Goal: Task Accomplishment & Management: Complete application form

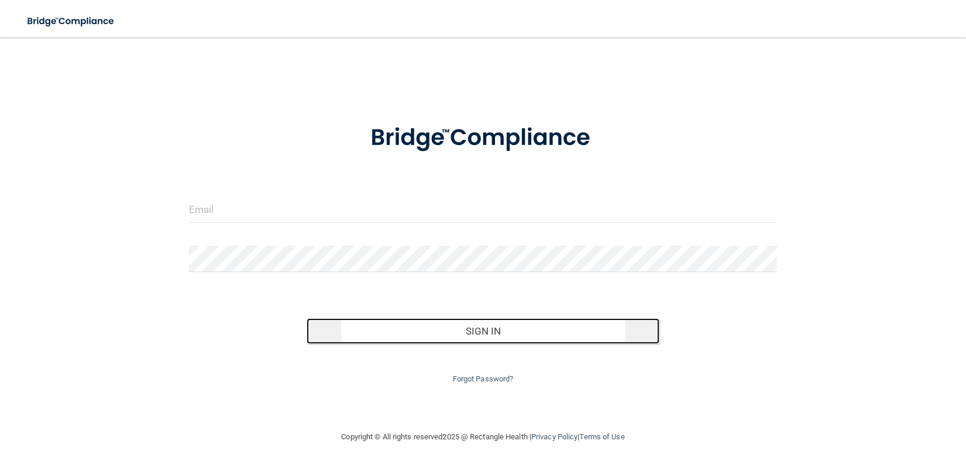
click at [480, 332] on button "Sign In" at bounding box center [483, 331] width 353 height 26
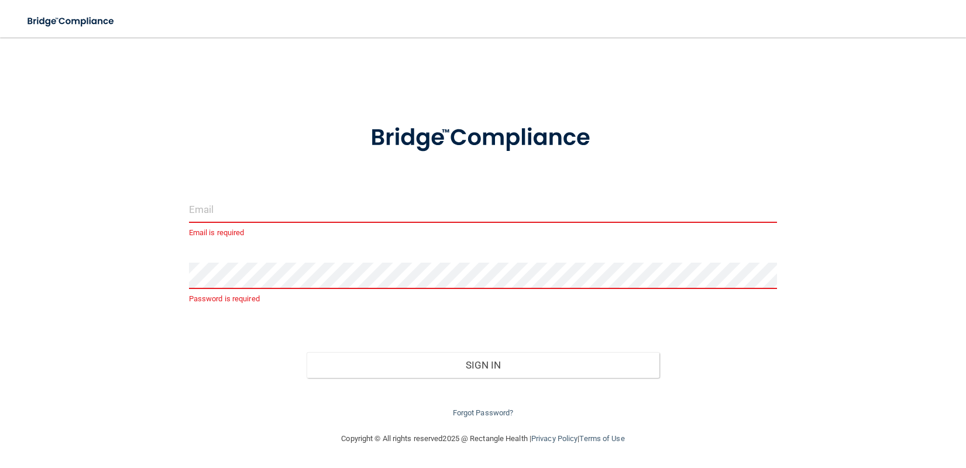
click at [279, 209] on input "email" at bounding box center [483, 210] width 588 height 26
type input "[PERSON_NAME][EMAIL_ADDRESS][DOMAIN_NAME]"
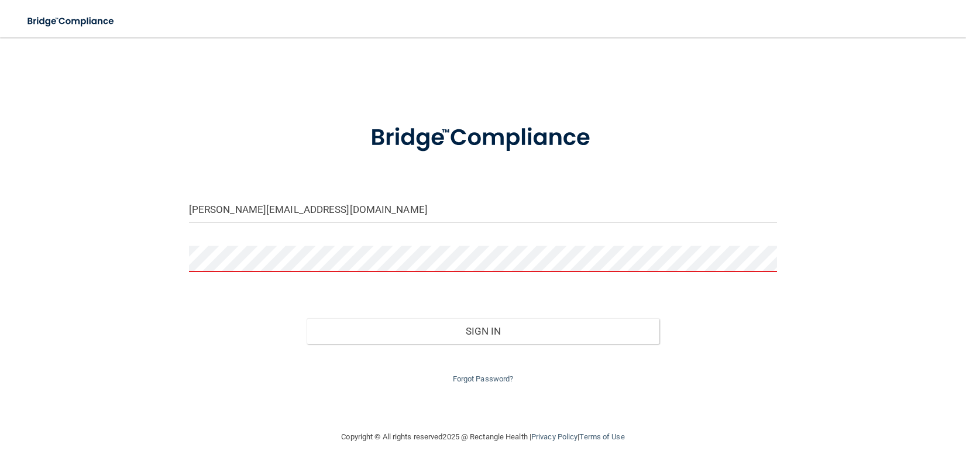
click at [307, 318] on button "Sign In" at bounding box center [483, 331] width 353 height 26
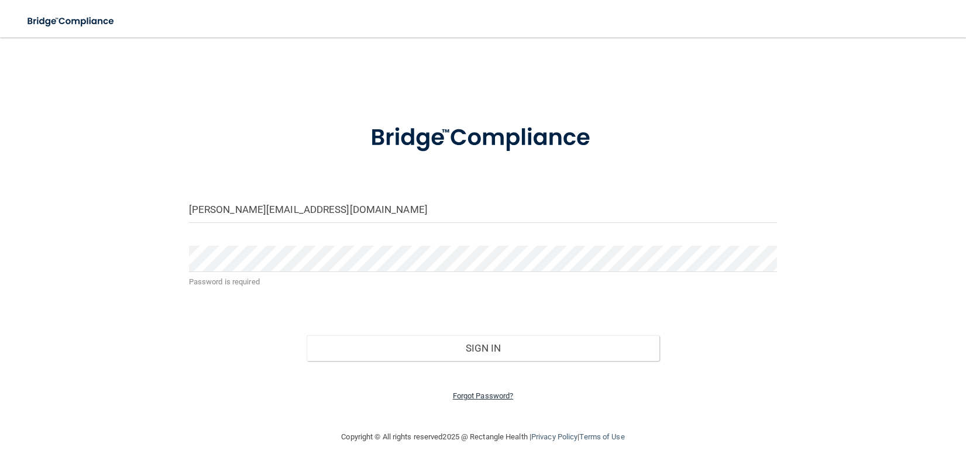
click at [480, 398] on link "Forgot Password?" at bounding box center [483, 396] width 61 height 9
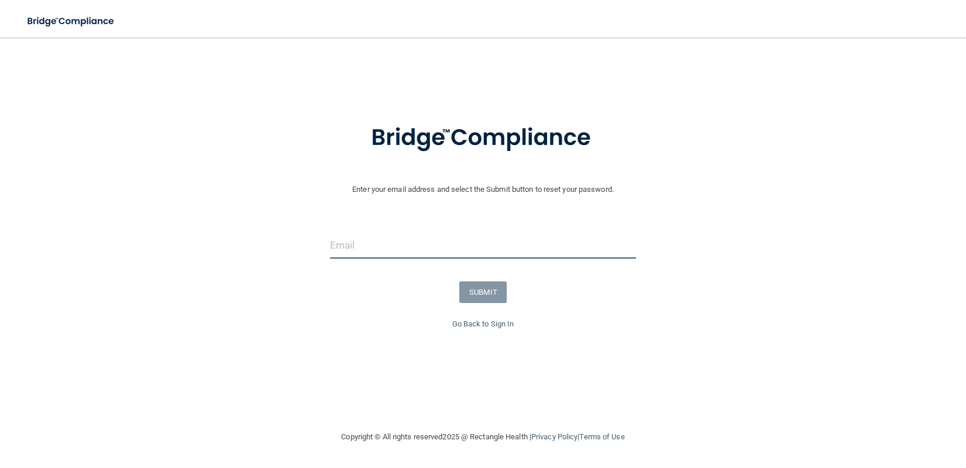
click at [390, 249] on input "email" at bounding box center [483, 245] width 307 height 26
type input "[PERSON_NAME][EMAIL_ADDRESS][DOMAIN_NAME]"
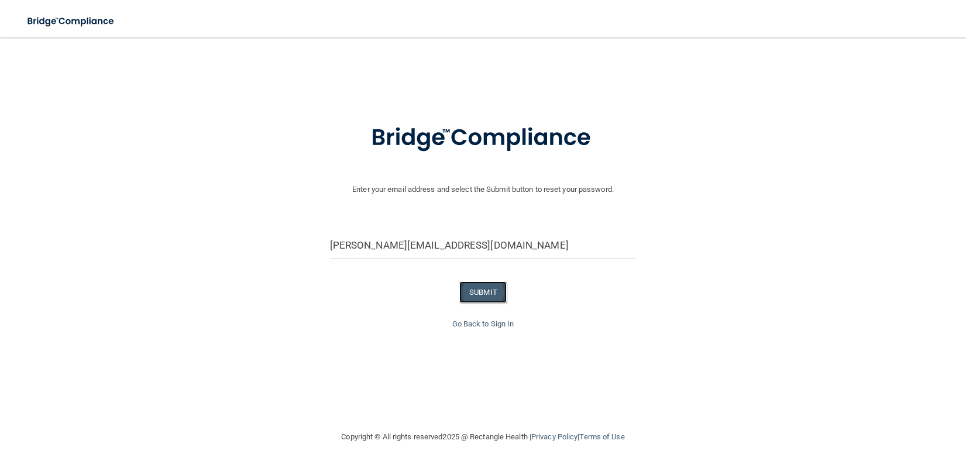
click at [490, 287] on button "SUBMIT" at bounding box center [482, 293] width 47 height 22
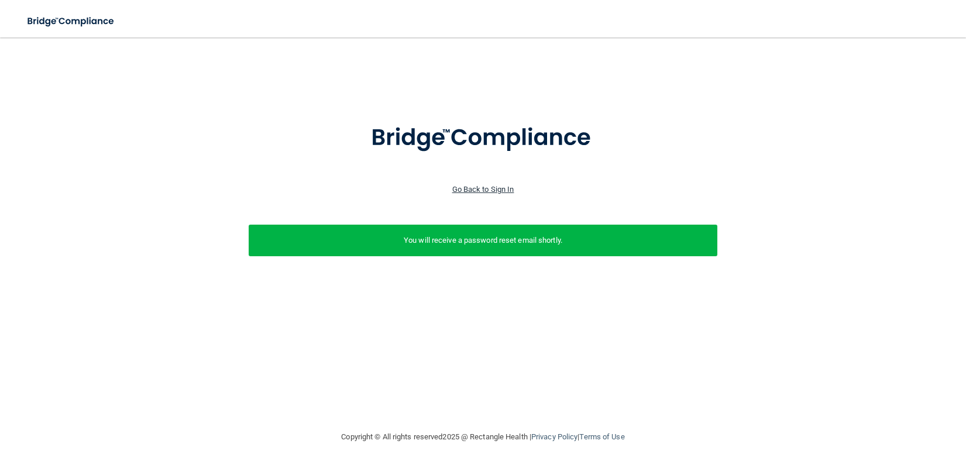
click at [475, 189] on link "Go Back to Sign In" at bounding box center [483, 189] width 62 height 9
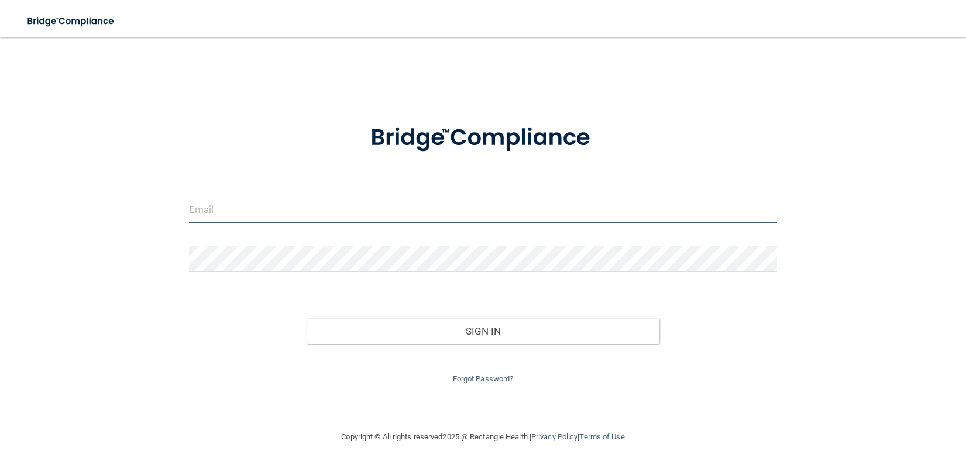
click at [420, 208] on input "email" at bounding box center [483, 210] width 588 height 26
type input "[PERSON_NAME][EMAIL_ADDRESS][DOMAIN_NAME]"
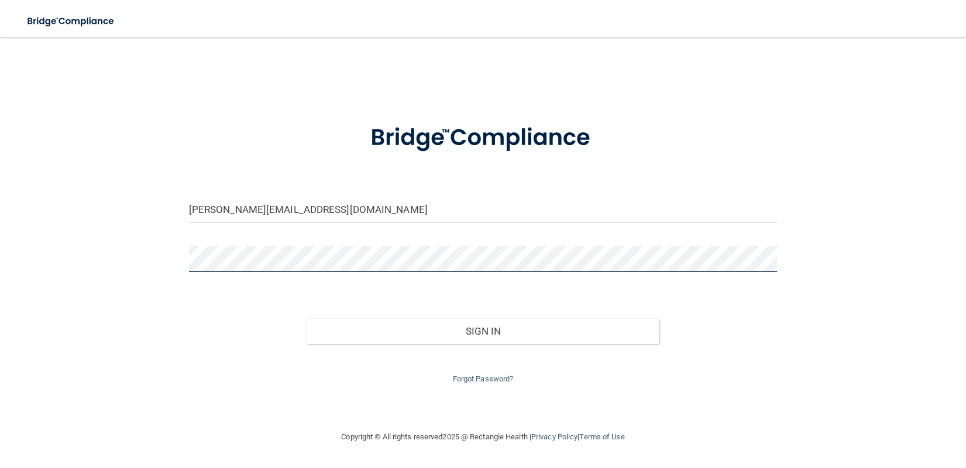
click at [307, 318] on button "Sign In" at bounding box center [483, 331] width 353 height 26
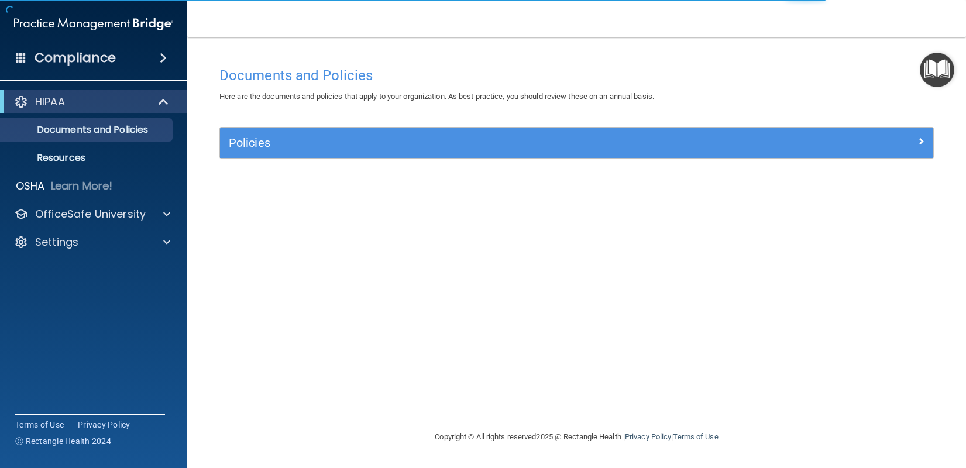
click at [936, 59] on img "Open Resource Center" at bounding box center [937, 70] width 35 height 35
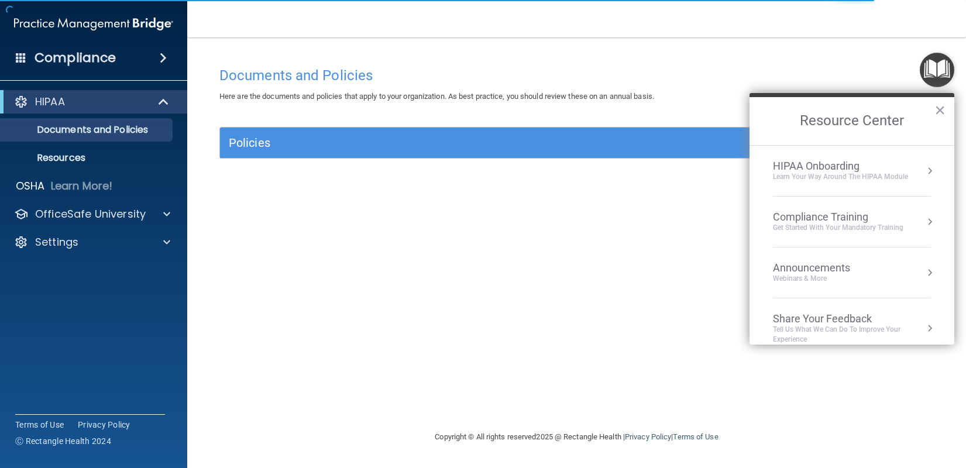
click at [799, 224] on div "Get Started with your mandatory training" at bounding box center [838, 228] width 131 height 10
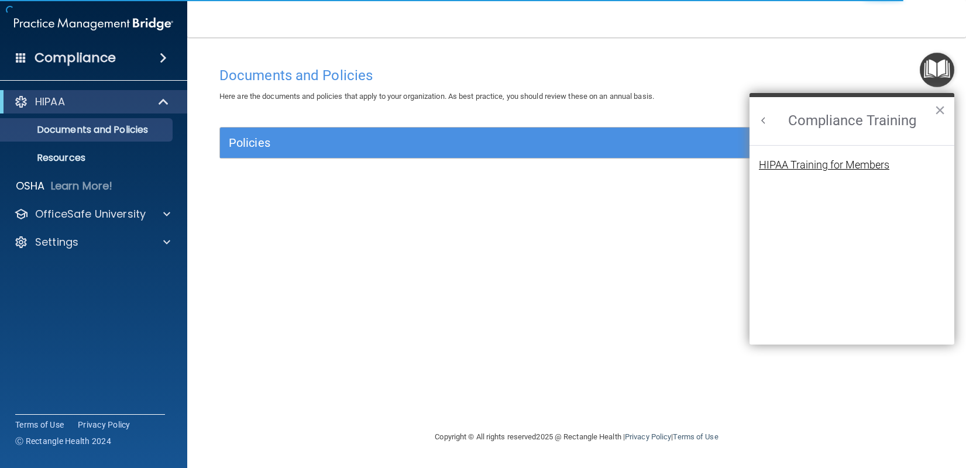
click at [793, 170] on div "HIPAA Training for Members" at bounding box center [824, 165] width 131 height 11
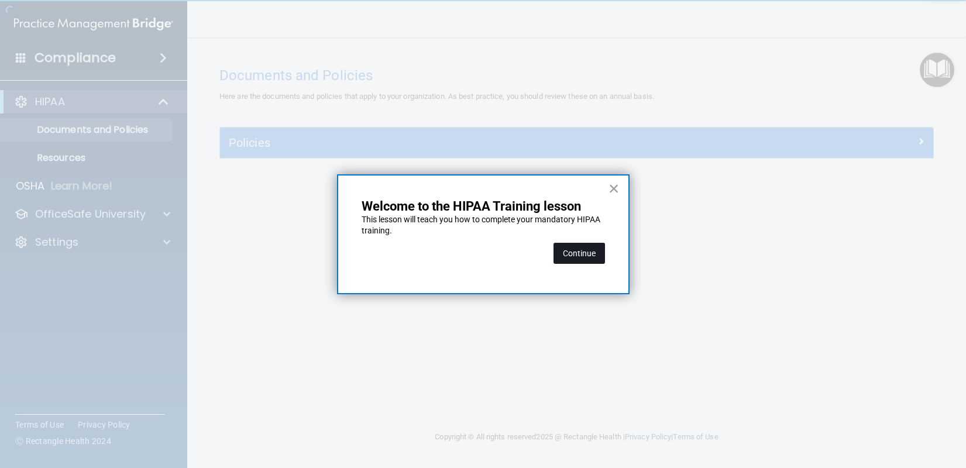
click at [569, 256] on button "Continue" at bounding box center [580, 253] width 52 height 21
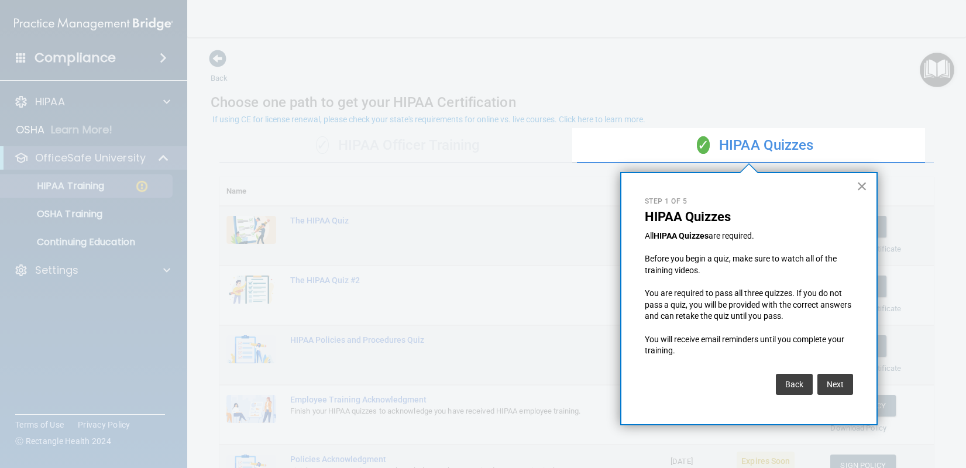
click at [862, 184] on button "×" at bounding box center [862, 186] width 11 height 19
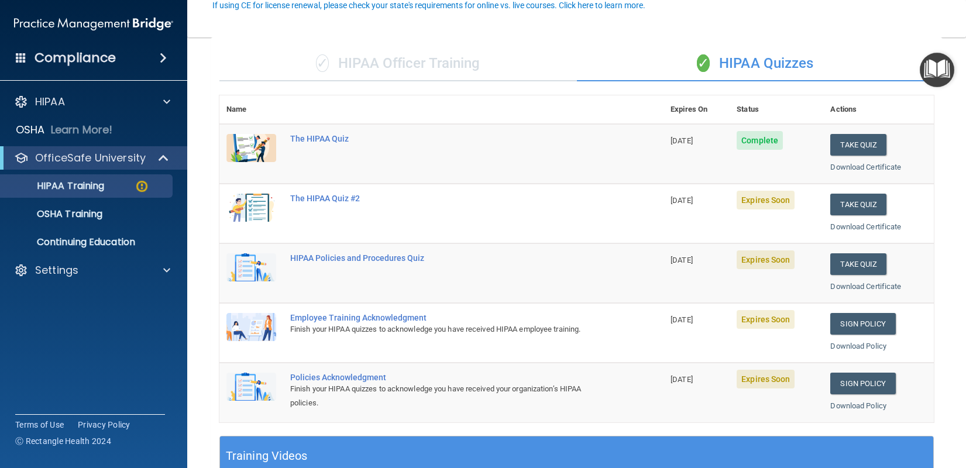
scroll to position [117, 0]
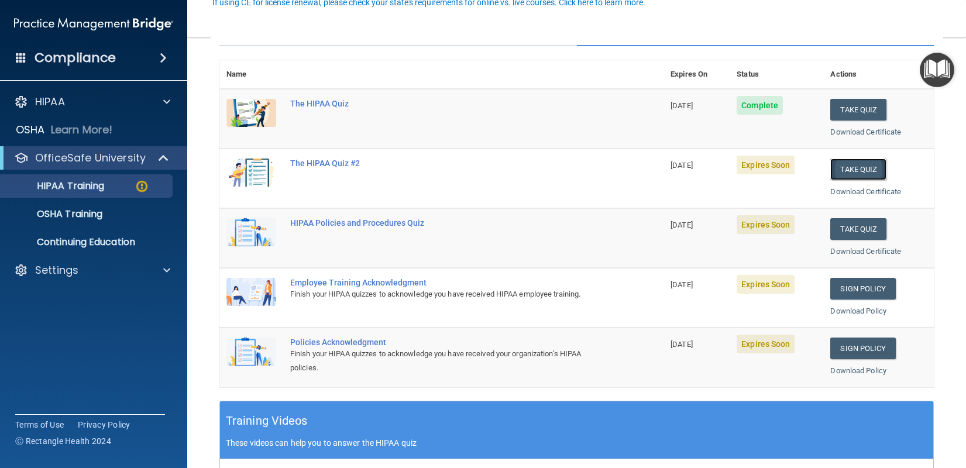
click at [850, 166] on button "Take Quiz" at bounding box center [859, 170] width 56 height 22
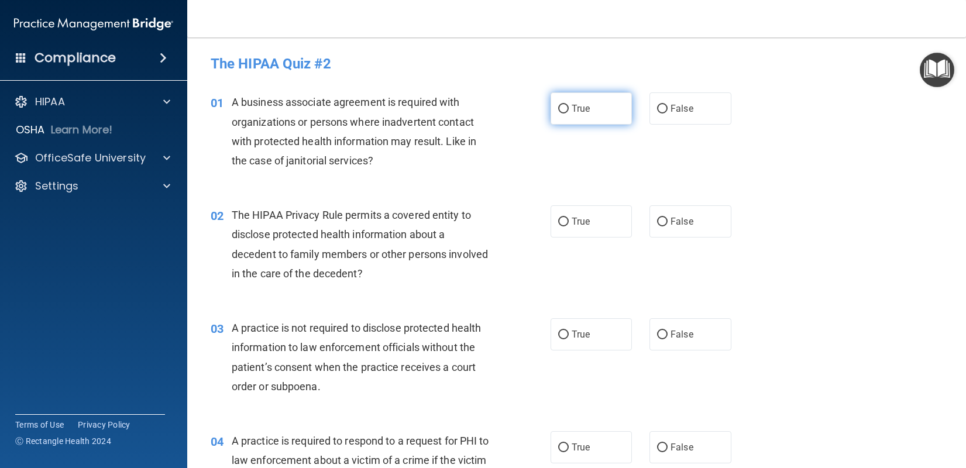
click at [560, 111] on input "True" at bounding box center [563, 109] width 11 height 9
radio input "true"
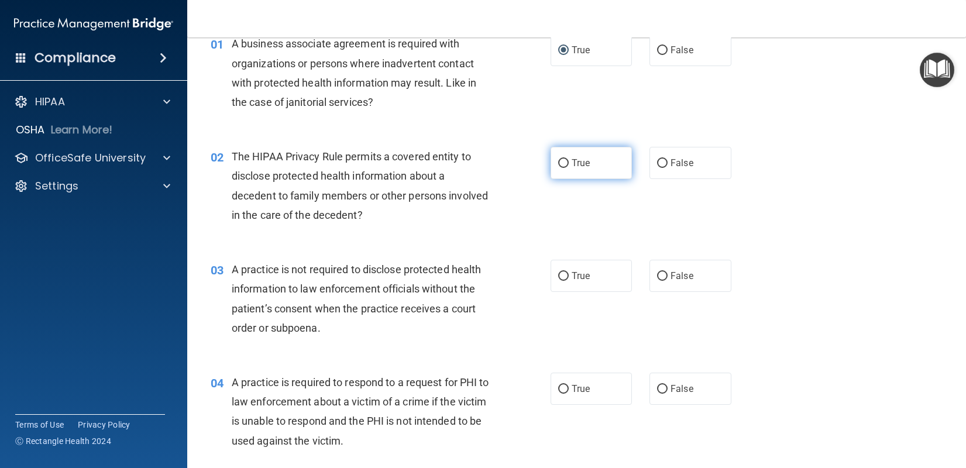
click at [554, 169] on label "True" at bounding box center [592, 163] width 82 height 32
click at [558, 168] on input "True" at bounding box center [563, 163] width 11 height 9
radio input "true"
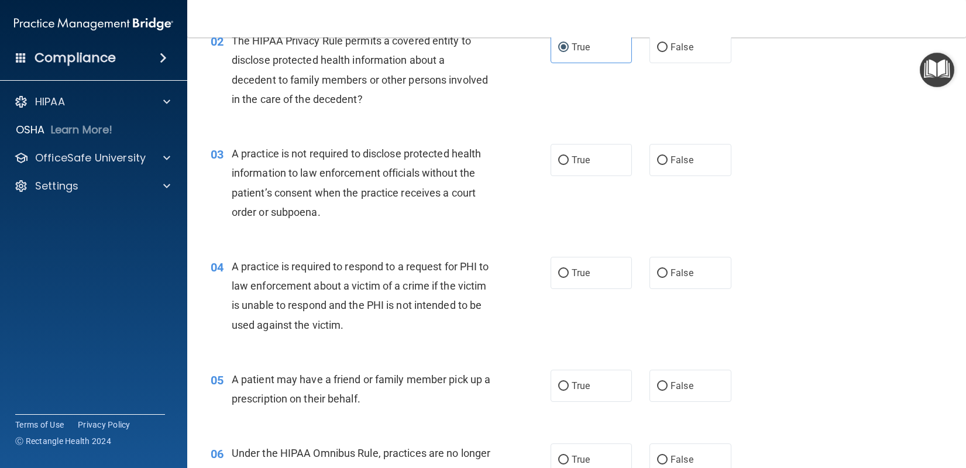
scroll to position [176, 0]
click at [564, 160] on label "True" at bounding box center [592, 159] width 82 height 32
click at [564, 160] on input "True" at bounding box center [563, 159] width 11 height 9
radio input "true"
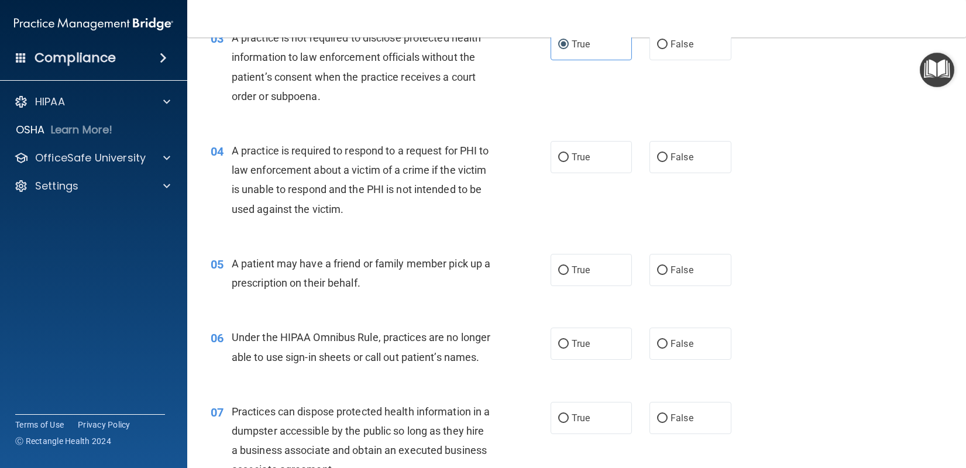
scroll to position [293, 0]
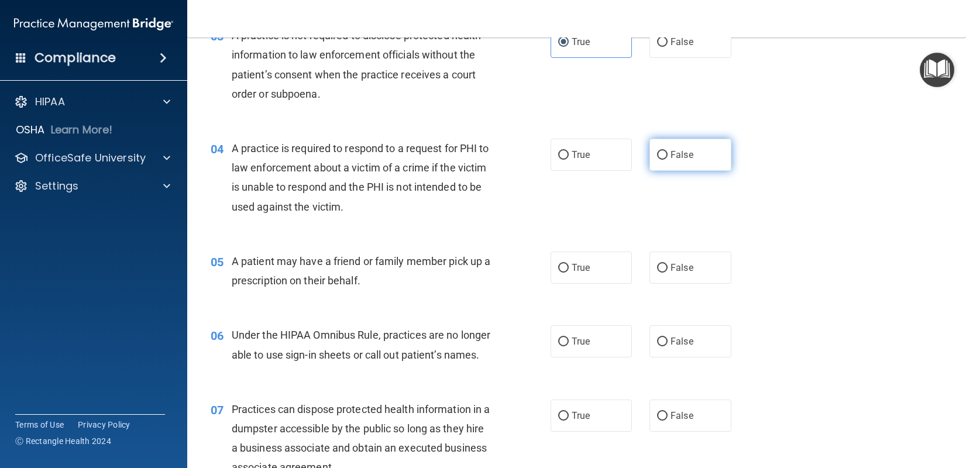
click at [650, 157] on label "False" at bounding box center [691, 155] width 82 height 32
click at [657, 157] on input "False" at bounding box center [662, 155] width 11 height 9
radio input "true"
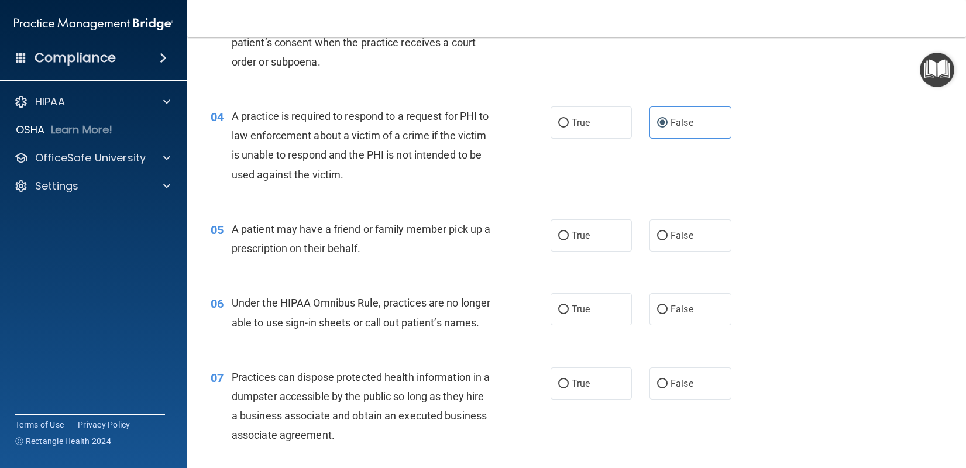
scroll to position [351, 0]
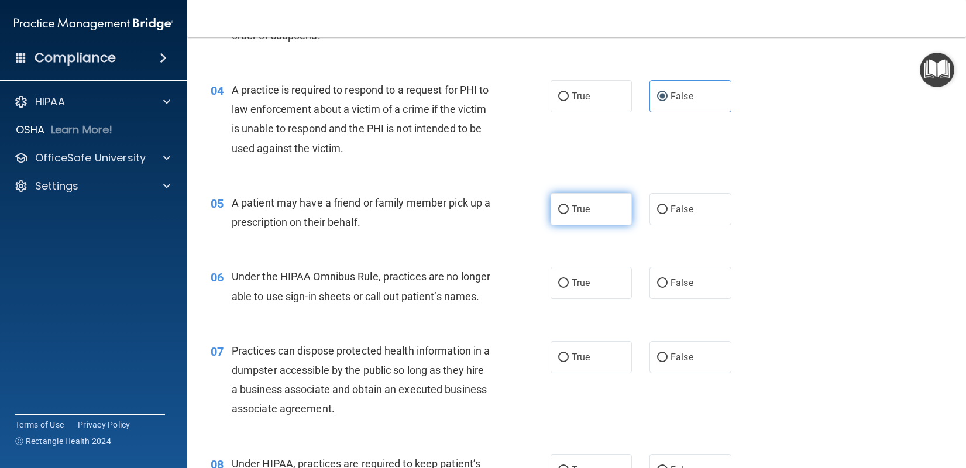
click at [558, 208] on input "True" at bounding box center [563, 209] width 11 height 9
radio input "true"
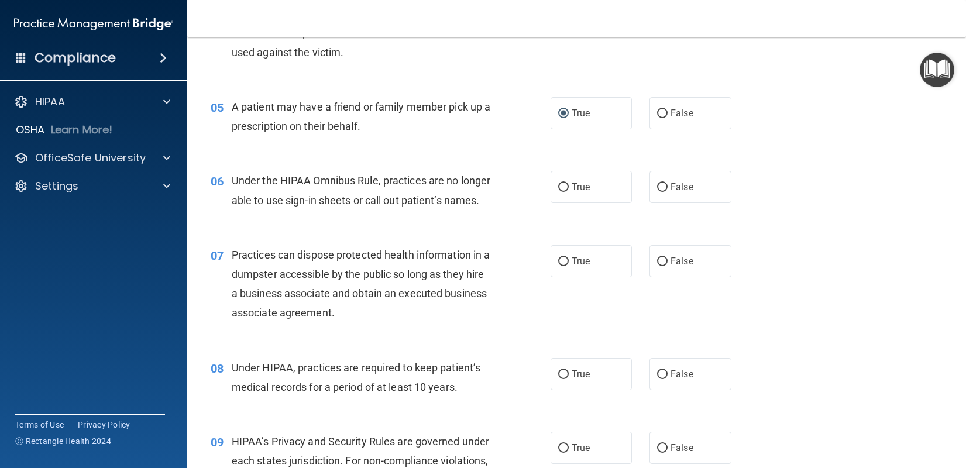
scroll to position [468, 0]
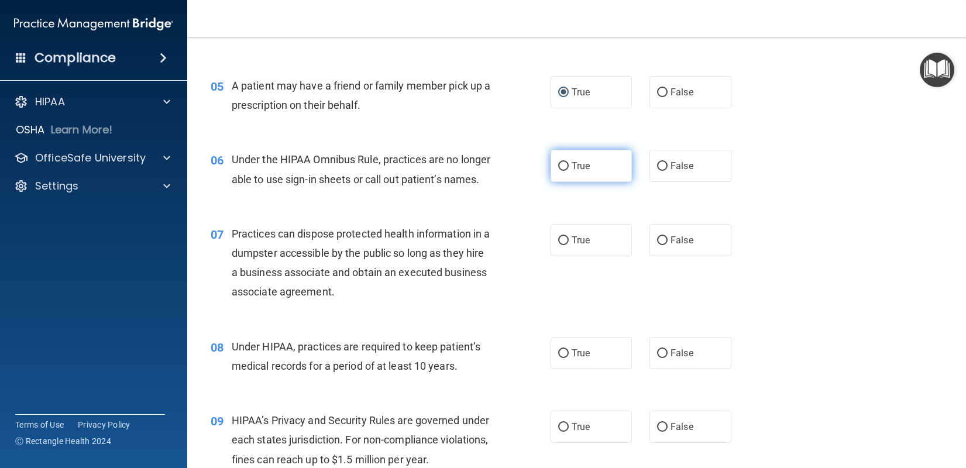
click at [562, 169] on input "True" at bounding box center [563, 166] width 11 height 9
radio input "true"
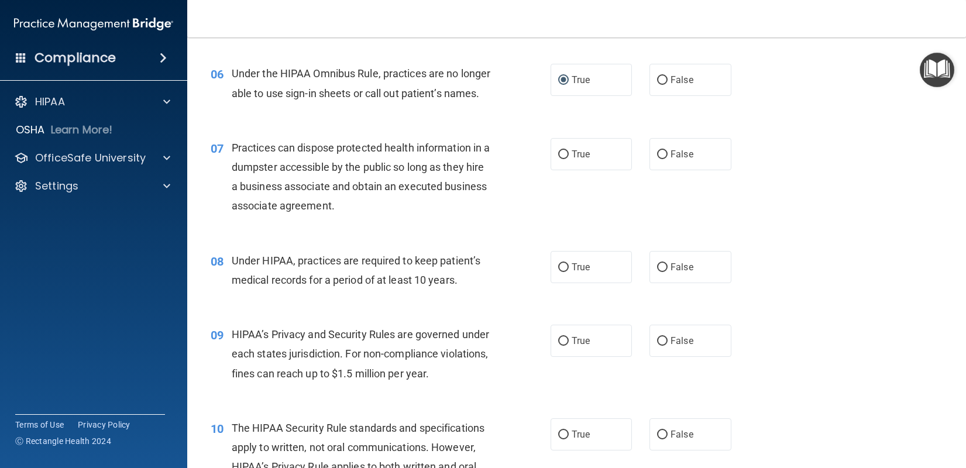
scroll to position [585, 0]
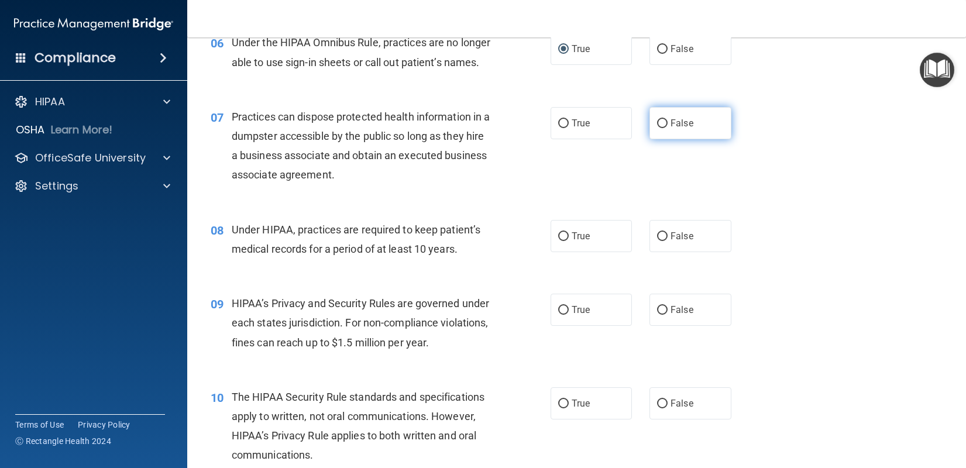
click at [657, 128] on input "False" at bounding box center [662, 123] width 11 height 9
radio input "true"
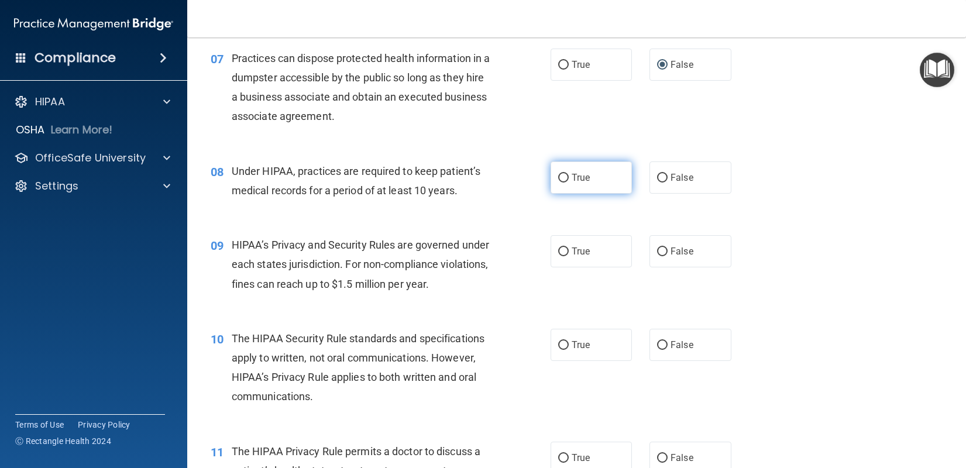
click at [560, 183] on input "True" at bounding box center [563, 178] width 11 height 9
radio input "true"
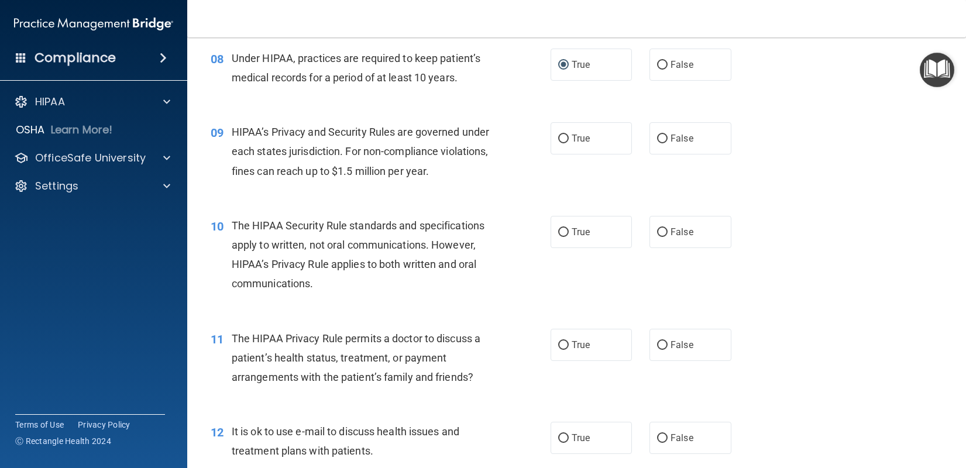
scroll to position [761, 0]
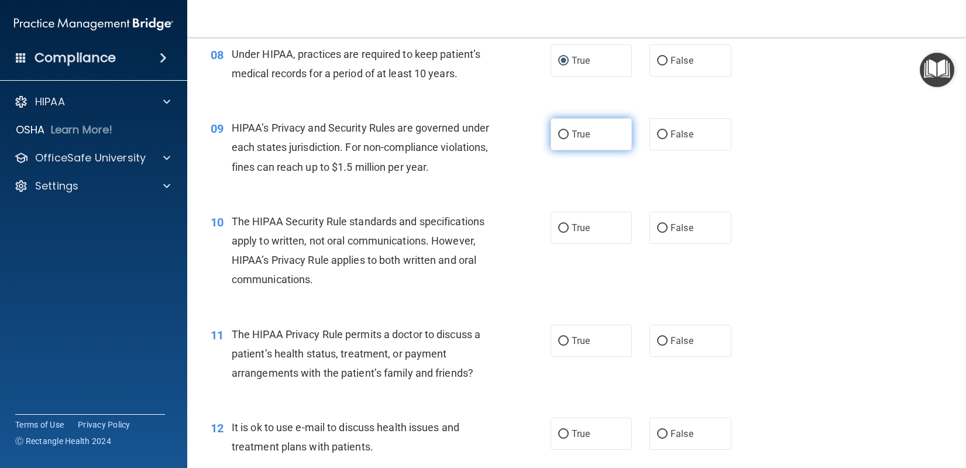
click at [558, 139] on input "True" at bounding box center [563, 135] width 11 height 9
radio input "true"
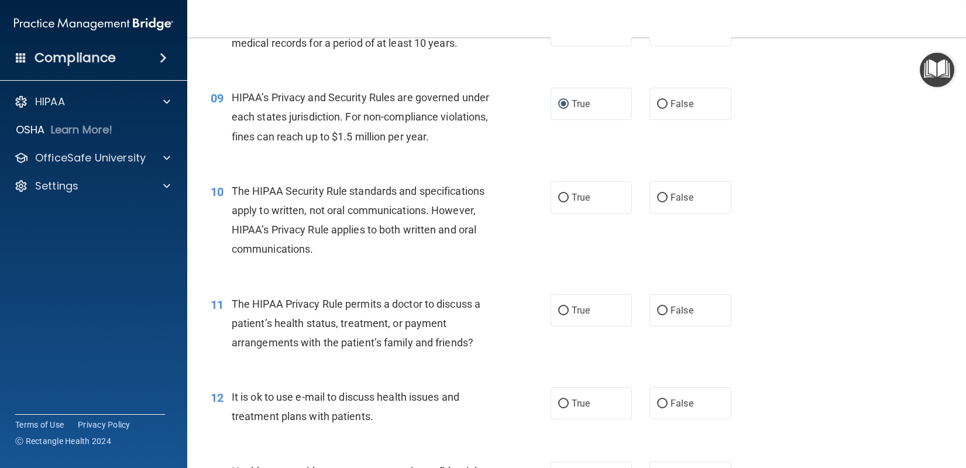
scroll to position [819, 0]
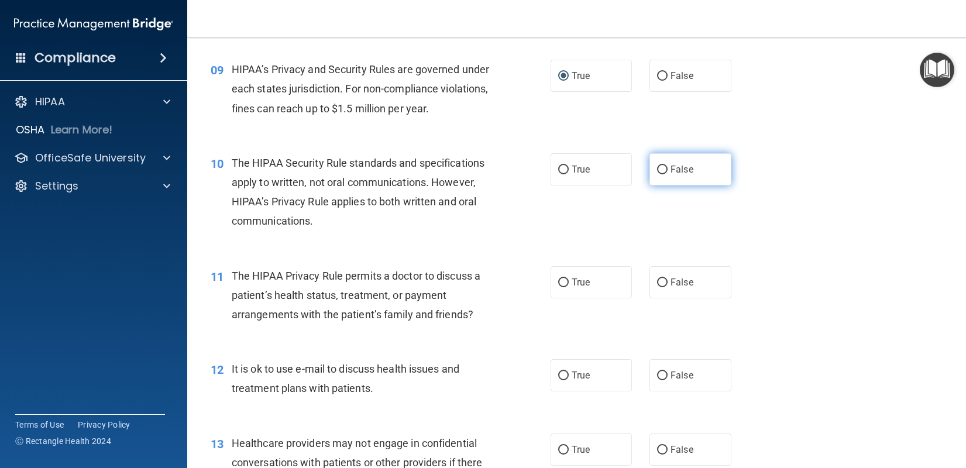
click at [657, 174] on input "False" at bounding box center [662, 170] width 11 height 9
radio input "true"
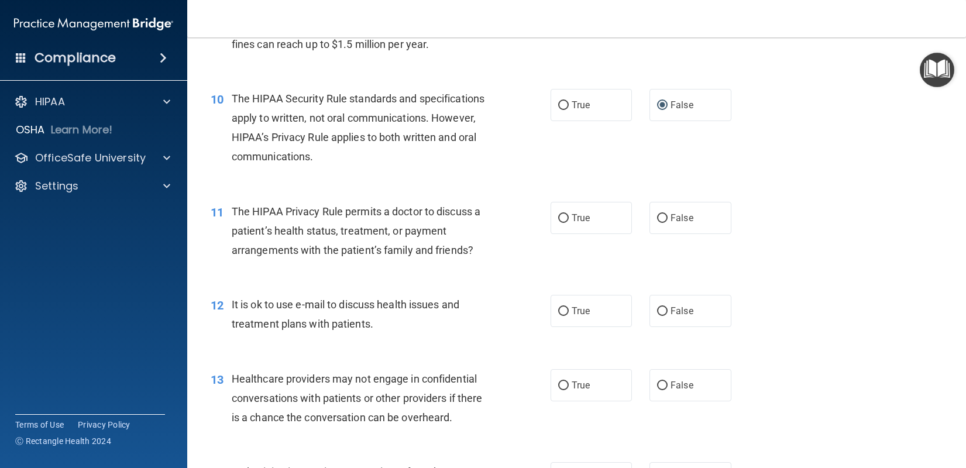
scroll to position [936, 0]
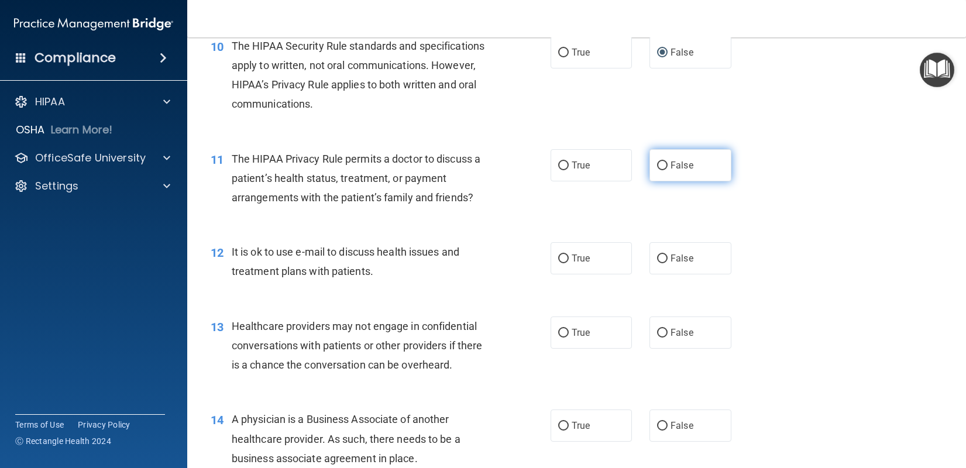
click at [657, 170] on input "False" at bounding box center [662, 166] width 11 height 9
radio input "true"
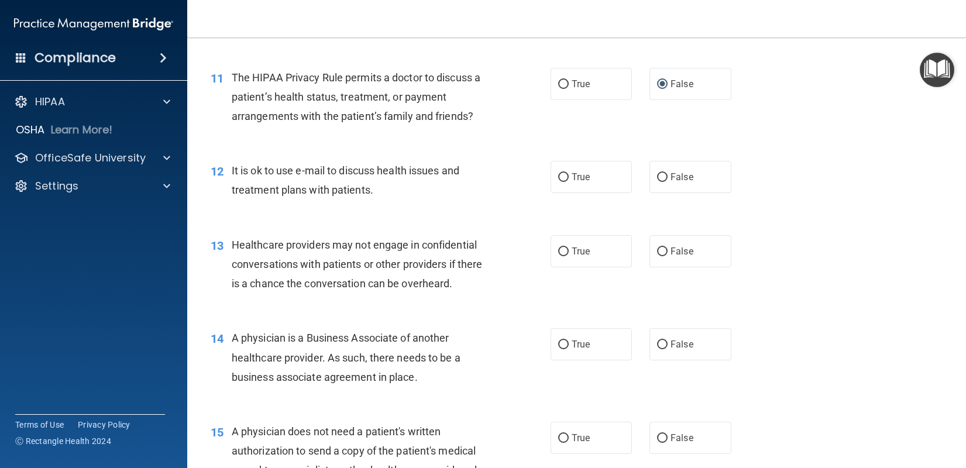
scroll to position [1054, 0]
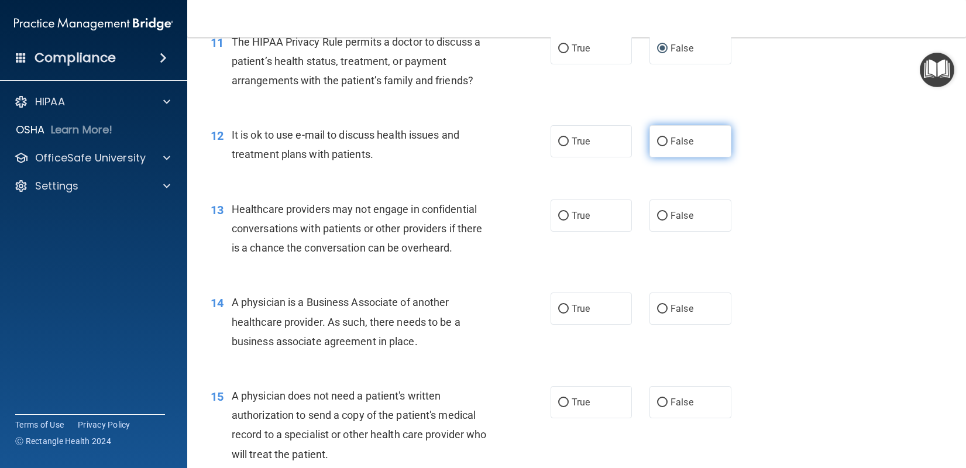
click at [661, 146] on input "False" at bounding box center [662, 142] width 11 height 9
radio input "true"
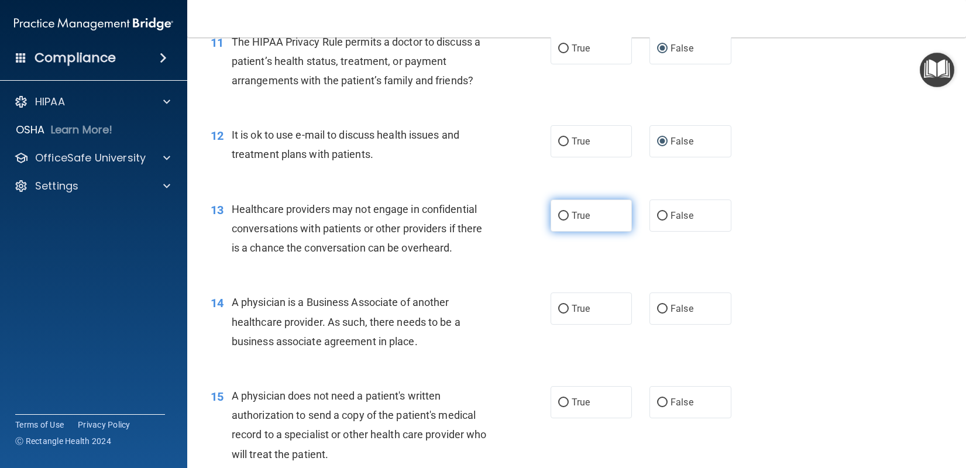
click at [564, 228] on label "True" at bounding box center [592, 216] width 82 height 32
click at [564, 221] on input "True" at bounding box center [563, 216] width 11 height 9
radio input "true"
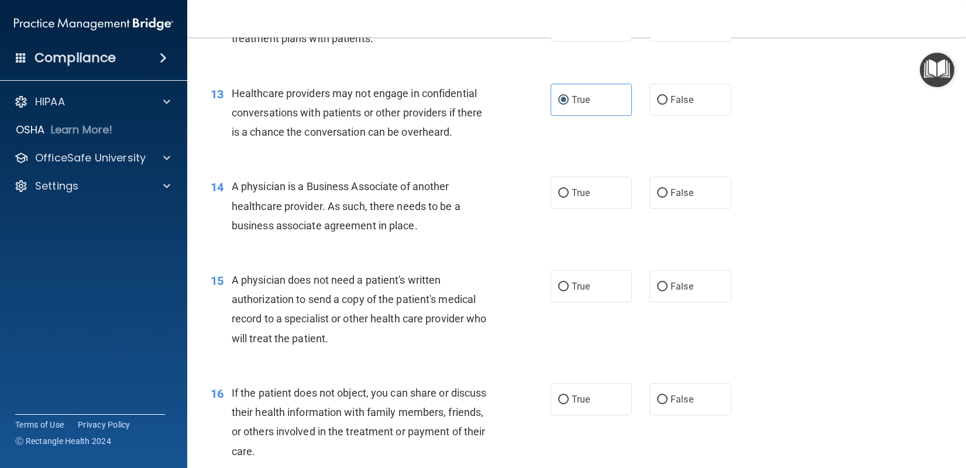
scroll to position [1171, 0]
click at [552, 208] on label "True" at bounding box center [592, 192] width 82 height 32
click at [558, 197] on input "True" at bounding box center [563, 192] width 11 height 9
radio input "true"
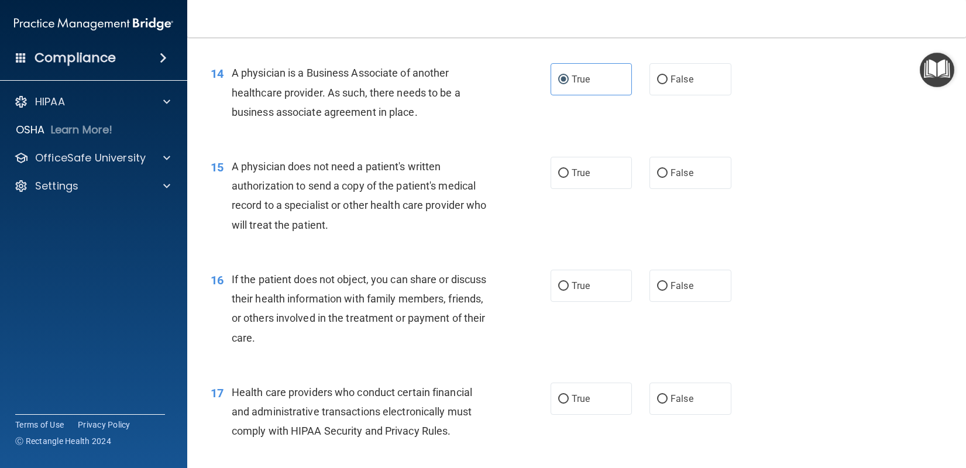
scroll to position [1288, 0]
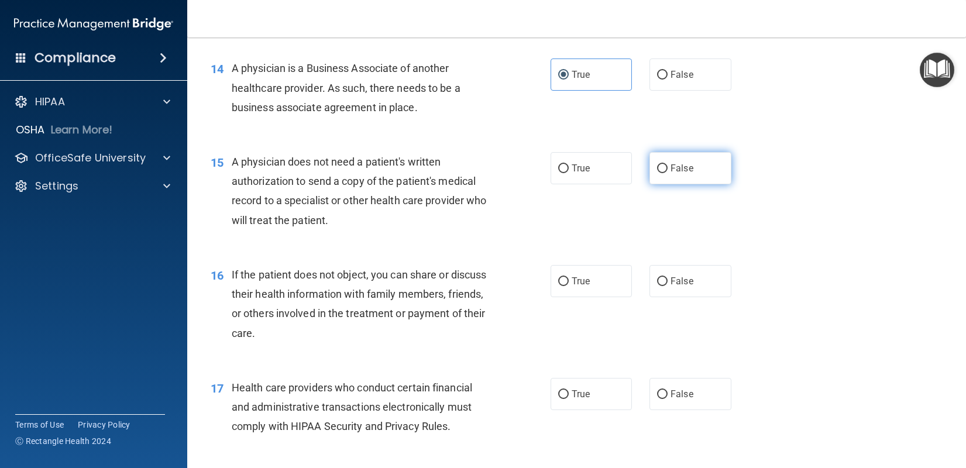
click at [663, 173] on input "False" at bounding box center [662, 168] width 11 height 9
radio input "true"
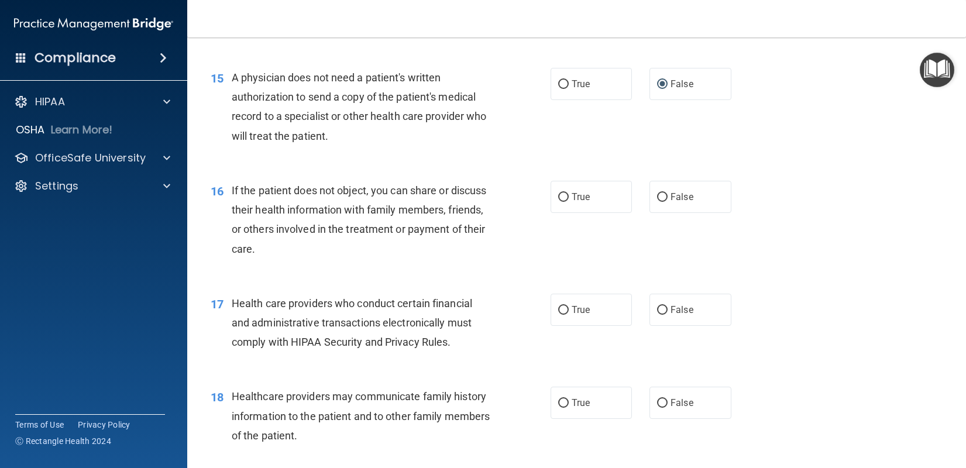
scroll to position [1405, 0]
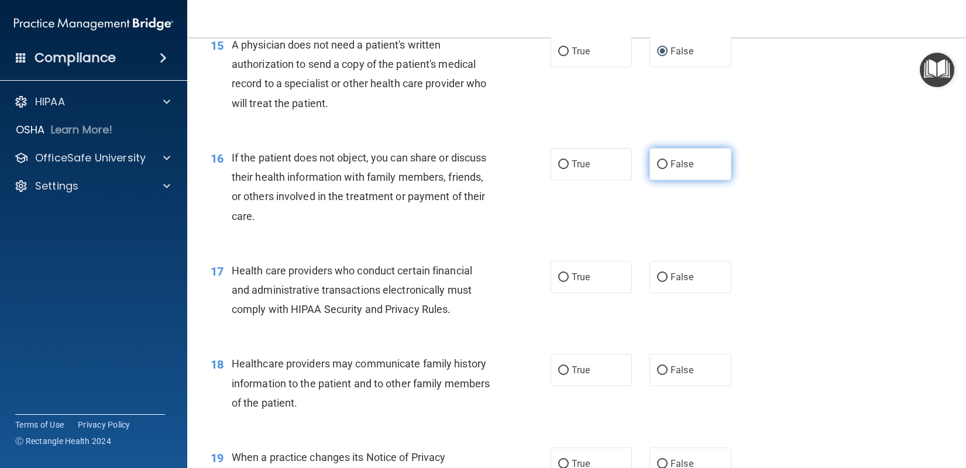
drag, startPoint x: 658, startPoint y: 189, endPoint x: 647, endPoint y: 188, distance: 11.2
click at [659, 180] on label "False" at bounding box center [691, 164] width 82 height 32
click at [659, 169] on input "False" at bounding box center [662, 164] width 11 height 9
radio input "true"
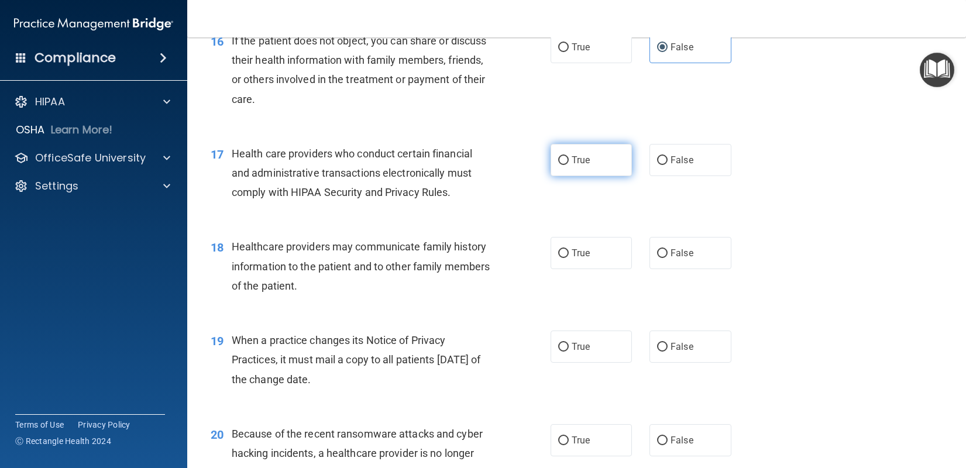
click at [561, 176] on label "True" at bounding box center [592, 160] width 82 height 32
click at [561, 165] on input "True" at bounding box center [563, 160] width 11 height 9
radio input "true"
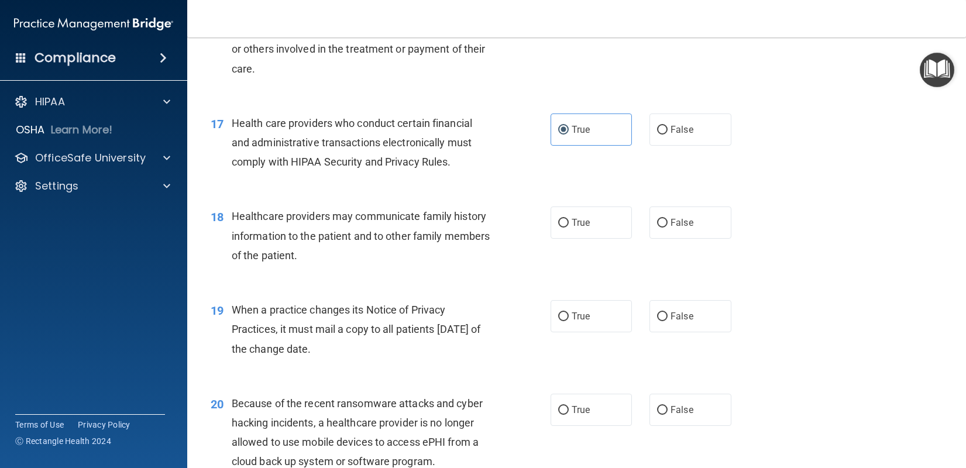
scroll to position [1580, 0]
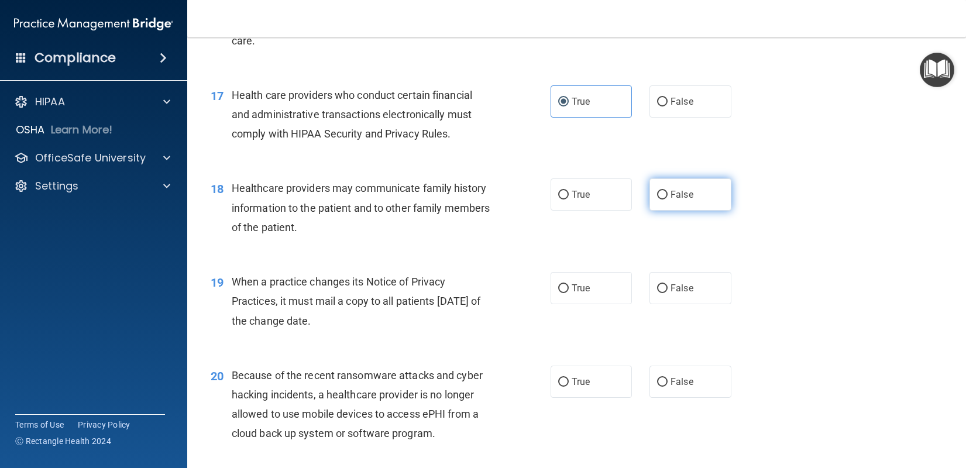
click at [660, 200] on input "False" at bounding box center [662, 195] width 11 height 9
radio input "true"
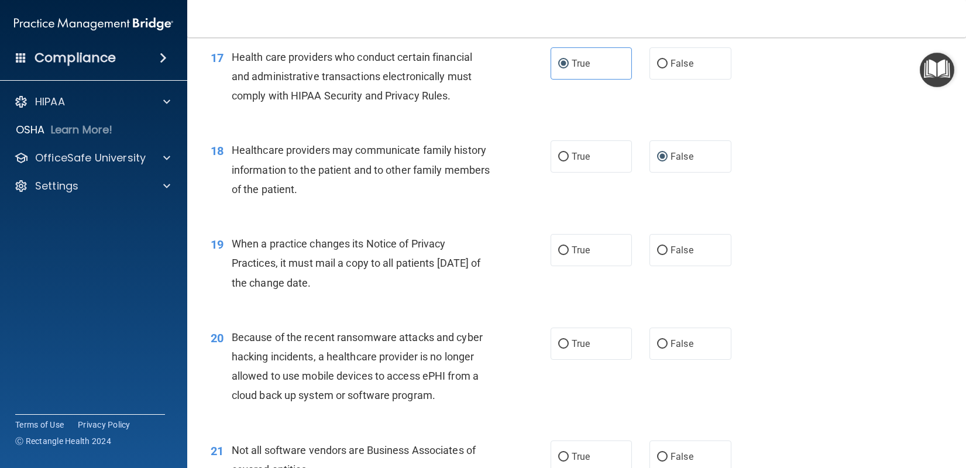
scroll to position [1639, 0]
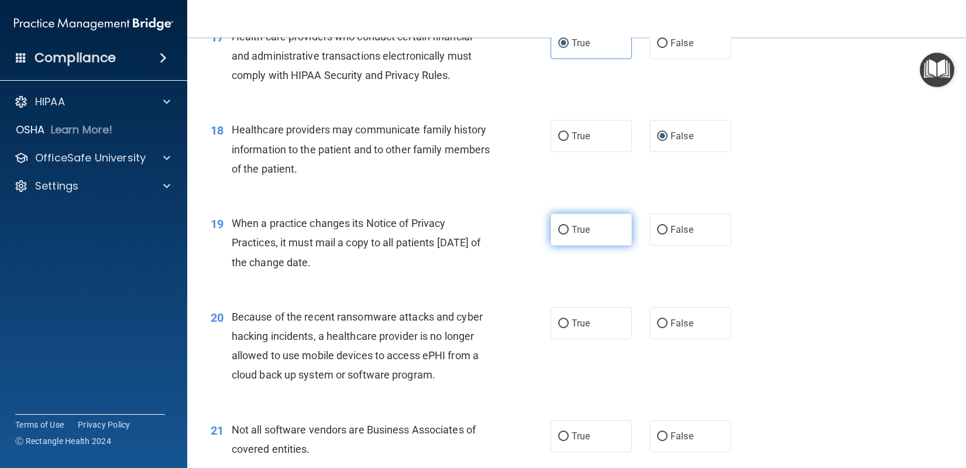
click at [558, 235] on input "True" at bounding box center [563, 230] width 11 height 9
radio input "true"
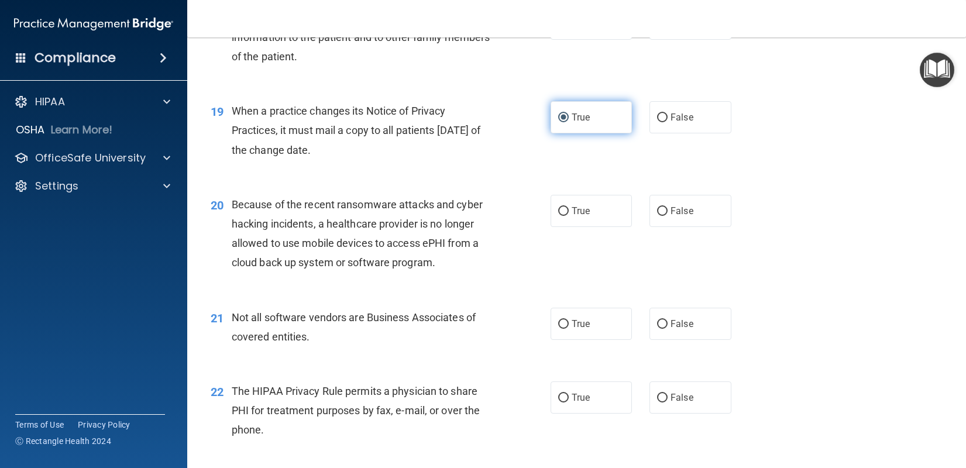
scroll to position [1756, 0]
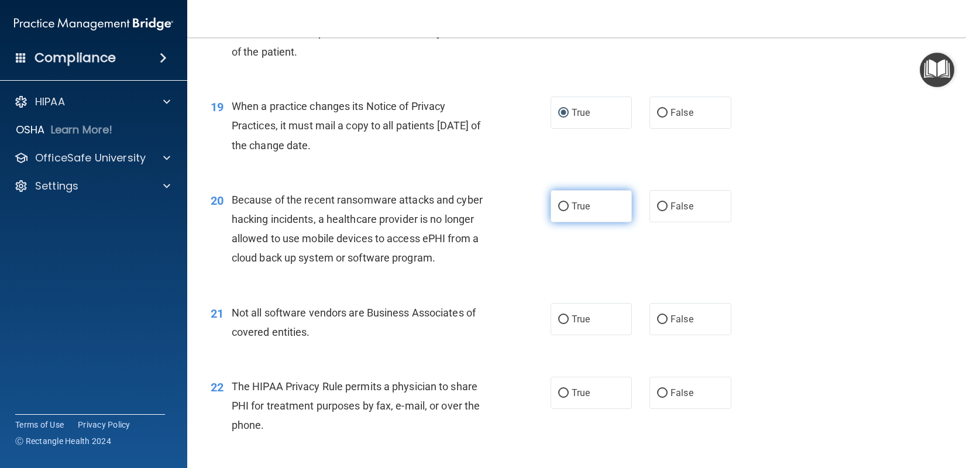
click at [558, 211] on input "True" at bounding box center [563, 207] width 11 height 9
radio input "true"
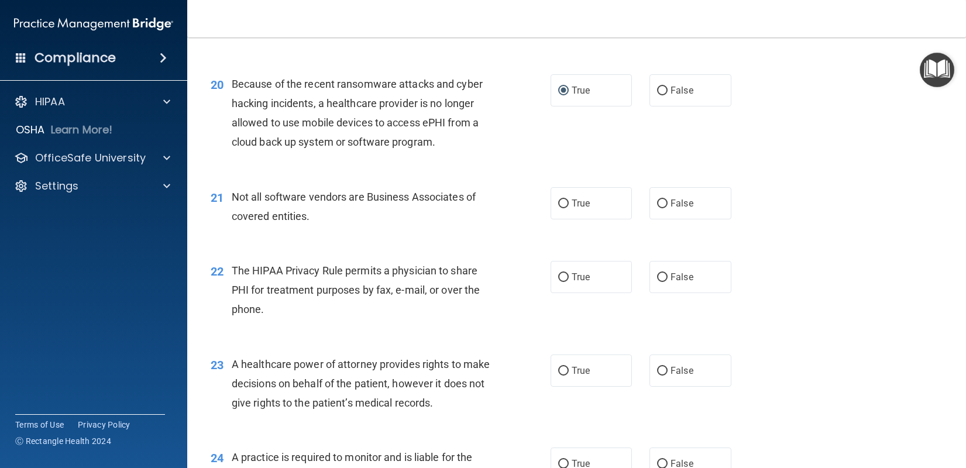
scroll to position [1873, 0]
click at [574, 218] on label "True" at bounding box center [592, 202] width 82 height 32
click at [569, 207] on input "True" at bounding box center [563, 202] width 11 height 9
radio input "true"
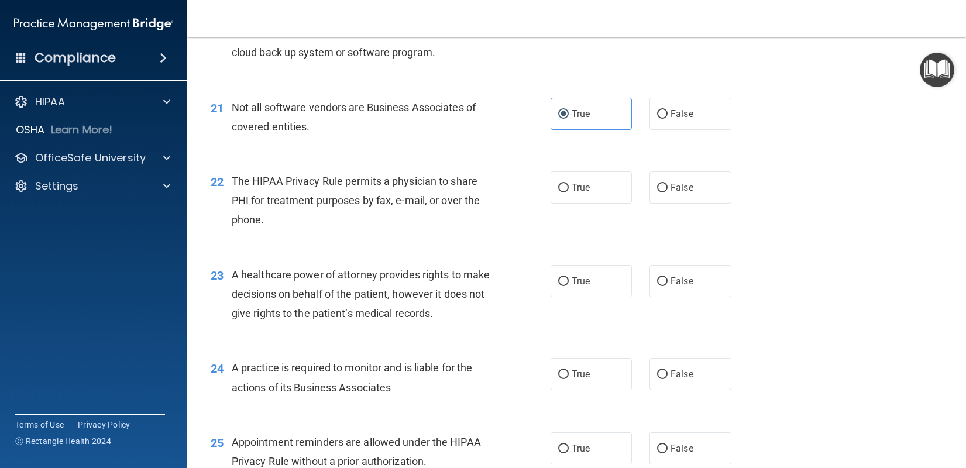
scroll to position [1990, 0]
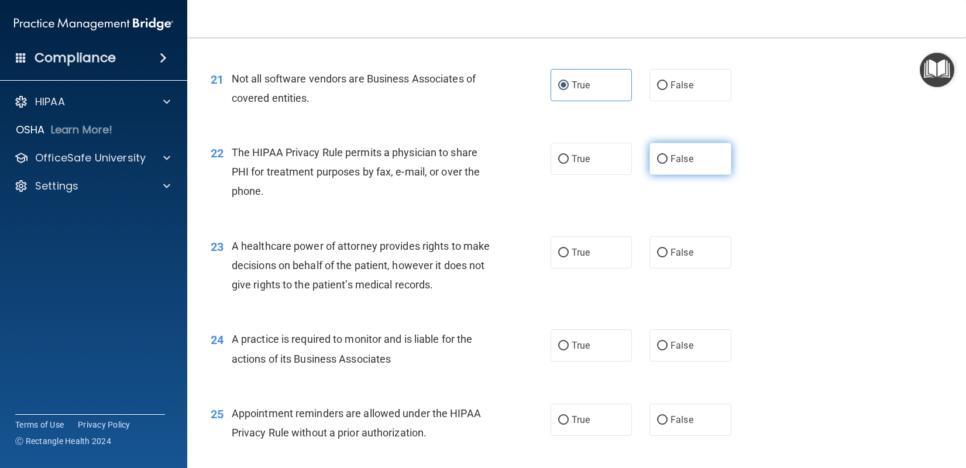
click at [657, 164] on input "False" at bounding box center [662, 159] width 11 height 9
radio input "true"
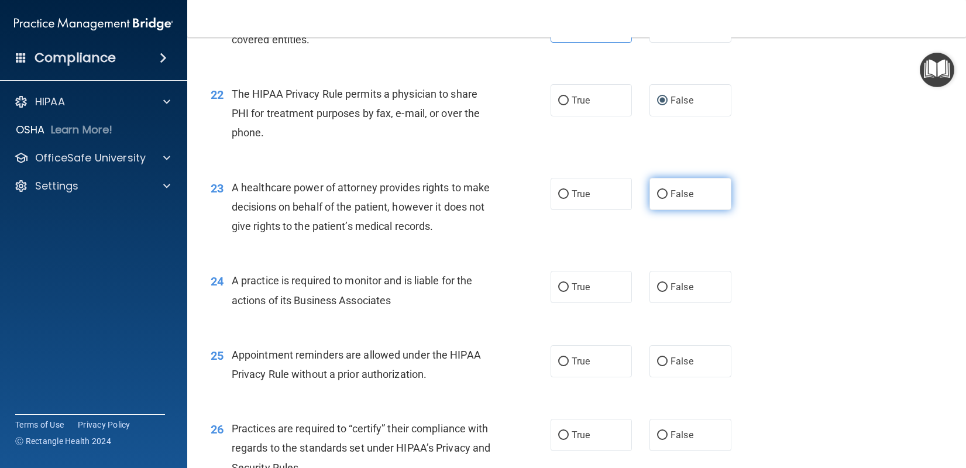
click at [661, 199] on input "False" at bounding box center [662, 194] width 11 height 9
radio input "true"
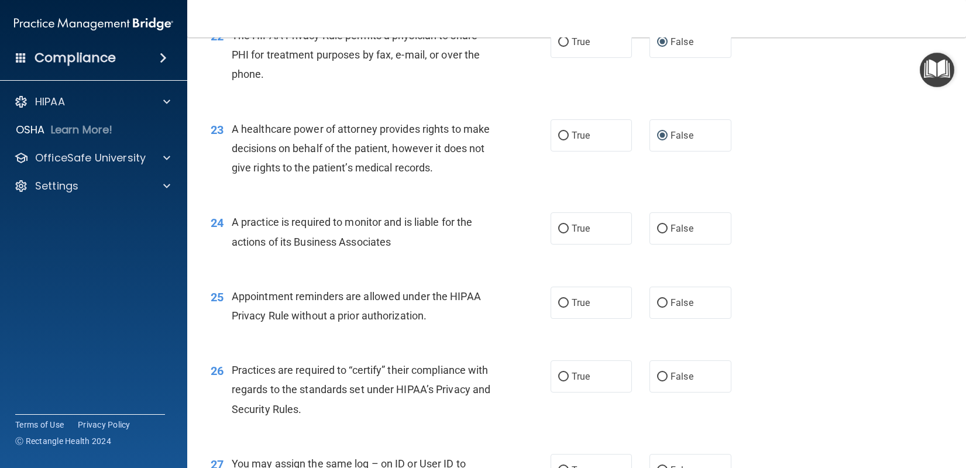
scroll to position [2166, 0]
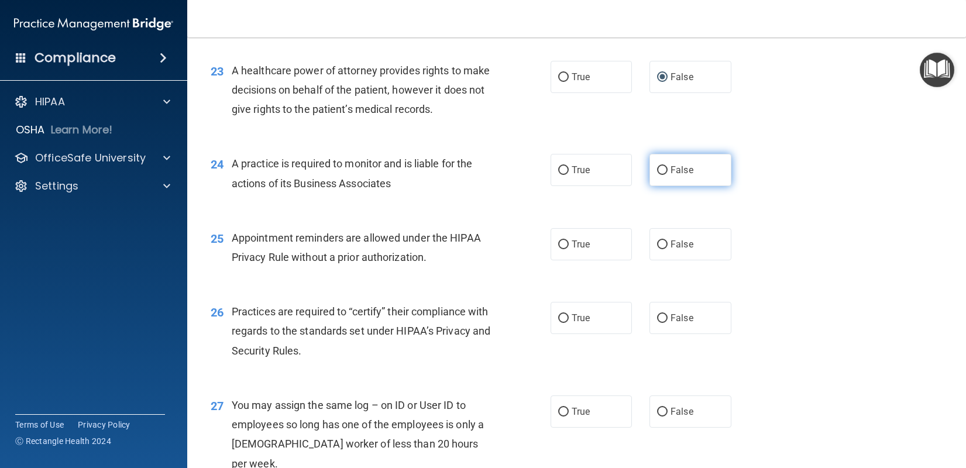
click at [657, 175] on input "False" at bounding box center [662, 170] width 11 height 9
radio input "true"
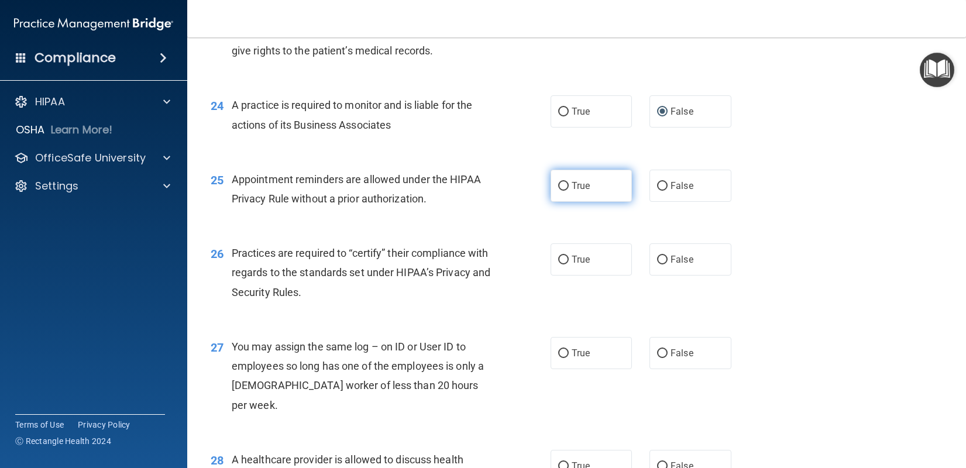
click at [558, 191] on input "True" at bounding box center [563, 186] width 11 height 9
radio input "true"
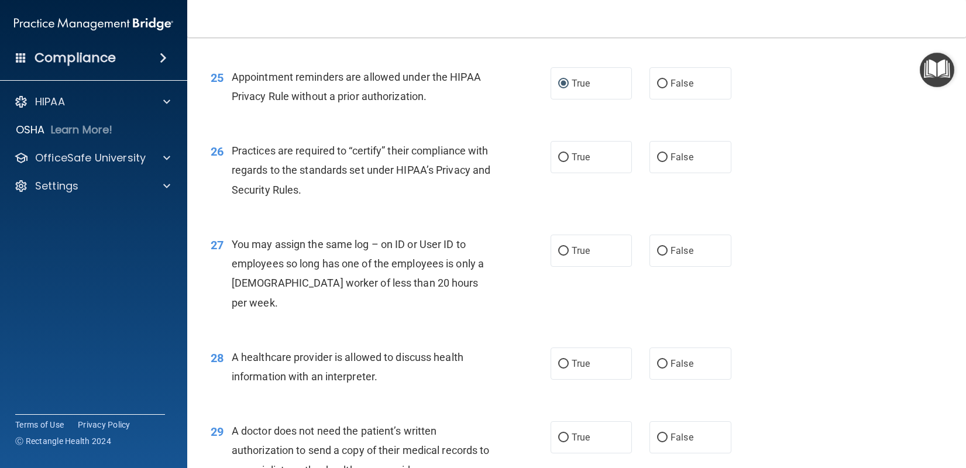
scroll to position [2341, 0]
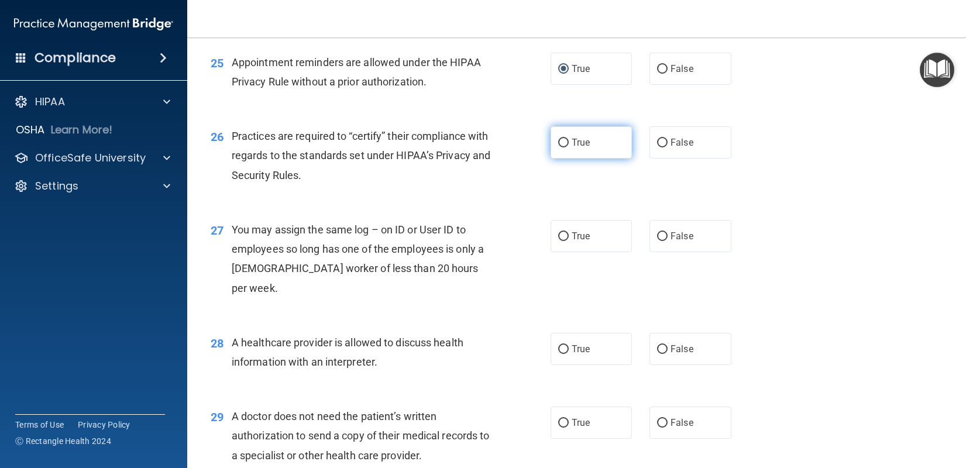
click at [551, 159] on label "True" at bounding box center [592, 142] width 82 height 32
click at [558, 147] on input "True" at bounding box center [563, 143] width 11 height 9
radio input "true"
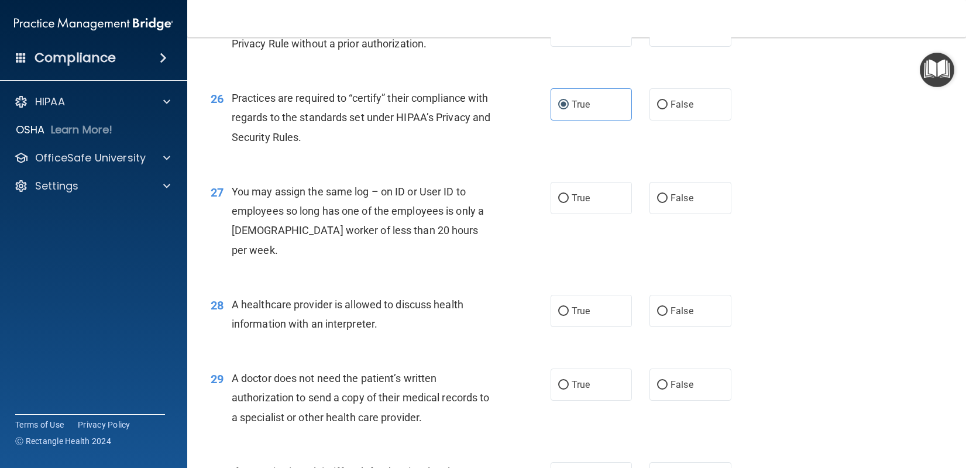
scroll to position [2400, 0]
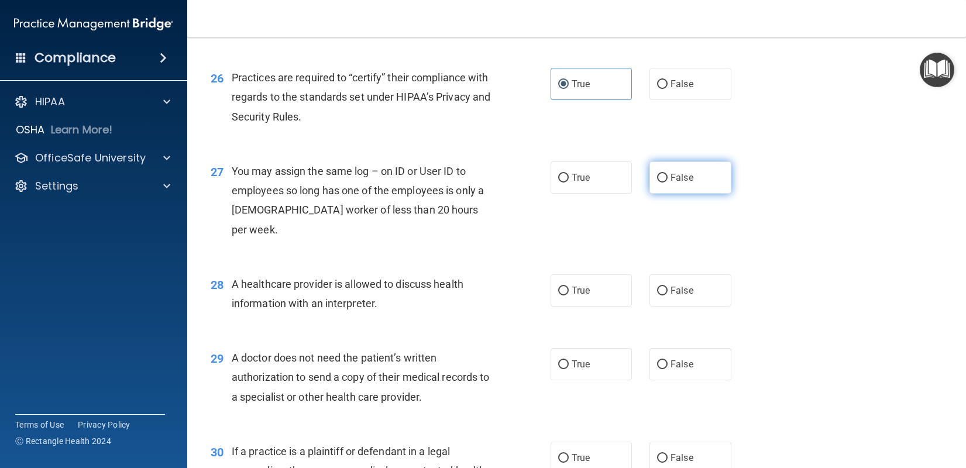
click at [650, 194] on label "False" at bounding box center [691, 178] width 82 height 32
click at [657, 183] on input "False" at bounding box center [662, 178] width 11 height 9
radio input "true"
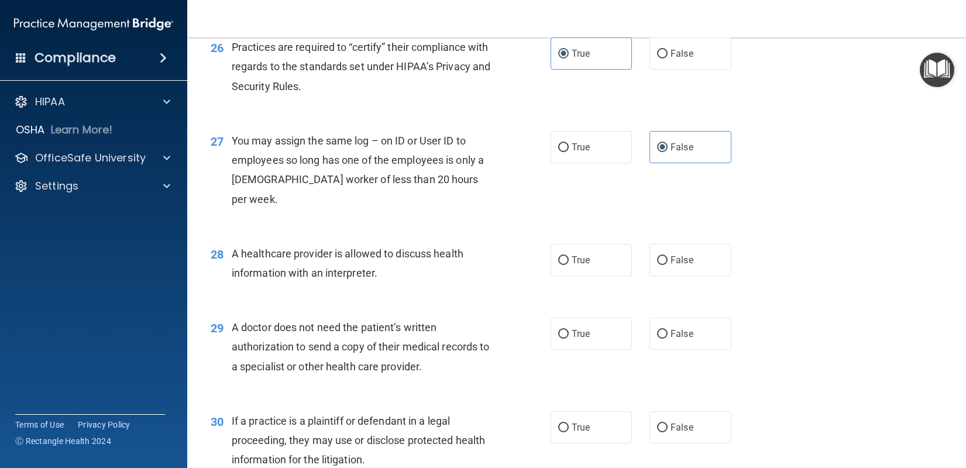
scroll to position [2458, 0]
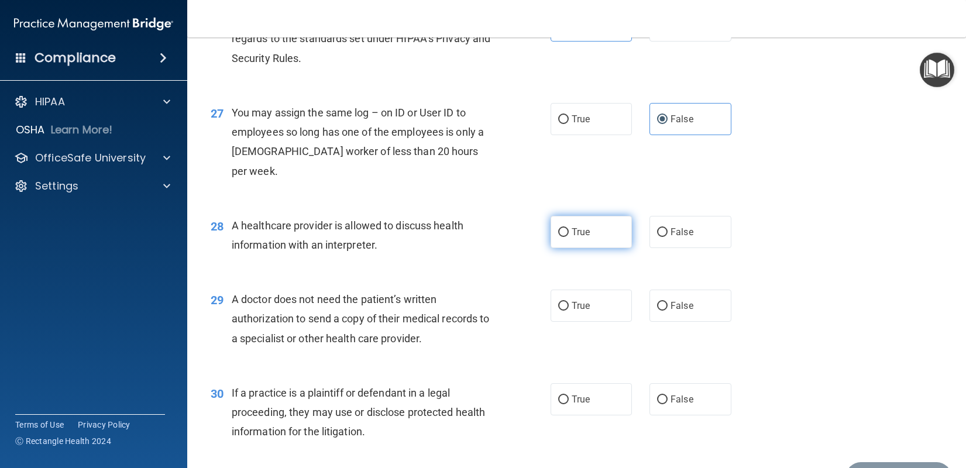
click at [553, 238] on label "True" at bounding box center [592, 232] width 82 height 32
click at [558, 237] on input "True" at bounding box center [563, 232] width 11 height 9
radio input "true"
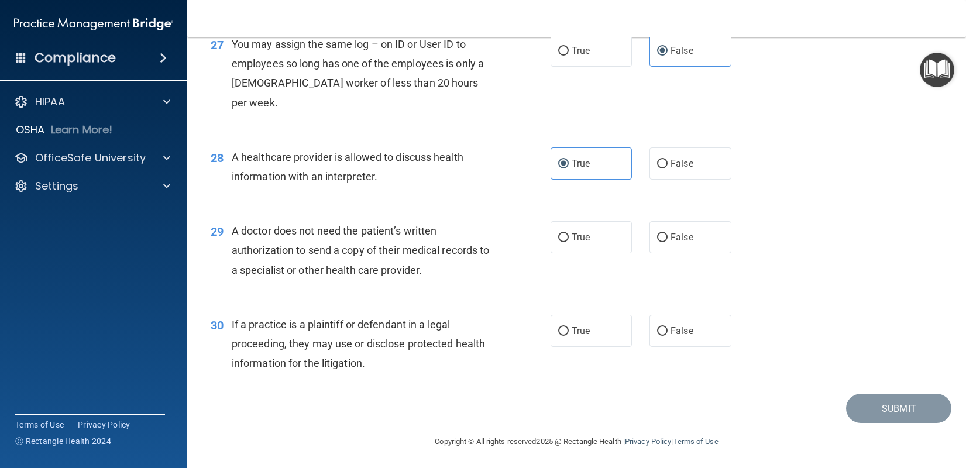
scroll to position [2529, 0]
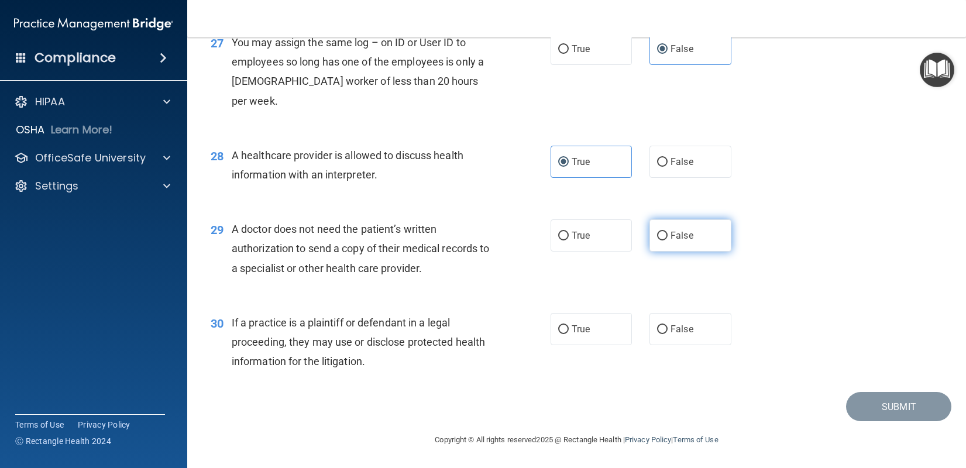
click at [651, 241] on label "False" at bounding box center [691, 235] width 82 height 32
click at [657, 241] on input "False" at bounding box center [662, 236] width 11 height 9
radio input "true"
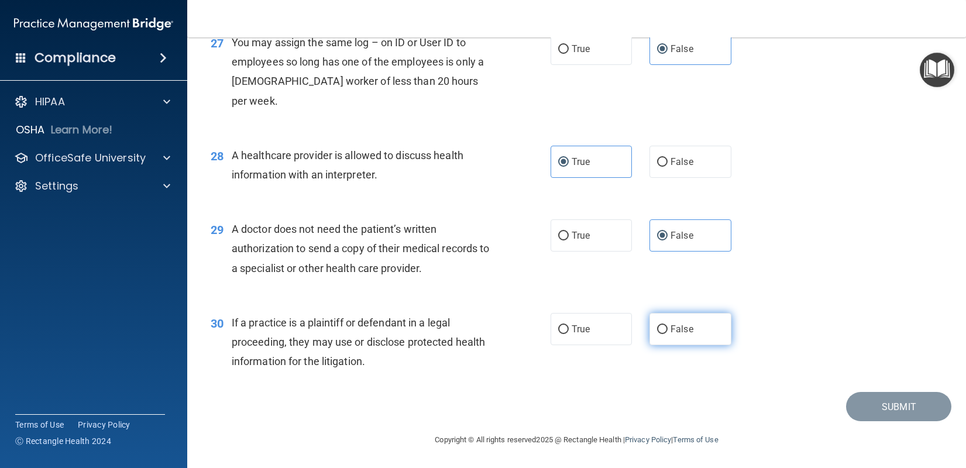
click at [650, 324] on label "False" at bounding box center [691, 329] width 82 height 32
click at [657, 325] on input "False" at bounding box center [662, 329] width 11 height 9
radio input "true"
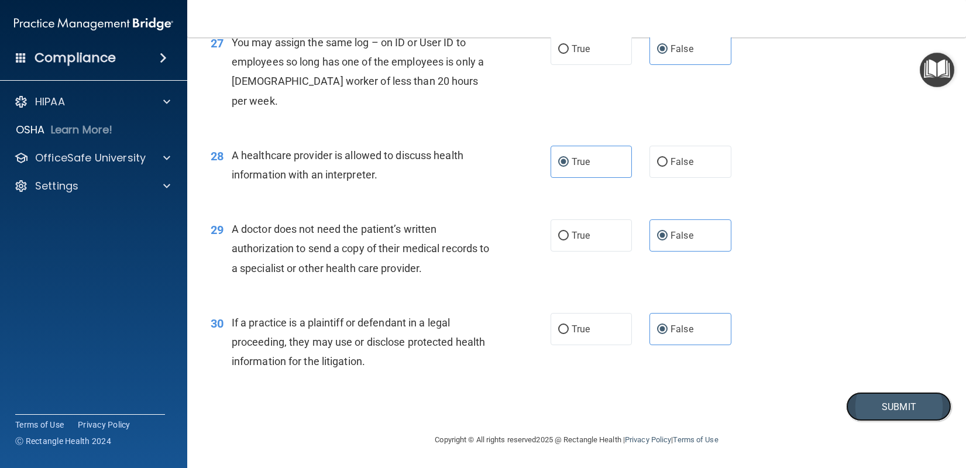
click at [856, 411] on button "Submit" at bounding box center [898, 407] width 105 height 30
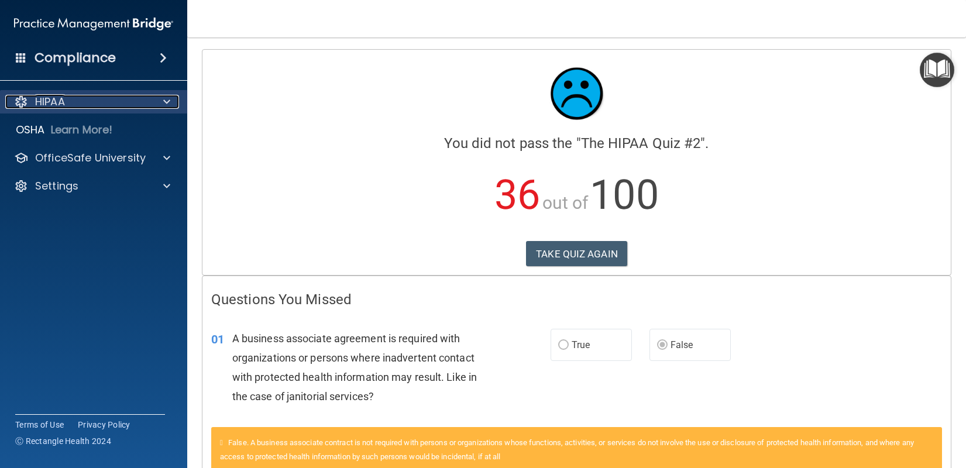
click at [49, 103] on p "HIPAA" at bounding box center [50, 102] width 30 height 14
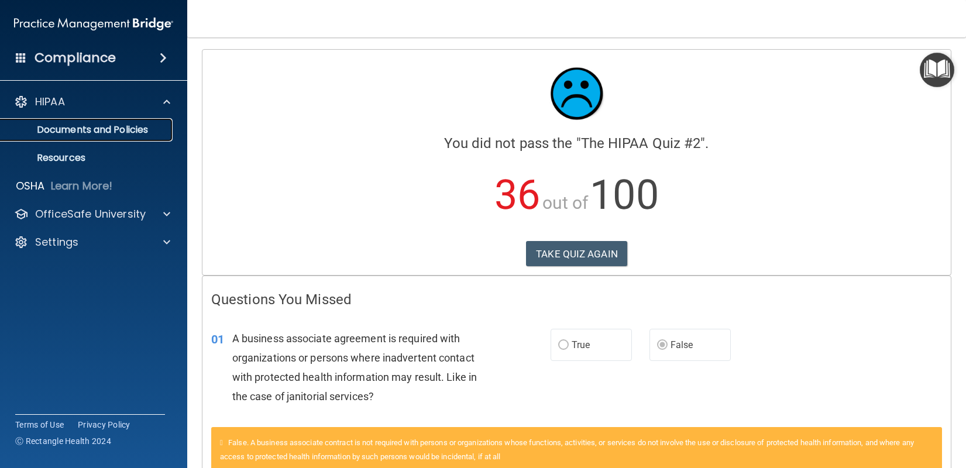
click at [60, 127] on p "Documents and Policies" at bounding box center [88, 130] width 160 height 12
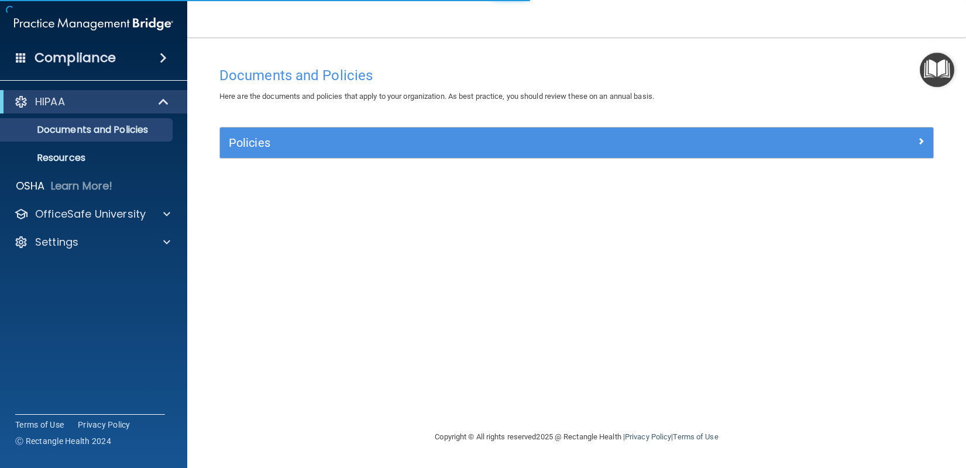
click at [939, 67] on img "Open Resource Center" at bounding box center [937, 70] width 35 height 35
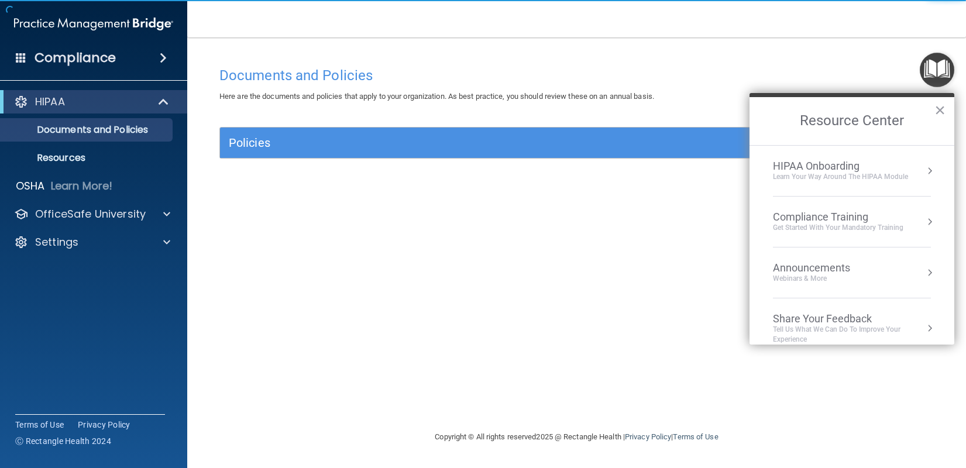
click at [834, 219] on div "Compliance Training" at bounding box center [838, 217] width 131 height 13
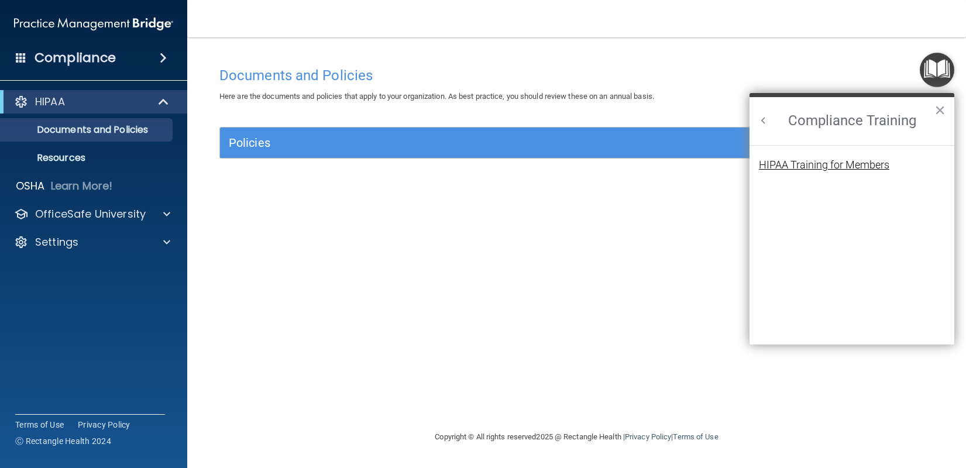
click at [777, 160] on div "HIPAA Training for Members" at bounding box center [824, 165] width 131 height 11
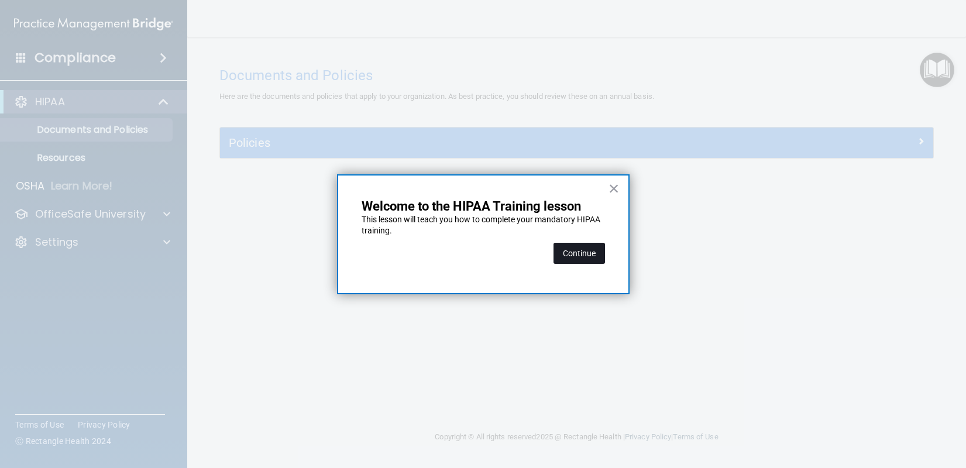
click at [575, 253] on button "Continue" at bounding box center [580, 253] width 52 height 21
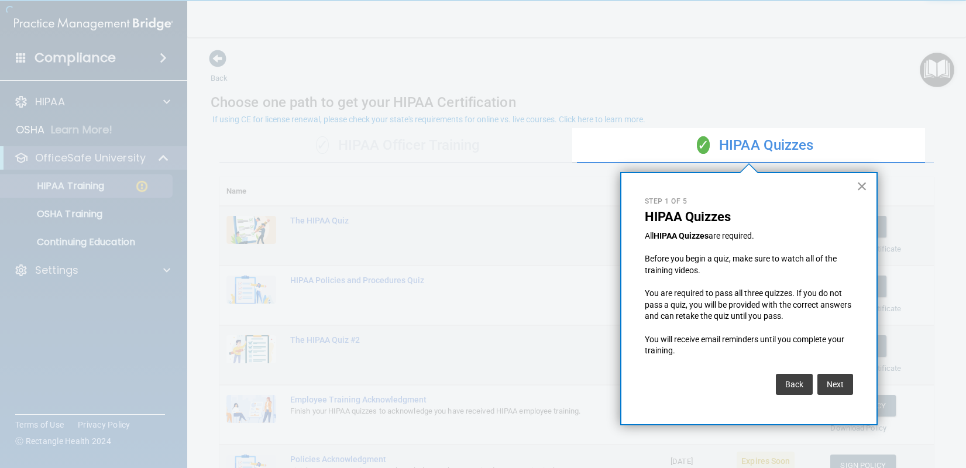
click at [859, 188] on button "×" at bounding box center [862, 186] width 11 height 19
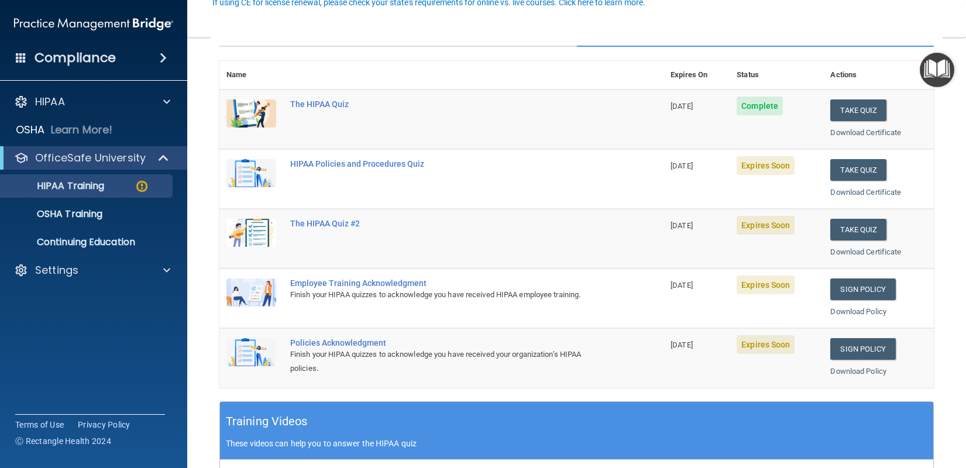
scroll to position [117, 0]
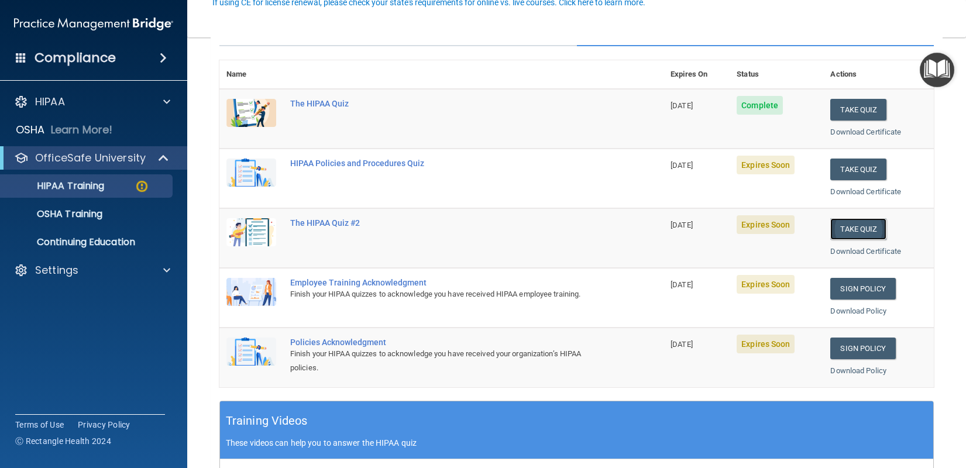
click at [836, 234] on button "Take Quiz" at bounding box center [859, 229] width 56 height 22
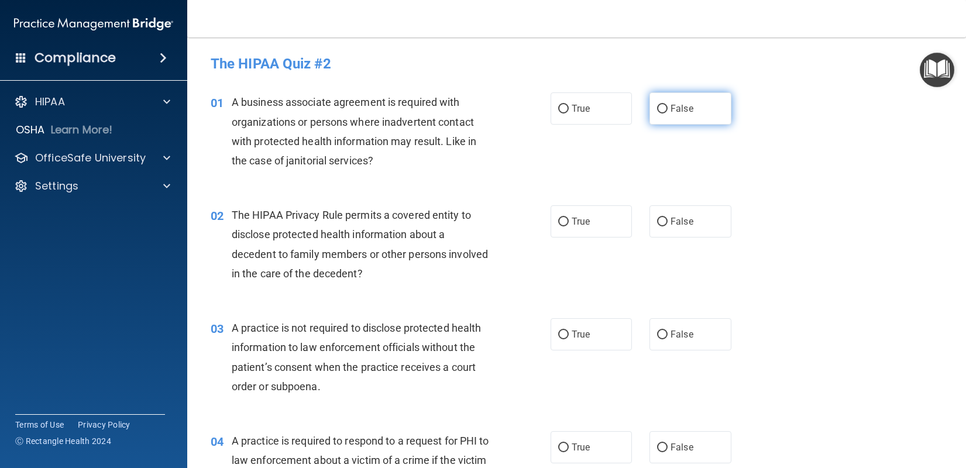
click at [659, 111] on input "False" at bounding box center [662, 109] width 11 height 9
radio input "true"
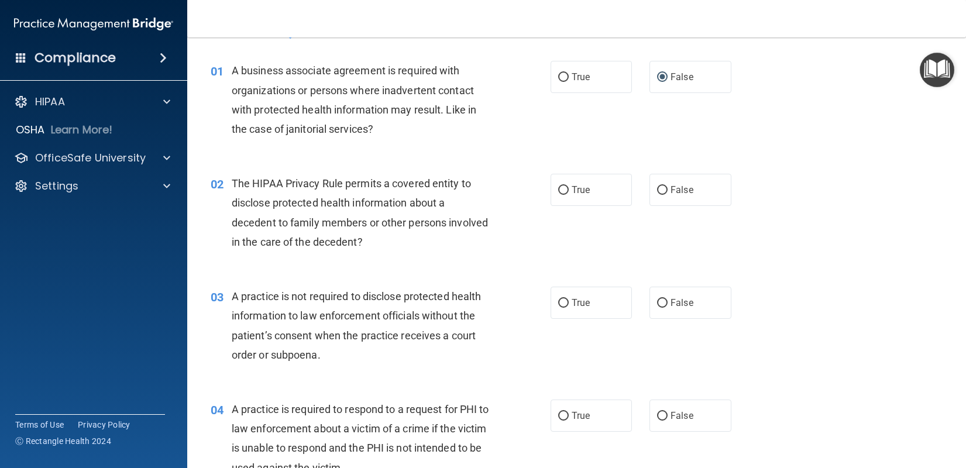
scroll to position [59, 0]
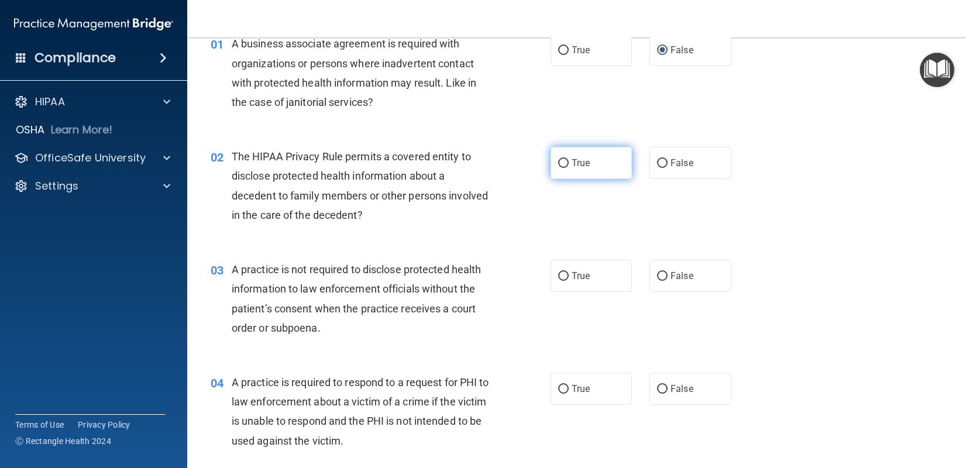
click at [551, 163] on label "True" at bounding box center [592, 163] width 82 height 32
click at [558, 163] on input "True" at bounding box center [563, 163] width 11 height 9
radio input "true"
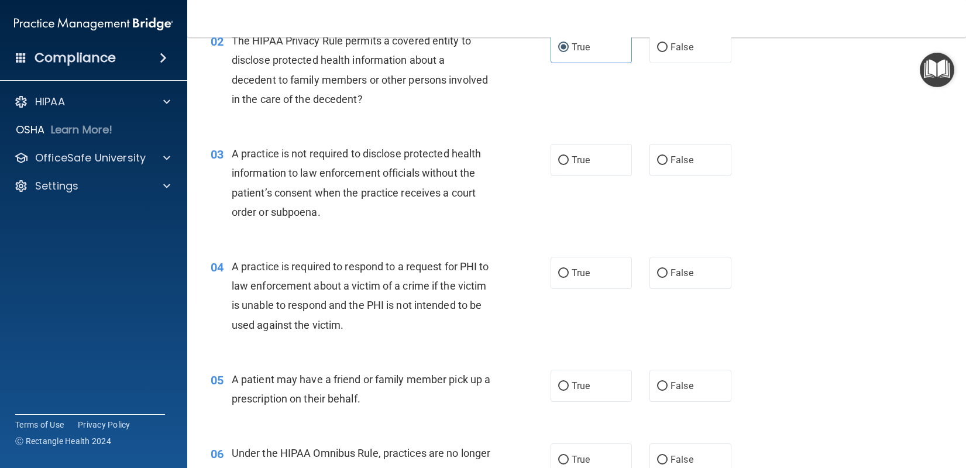
scroll to position [176, 0]
click at [558, 163] on input "True" at bounding box center [563, 159] width 11 height 9
radio input "true"
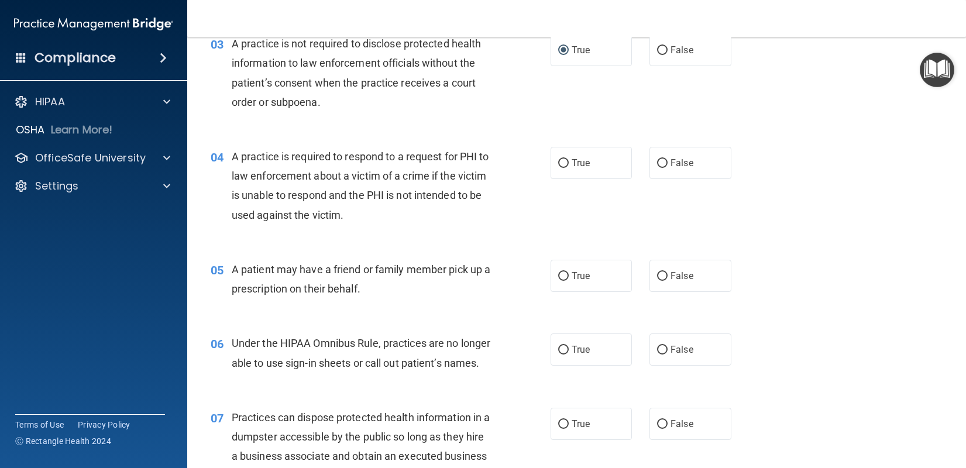
scroll to position [293, 0]
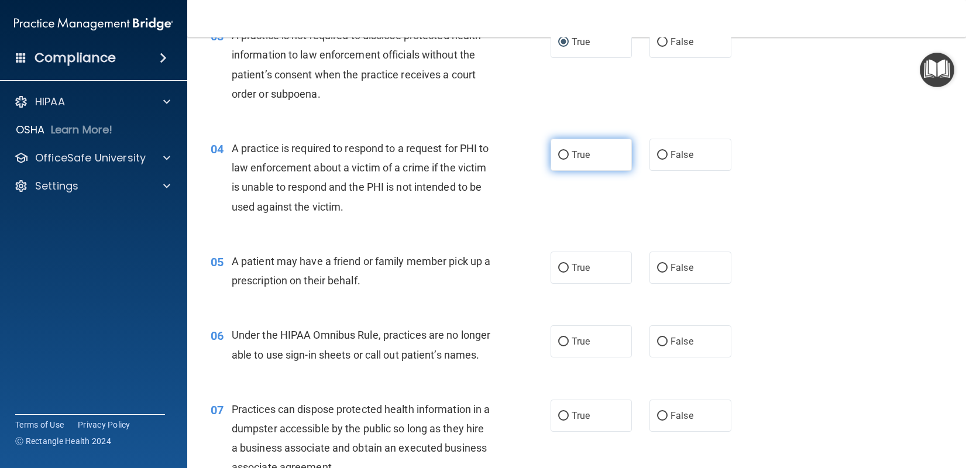
click at [558, 158] on input "True" at bounding box center [563, 155] width 11 height 9
radio input "true"
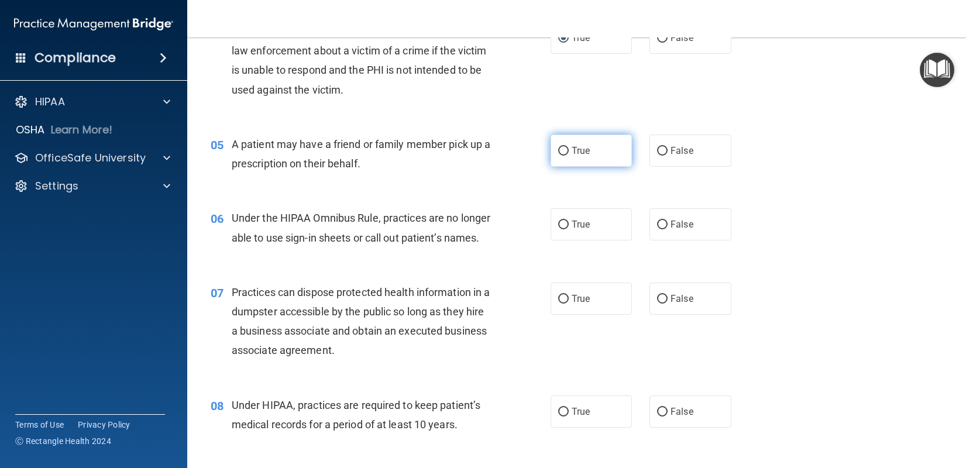
click at [558, 153] on input "True" at bounding box center [563, 151] width 11 height 9
radio input "true"
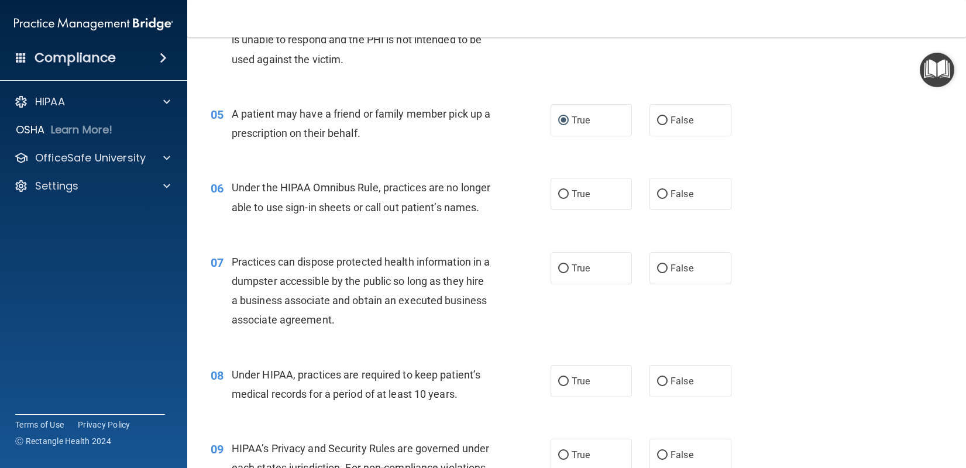
scroll to position [468, 0]
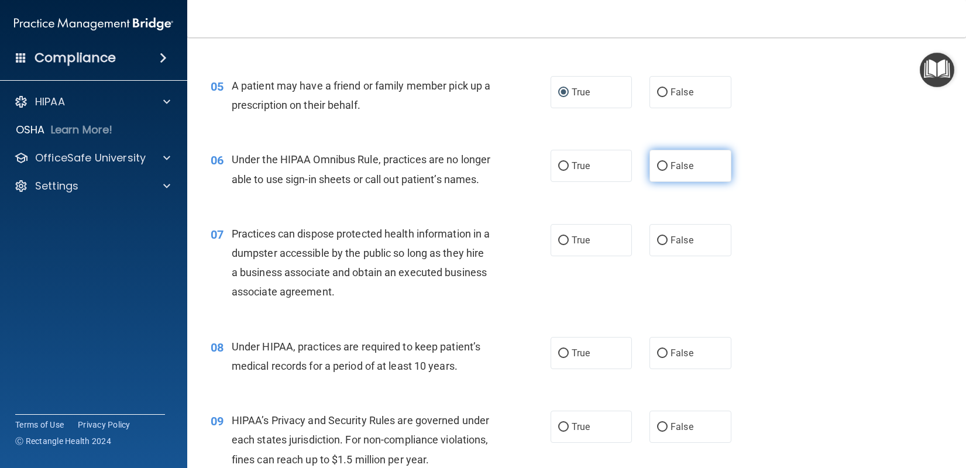
click at [657, 164] on input "False" at bounding box center [662, 166] width 11 height 9
radio input "true"
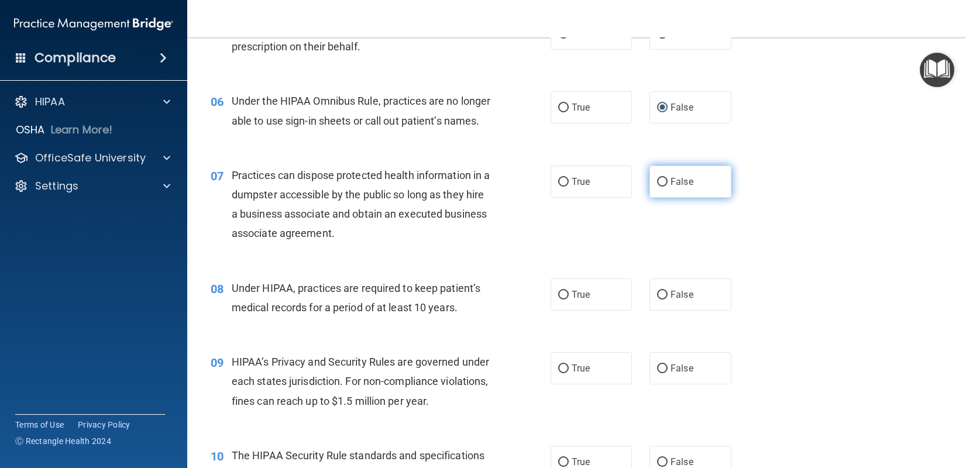
click at [657, 187] on input "False" at bounding box center [662, 182] width 11 height 9
radio input "true"
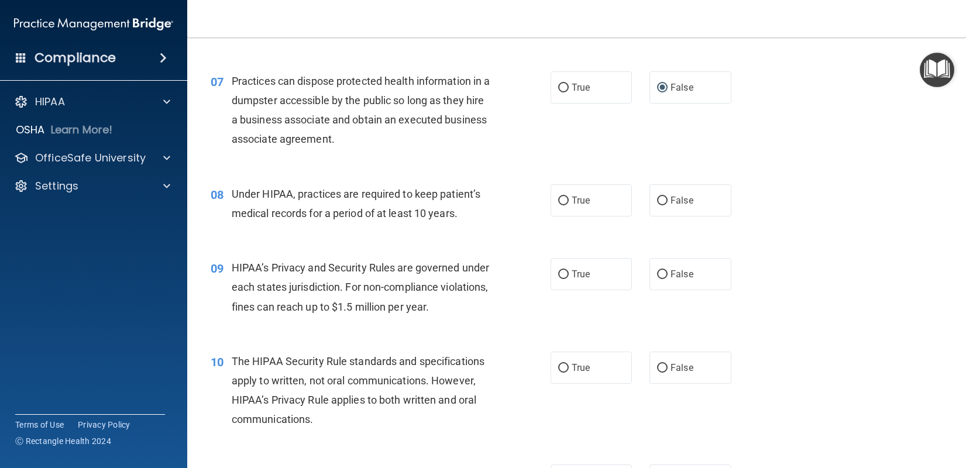
scroll to position [644, 0]
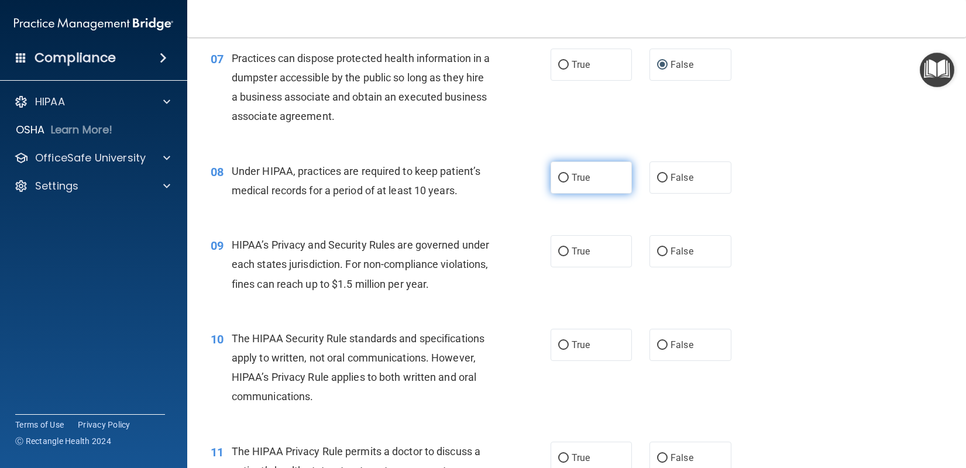
click at [561, 183] on input "True" at bounding box center [563, 178] width 11 height 9
radio input "true"
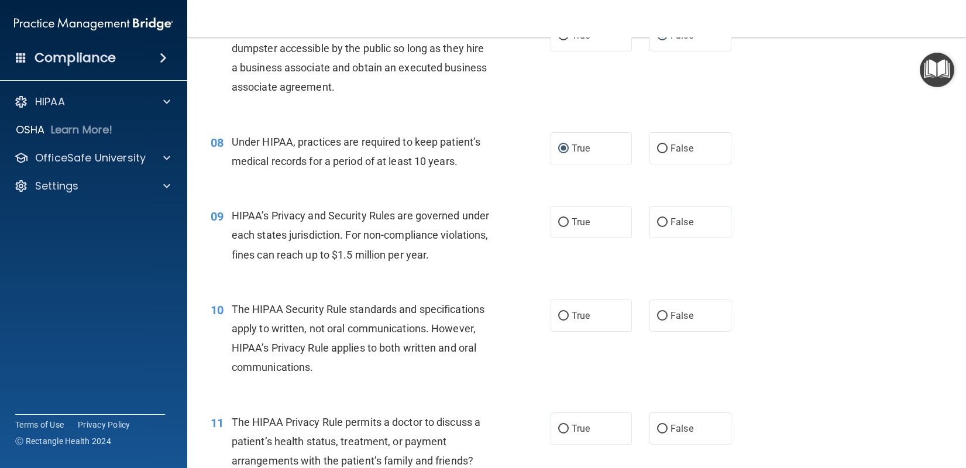
scroll to position [702, 0]
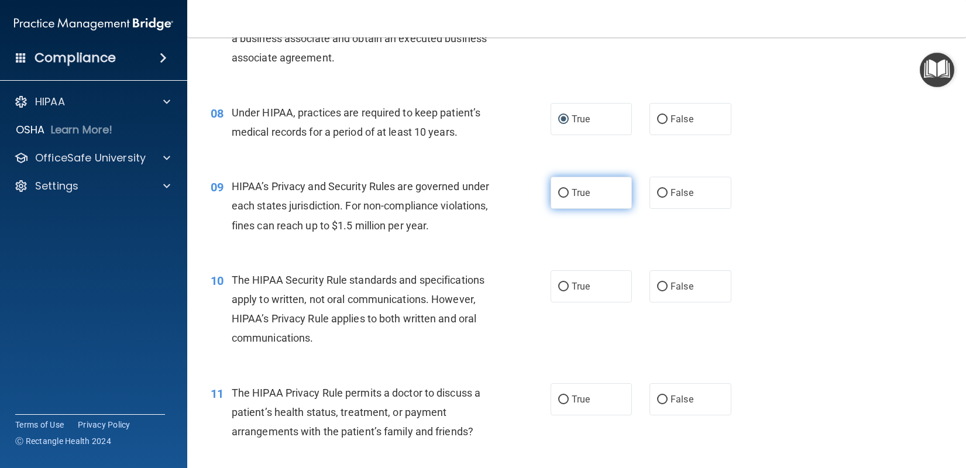
click at [558, 198] on input "True" at bounding box center [563, 193] width 11 height 9
radio input "true"
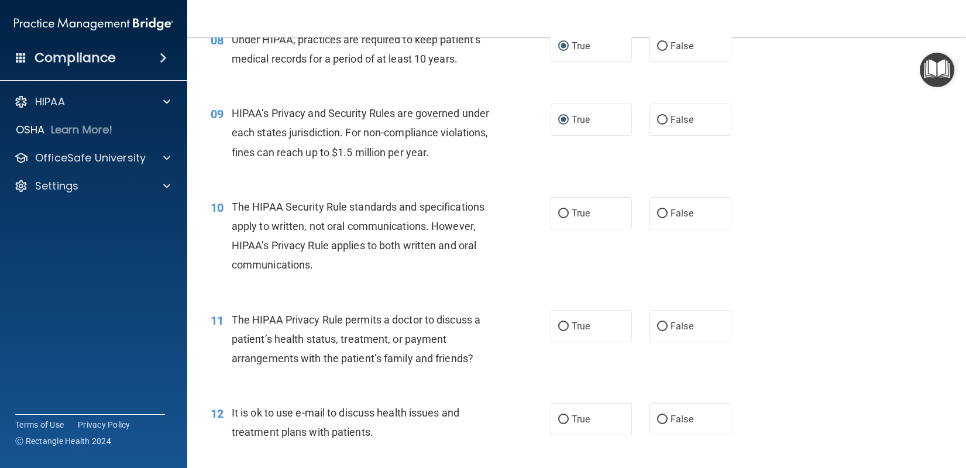
scroll to position [819, 0]
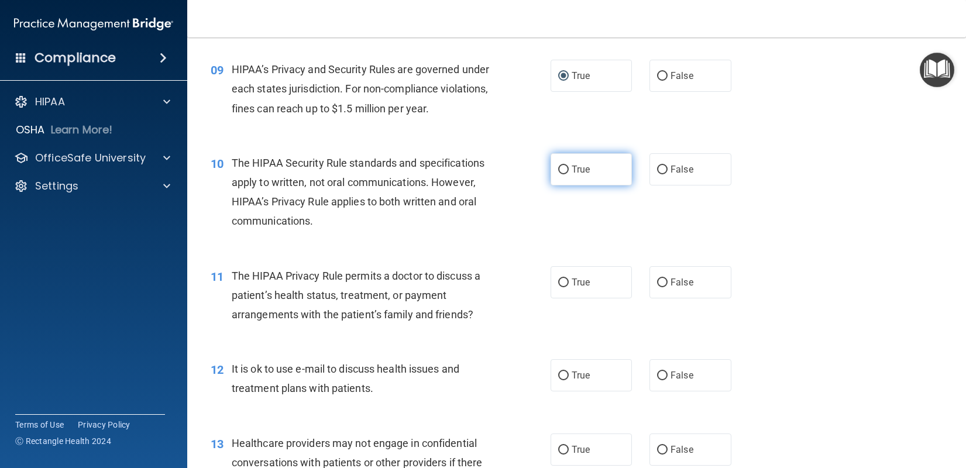
click at [559, 174] on input "True" at bounding box center [563, 170] width 11 height 9
radio input "true"
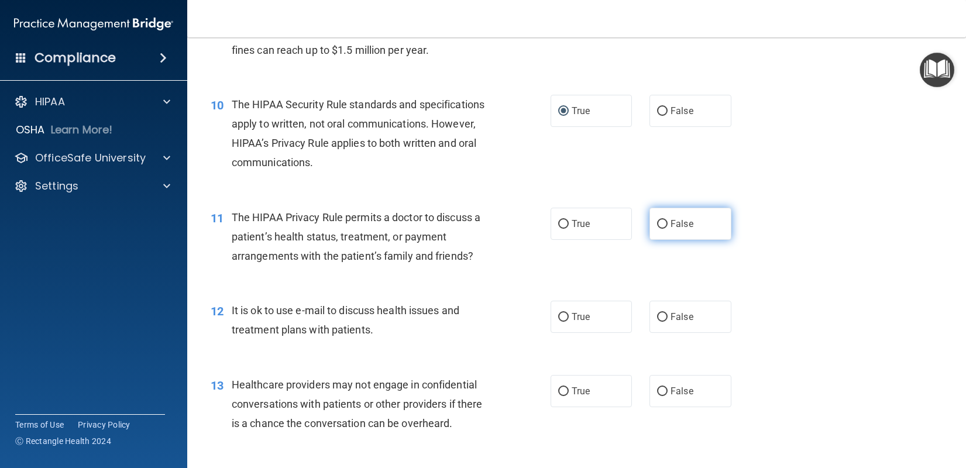
click at [657, 229] on input "False" at bounding box center [662, 224] width 11 height 9
radio input "true"
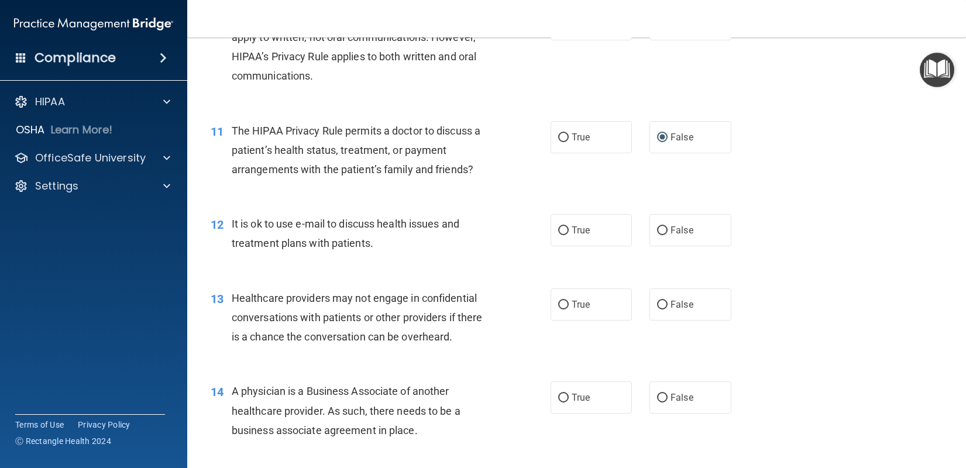
scroll to position [995, 0]
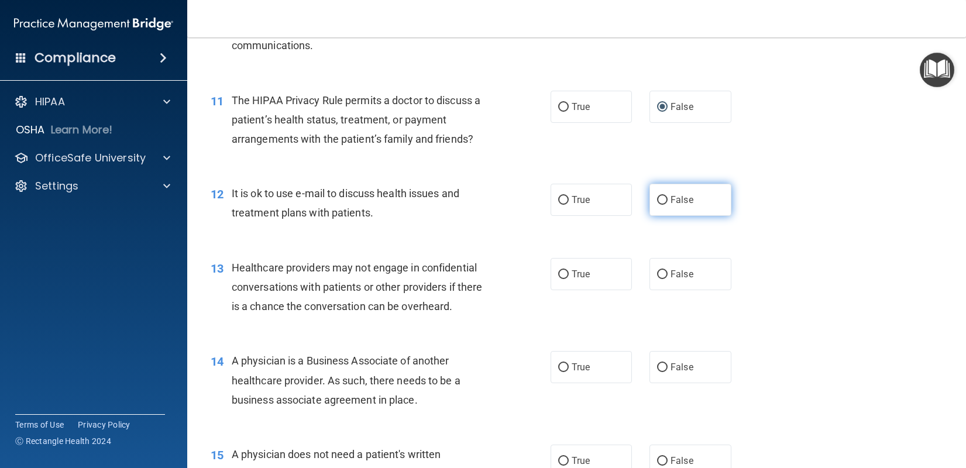
click at [657, 212] on label "False" at bounding box center [691, 200] width 82 height 32
click at [657, 205] on input "False" at bounding box center [662, 200] width 11 height 9
radio input "true"
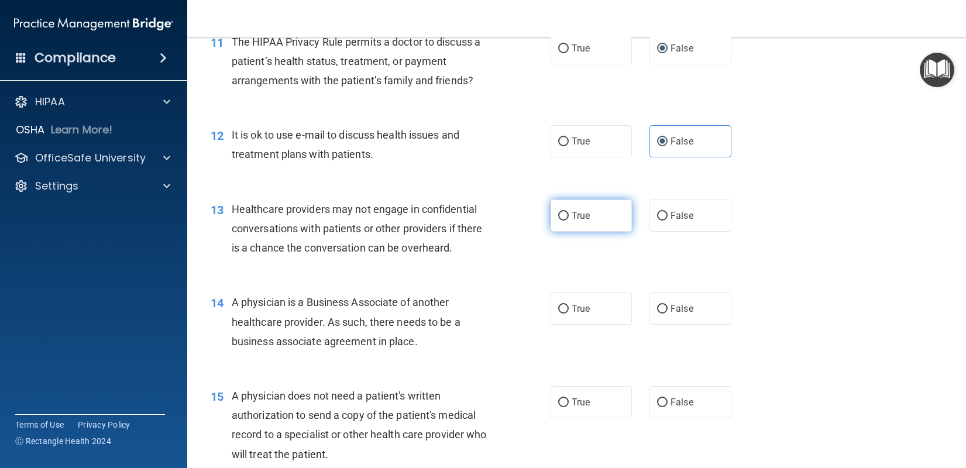
click at [552, 232] on label "True" at bounding box center [592, 216] width 82 height 32
click at [558, 221] on input "True" at bounding box center [563, 216] width 11 height 9
radio input "true"
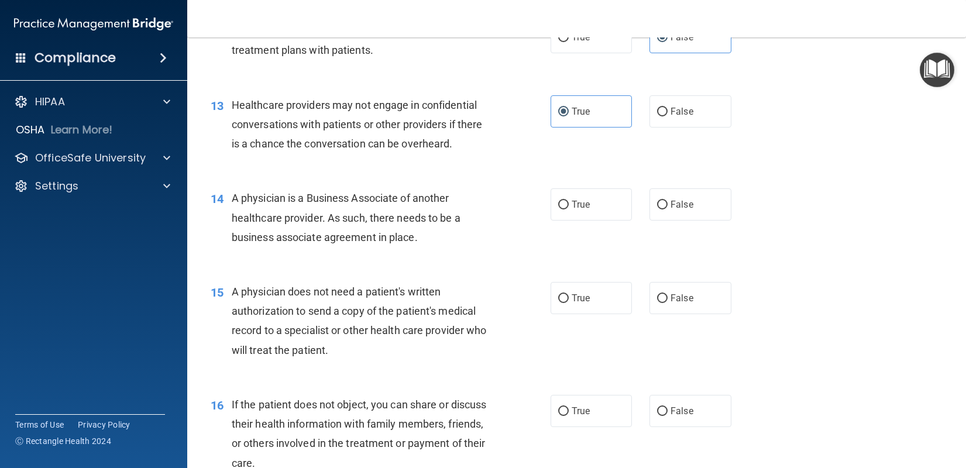
scroll to position [1171, 0]
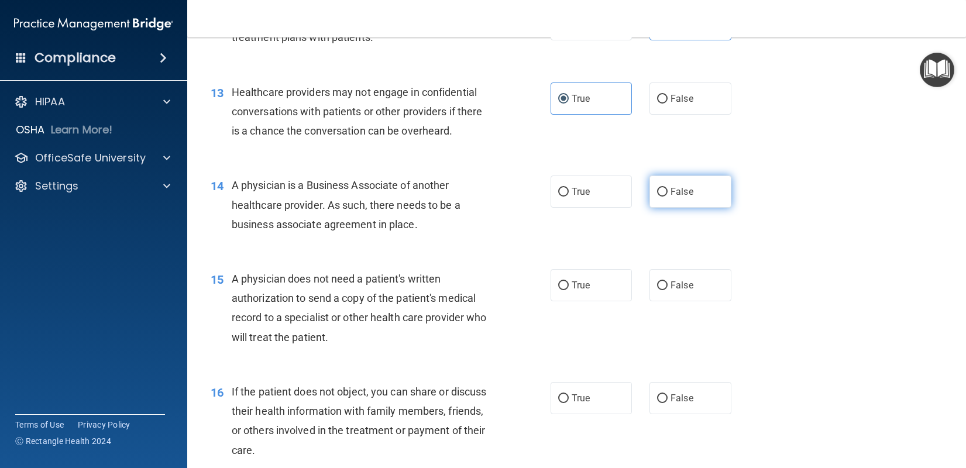
click at [653, 208] on label "False" at bounding box center [691, 192] width 82 height 32
click at [657, 197] on input "False" at bounding box center [662, 192] width 11 height 9
radio input "true"
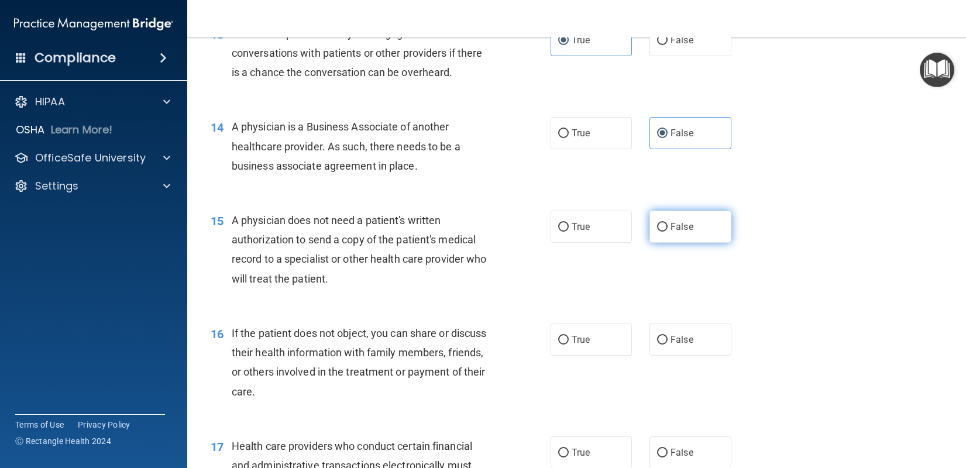
click at [657, 232] on input "False" at bounding box center [662, 227] width 11 height 9
radio input "true"
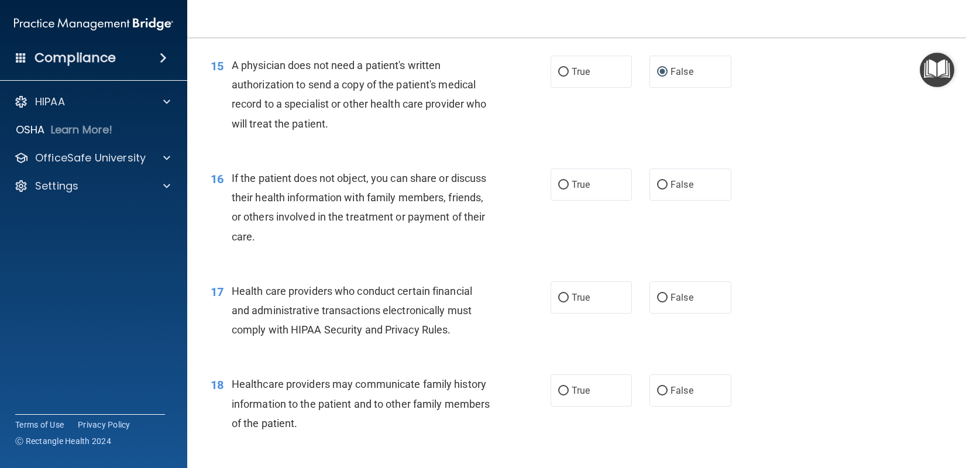
scroll to position [1405, 0]
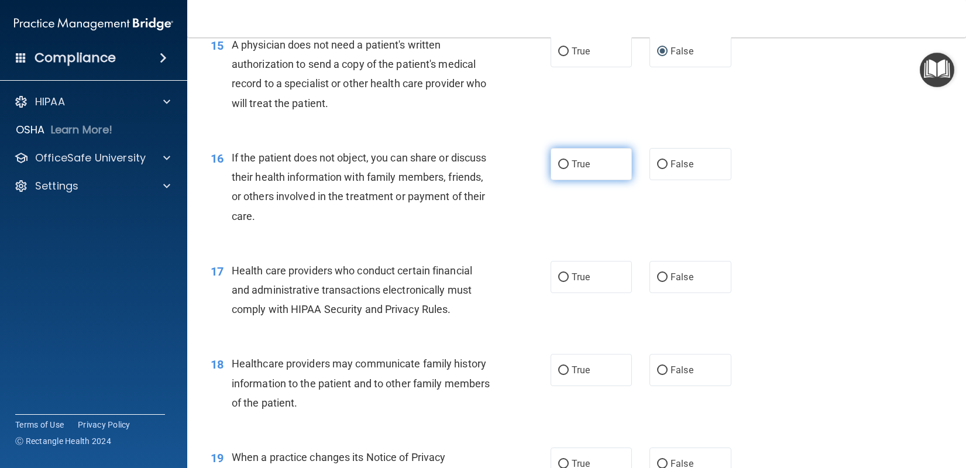
click at [560, 169] on input "True" at bounding box center [563, 164] width 11 height 9
radio input "true"
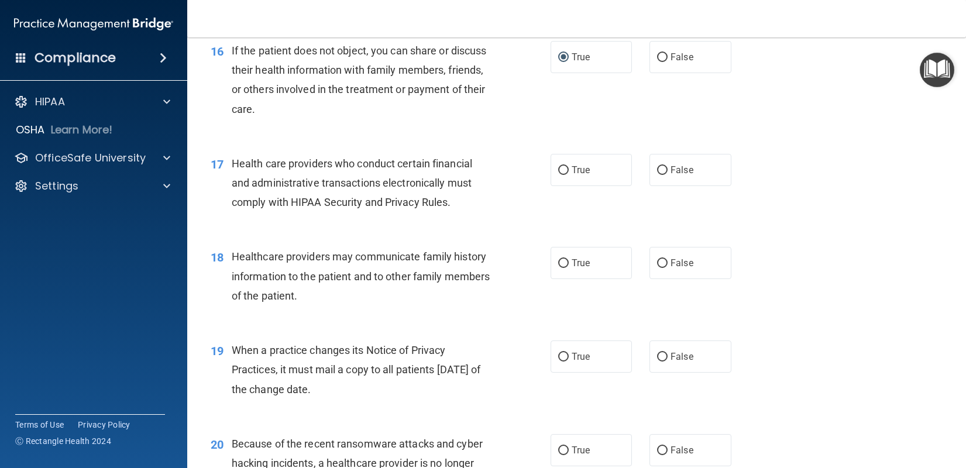
scroll to position [1522, 0]
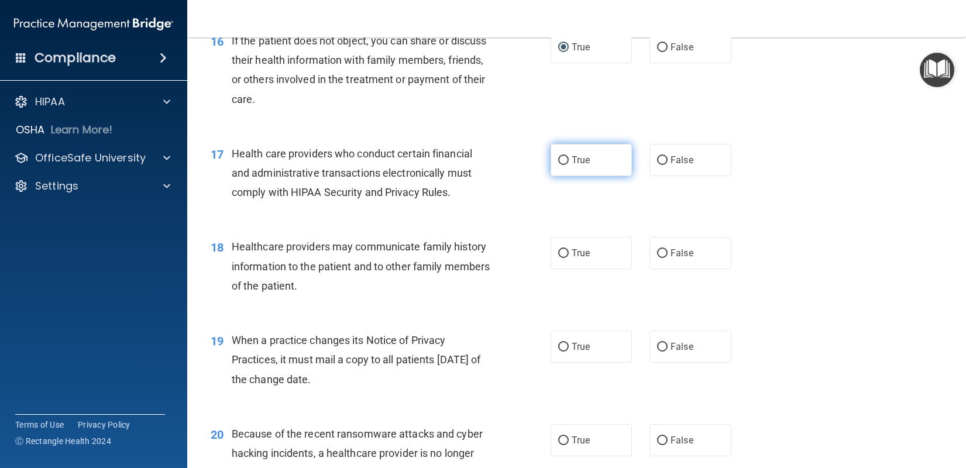
click at [558, 165] on input "True" at bounding box center [563, 160] width 11 height 9
radio input "true"
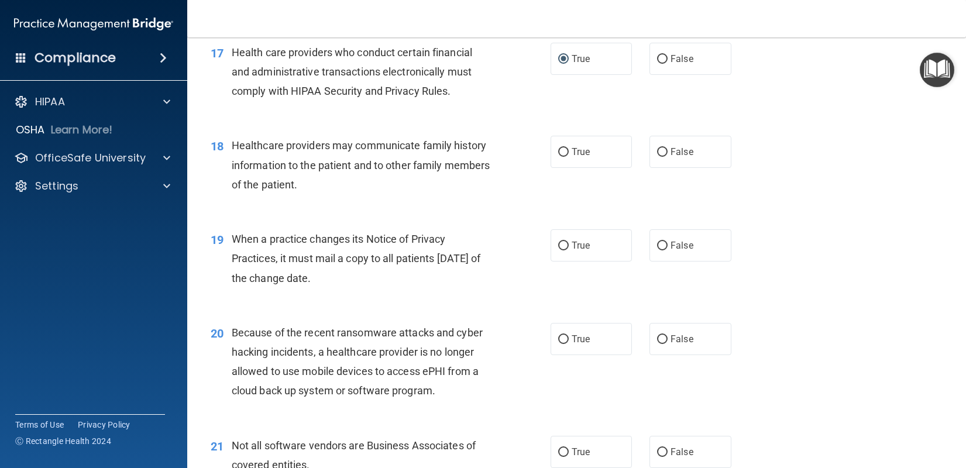
scroll to position [1639, 0]
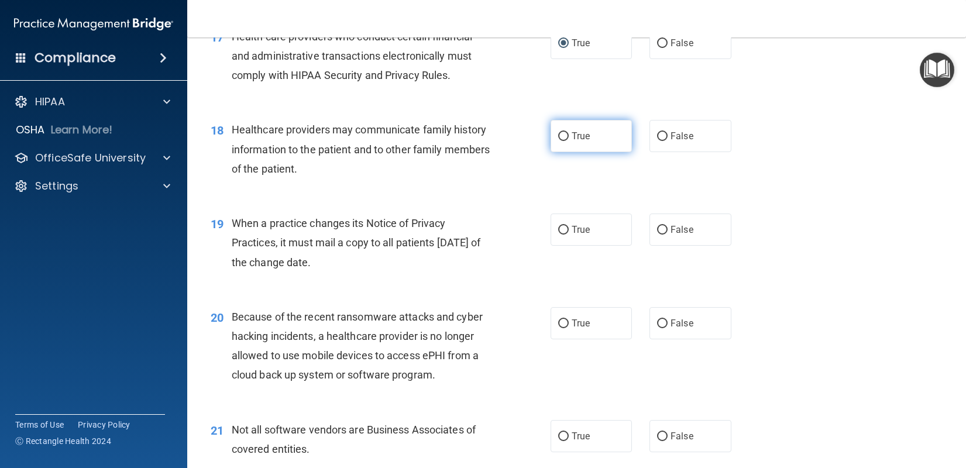
click at [554, 152] on label "True" at bounding box center [592, 136] width 82 height 32
click at [558, 141] on input "True" at bounding box center [563, 136] width 11 height 9
radio input "true"
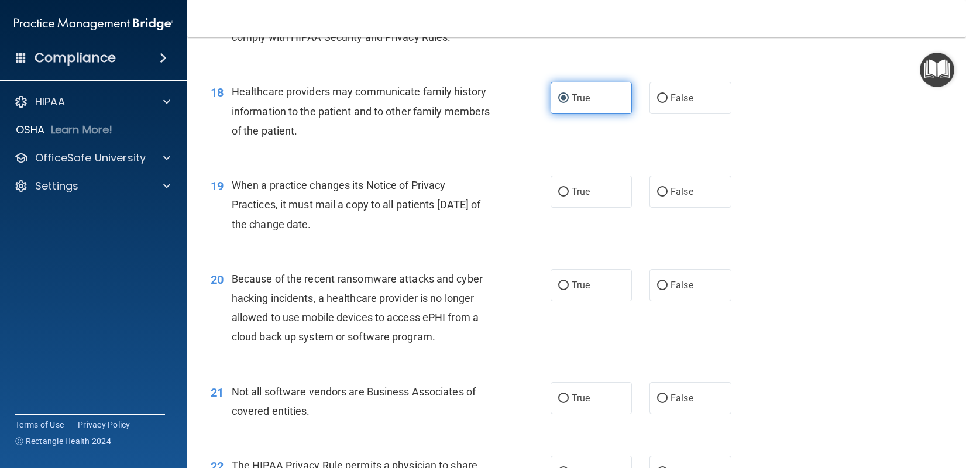
scroll to position [1697, 0]
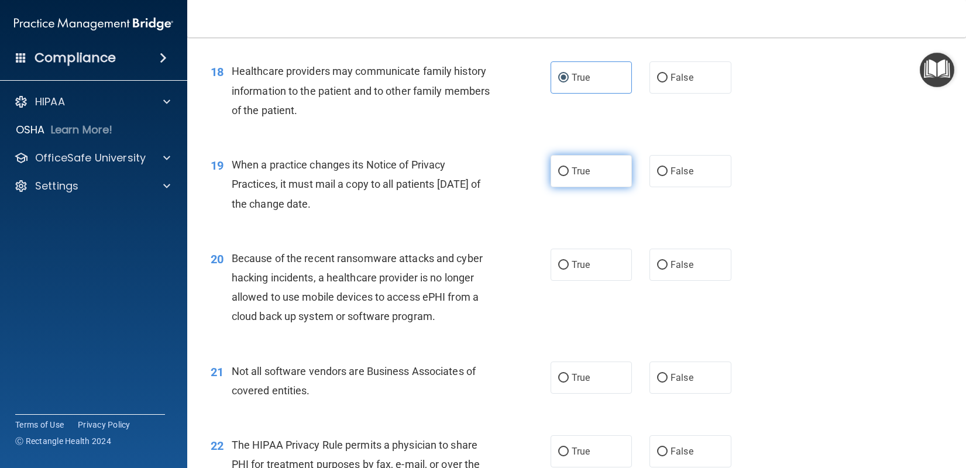
click at [560, 176] on input "True" at bounding box center [563, 171] width 11 height 9
radio input "true"
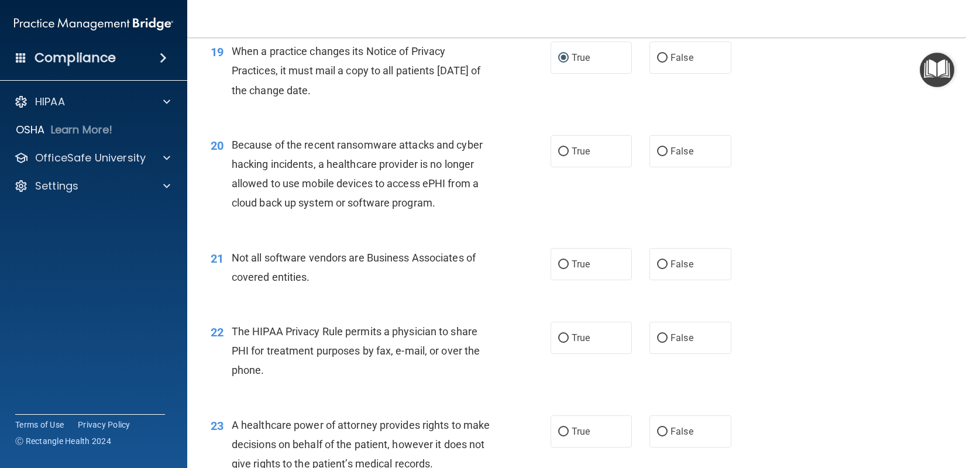
scroll to position [1814, 0]
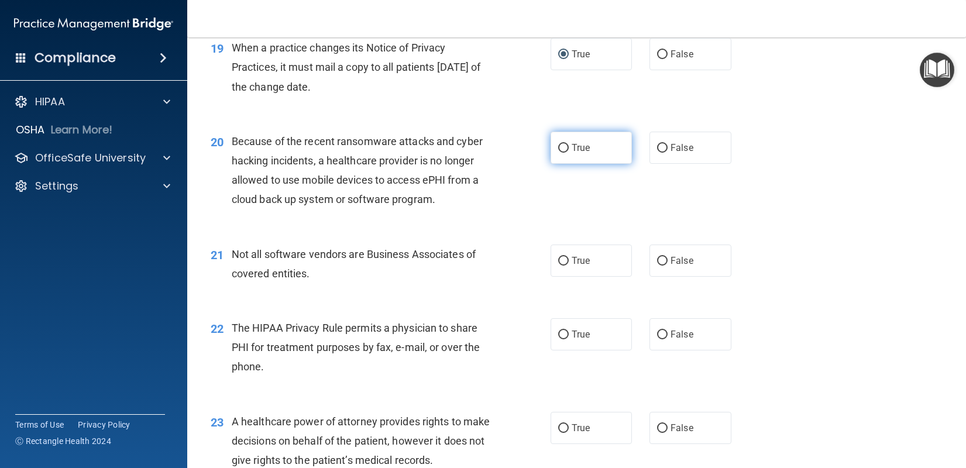
click at [559, 153] on input "True" at bounding box center [563, 148] width 11 height 9
radio input "true"
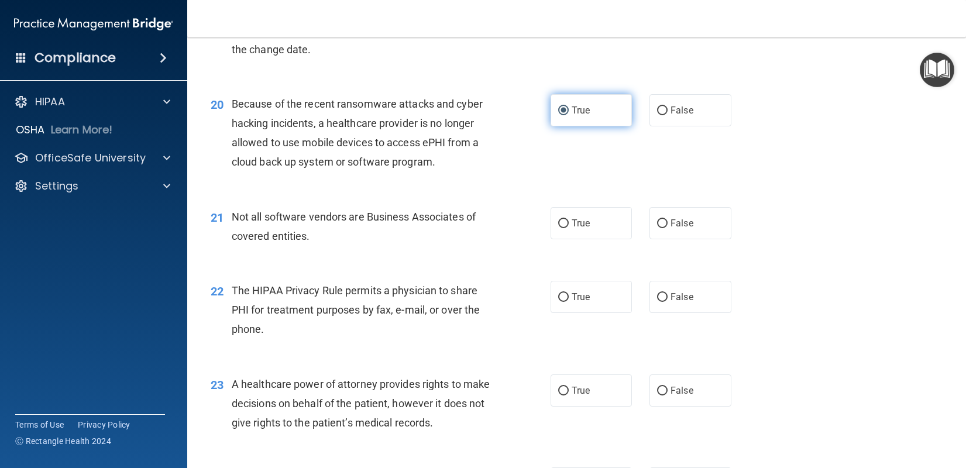
scroll to position [1873, 0]
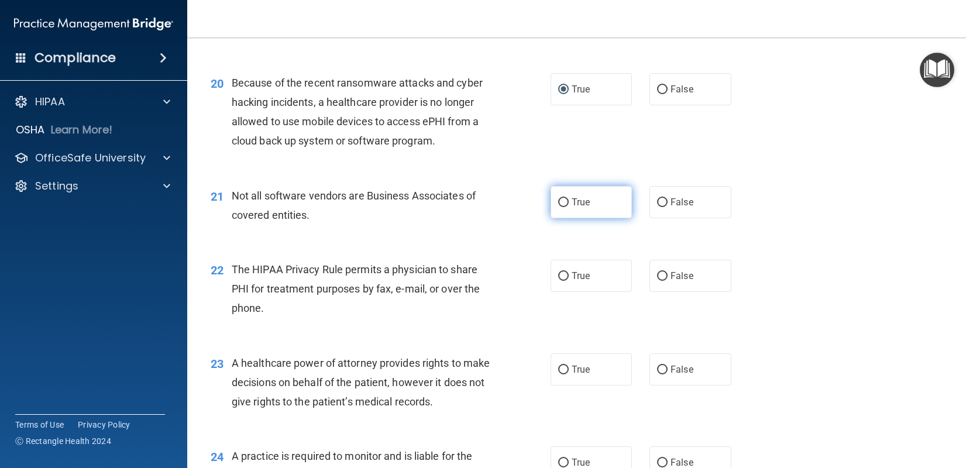
click at [556, 218] on label "True" at bounding box center [592, 202] width 82 height 32
click at [558, 207] on input "True" at bounding box center [563, 202] width 11 height 9
radio input "true"
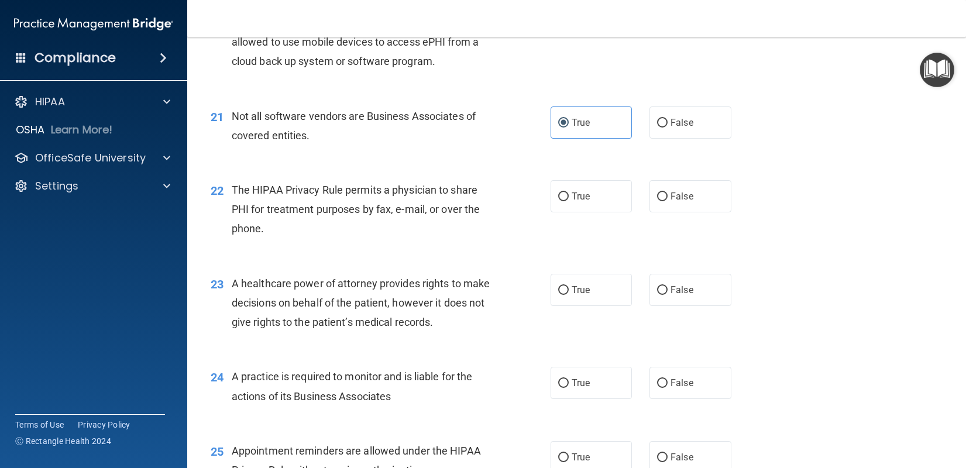
scroll to position [1990, 0]
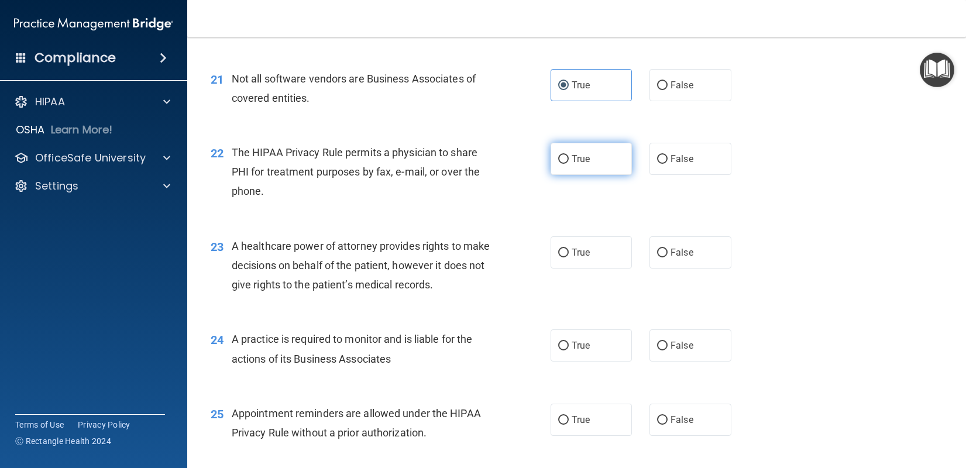
click at [558, 164] on input "True" at bounding box center [563, 159] width 11 height 9
radio input "true"
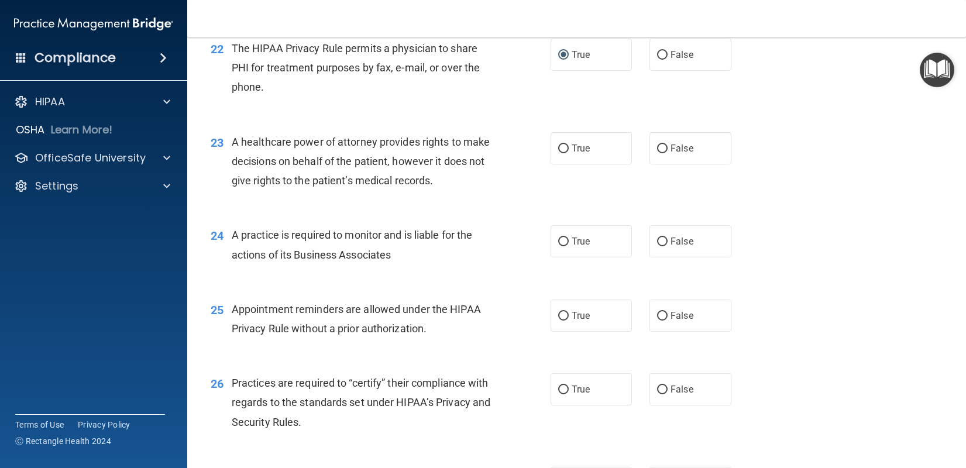
scroll to position [2107, 0]
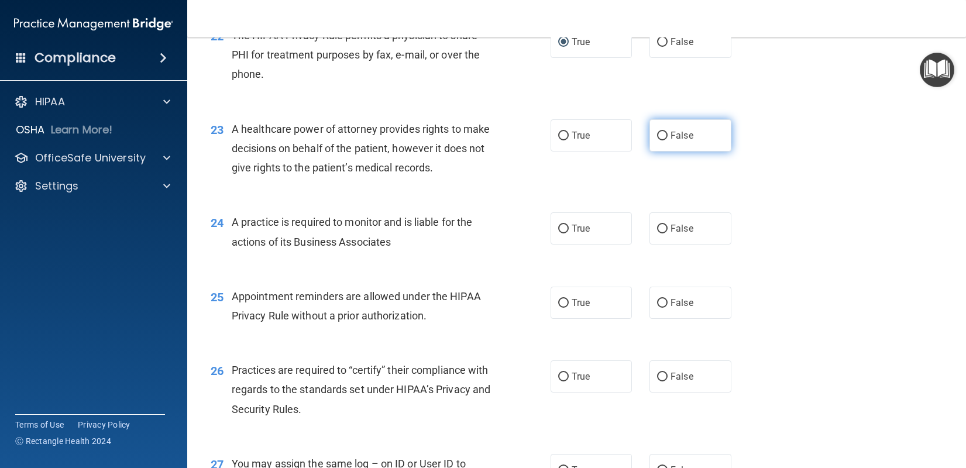
click at [657, 140] on input "False" at bounding box center [662, 136] width 11 height 9
radio input "true"
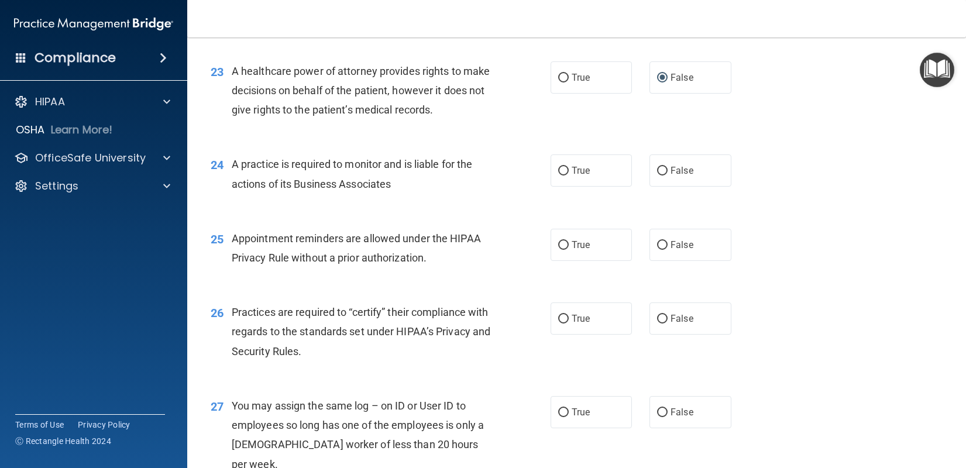
scroll to position [2166, 0]
click at [657, 175] on input "False" at bounding box center [662, 170] width 11 height 9
radio input "true"
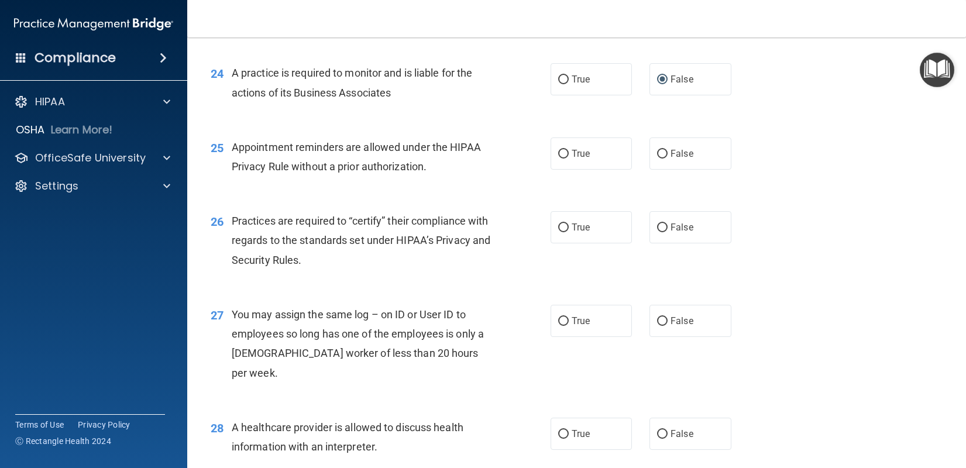
scroll to position [2283, 0]
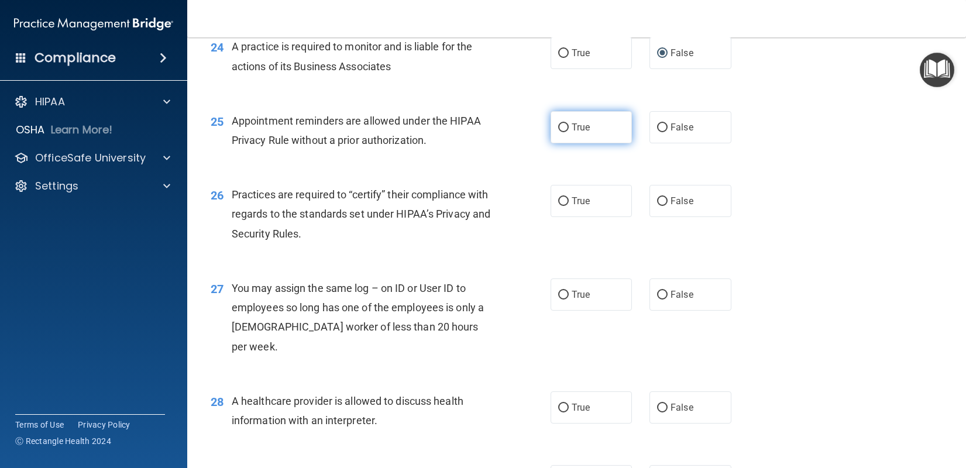
click at [558, 132] on input "True" at bounding box center [563, 127] width 11 height 9
radio input "true"
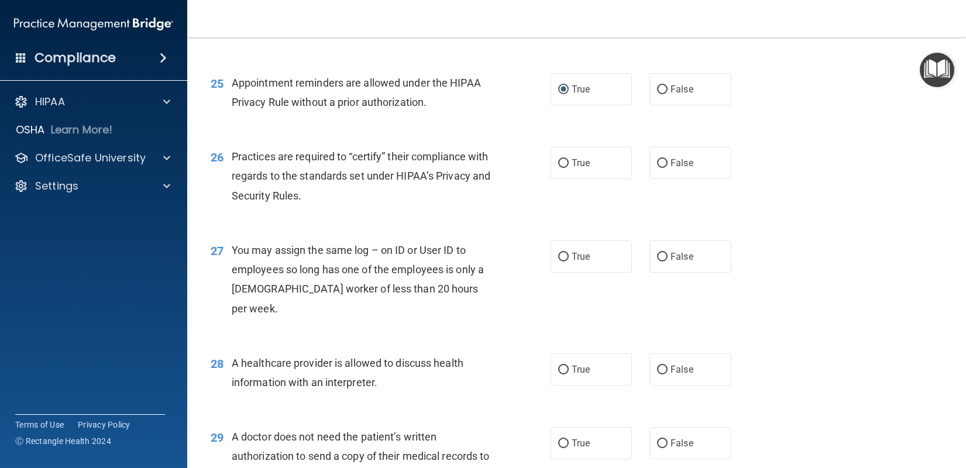
scroll to position [2341, 0]
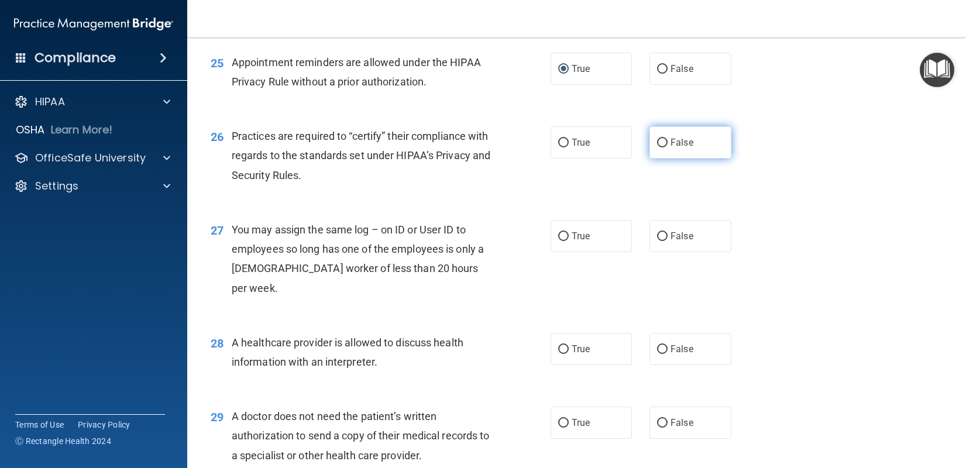
click at [657, 147] on input "False" at bounding box center [662, 143] width 11 height 9
radio input "true"
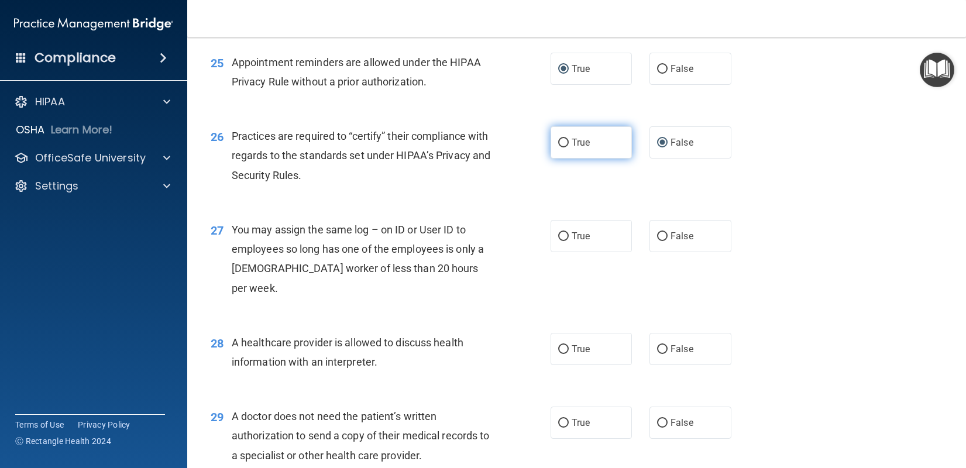
click at [563, 147] on input "True" at bounding box center [563, 143] width 11 height 9
radio input "true"
radio input "false"
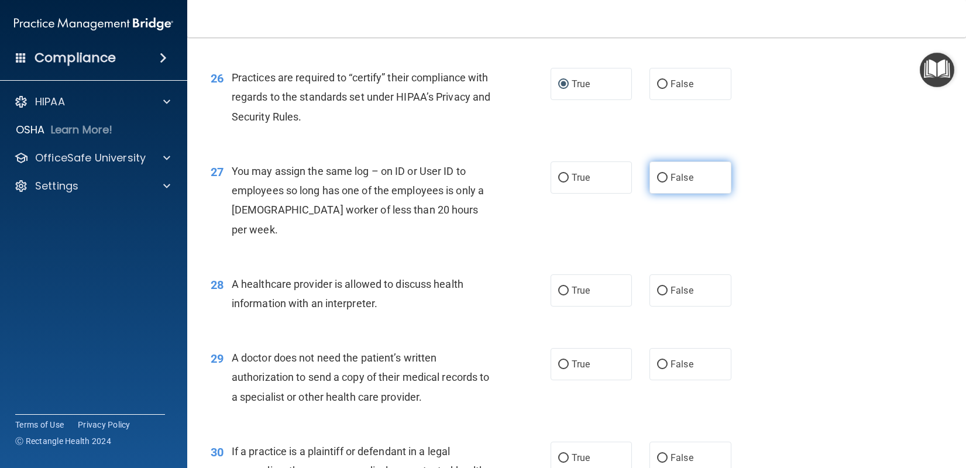
click at [664, 193] on label "False" at bounding box center [691, 178] width 82 height 32
click at [664, 183] on input "False" at bounding box center [662, 178] width 11 height 9
radio input "true"
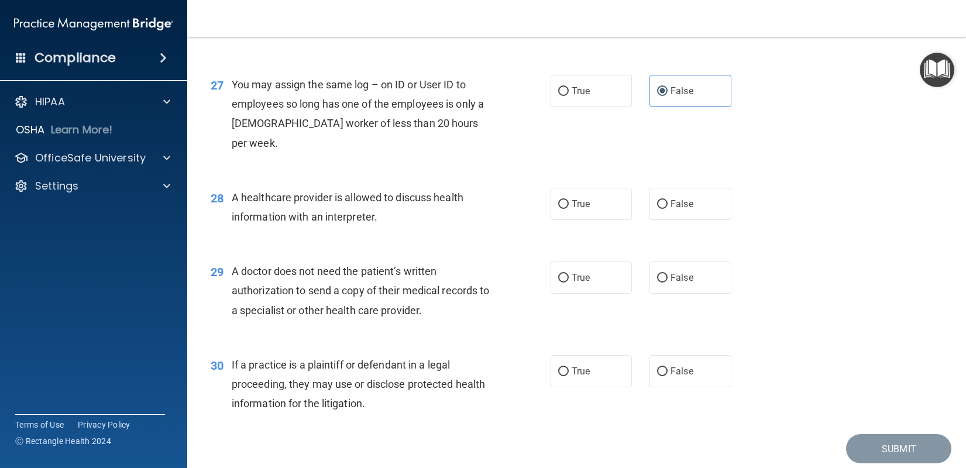
scroll to position [2517, 0]
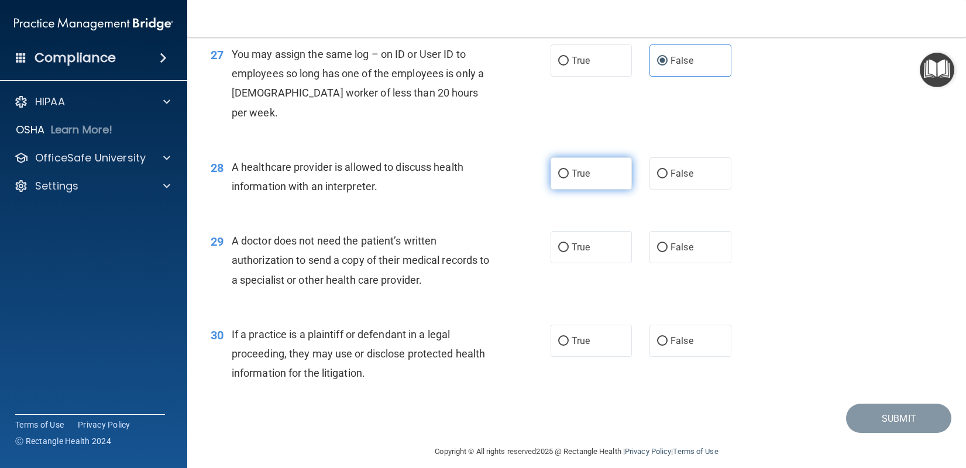
click at [557, 181] on label "True" at bounding box center [592, 173] width 82 height 32
click at [558, 179] on input "True" at bounding box center [563, 174] width 11 height 9
radio input "true"
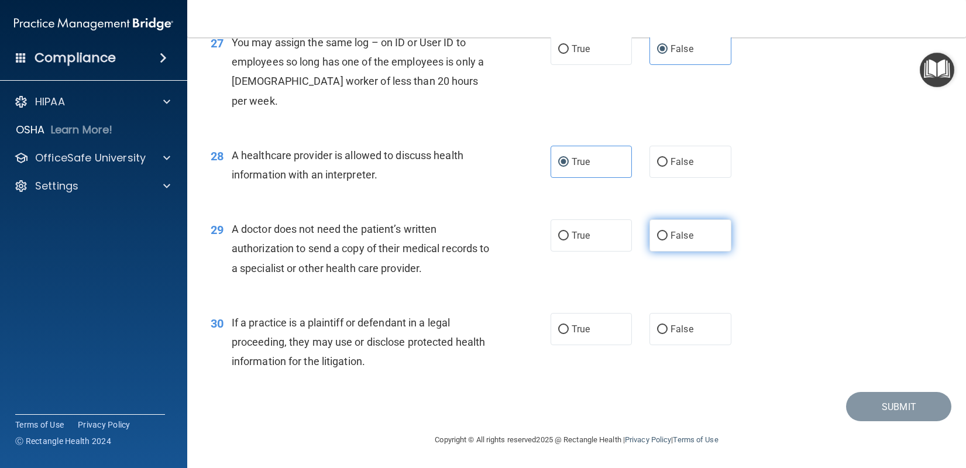
click at [650, 239] on label "False" at bounding box center [691, 235] width 82 height 32
click at [657, 239] on input "False" at bounding box center [662, 236] width 11 height 9
radio input "true"
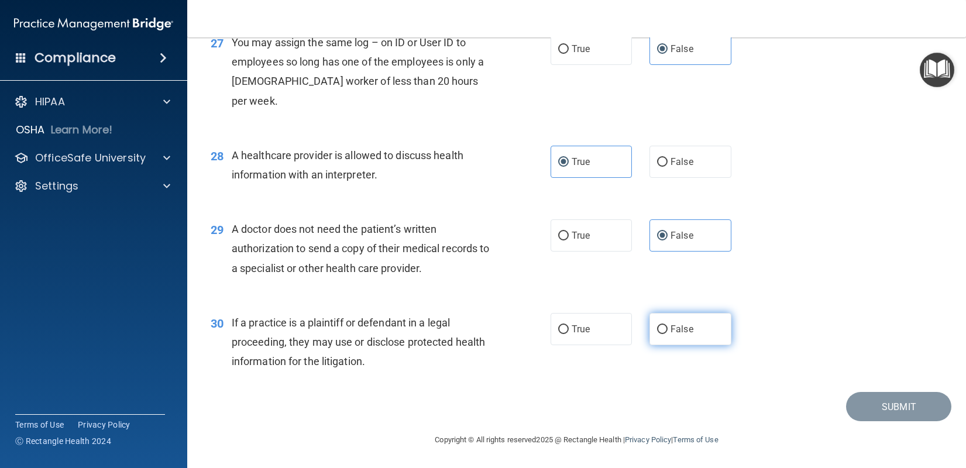
click at [658, 333] on input "False" at bounding box center [662, 329] width 11 height 9
radio input "true"
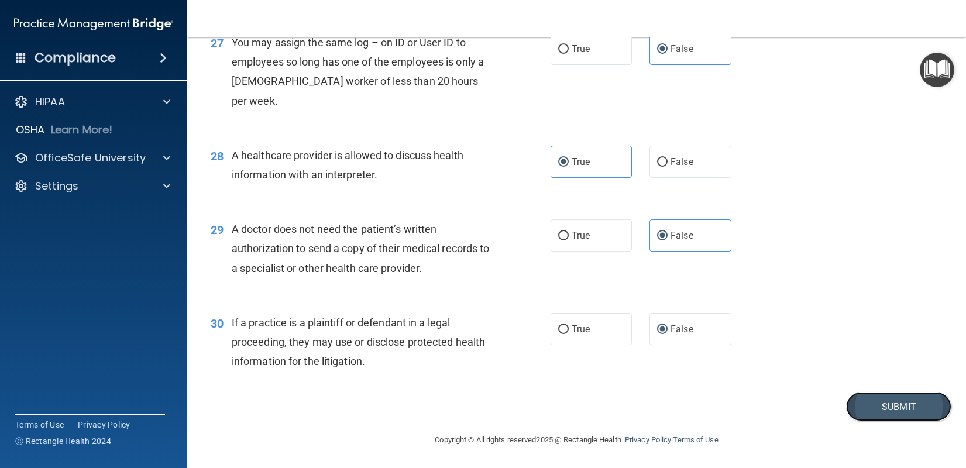
click at [868, 411] on button "Submit" at bounding box center [898, 407] width 105 height 30
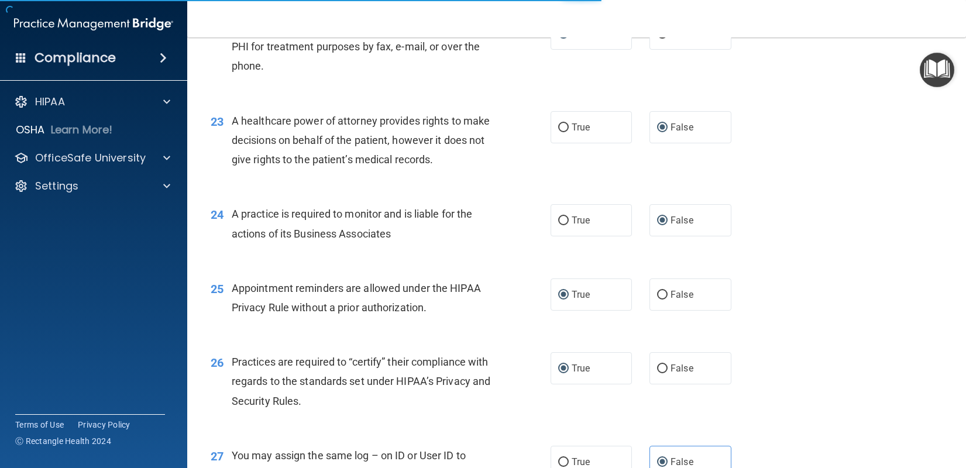
scroll to position [2060, 0]
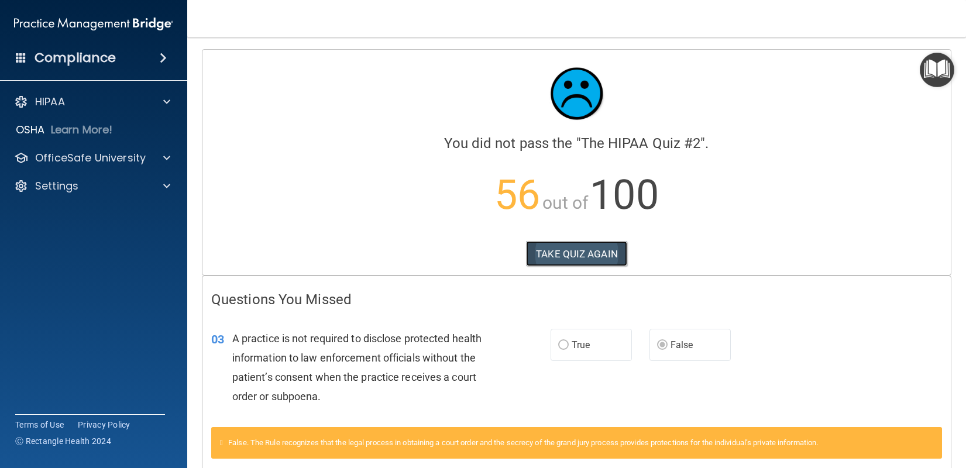
click at [573, 252] on button "TAKE QUIZ AGAIN" at bounding box center [576, 254] width 101 height 26
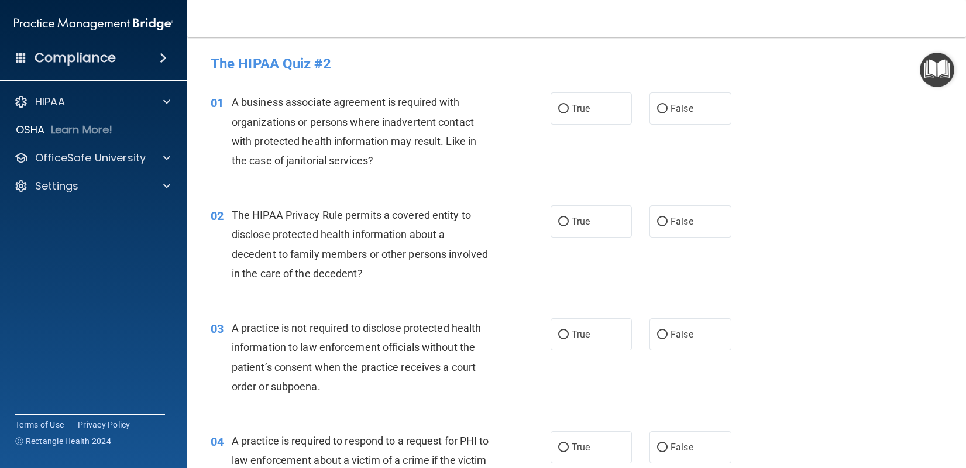
drag, startPoint x: 558, startPoint y: 113, endPoint x: 568, endPoint y: 150, distance: 38.2
click at [568, 150] on div "01 A business associate agreement is required with organizations or persons whe…" at bounding box center [577, 134] width 750 height 113
click at [657, 108] on input "False" at bounding box center [662, 109] width 11 height 9
radio input "true"
click at [558, 220] on input "True" at bounding box center [563, 222] width 11 height 9
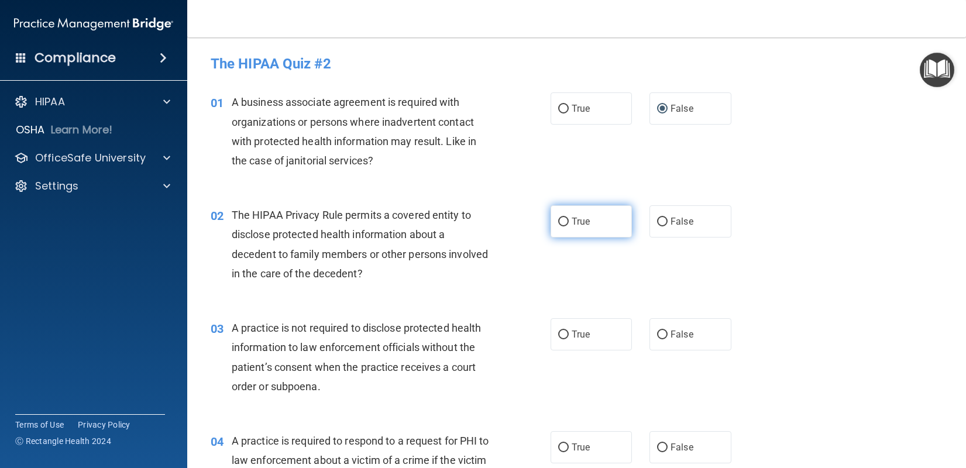
radio input "true"
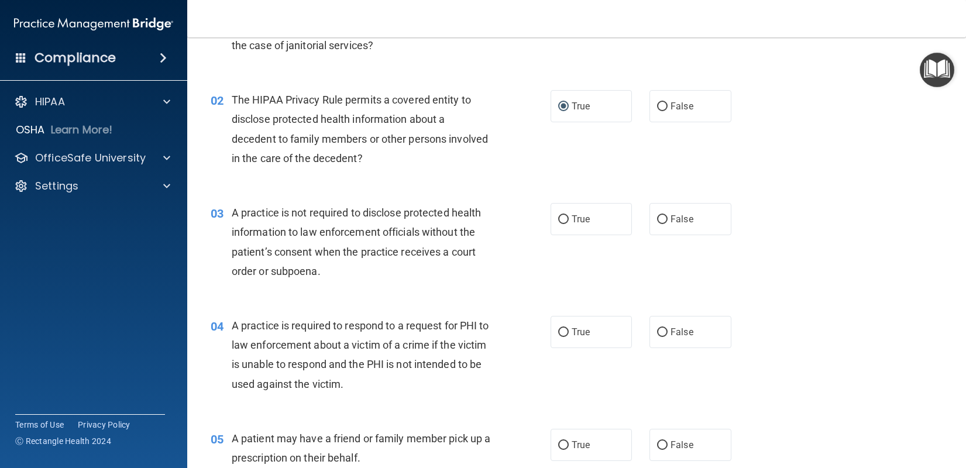
scroll to position [117, 0]
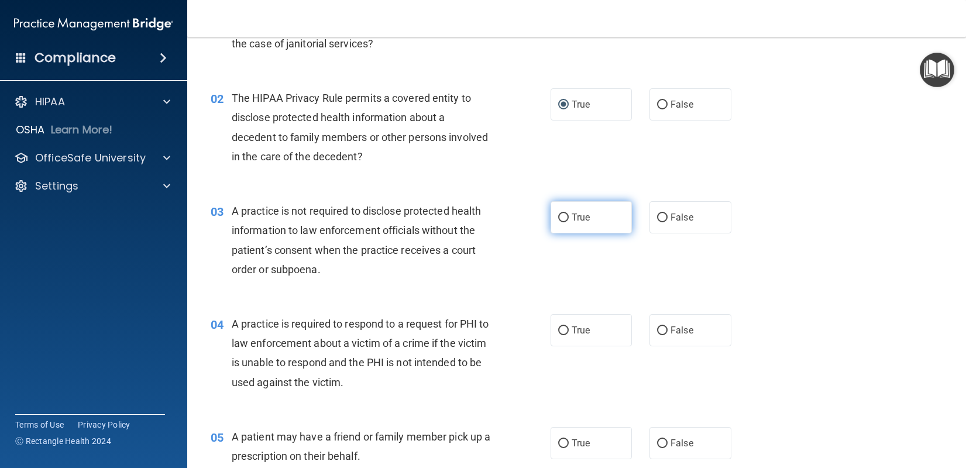
click at [558, 217] on input "True" at bounding box center [563, 218] width 11 height 9
radio input "true"
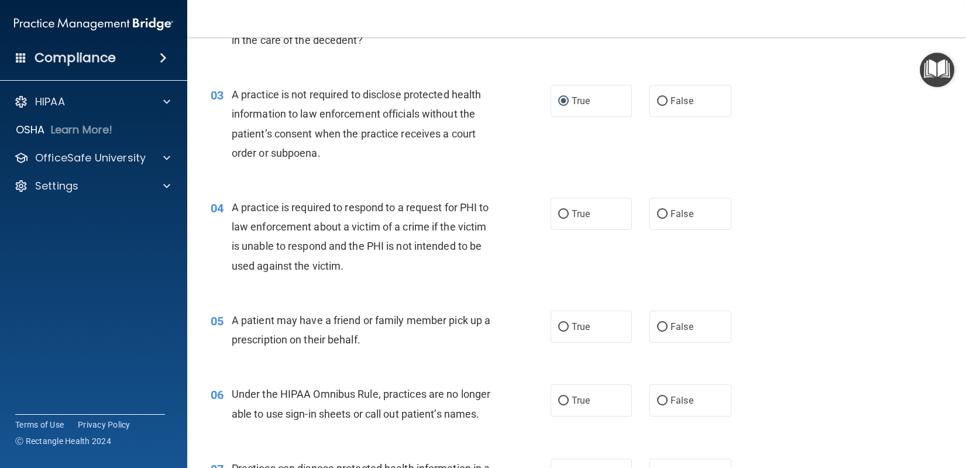
scroll to position [234, 0]
click at [560, 215] on input "True" at bounding box center [563, 214] width 11 height 9
radio input "true"
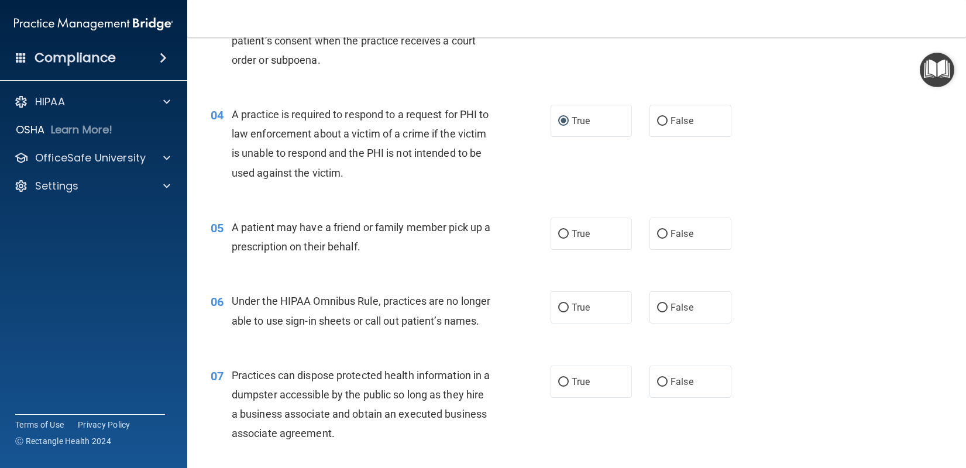
scroll to position [351, 0]
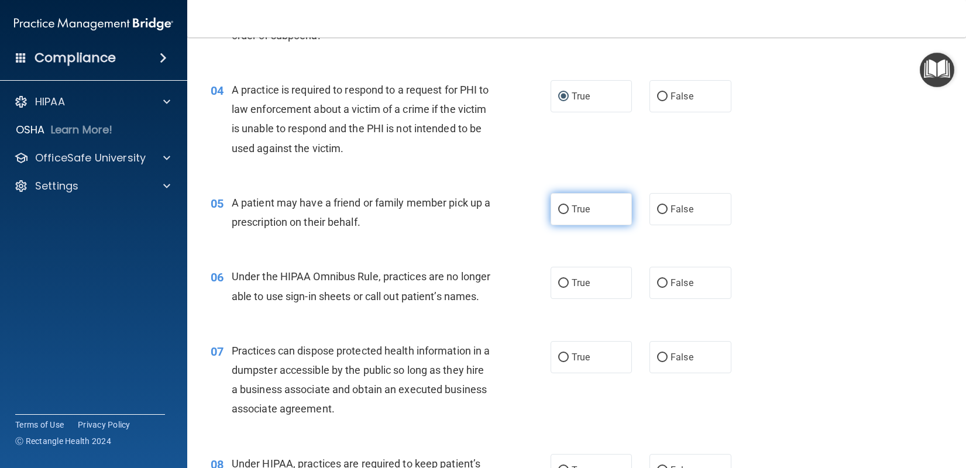
click at [558, 213] on input "True" at bounding box center [563, 209] width 11 height 9
radio input "true"
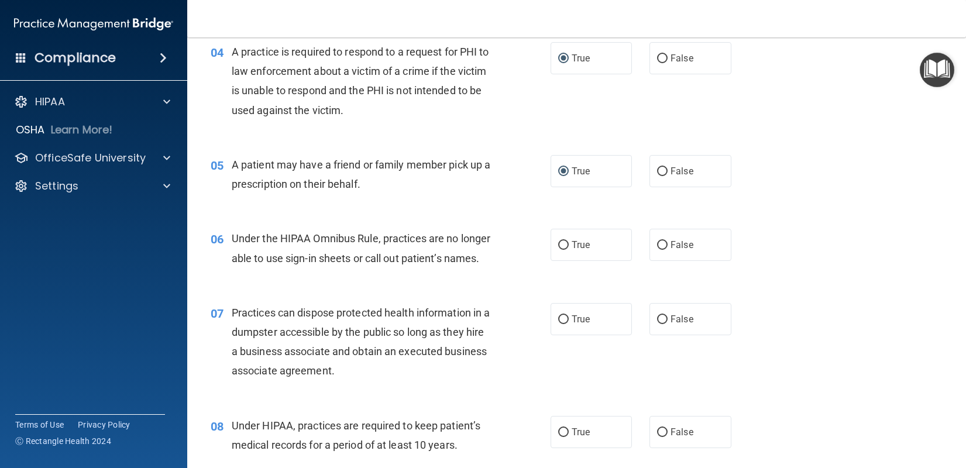
scroll to position [410, 0]
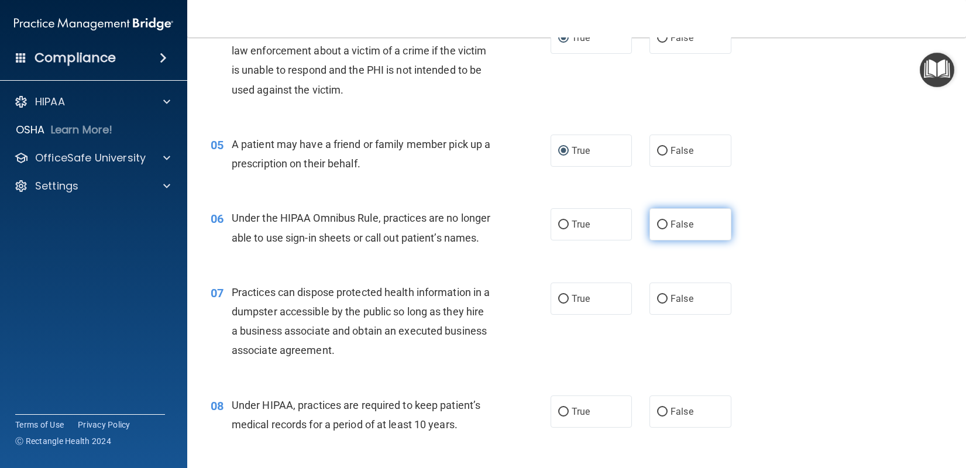
click at [657, 226] on input "False" at bounding box center [662, 225] width 11 height 9
radio input "true"
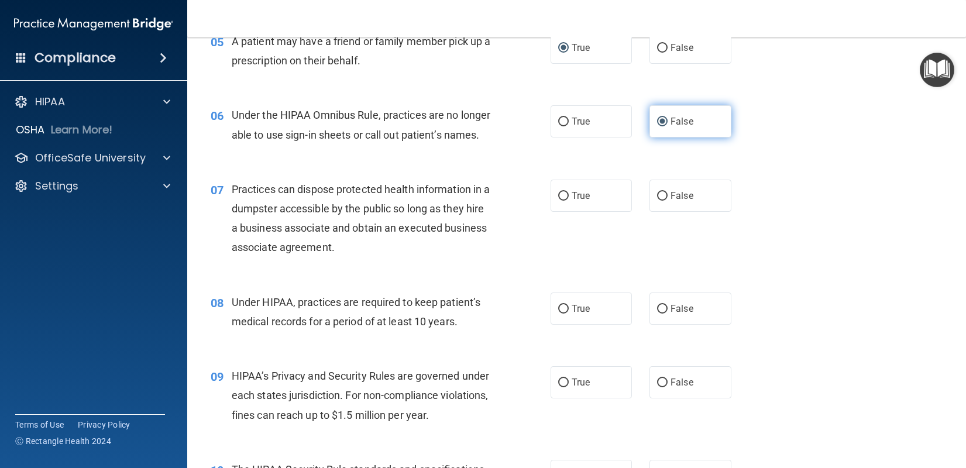
scroll to position [527, 0]
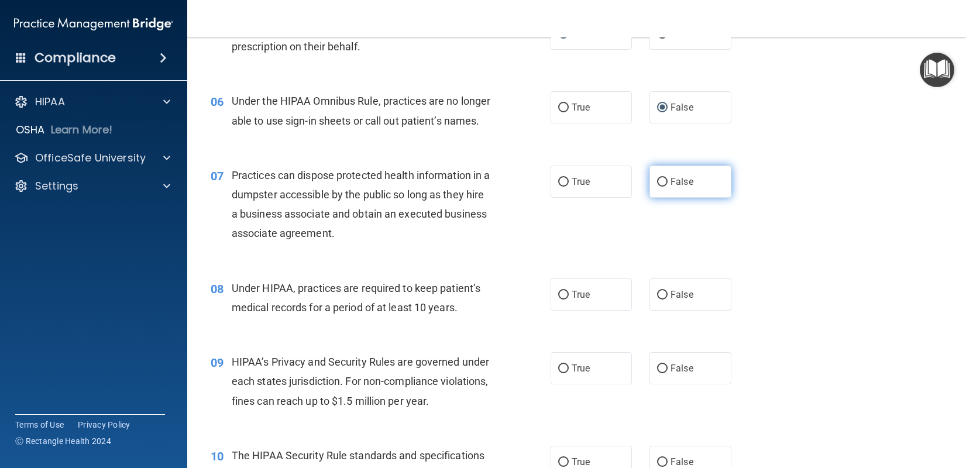
click at [657, 187] on input "False" at bounding box center [662, 182] width 11 height 9
radio input "true"
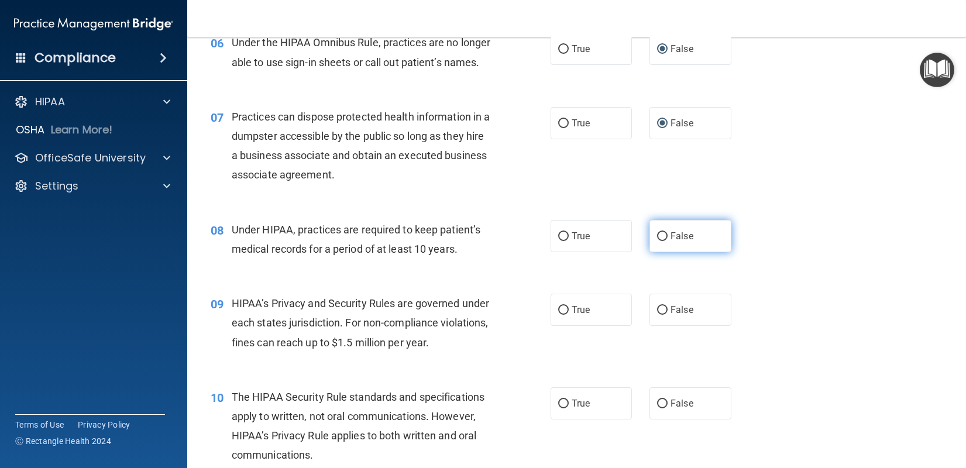
click at [657, 241] on input "False" at bounding box center [662, 236] width 11 height 9
radio input "true"
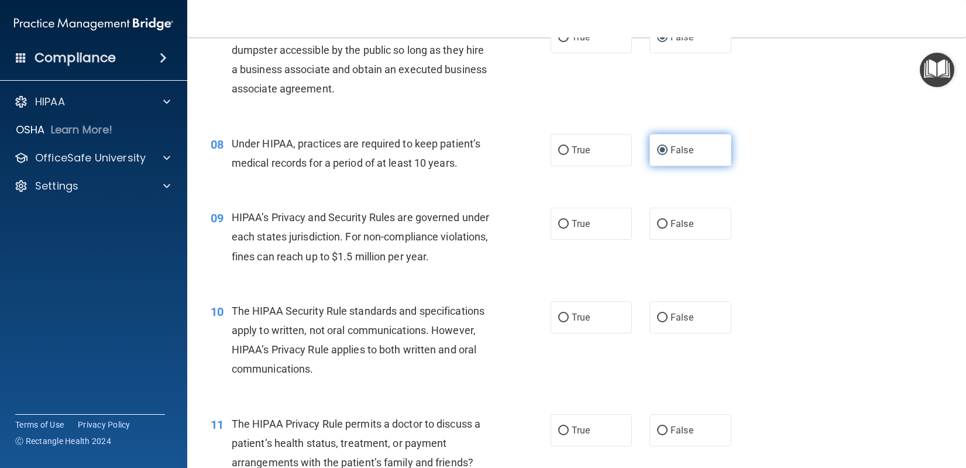
scroll to position [702, 0]
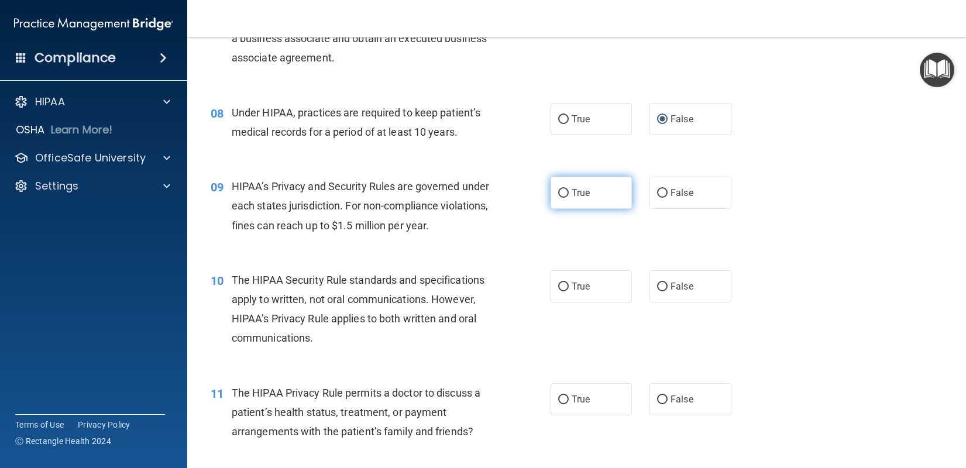
click at [565, 209] on label "True" at bounding box center [592, 193] width 82 height 32
click at [565, 198] on input "True" at bounding box center [563, 193] width 11 height 9
radio input "true"
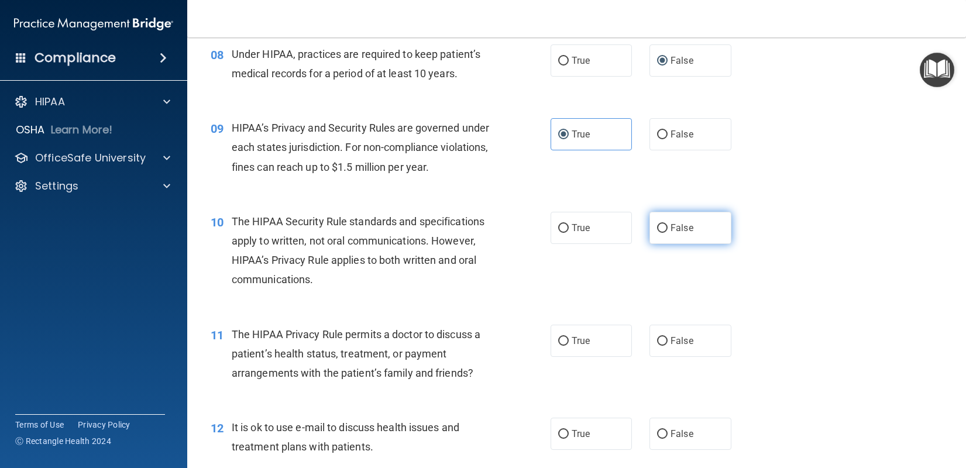
click at [657, 233] on input "False" at bounding box center [662, 228] width 11 height 9
radio input "true"
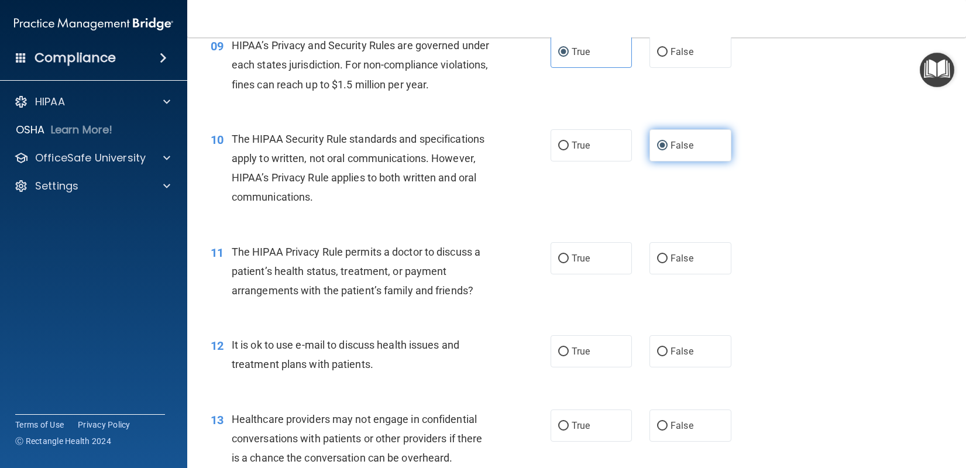
scroll to position [878, 0]
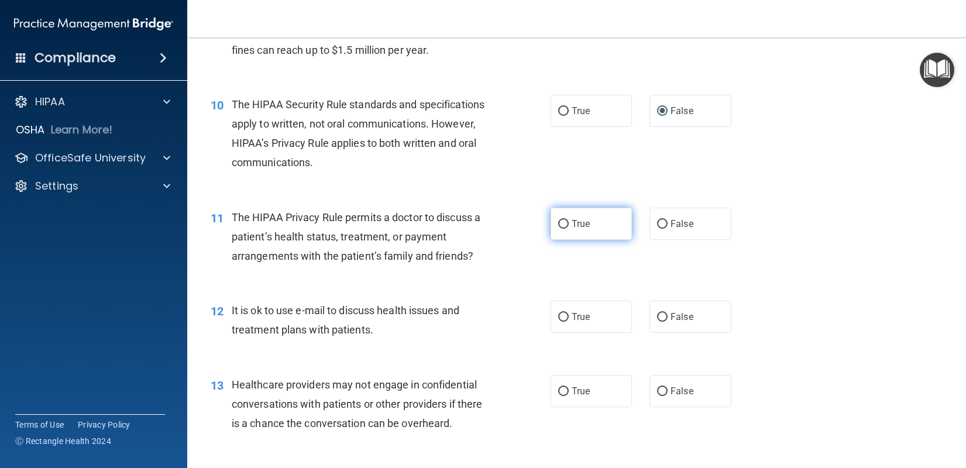
click at [575, 229] on span "True" at bounding box center [581, 223] width 18 height 11
click at [569, 229] on input "True" at bounding box center [563, 224] width 11 height 9
radio input "true"
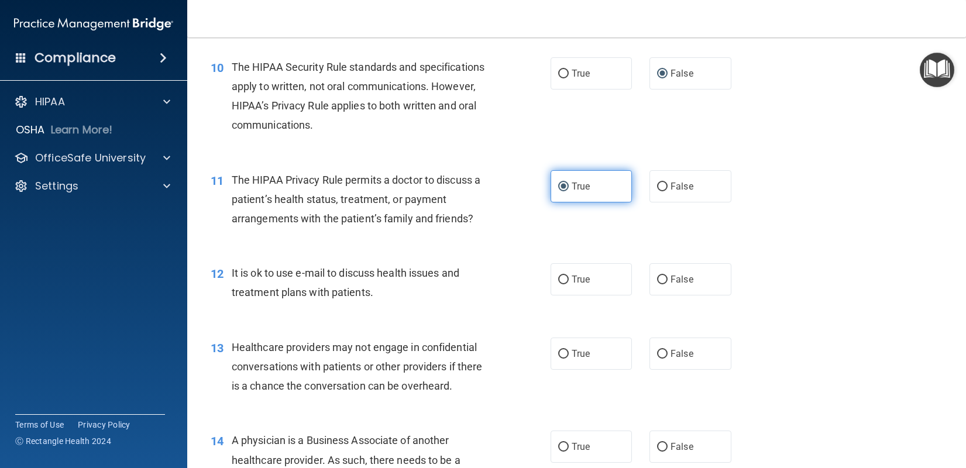
scroll to position [936, 0]
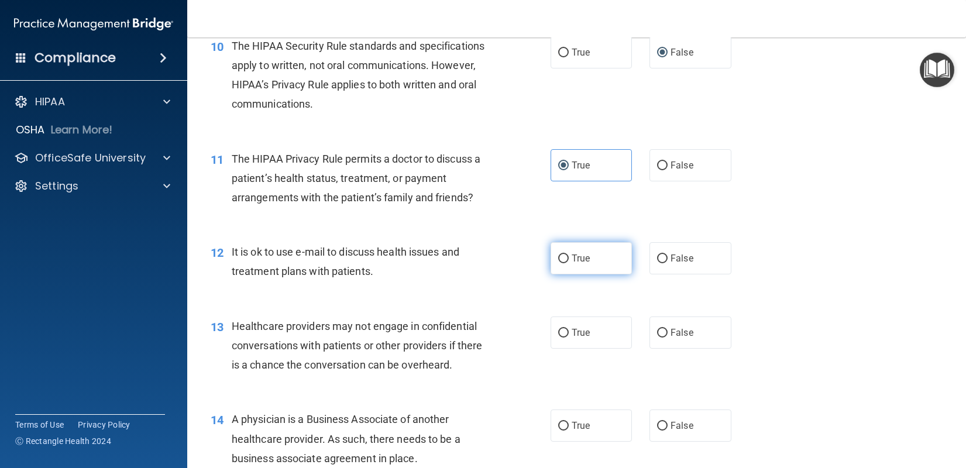
click at [572, 264] on span "True" at bounding box center [581, 258] width 18 height 11
click at [568, 263] on input "True" at bounding box center [563, 259] width 11 height 9
radio input "true"
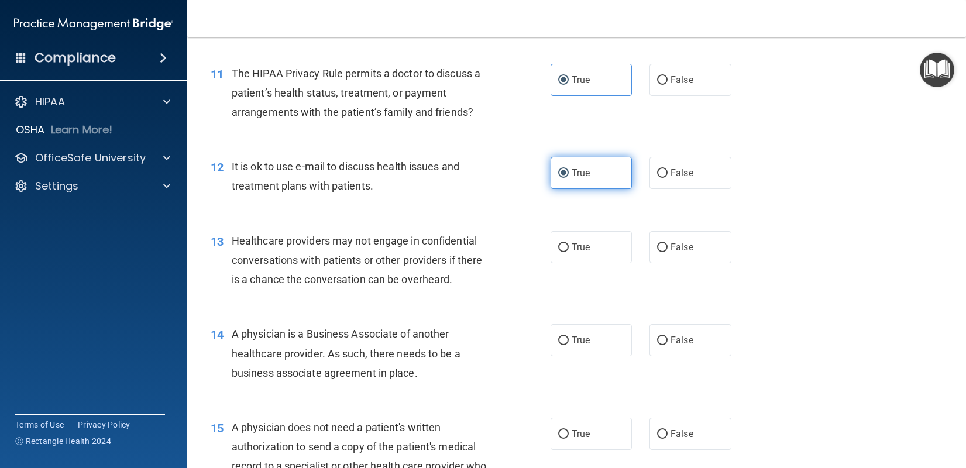
scroll to position [1054, 0]
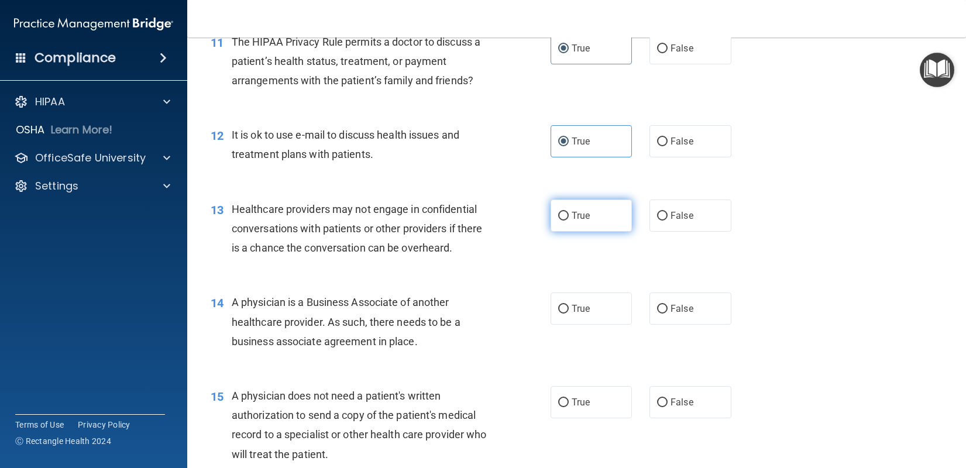
click at [561, 221] on input "True" at bounding box center [563, 216] width 11 height 9
radio input "true"
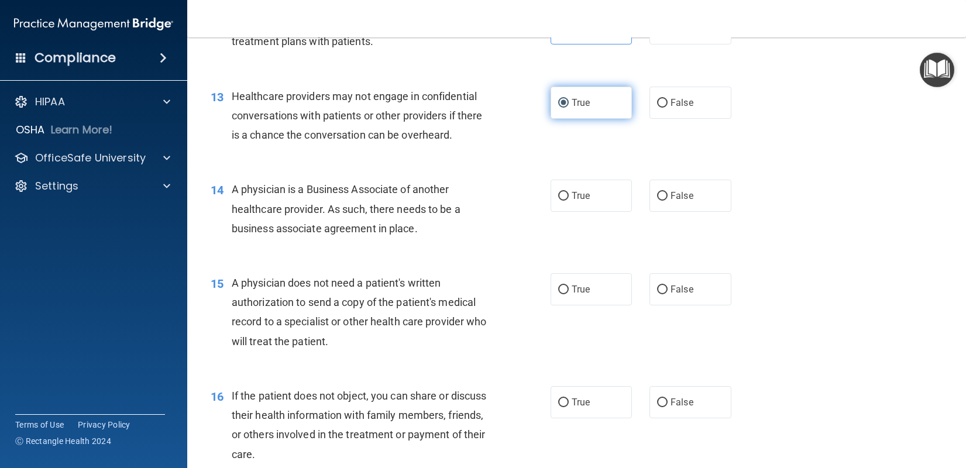
scroll to position [1171, 0]
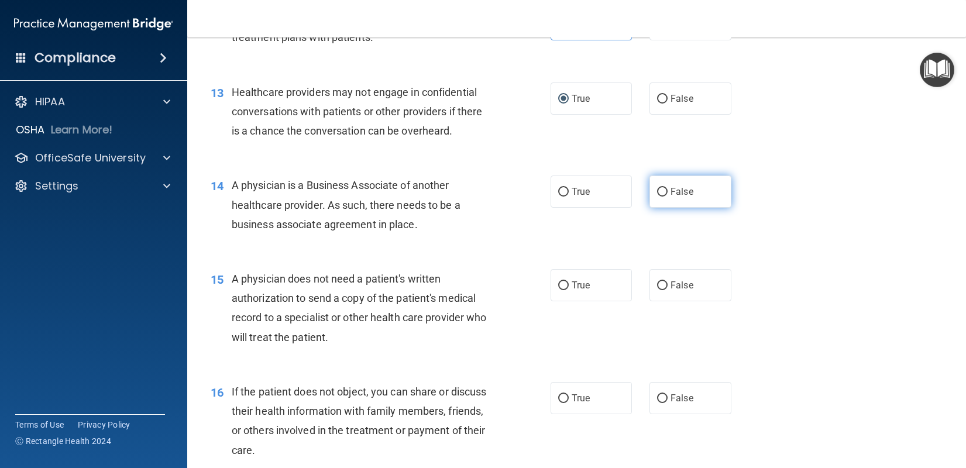
click at [657, 197] on input "False" at bounding box center [662, 192] width 11 height 9
radio input "true"
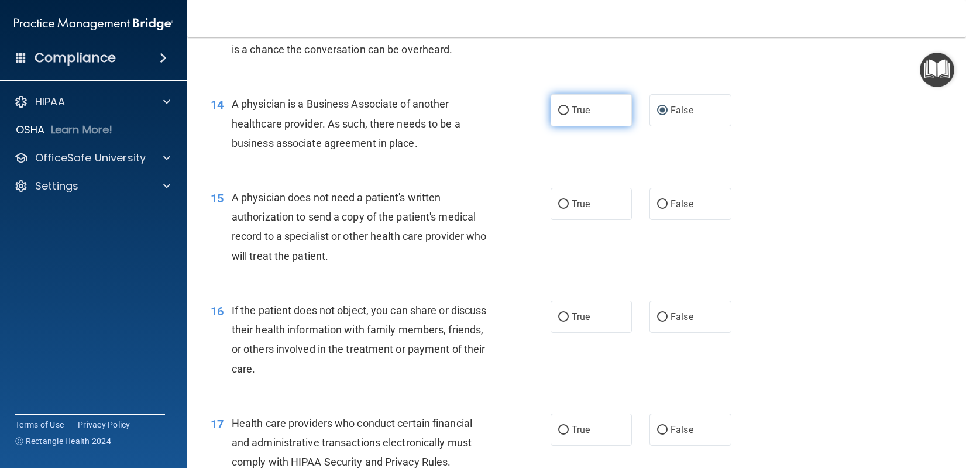
scroll to position [1288, 0]
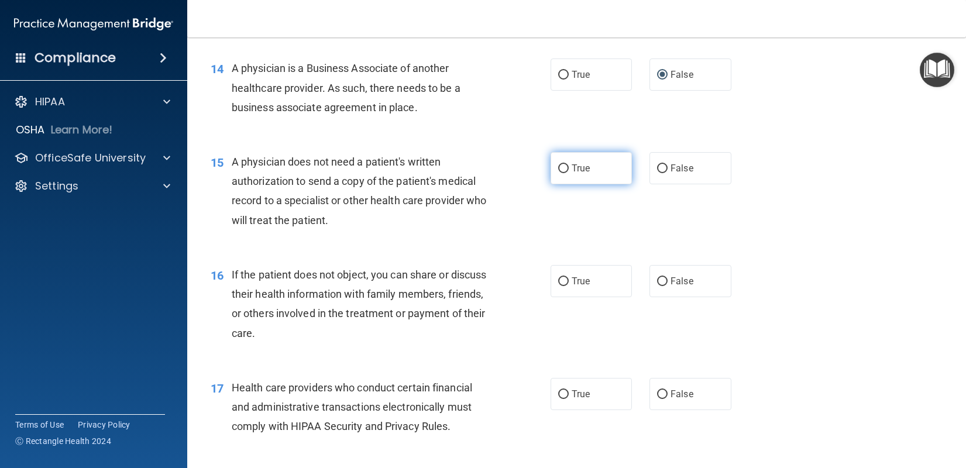
click at [567, 184] on label "True" at bounding box center [592, 168] width 82 height 32
click at [567, 173] on input "True" at bounding box center [563, 168] width 11 height 9
radio input "true"
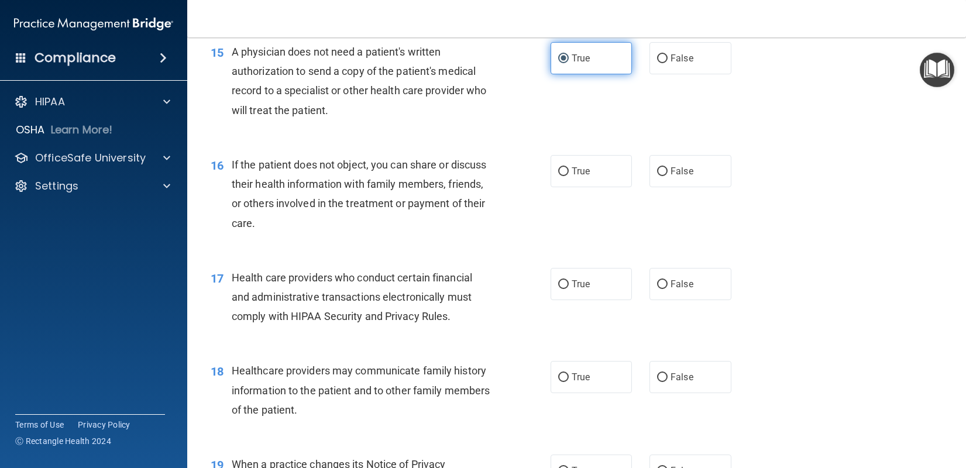
scroll to position [1405, 0]
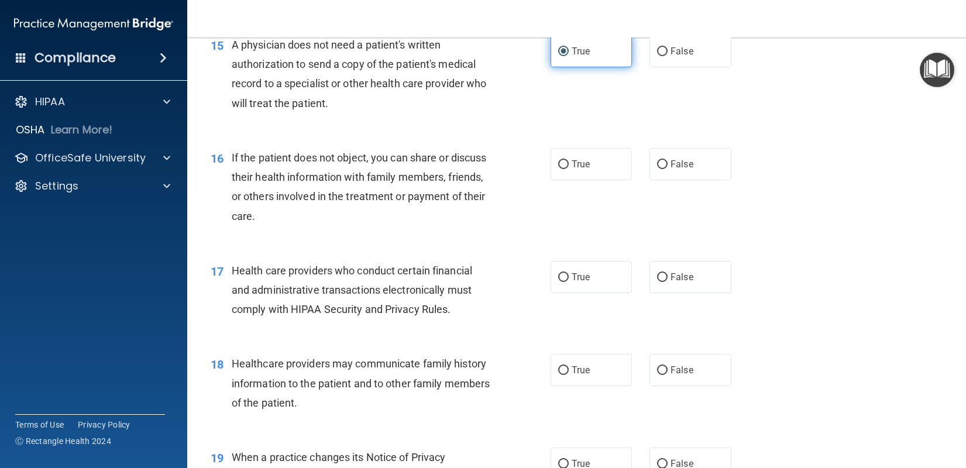
click at [567, 180] on label "True" at bounding box center [592, 164] width 82 height 32
click at [567, 169] on input "True" at bounding box center [563, 164] width 11 height 9
radio input "true"
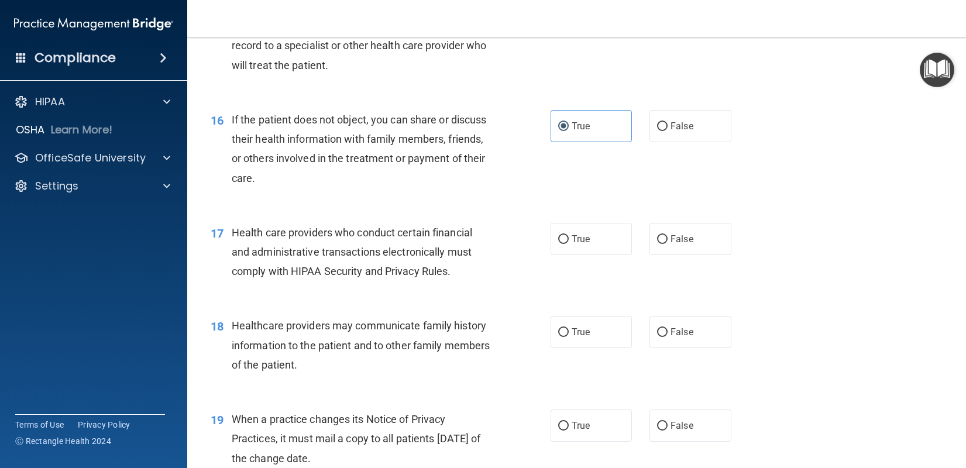
scroll to position [1463, 0]
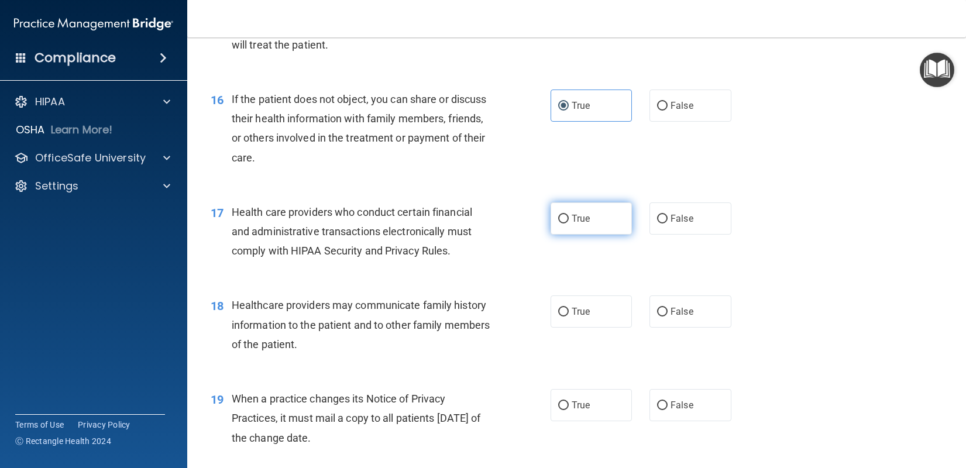
click at [564, 235] on label "True" at bounding box center [592, 219] width 82 height 32
click at [564, 224] on input "True" at bounding box center [563, 219] width 11 height 9
radio input "true"
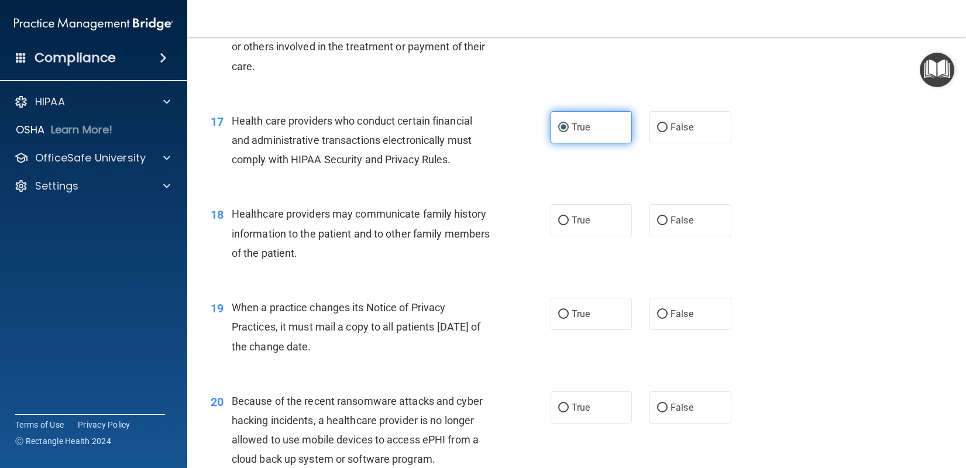
scroll to position [1580, 0]
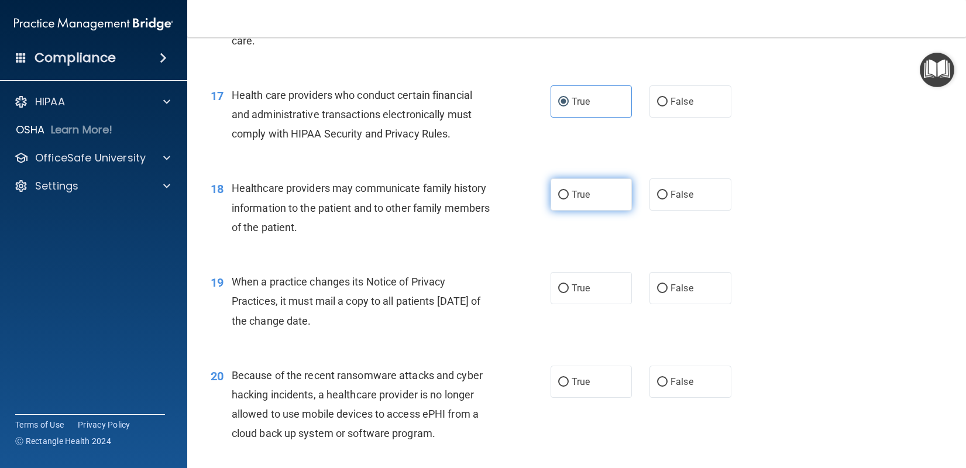
click at [557, 211] on label "True" at bounding box center [592, 195] width 82 height 32
click at [558, 200] on input "True" at bounding box center [563, 195] width 11 height 9
radio input "true"
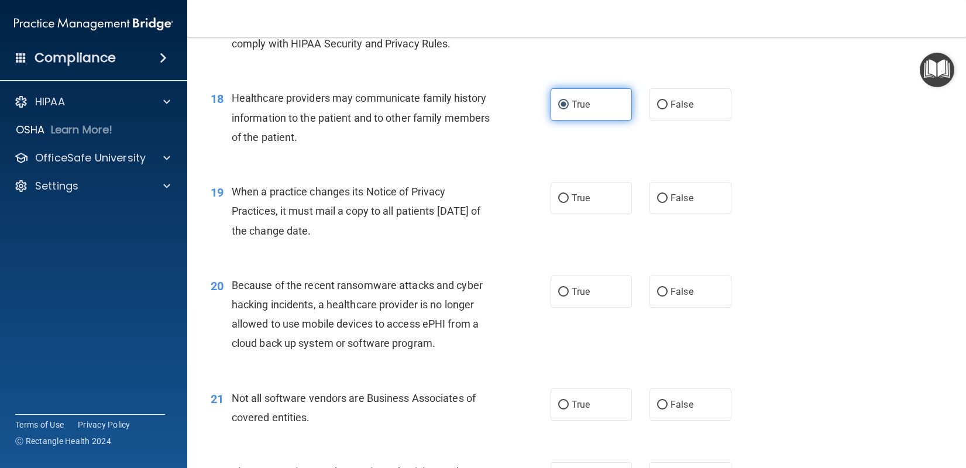
scroll to position [1697, 0]
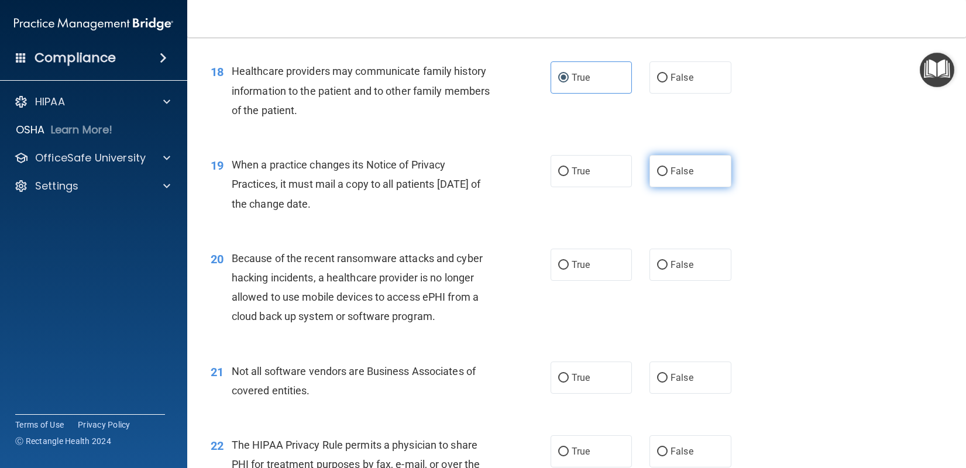
click at [668, 182] on label "False" at bounding box center [691, 171] width 82 height 32
click at [668, 176] on input "False" at bounding box center [662, 171] width 11 height 9
radio input "true"
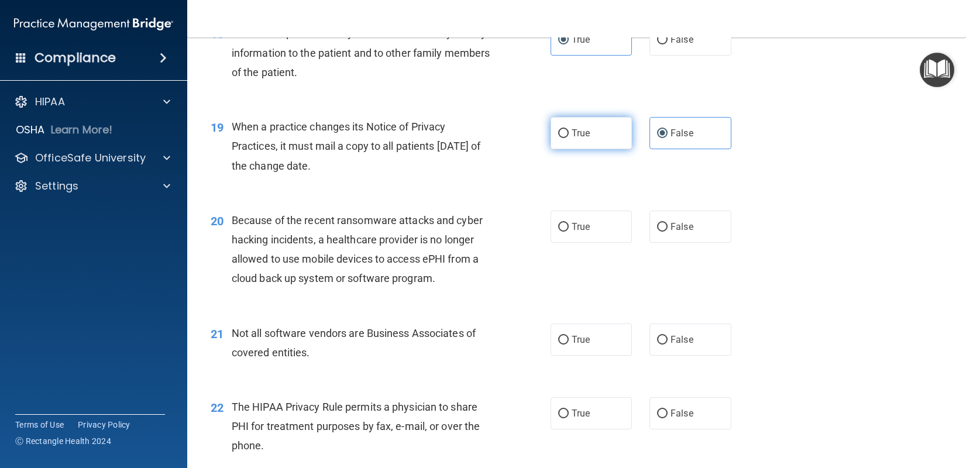
scroll to position [1756, 0]
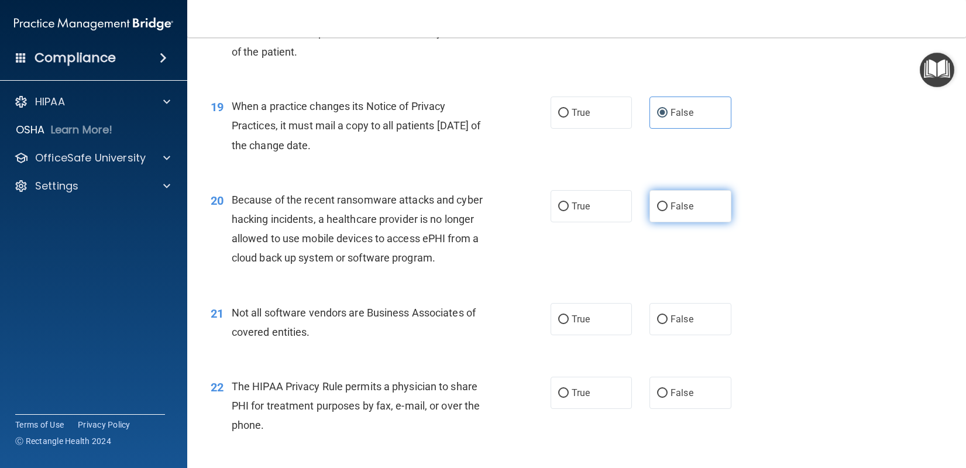
click at [656, 217] on label "False" at bounding box center [691, 206] width 82 height 32
click at [657, 211] on input "False" at bounding box center [662, 207] width 11 height 9
radio input "true"
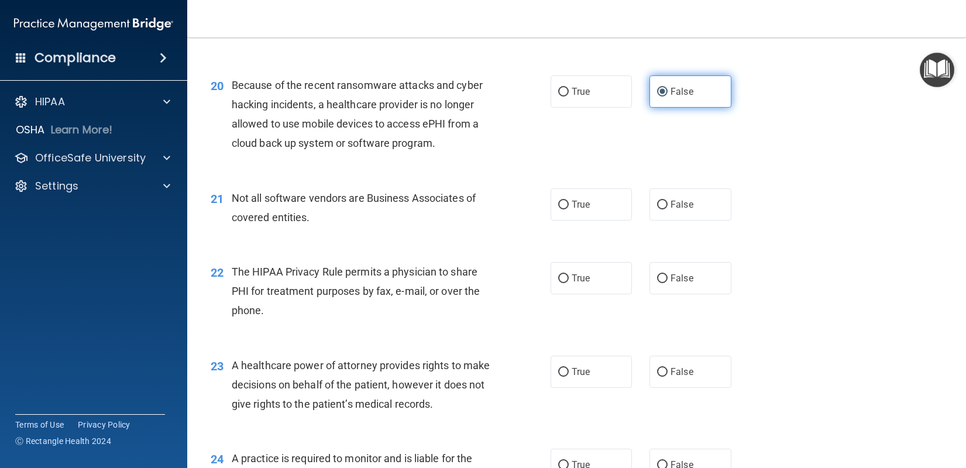
scroll to position [1873, 0]
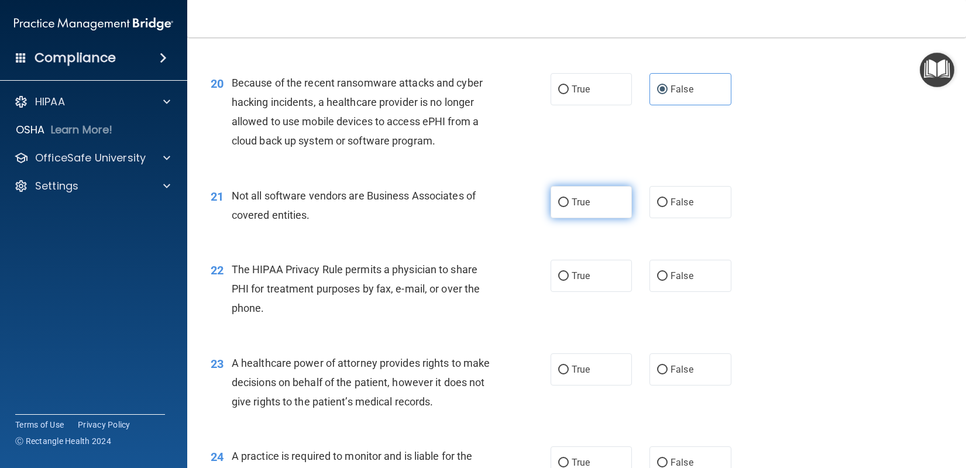
click at [572, 208] on span "True" at bounding box center [581, 202] width 18 height 11
click at [569, 207] on input "True" at bounding box center [563, 202] width 11 height 9
radio input "true"
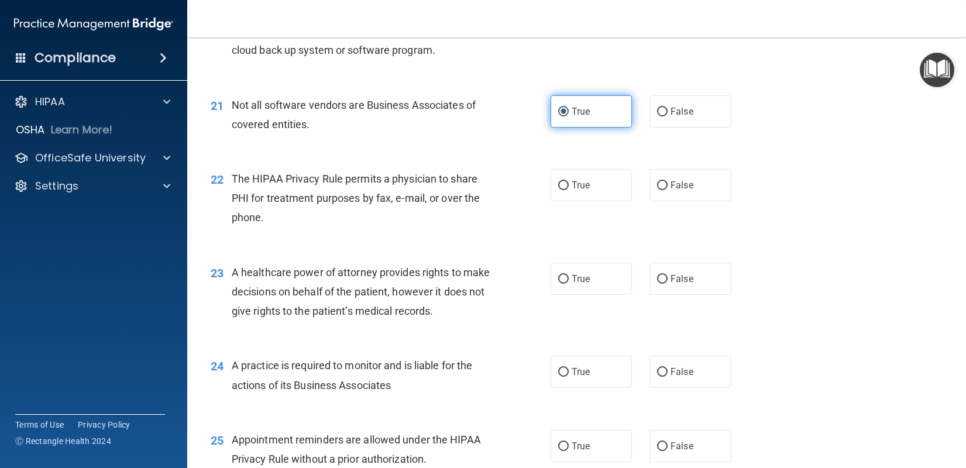
scroll to position [1990, 0]
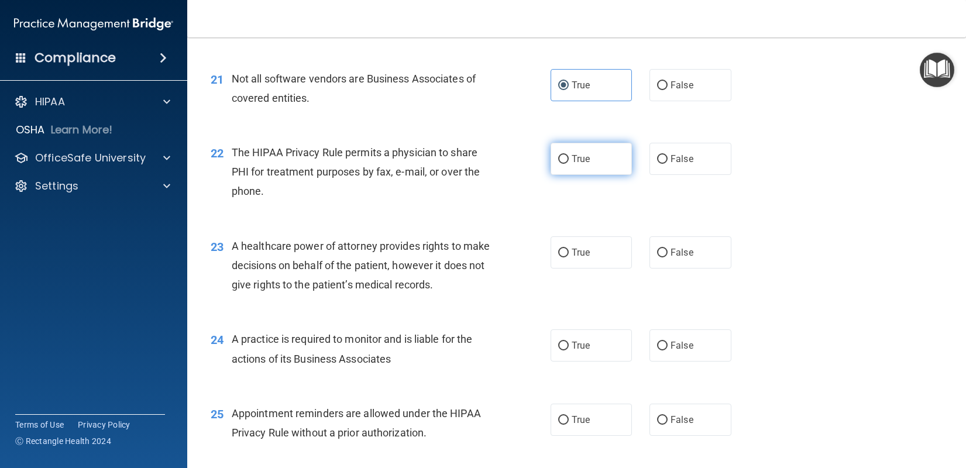
click at [564, 175] on label "True" at bounding box center [592, 159] width 82 height 32
click at [564, 164] on input "True" at bounding box center [563, 159] width 11 height 9
radio input "true"
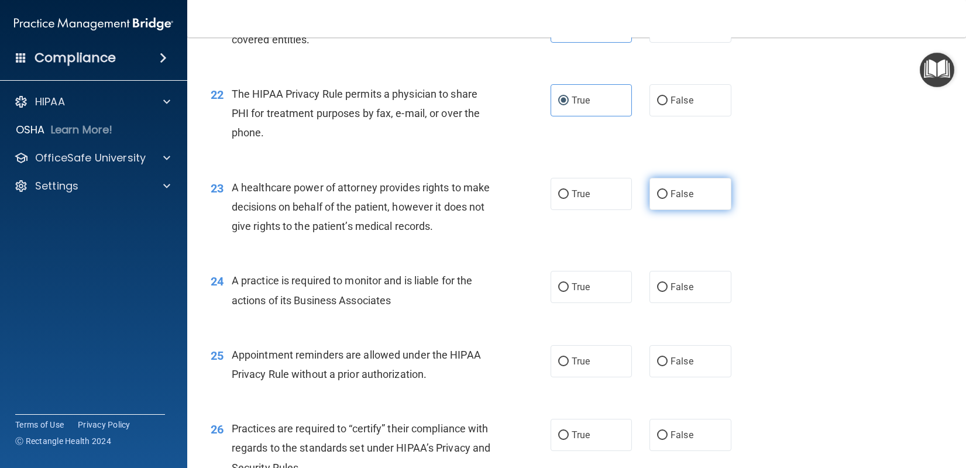
click at [673, 200] on span "False" at bounding box center [682, 193] width 23 height 11
click at [668, 199] on input "False" at bounding box center [662, 194] width 11 height 9
radio input "true"
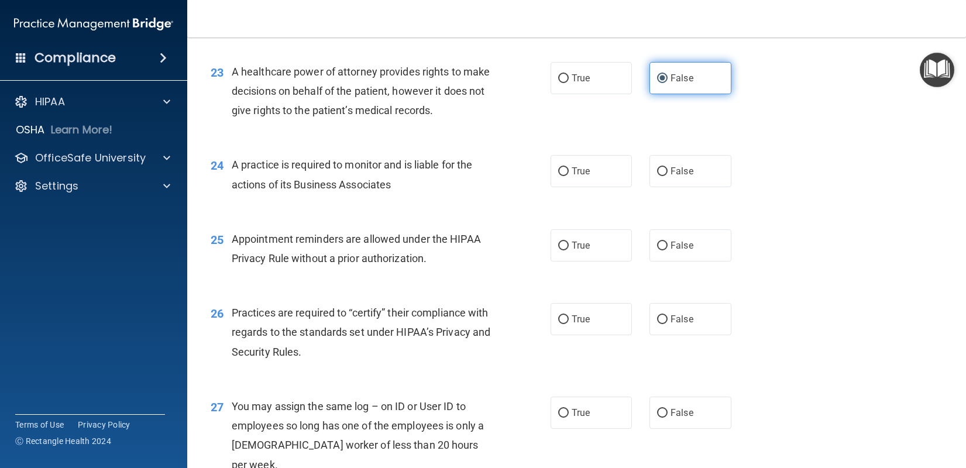
scroll to position [2166, 0]
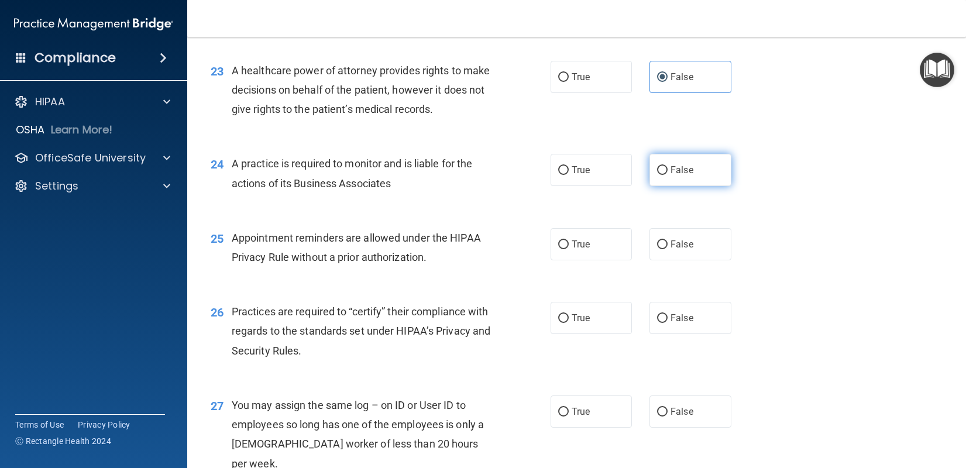
click at [659, 186] on label "False" at bounding box center [691, 170] width 82 height 32
click at [659, 175] on input "False" at bounding box center [662, 170] width 11 height 9
radio input "true"
click at [671, 250] on span "False" at bounding box center [682, 244] width 23 height 11
click at [668, 249] on input "False" at bounding box center [662, 245] width 11 height 9
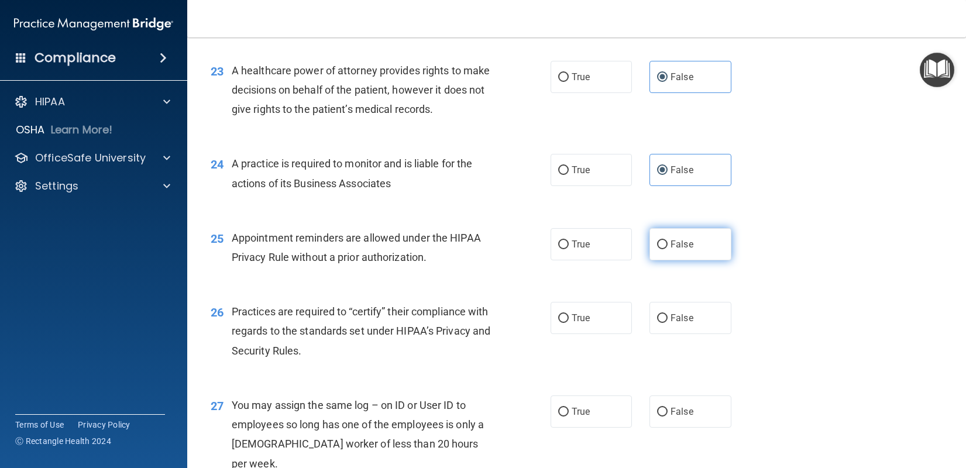
radio input "true"
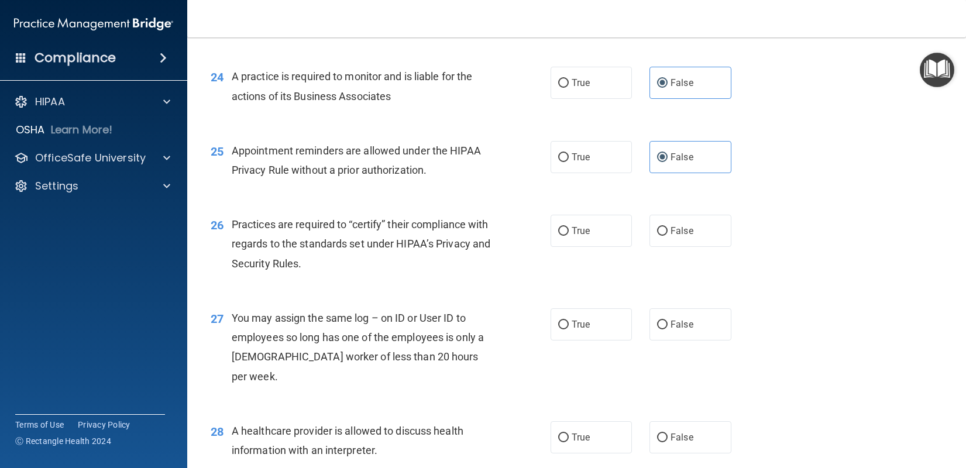
scroll to position [2283, 0]
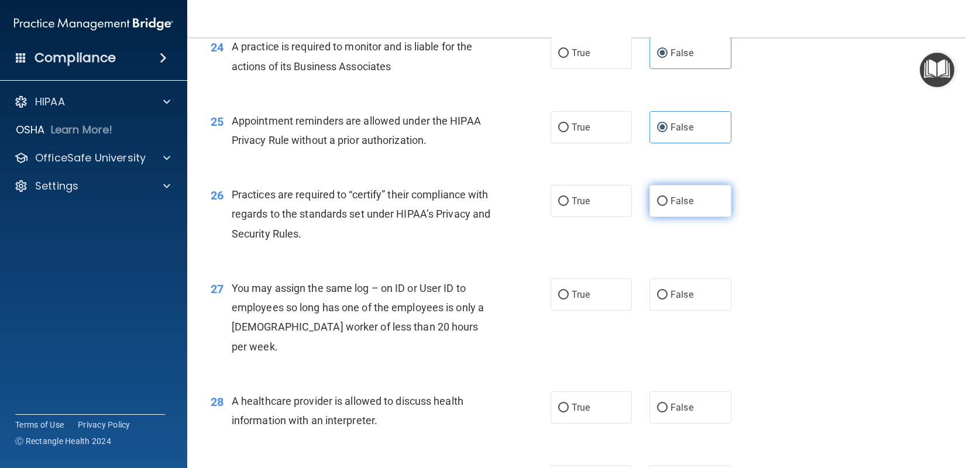
click at [664, 217] on label "False" at bounding box center [691, 201] width 82 height 32
click at [664, 206] on input "False" at bounding box center [662, 201] width 11 height 9
radio input "true"
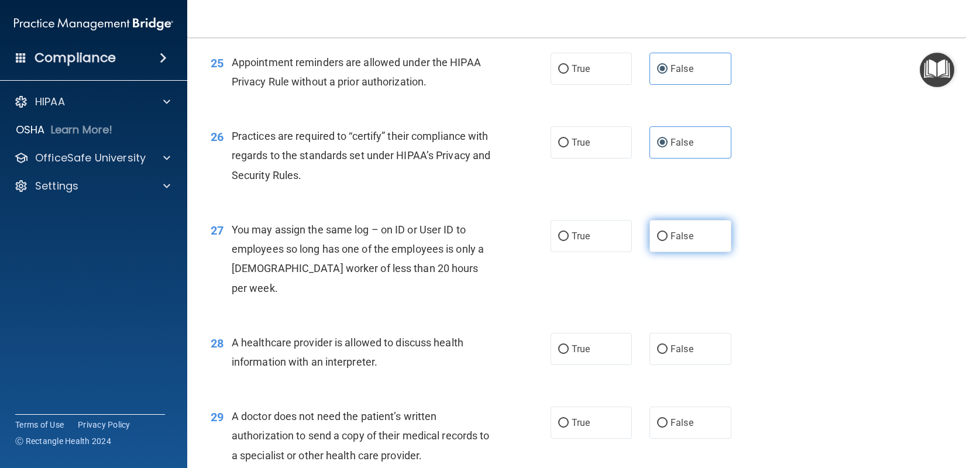
click at [664, 246] on label "False" at bounding box center [691, 236] width 82 height 32
click at [664, 241] on input "False" at bounding box center [662, 236] width 11 height 9
radio input "true"
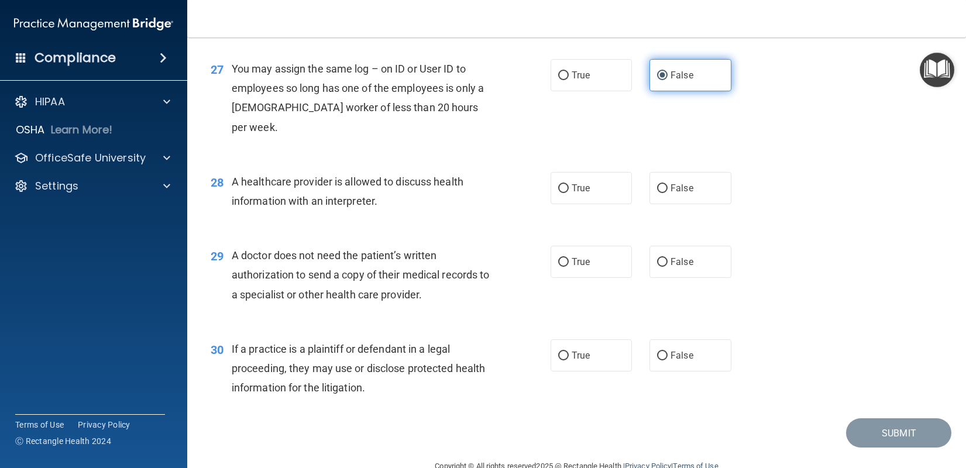
scroll to position [2517, 0]
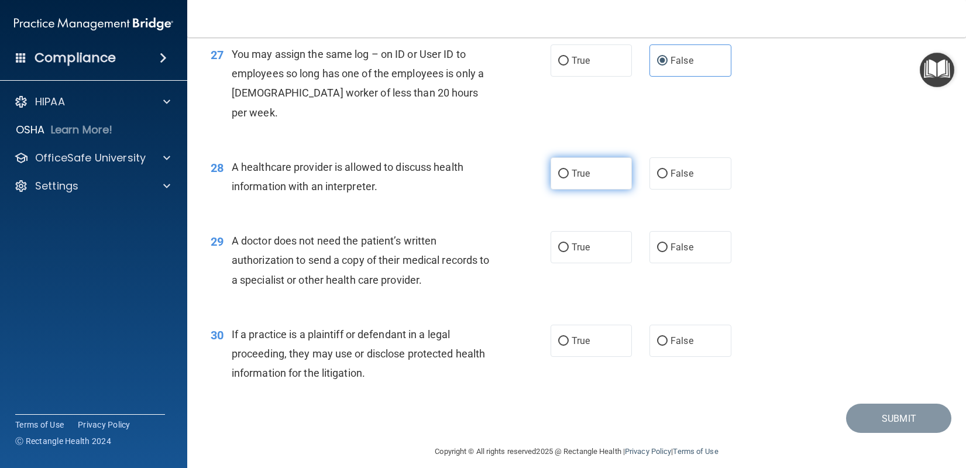
click at [589, 176] on label "True" at bounding box center [592, 173] width 82 height 32
click at [569, 176] on input "True" at bounding box center [563, 174] width 11 height 9
radio input "true"
click at [586, 243] on label "True" at bounding box center [592, 247] width 82 height 32
click at [569, 243] on input "True" at bounding box center [563, 247] width 11 height 9
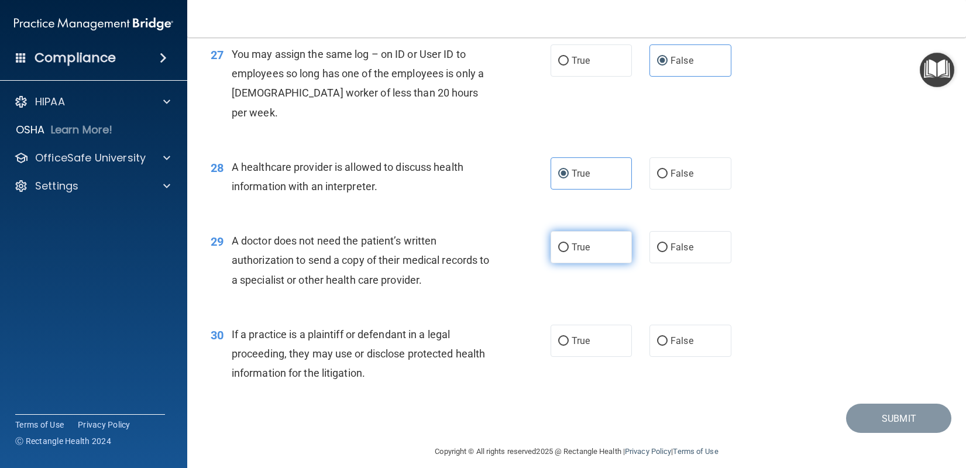
radio input "true"
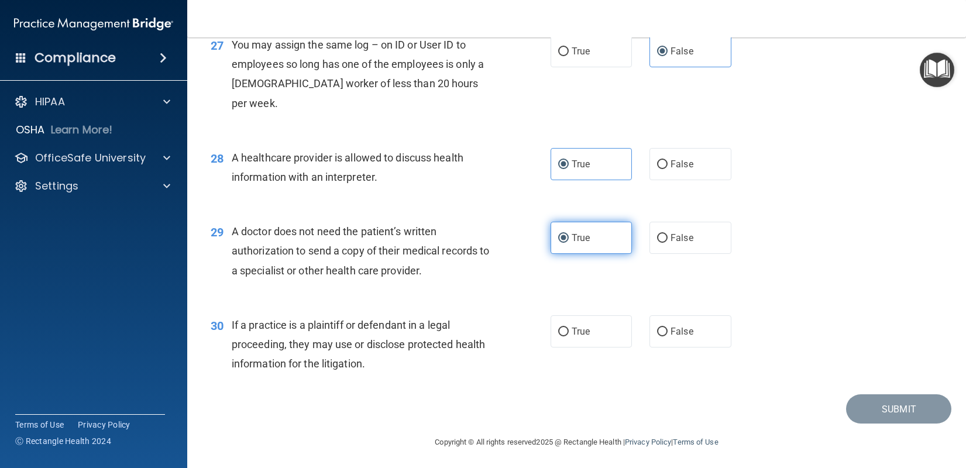
scroll to position [2529, 0]
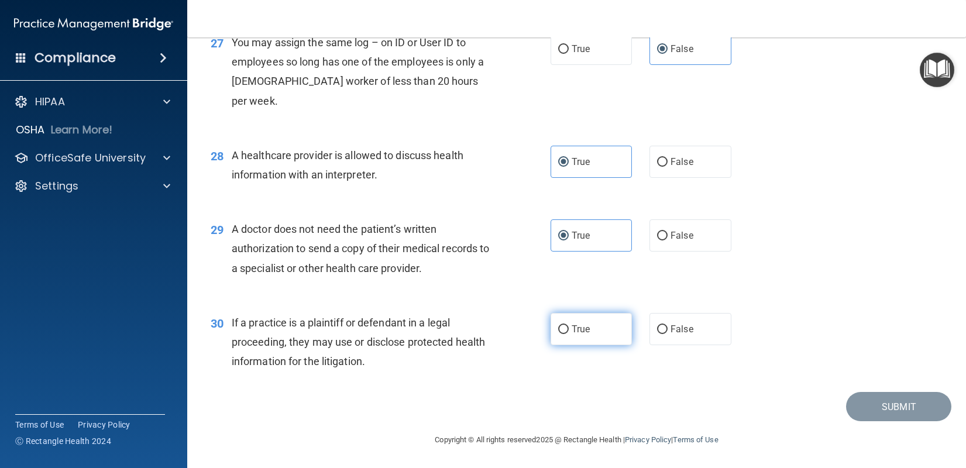
click at [601, 327] on label "True" at bounding box center [592, 329] width 82 height 32
click at [569, 327] on input "True" at bounding box center [563, 329] width 11 height 9
radio input "true"
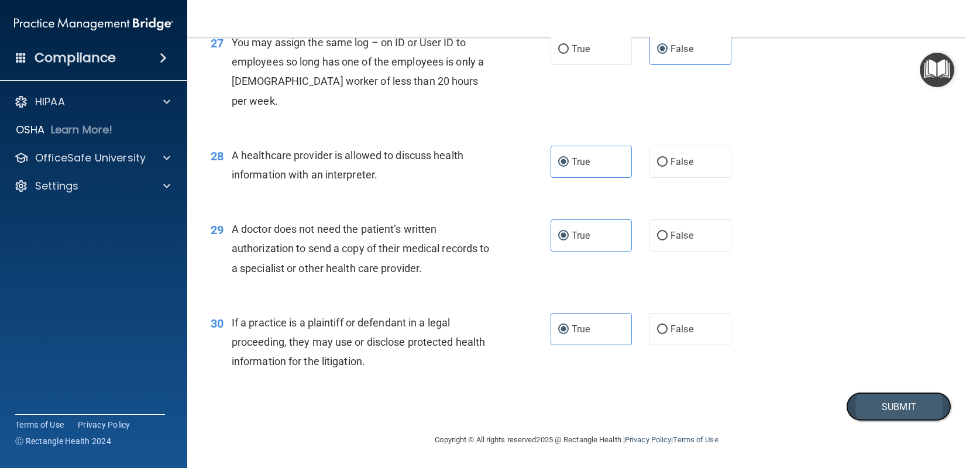
click at [901, 403] on button "Submit" at bounding box center [898, 407] width 105 height 30
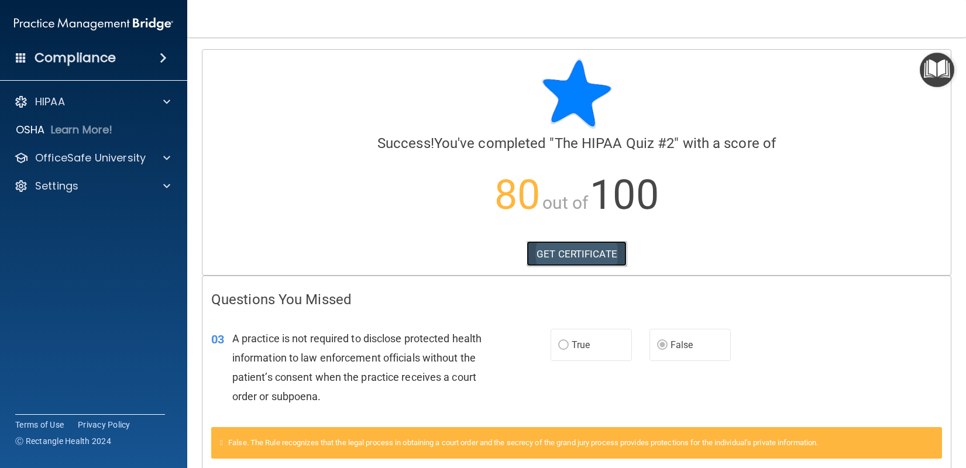
click at [554, 252] on link "GET CERTIFICATE" at bounding box center [577, 254] width 100 height 26
click at [41, 101] on p "HIPAA" at bounding box center [50, 102] width 30 height 14
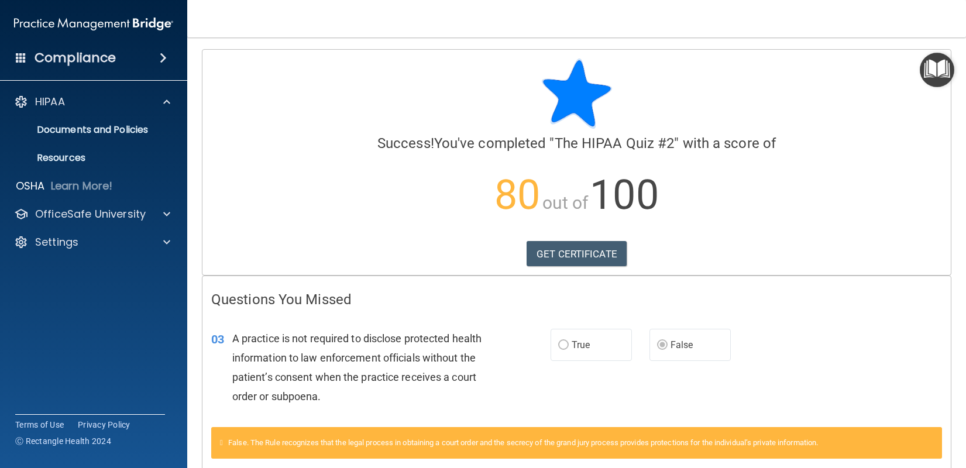
click at [932, 71] on img "Open Resource Center" at bounding box center [937, 70] width 35 height 35
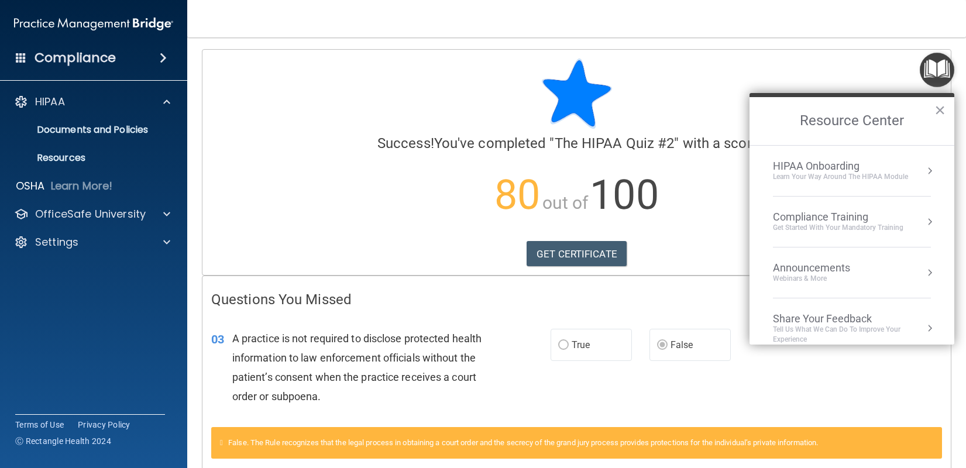
click at [778, 217] on div "Compliance Training" at bounding box center [838, 217] width 131 height 13
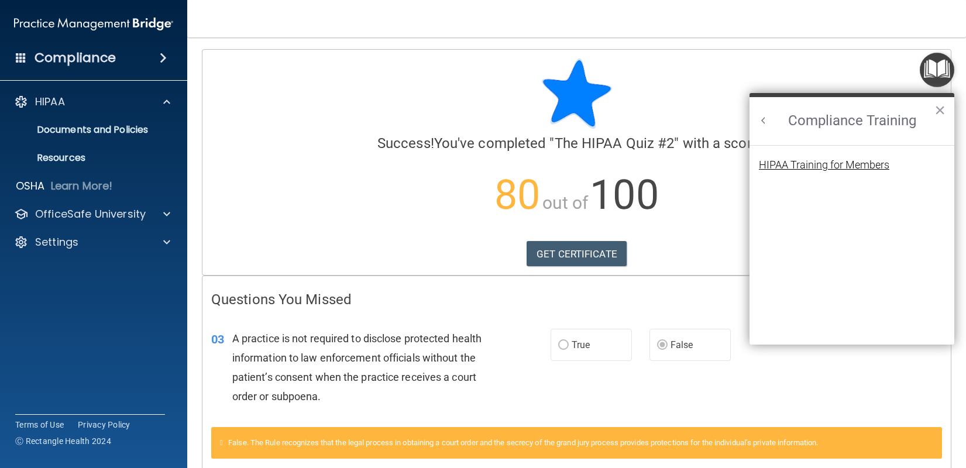
click at [792, 164] on div "HIPAA Training for Members" at bounding box center [824, 165] width 131 height 11
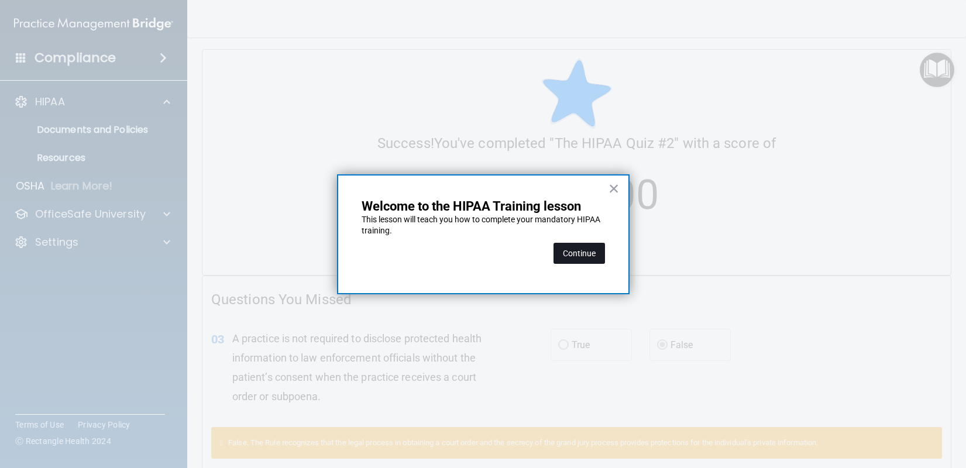
click at [561, 249] on button "Continue" at bounding box center [580, 253] width 52 height 21
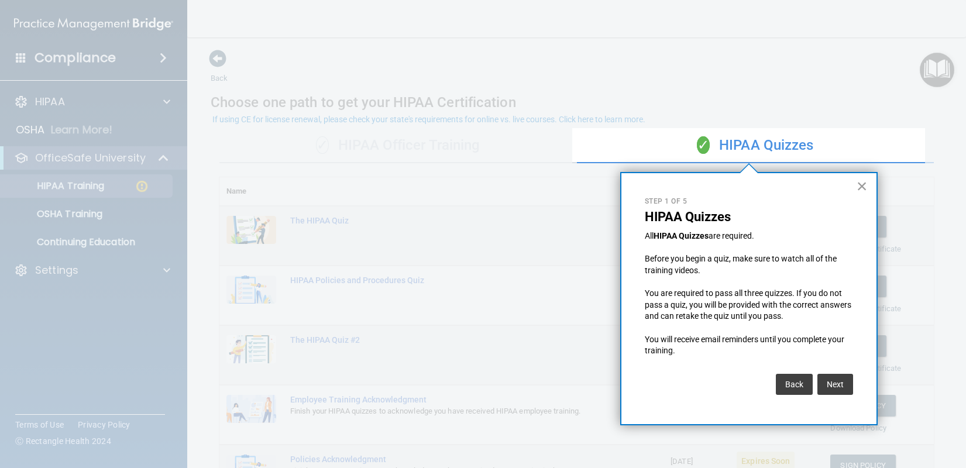
click at [859, 189] on button "×" at bounding box center [862, 186] width 11 height 19
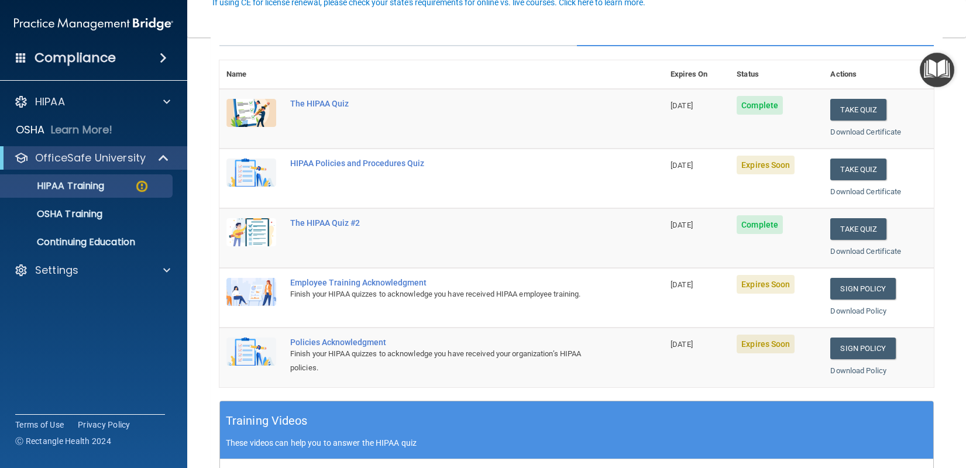
scroll to position [59, 0]
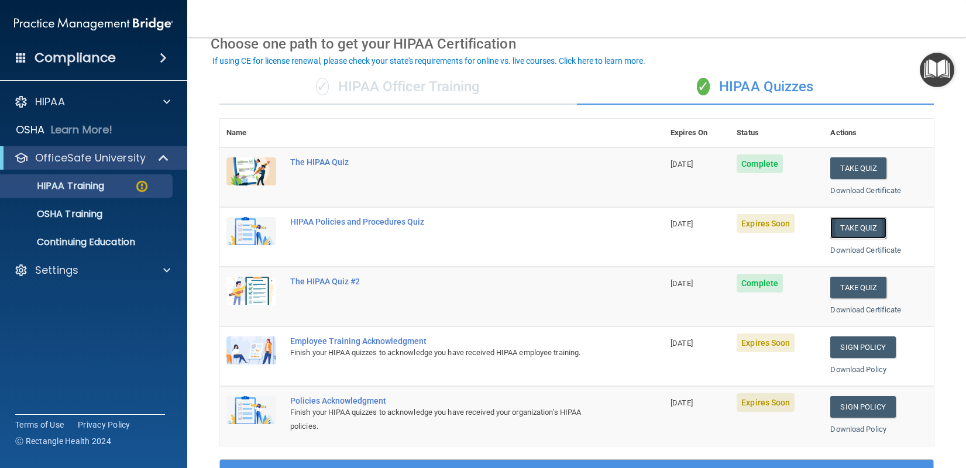
click at [841, 228] on button "Take Quiz" at bounding box center [859, 228] width 56 height 22
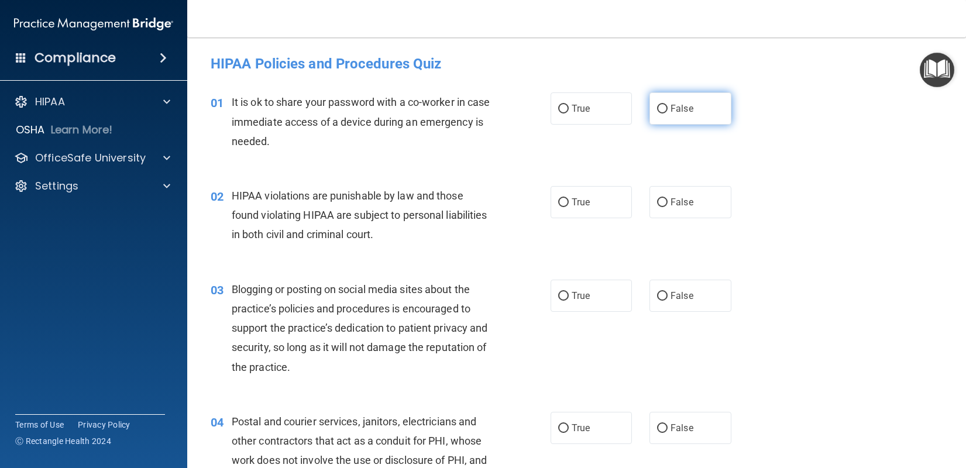
click at [657, 109] on input "False" at bounding box center [662, 109] width 11 height 9
radio input "true"
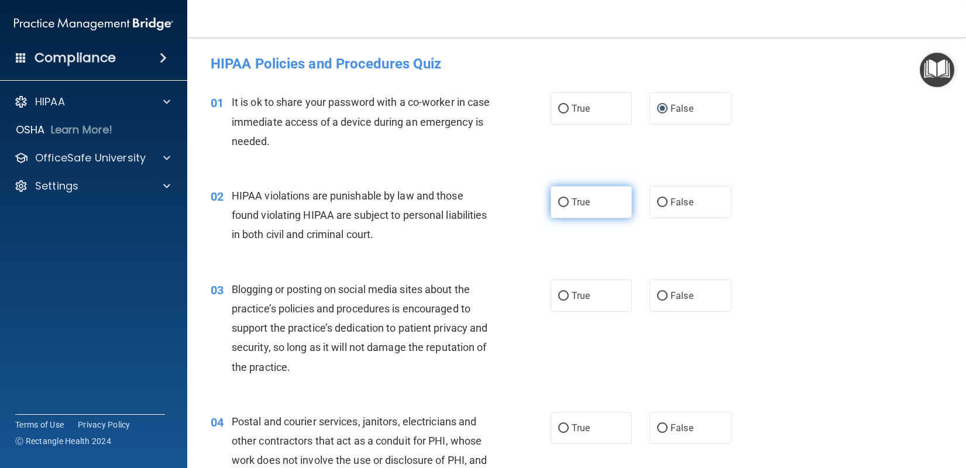
click at [558, 204] on input "True" at bounding box center [563, 202] width 11 height 9
radio input "true"
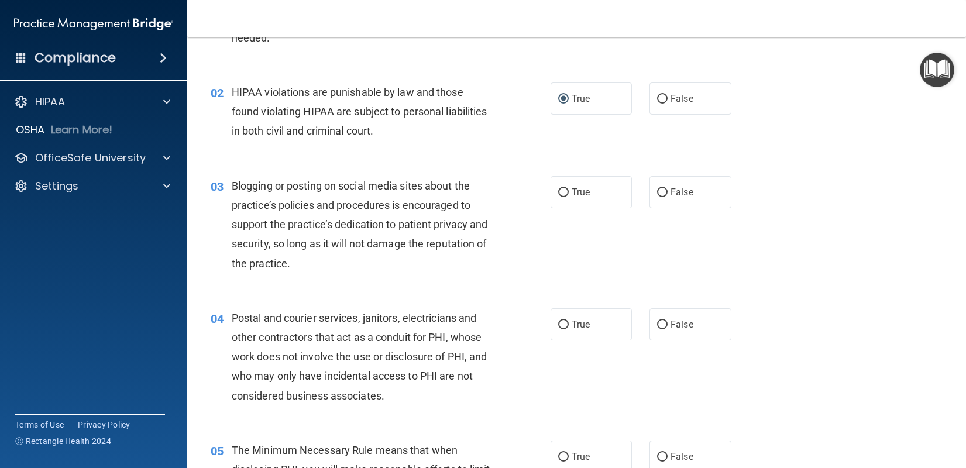
scroll to position [117, 0]
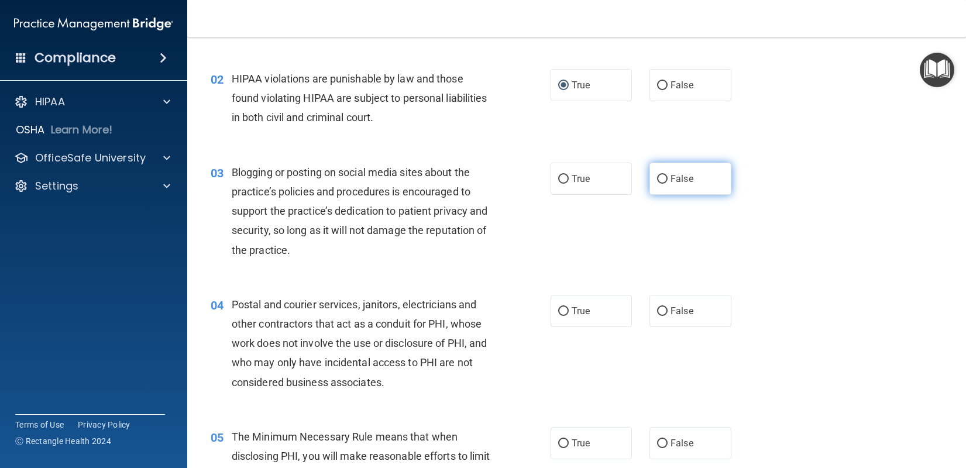
click at [659, 179] on input "False" at bounding box center [662, 179] width 11 height 9
radio input "true"
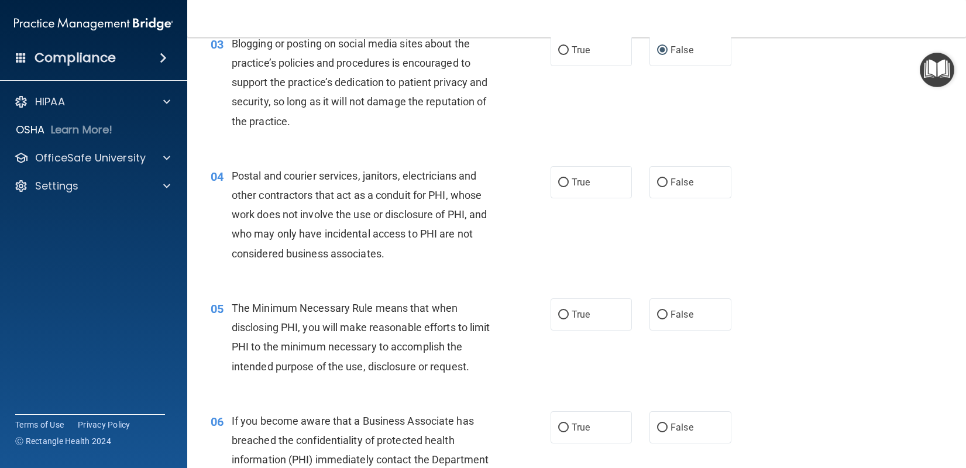
scroll to position [293, 0]
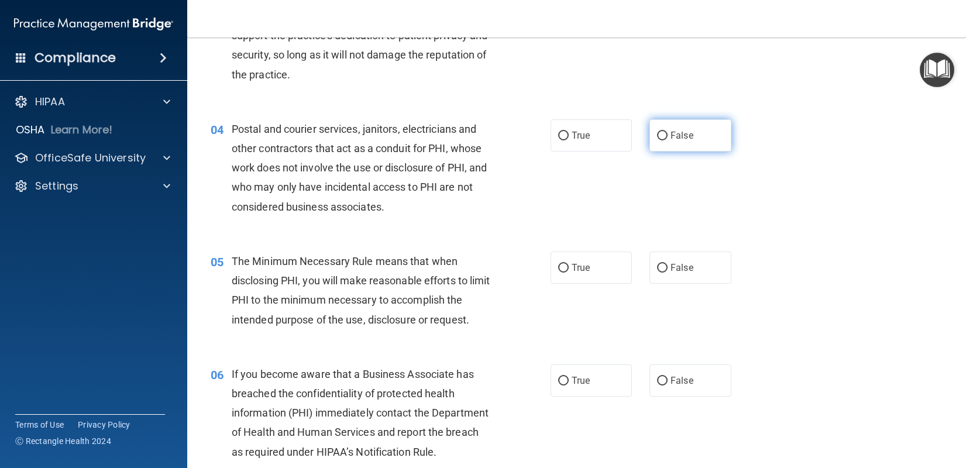
click at [657, 140] on input "False" at bounding box center [662, 136] width 11 height 9
radio input "true"
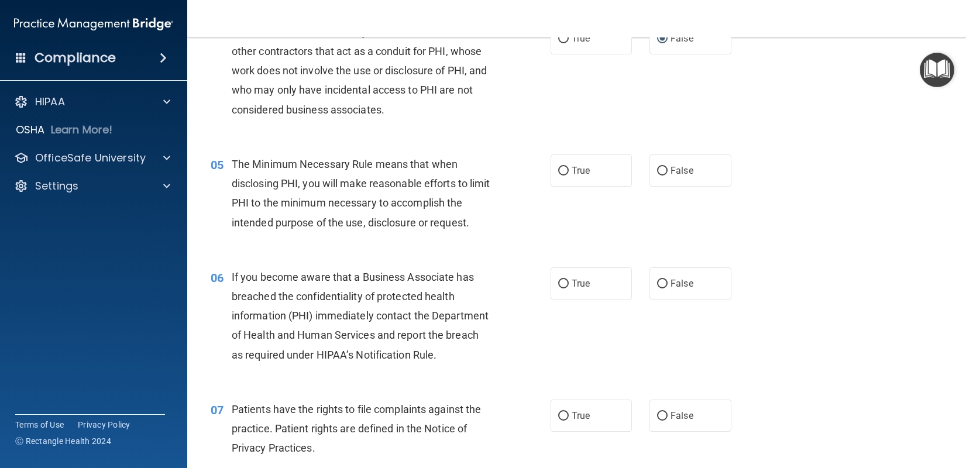
scroll to position [410, 0]
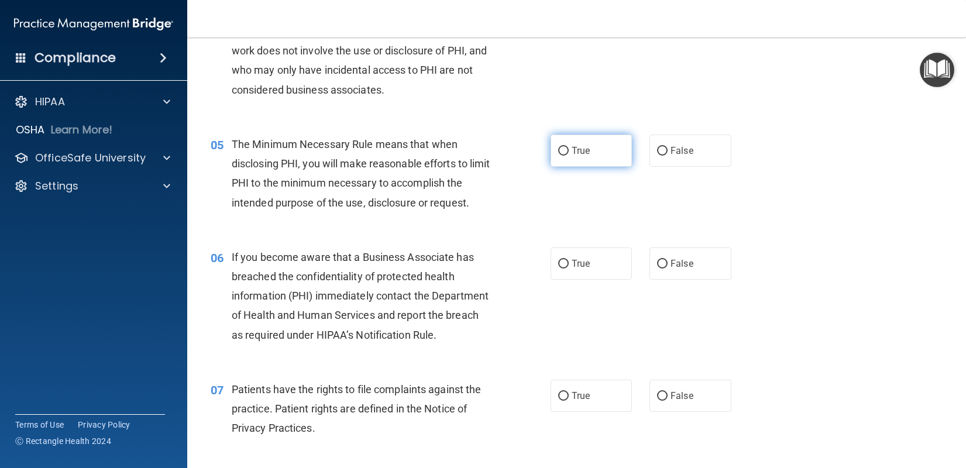
click at [578, 157] on label "True" at bounding box center [592, 151] width 82 height 32
click at [569, 156] on input "True" at bounding box center [563, 151] width 11 height 9
radio input "true"
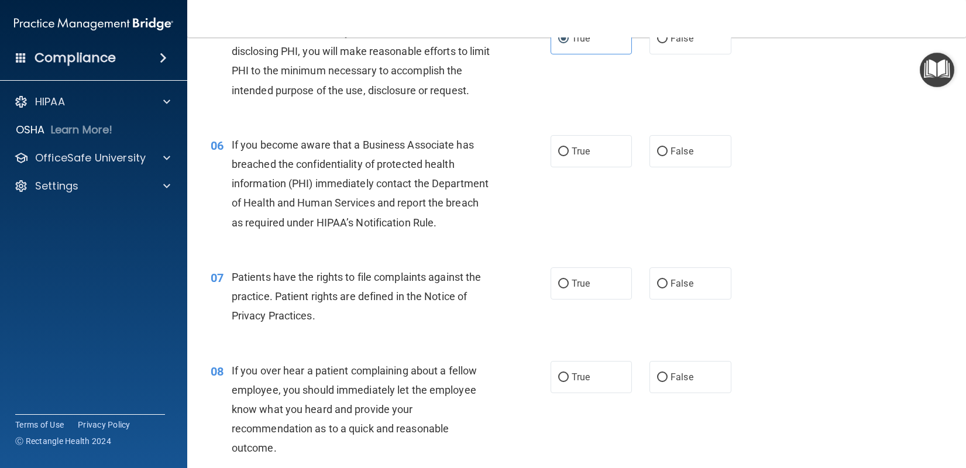
scroll to position [527, 0]
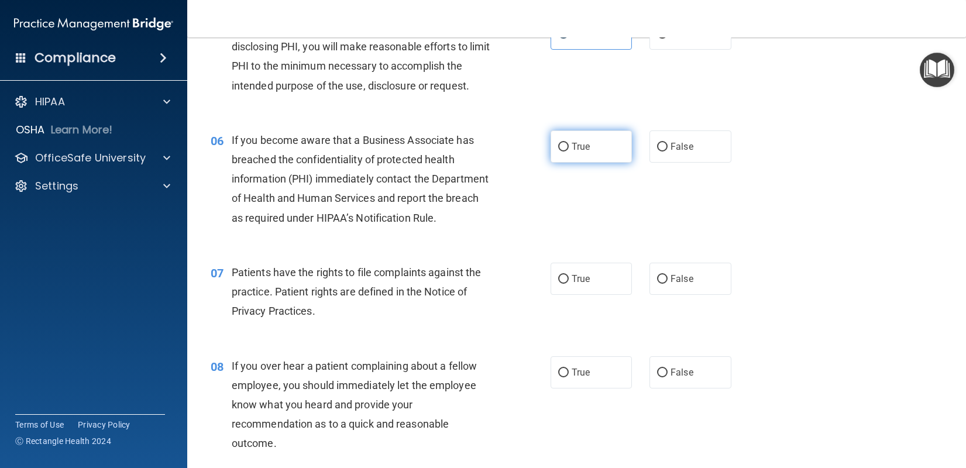
click at [587, 160] on label "True" at bounding box center [592, 147] width 82 height 32
click at [569, 152] on input "True" at bounding box center [563, 147] width 11 height 9
radio input "true"
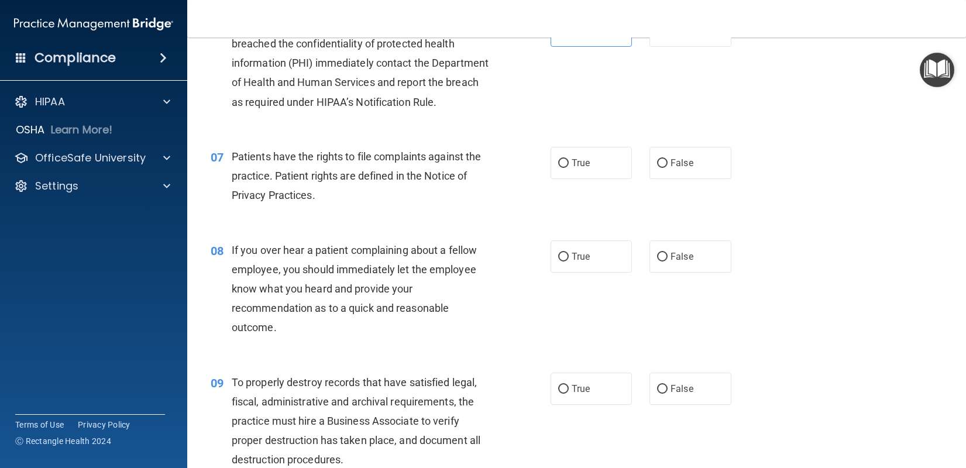
scroll to position [644, 0]
click at [584, 167] on span "True" at bounding box center [581, 161] width 18 height 11
click at [569, 167] on input "True" at bounding box center [563, 162] width 11 height 9
radio input "true"
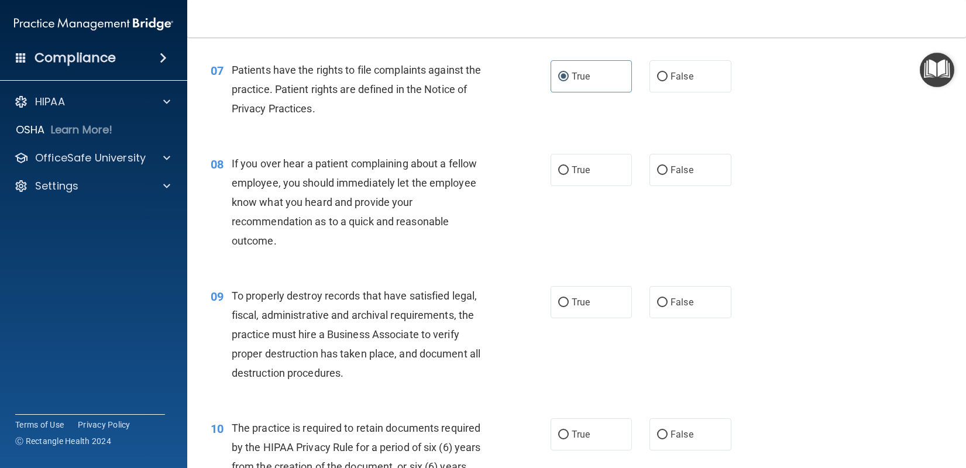
scroll to position [761, 0]
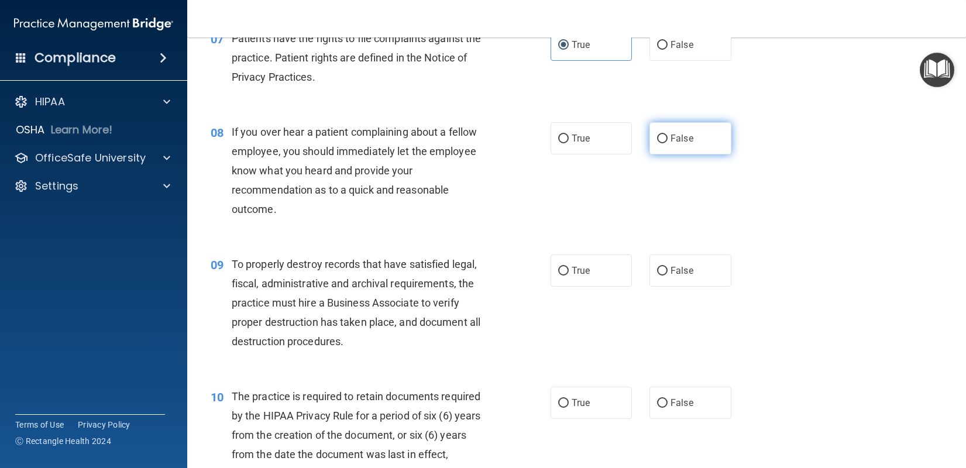
click at [678, 144] on span "False" at bounding box center [682, 138] width 23 height 11
click at [668, 143] on input "False" at bounding box center [662, 139] width 11 height 9
radio input "true"
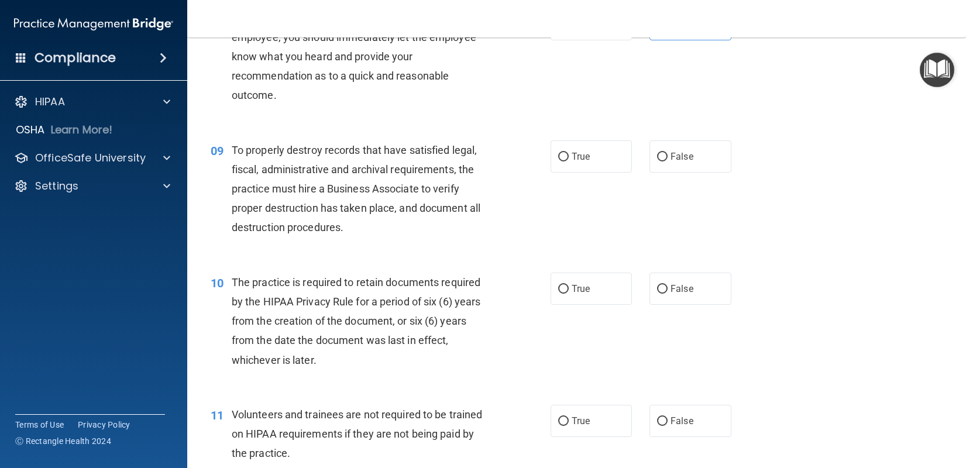
scroll to position [878, 0]
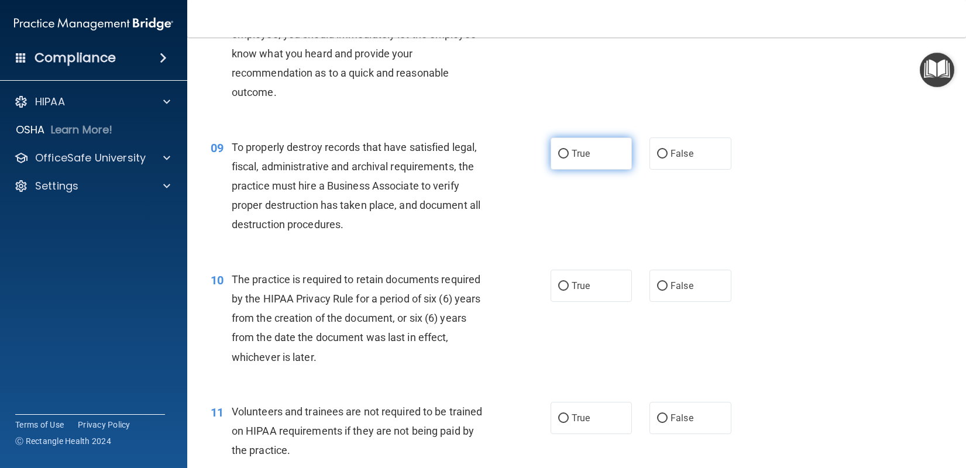
click at [569, 170] on label "True" at bounding box center [592, 154] width 82 height 32
click at [569, 159] on input "True" at bounding box center [563, 154] width 11 height 9
radio input "true"
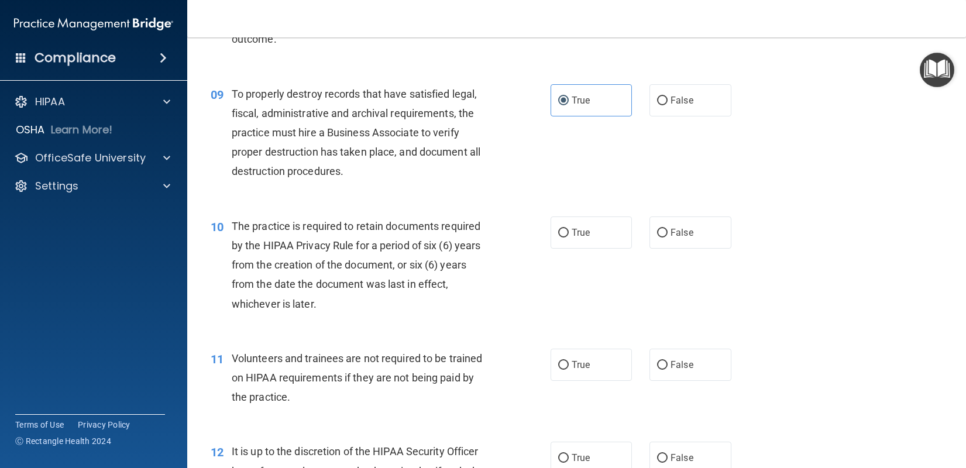
scroll to position [995, 0]
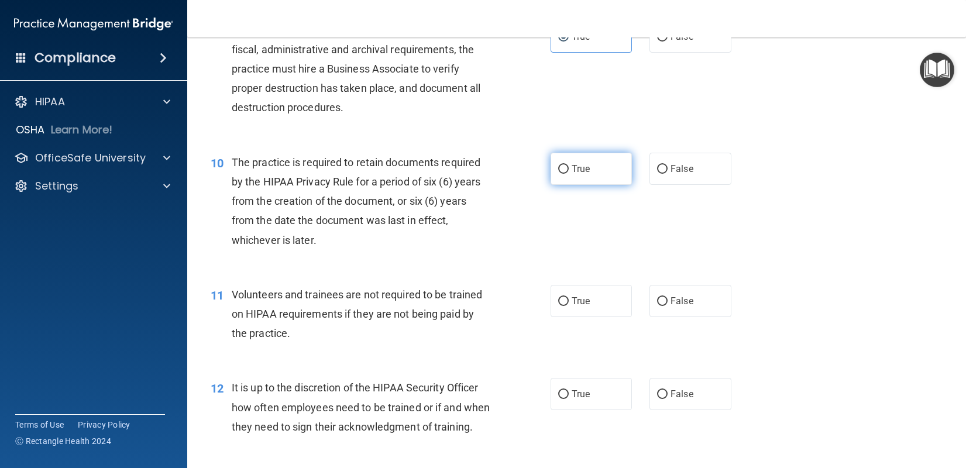
click at [564, 174] on input "True" at bounding box center [563, 169] width 11 height 9
radio input "true"
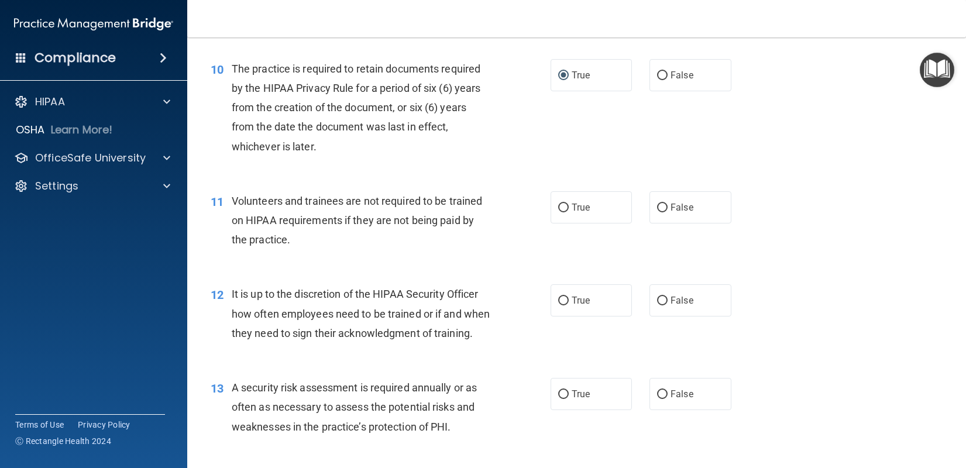
scroll to position [1112, 0]
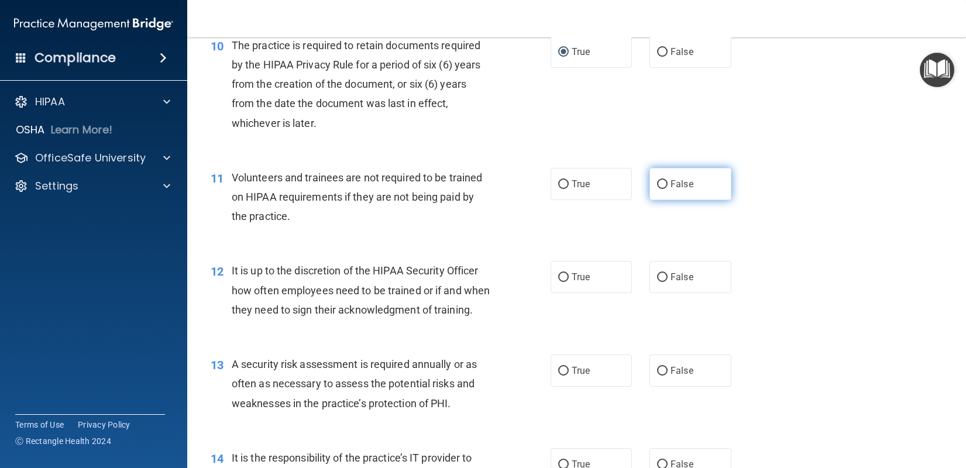
click at [668, 200] on label "False" at bounding box center [691, 184] width 82 height 32
click at [668, 189] on input "False" at bounding box center [662, 184] width 11 height 9
radio input "true"
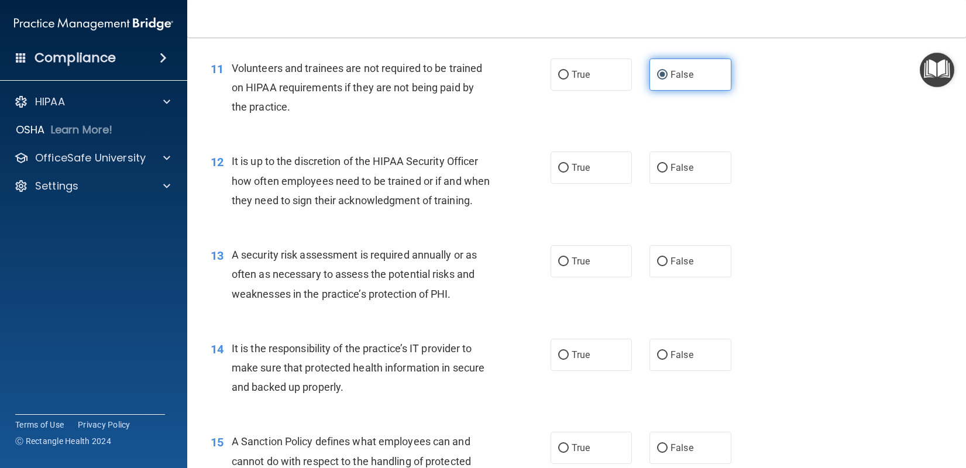
scroll to position [1229, 0]
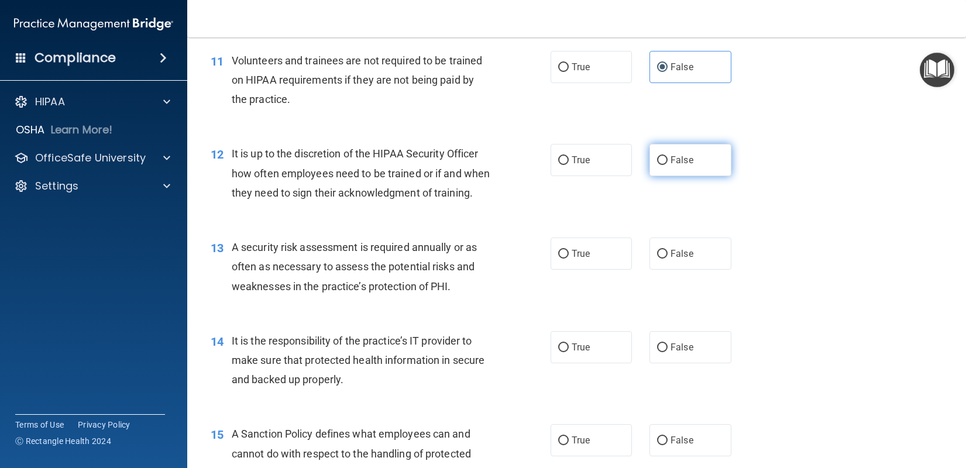
click at [657, 165] on input "False" at bounding box center [662, 160] width 11 height 9
radio input "true"
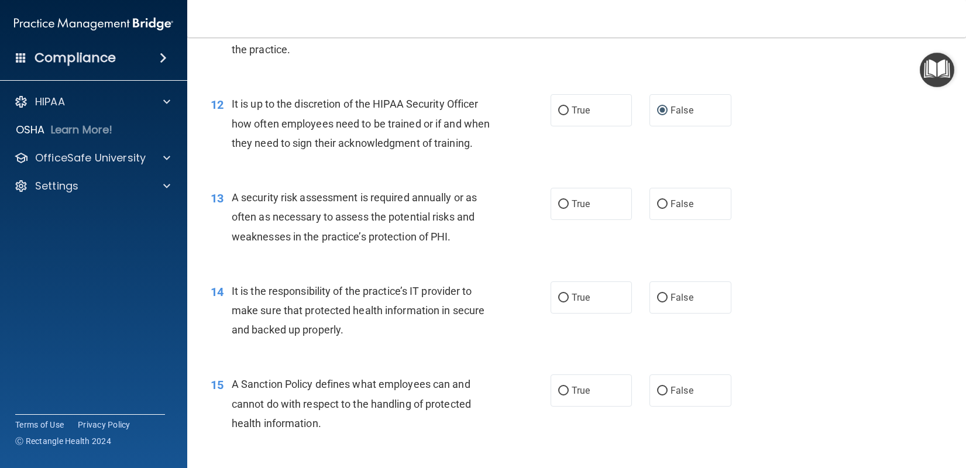
scroll to position [1346, 0]
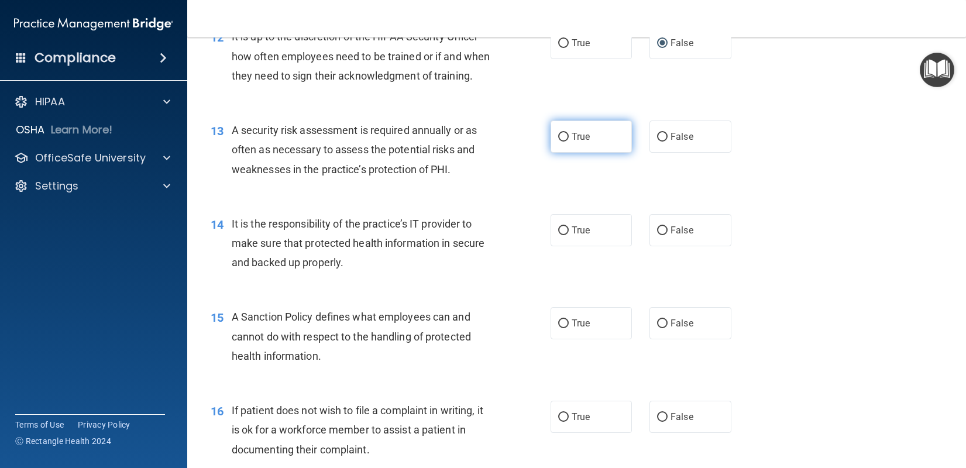
click at [577, 142] on span "True" at bounding box center [581, 136] width 18 height 11
click at [569, 142] on input "True" at bounding box center [563, 137] width 11 height 9
radio input "true"
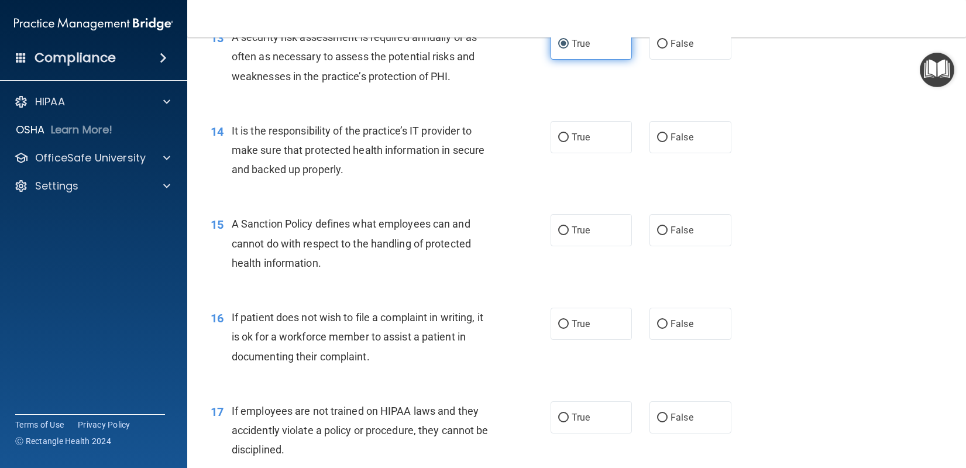
scroll to position [1463, 0]
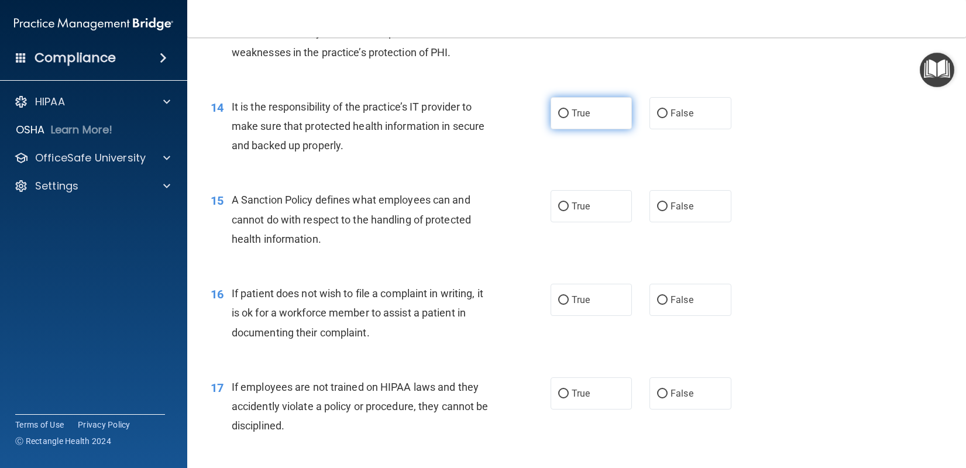
click at [571, 129] on label "True" at bounding box center [592, 113] width 82 height 32
click at [569, 118] on input "True" at bounding box center [563, 113] width 11 height 9
radio input "true"
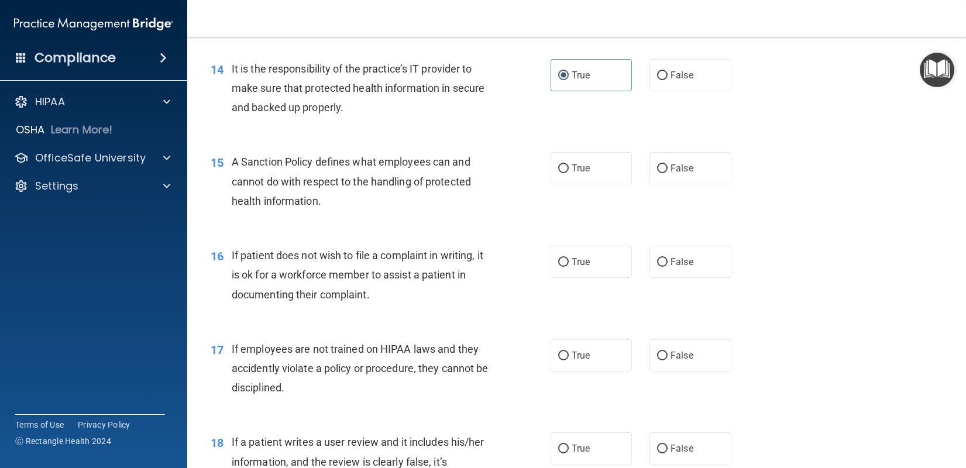
scroll to position [1522, 0]
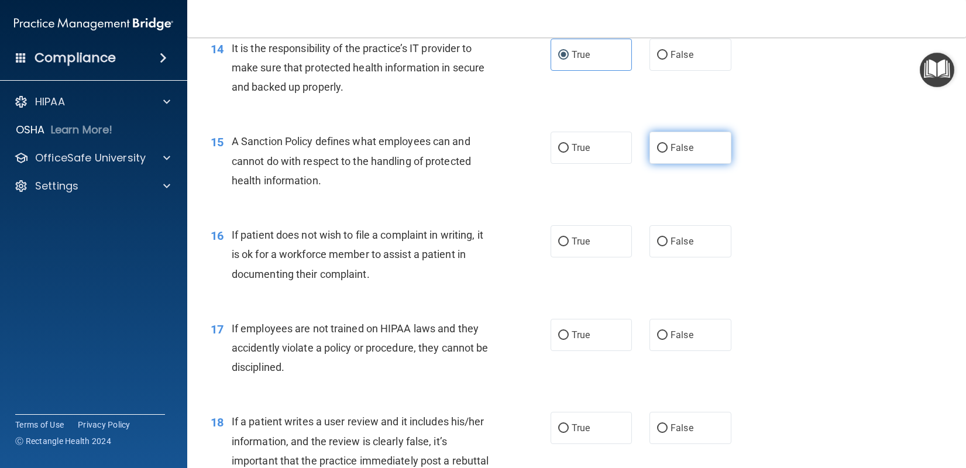
click at [667, 164] on label "False" at bounding box center [691, 148] width 82 height 32
click at [667, 153] on input "False" at bounding box center [662, 148] width 11 height 9
radio input "true"
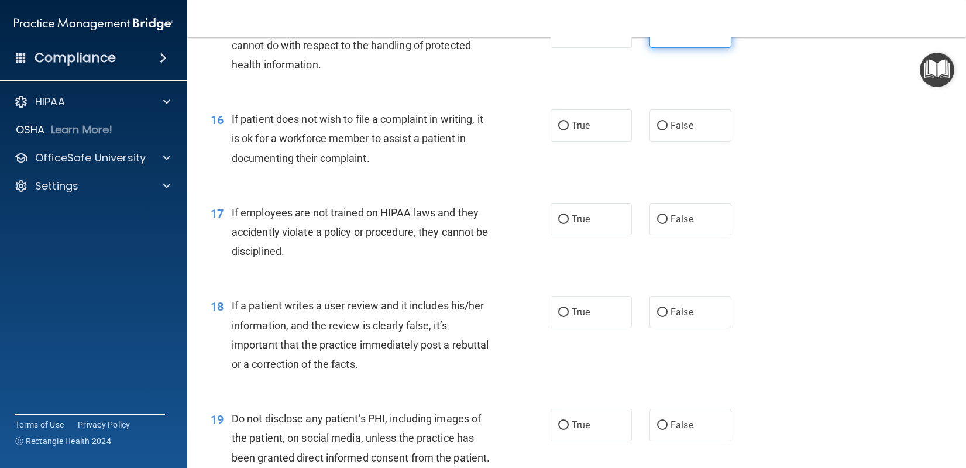
scroll to position [1639, 0]
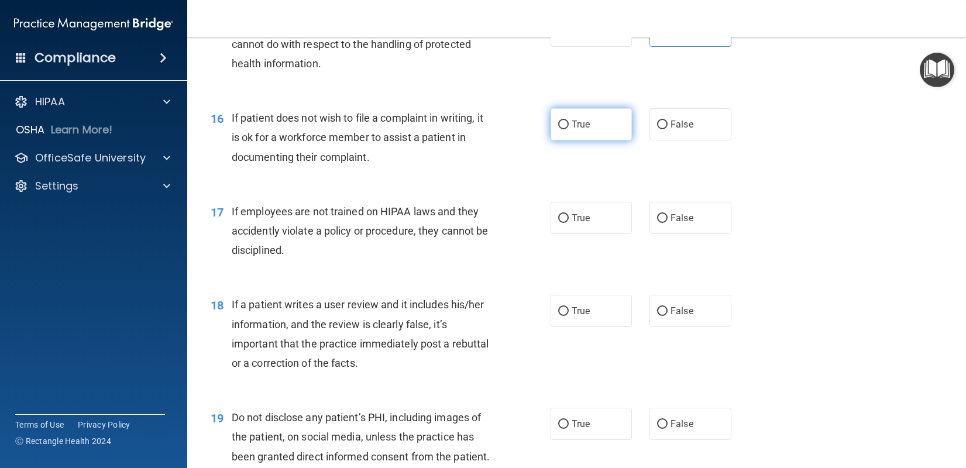
click at [589, 140] on label "True" at bounding box center [592, 124] width 82 height 32
click at [569, 129] on input "True" at bounding box center [563, 125] width 11 height 9
radio input "true"
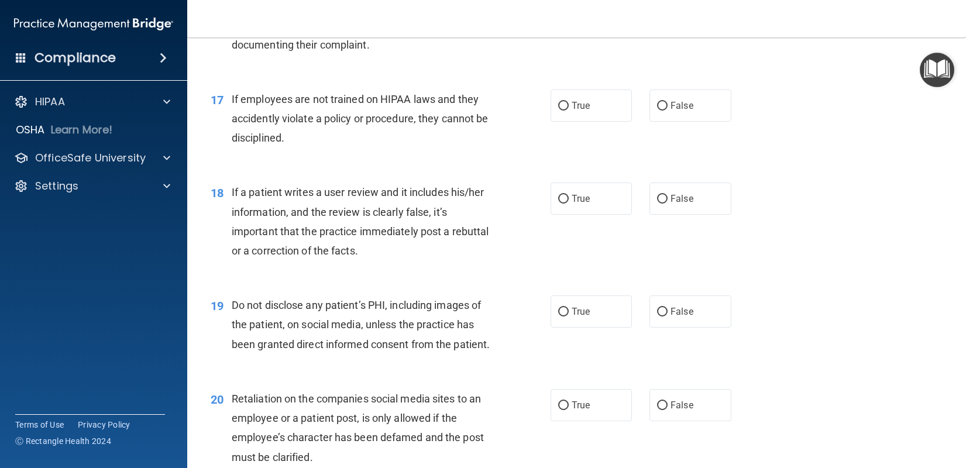
scroll to position [1756, 0]
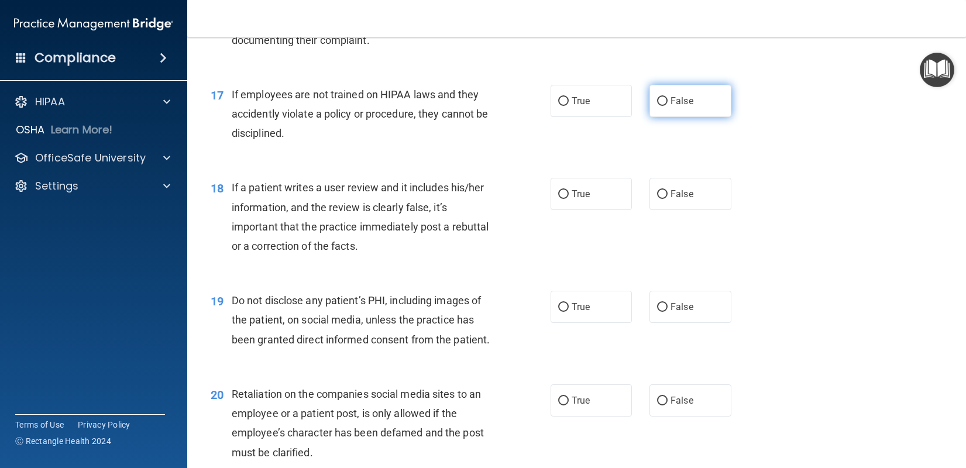
click at [657, 106] on input "False" at bounding box center [662, 101] width 11 height 9
radio input "true"
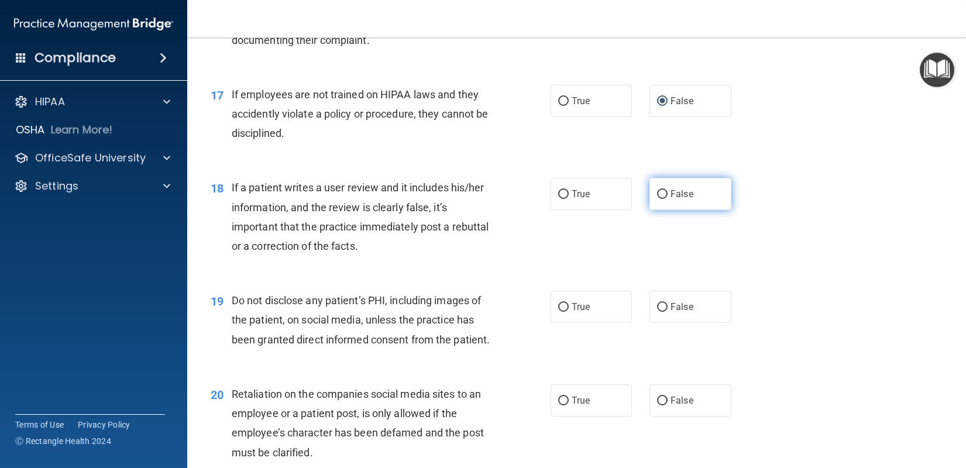
click at [671, 200] on span "False" at bounding box center [682, 193] width 23 height 11
click at [667, 199] on input "False" at bounding box center [662, 194] width 11 height 9
radio input "true"
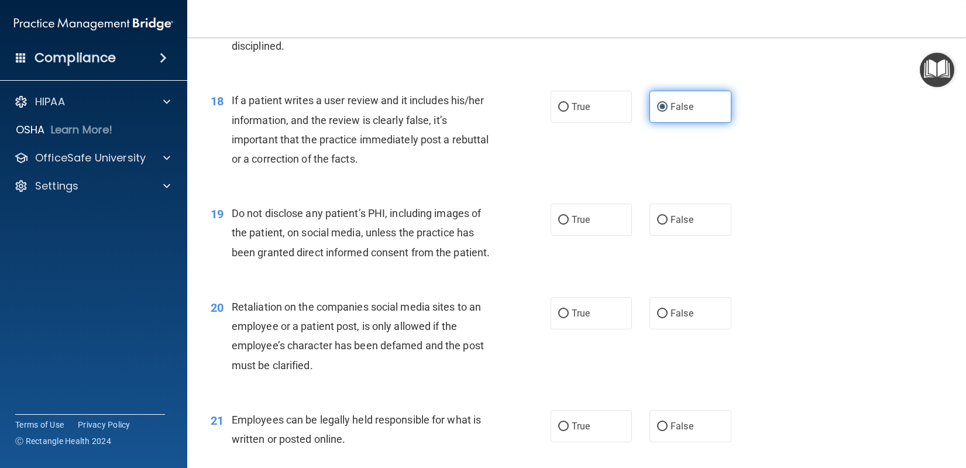
scroll to position [1873, 0]
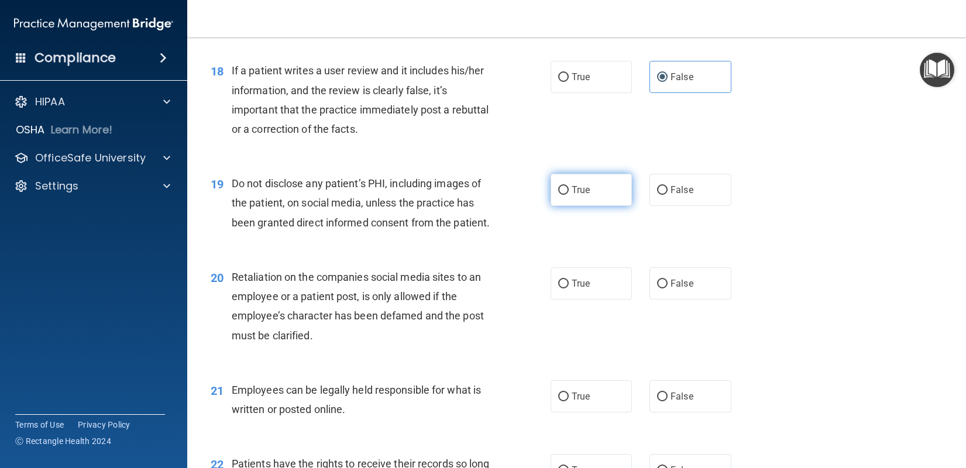
click at [558, 195] on input "True" at bounding box center [563, 190] width 11 height 9
radio input "true"
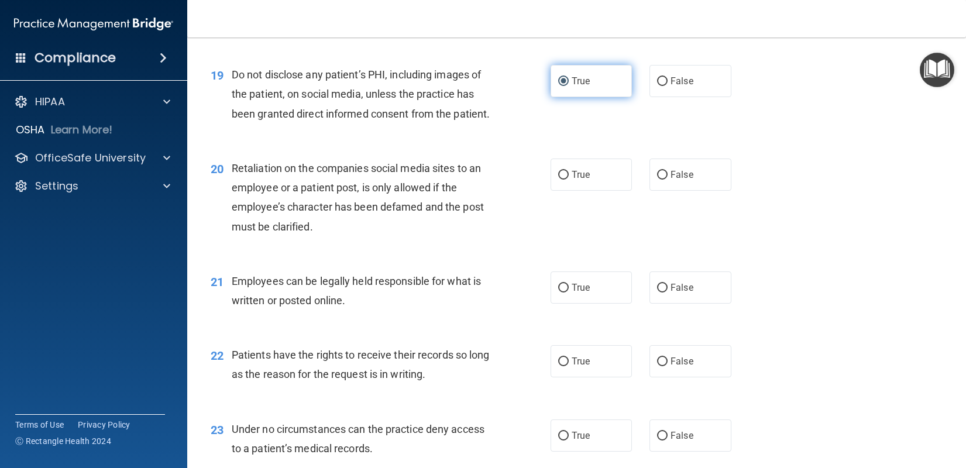
scroll to position [1990, 0]
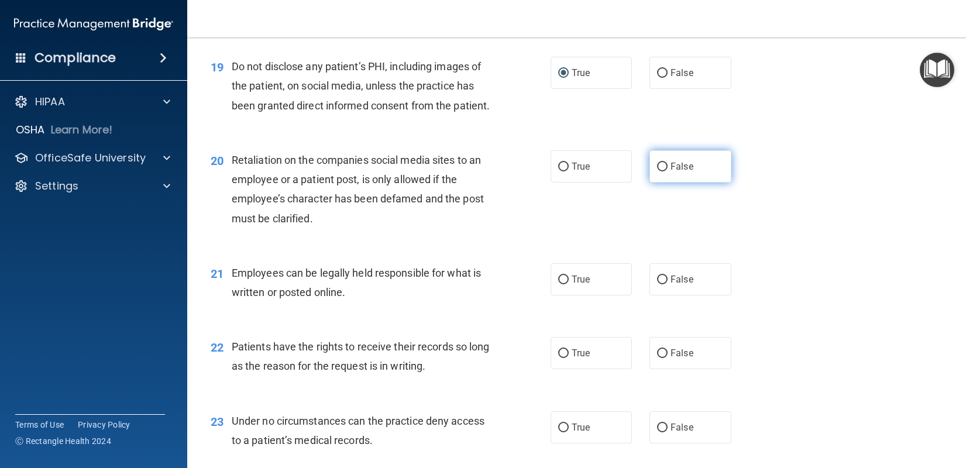
click at [664, 183] on label "False" at bounding box center [691, 166] width 82 height 32
click at [664, 171] on input "False" at bounding box center [662, 167] width 11 height 9
radio input "true"
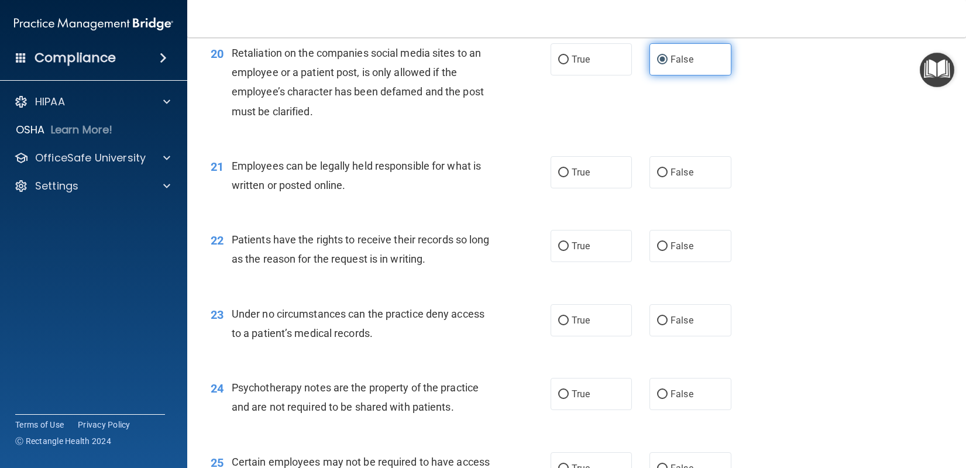
scroll to position [2107, 0]
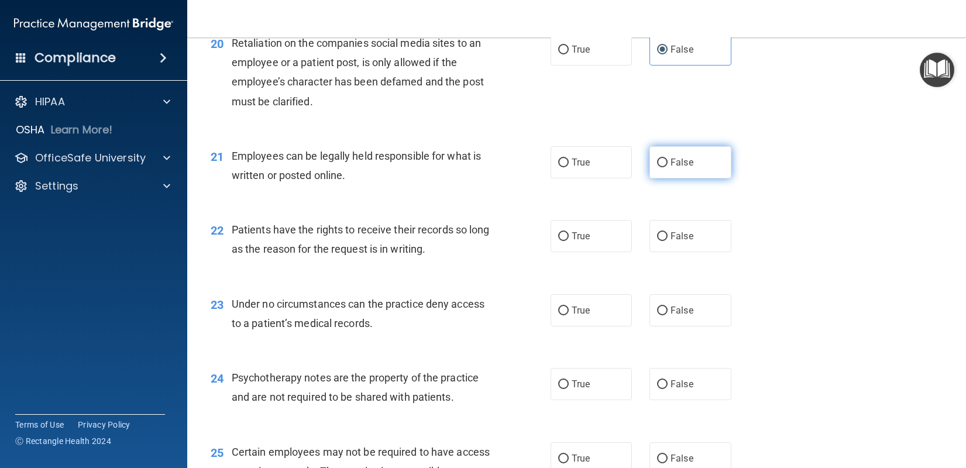
click at [657, 167] on input "False" at bounding box center [662, 163] width 11 height 9
radio input "true"
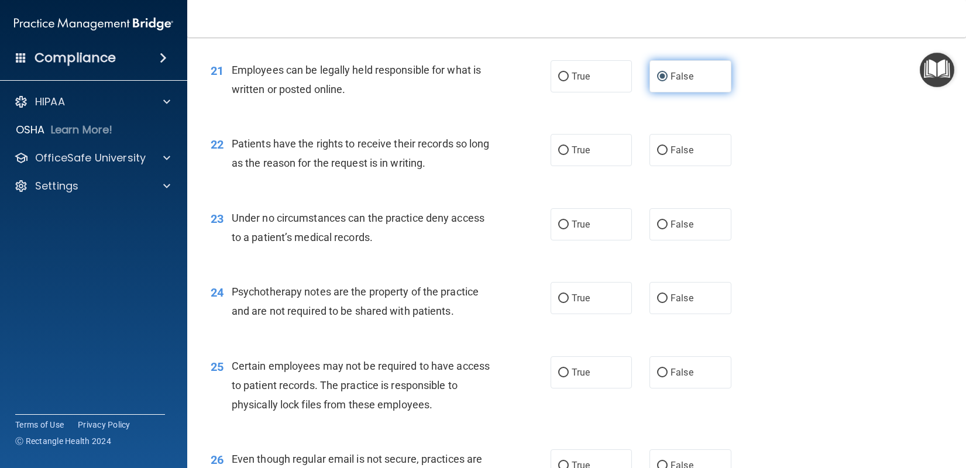
scroll to position [2224, 0]
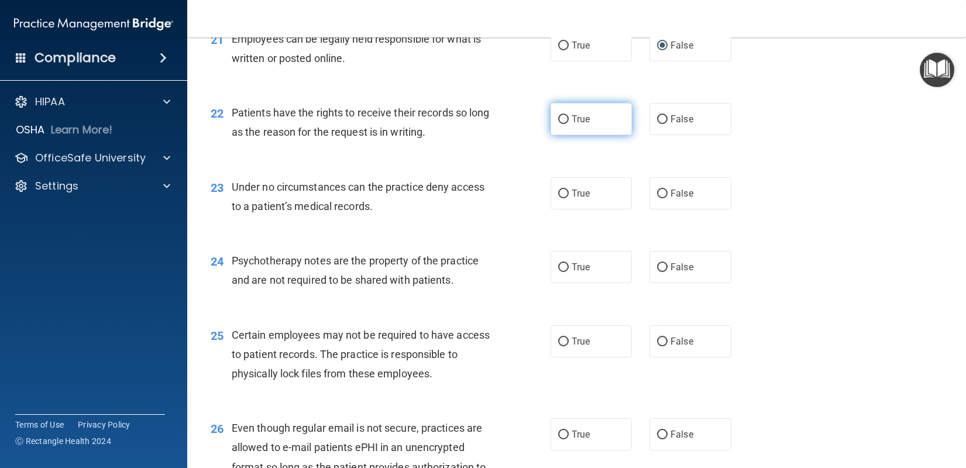
click at [571, 135] on label "True" at bounding box center [592, 119] width 82 height 32
click at [569, 124] on input "True" at bounding box center [563, 119] width 11 height 9
radio input "true"
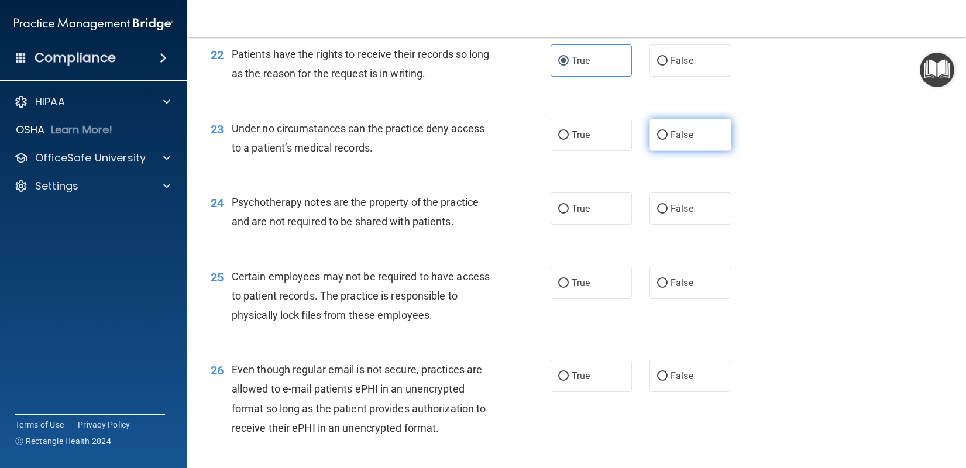
click at [663, 151] on label "False" at bounding box center [691, 135] width 82 height 32
click at [663, 140] on input "False" at bounding box center [662, 135] width 11 height 9
radio input "true"
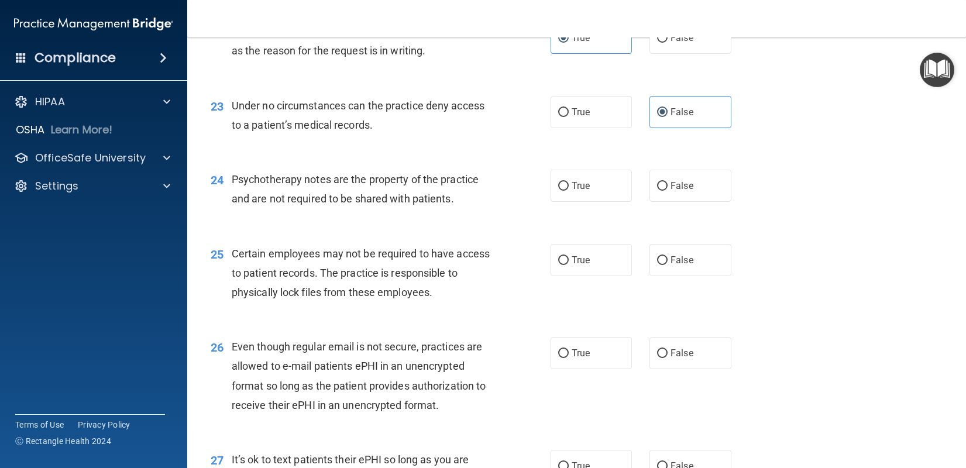
scroll to position [2341, 0]
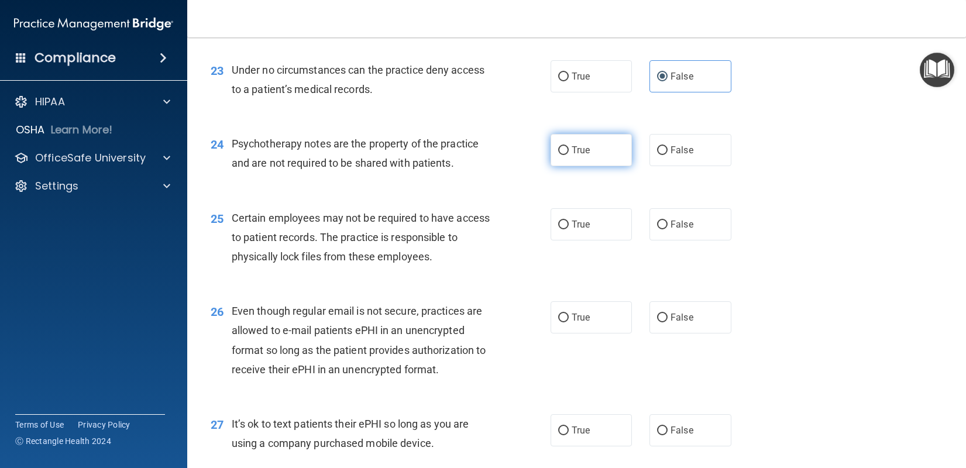
click at [582, 156] on span "True" at bounding box center [581, 150] width 18 height 11
click at [569, 155] on input "True" at bounding box center [563, 150] width 11 height 9
radio input "true"
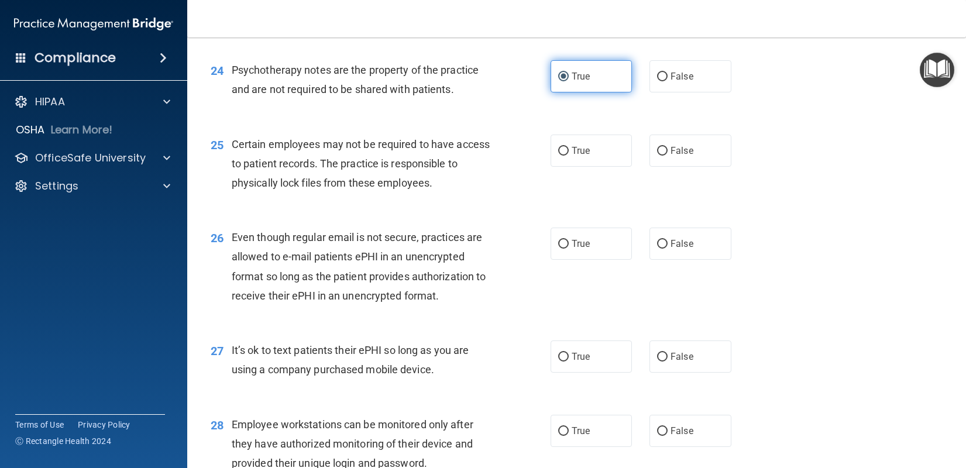
scroll to position [2458, 0]
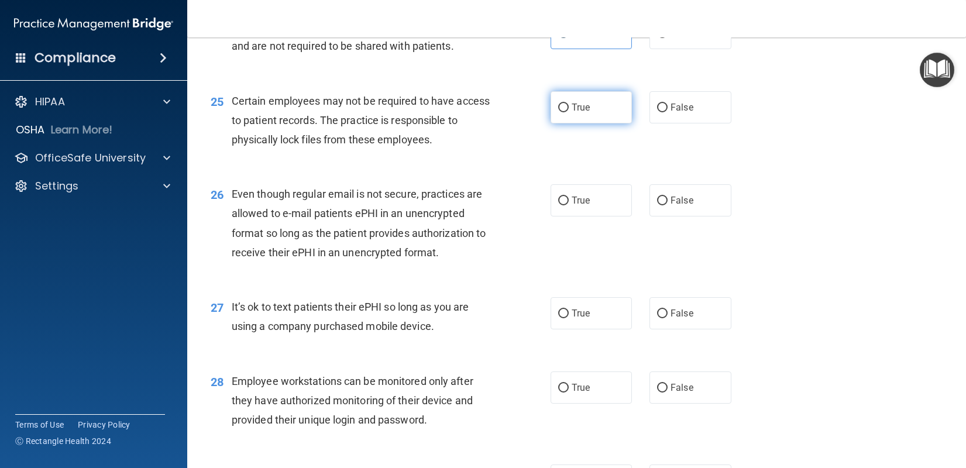
click at [574, 123] on label "True" at bounding box center [592, 107] width 82 height 32
click at [569, 112] on input "True" at bounding box center [563, 108] width 11 height 9
radio input "true"
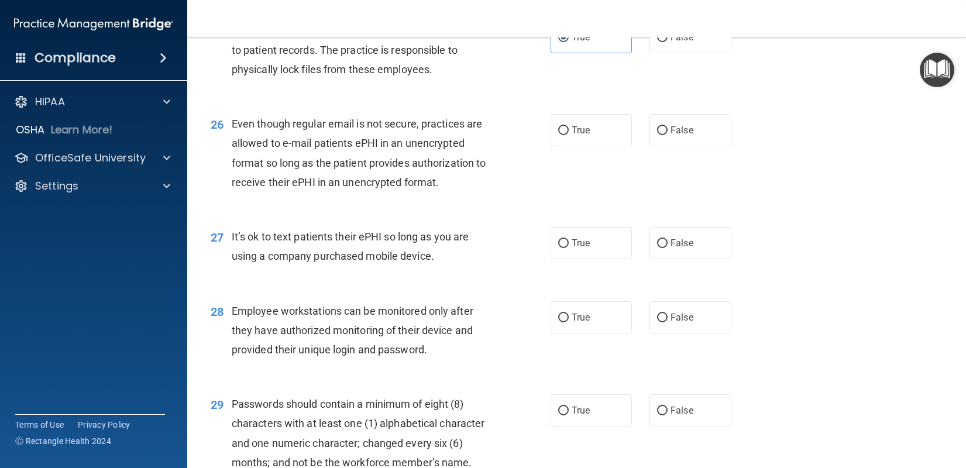
scroll to position [2575, 0]
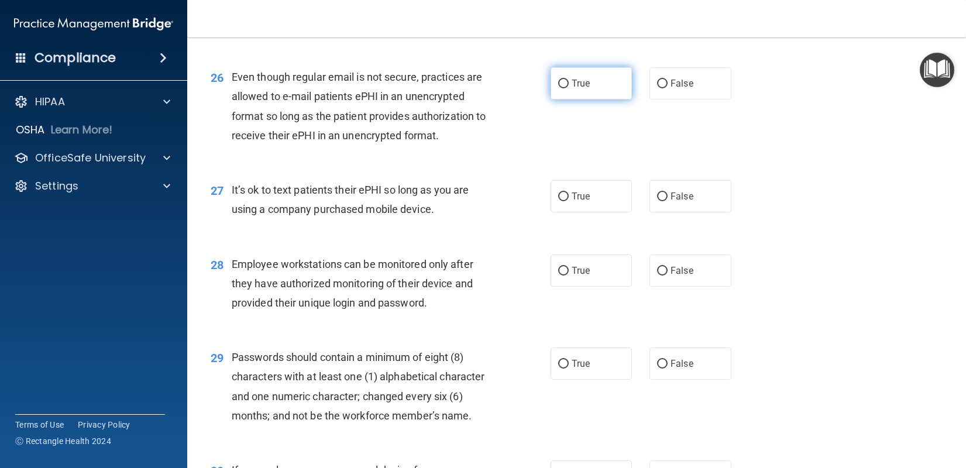
click at [568, 100] on label "True" at bounding box center [592, 83] width 82 height 32
click at [568, 88] on input "True" at bounding box center [563, 84] width 11 height 9
radio input "true"
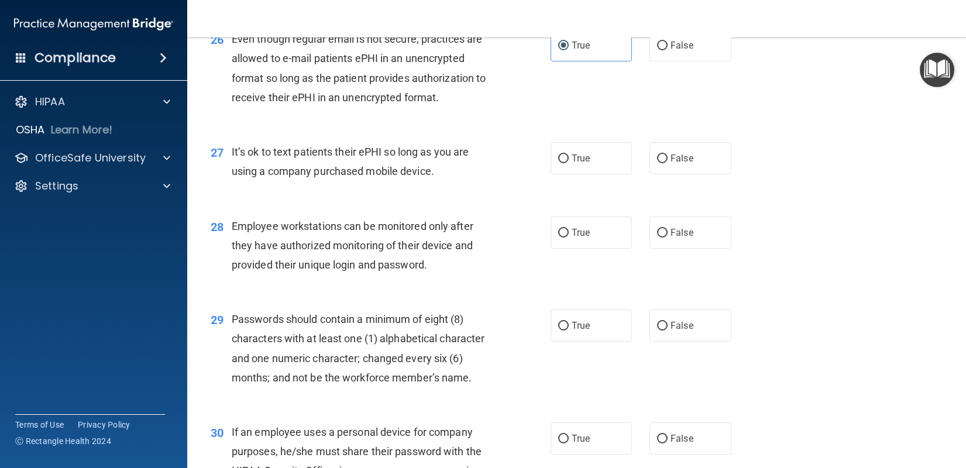
scroll to position [2634, 0]
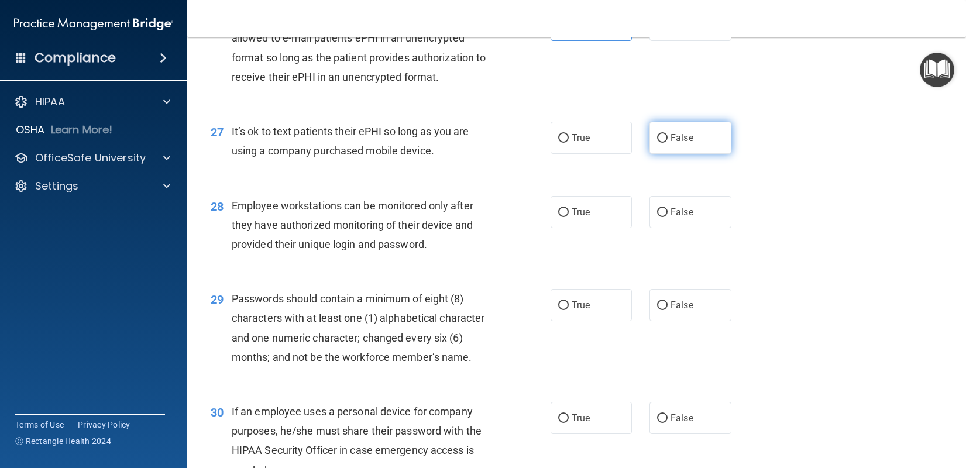
click at [657, 143] on input "False" at bounding box center [662, 138] width 11 height 9
radio input "true"
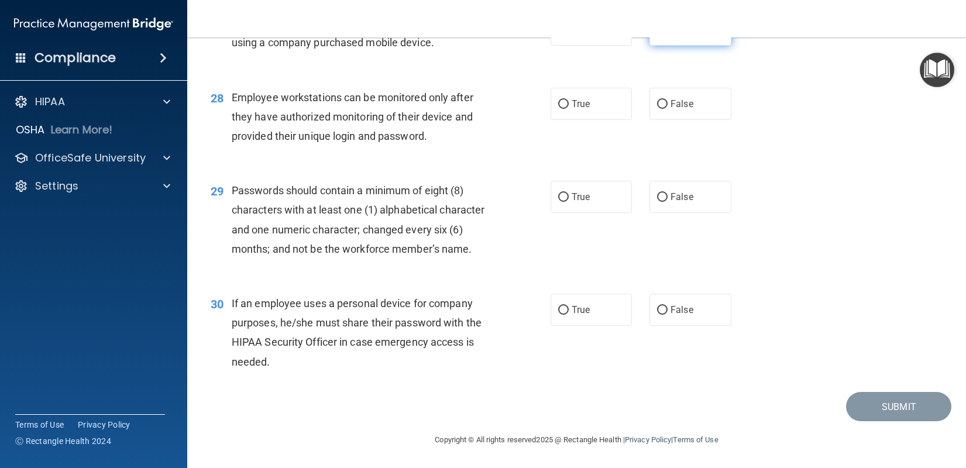
scroll to position [2751, 0]
click at [585, 120] on label "True" at bounding box center [592, 104] width 82 height 32
click at [569, 109] on input "True" at bounding box center [563, 104] width 11 height 9
radio input "true"
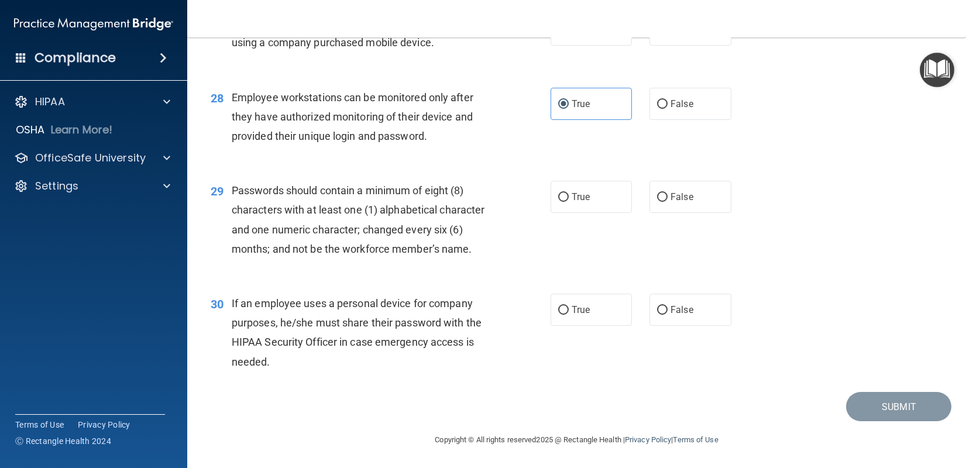
click at [592, 208] on label "True" at bounding box center [592, 197] width 82 height 32
click at [569, 202] on input "True" at bounding box center [563, 197] width 11 height 9
radio input "true"
click at [561, 311] on input "True" at bounding box center [563, 310] width 11 height 9
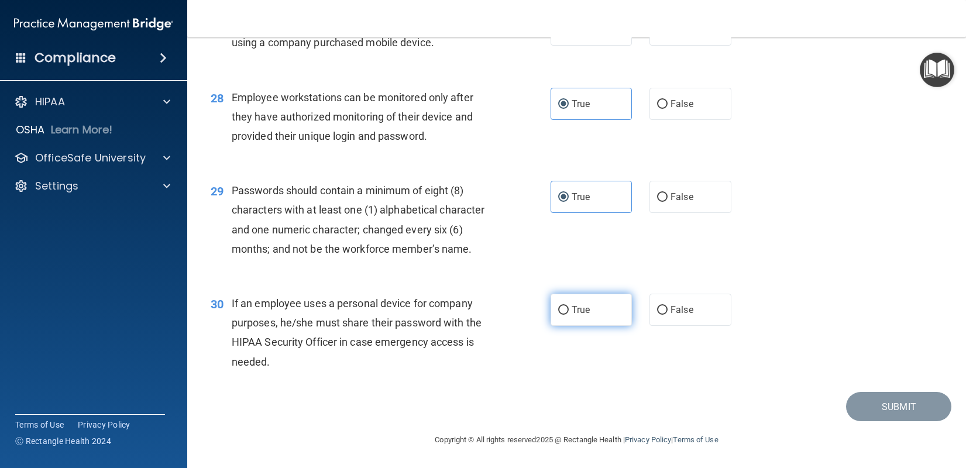
radio input "true"
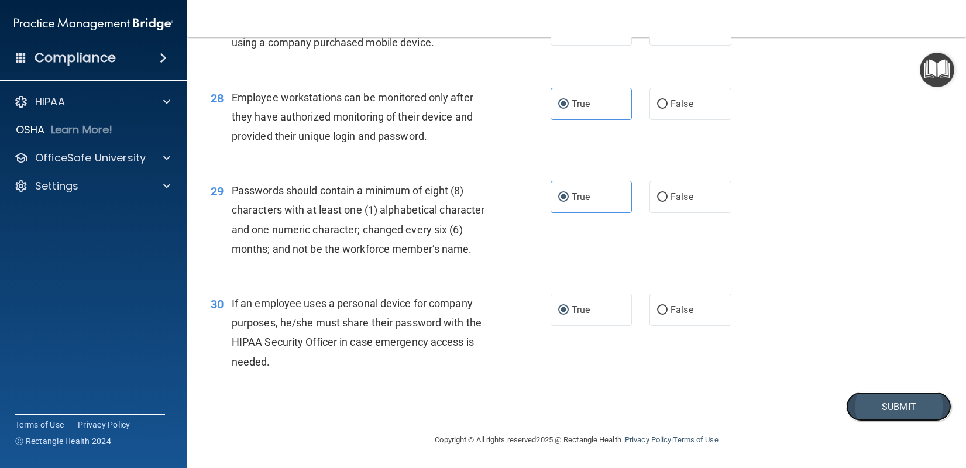
click at [860, 400] on button "Submit" at bounding box center [898, 407] width 105 height 30
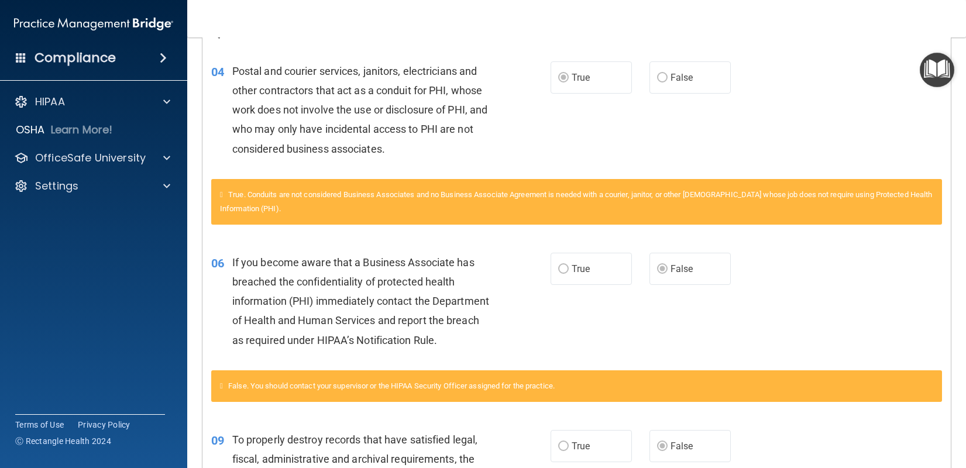
scroll to position [71, 0]
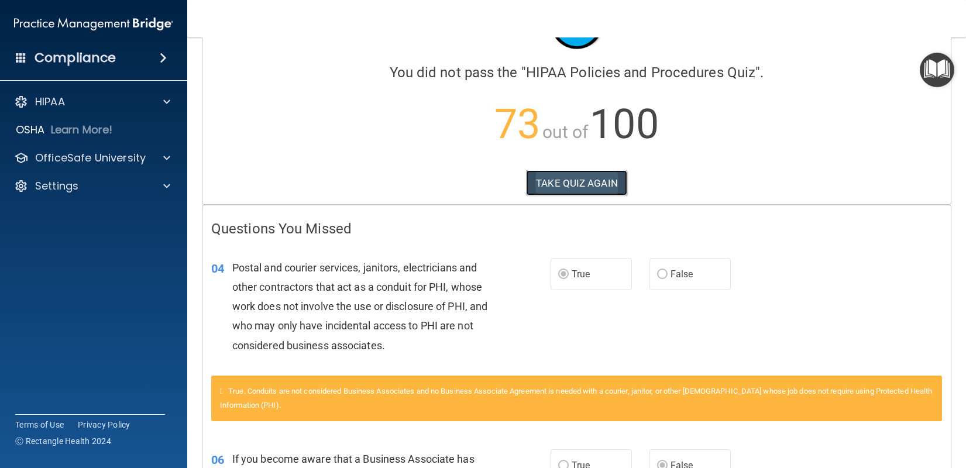
click at [568, 184] on button "TAKE QUIZ AGAIN" at bounding box center [576, 183] width 101 height 26
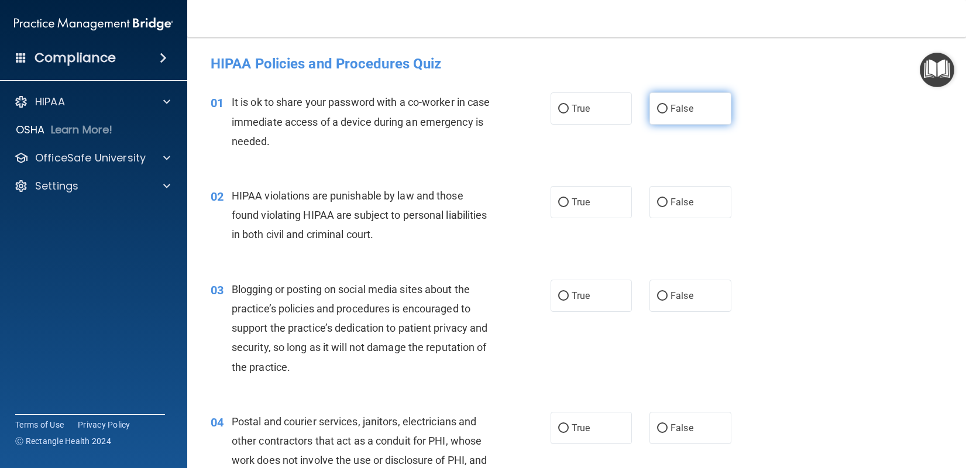
click at [671, 108] on span "False" at bounding box center [682, 108] width 23 height 11
click at [667, 108] on input "False" at bounding box center [662, 109] width 11 height 9
radio input "true"
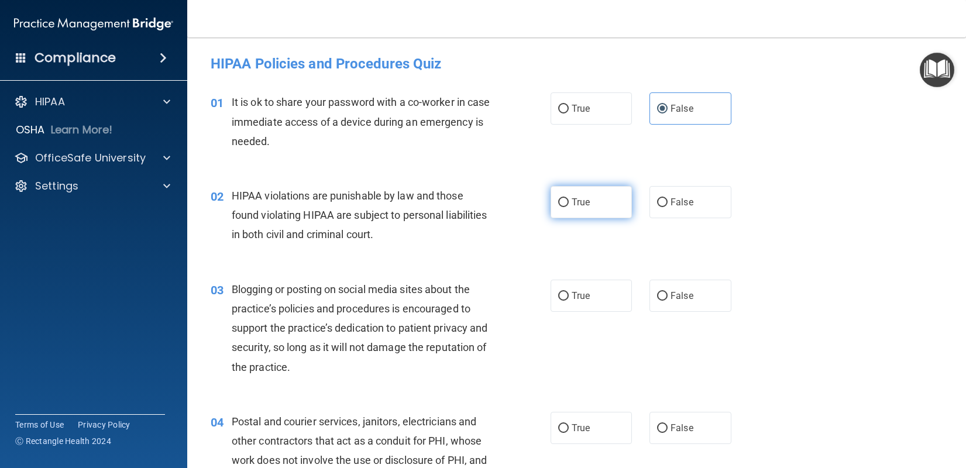
click at [561, 204] on input "True" at bounding box center [563, 202] width 11 height 9
radio input "true"
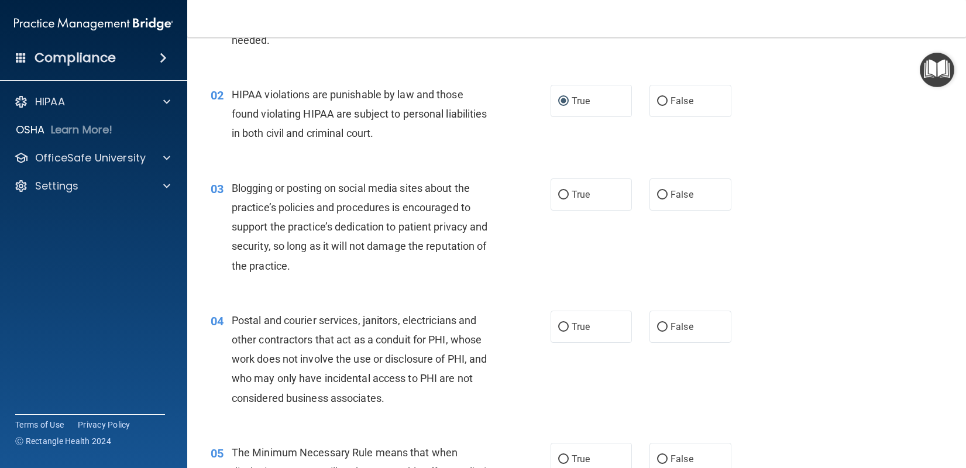
scroll to position [117, 0]
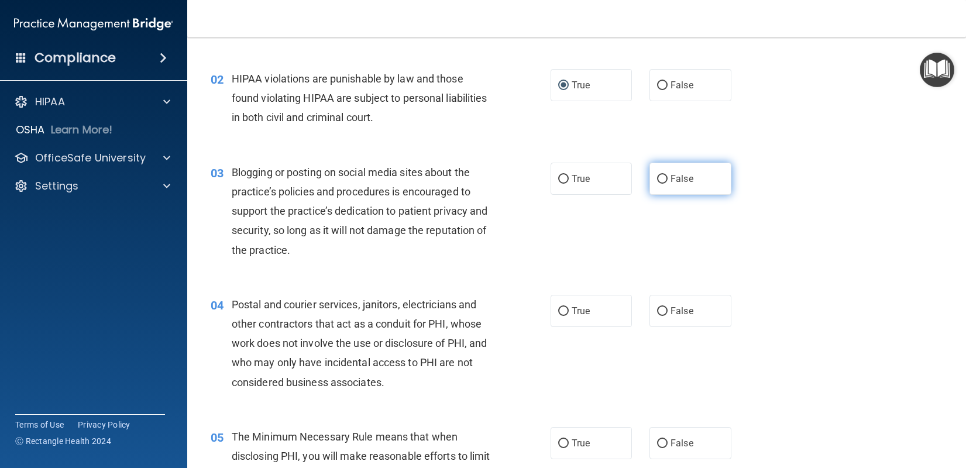
click at [671, 180] on span "False" at bounding box center [682, 178] width 23 height 11
click at [668, 180] on input "False" at bounding box center [662, 179] width 11 height 9
radio input "true"
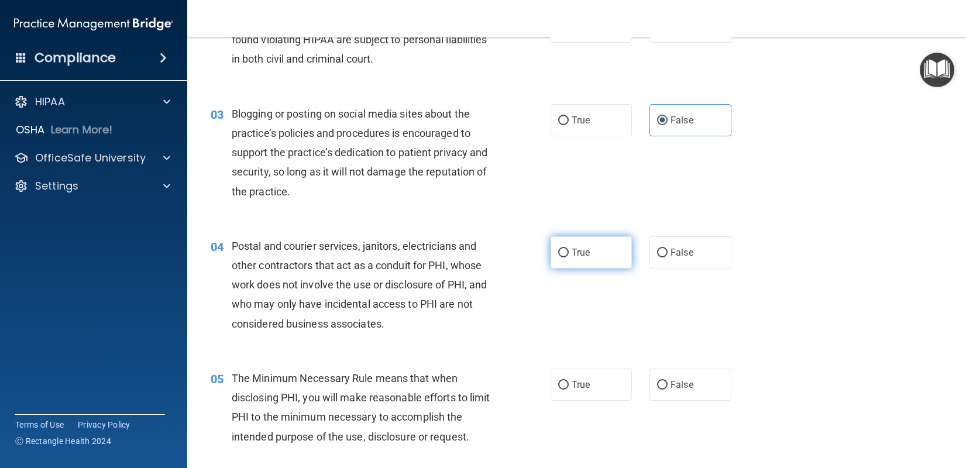
click at [558, 254] on input "True" at bounding box center [563, 253] width 11 height 9
radio input "true"
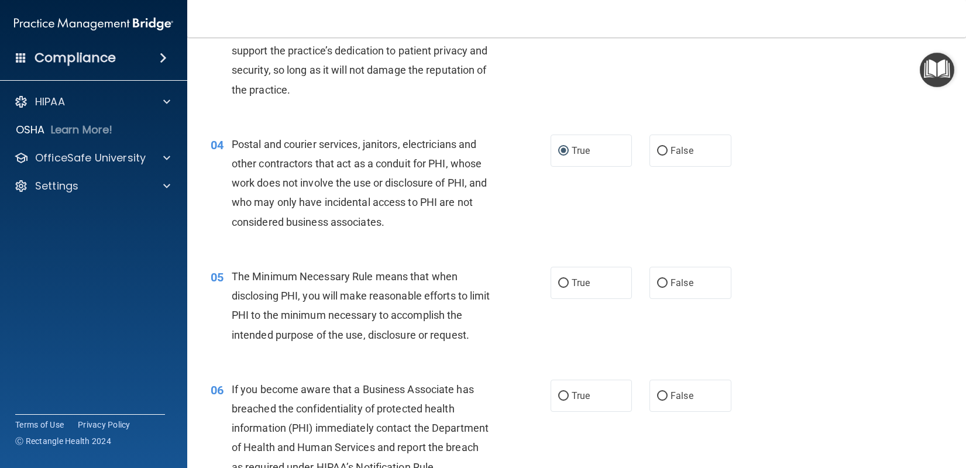
scroll to position [293, 0]
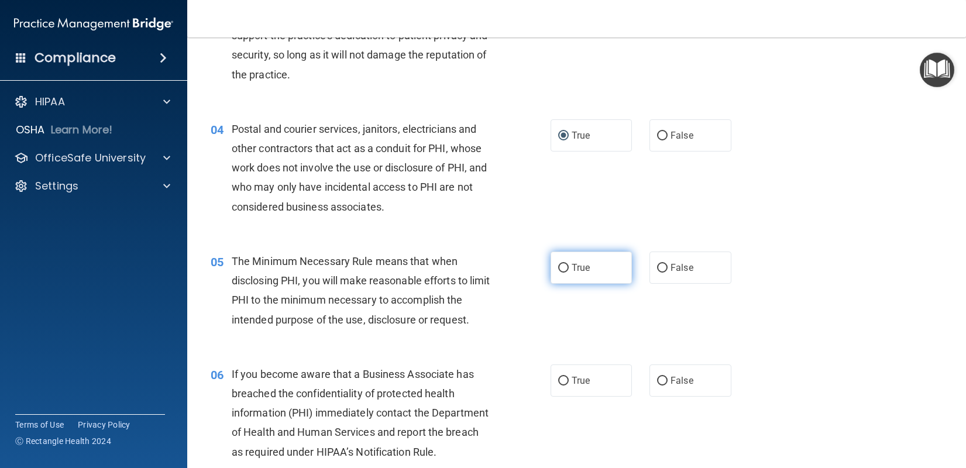
click at [572, 270] on span "True" at bounding box center [581, 267] width 18 height 11
click at [567, 270] on input "True" at bounding box center [563, 268] width 11 height 9
radio input "true"
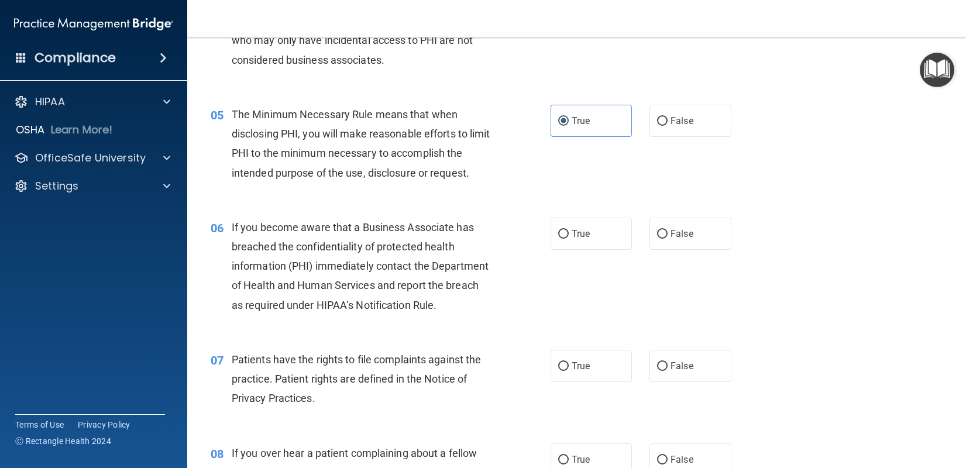
scroll to position [468, 0]
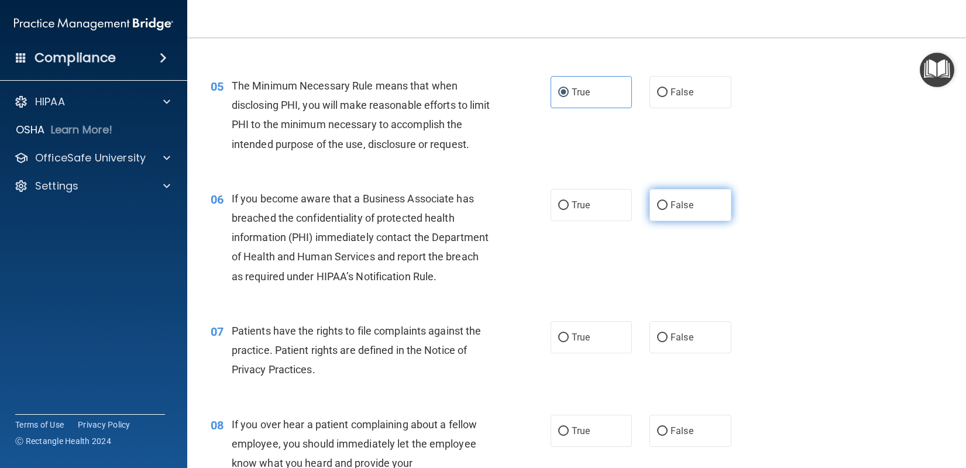
click at [657, 210] on input "False" at bounding box center [662, 205] width 11 height 9
radio input "true"
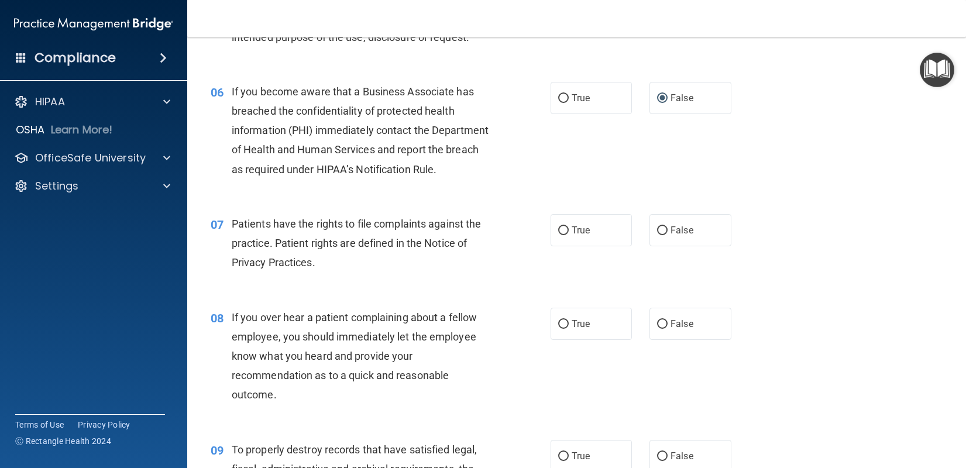
scroll to position [585, 0]
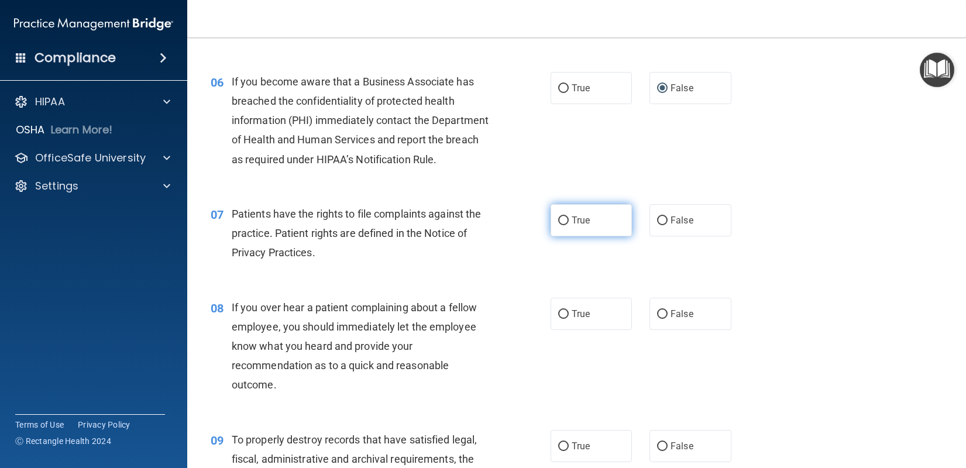
click at [565, 236] on label "True" at bounding box center [592, 220] width 82 height 32
click at [565, 225] on input "True" at bounding box center [563, 221] width 11 height 9
radio input "true"
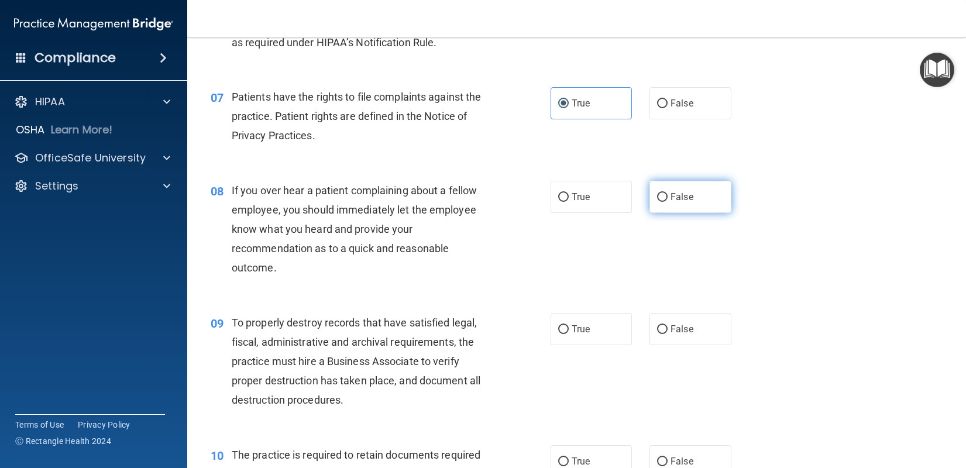
click at [664, 213] on label "False" at bounding box center [691, 197] width 82 height 32
click at [664, 202] on input "False" at bounding box center [662, 197] width 11 height 9
radio input "true"
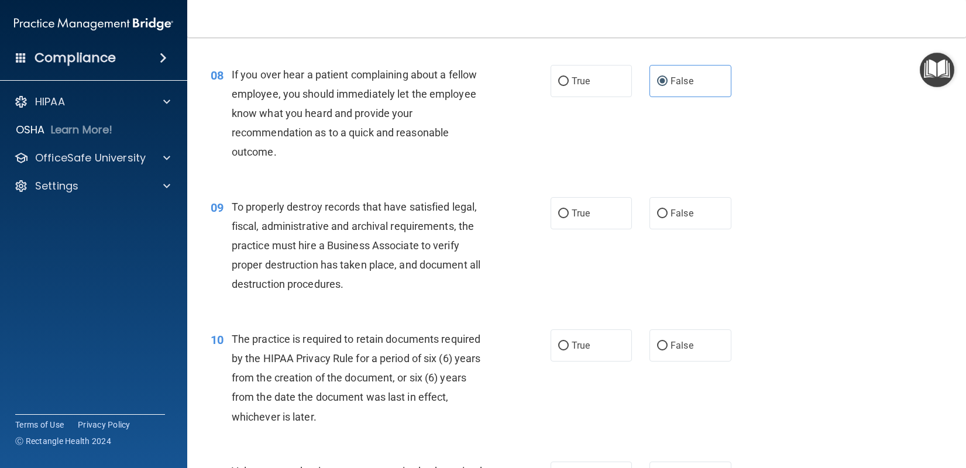
scroll to position [819, 0]
click at [657, 217] on input "False" at bounding box center [662, 212] width 11 height 9
radio input "true"
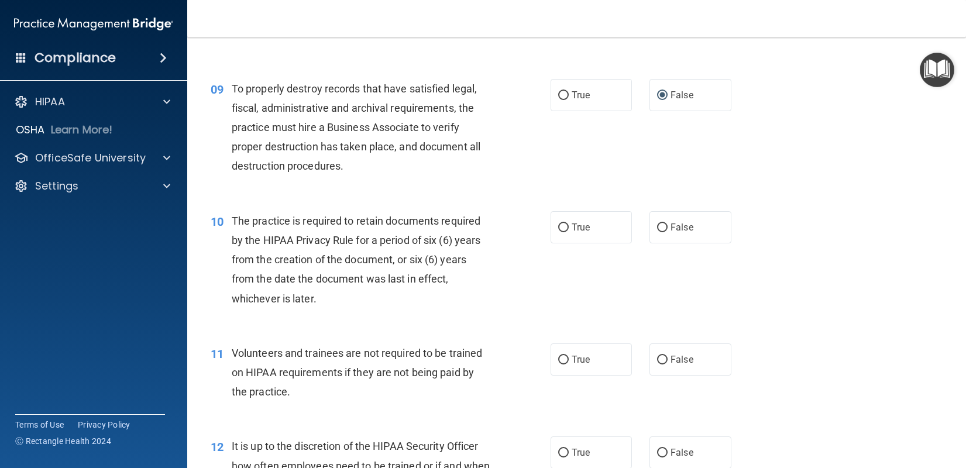
scroll to position [995, 0]
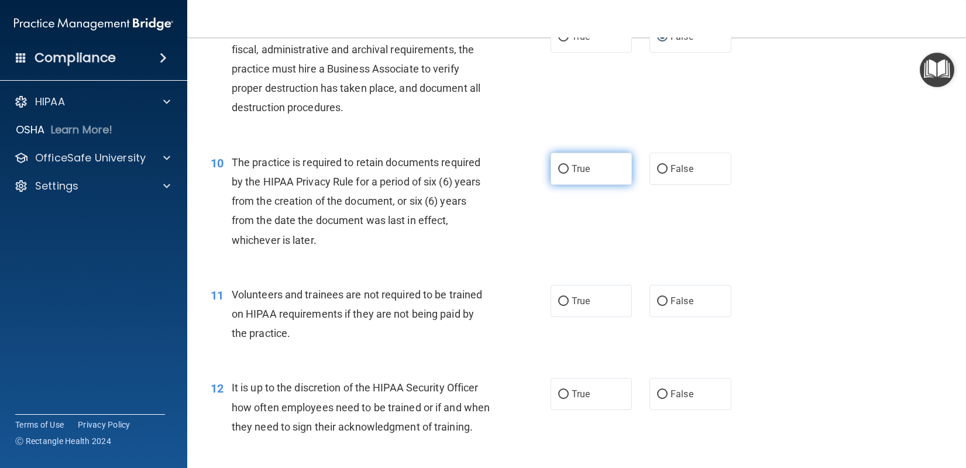
click at [558, 174] on input "True" at bounding box center [563, 169] width 11 height 9
radio input "true"
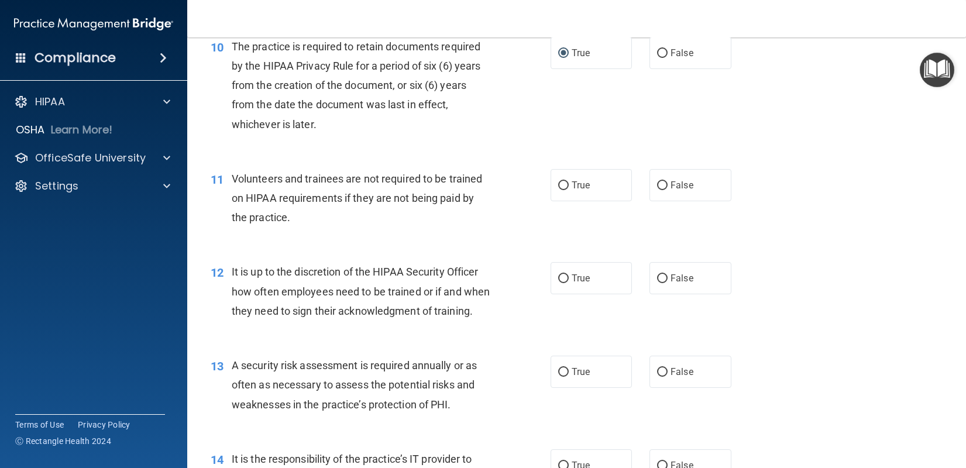
scroll to position [1112, 0]
click at [668, 200] on label "False" at bounding box center [691, 184] width 82 height 32
click at [668, 189] on input "False" at bounding box center [662, 184] width 11 height 9
radio input "true"
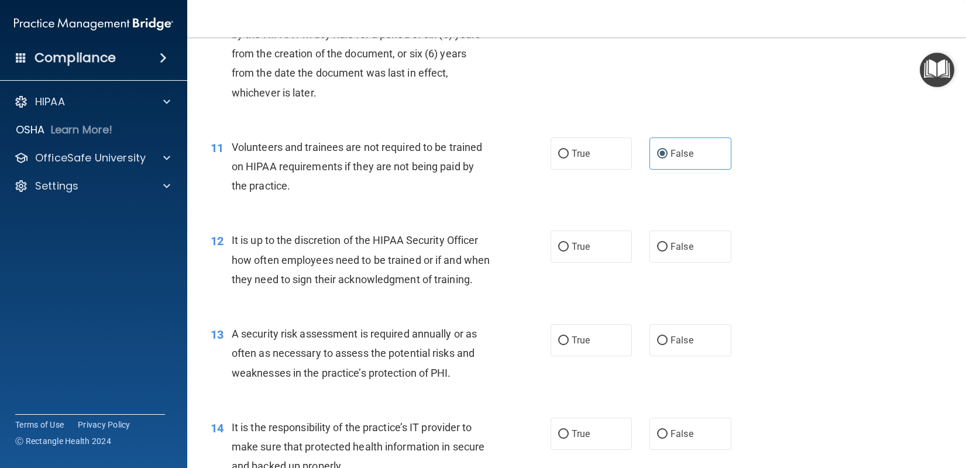
scroll to position [1171, 0]
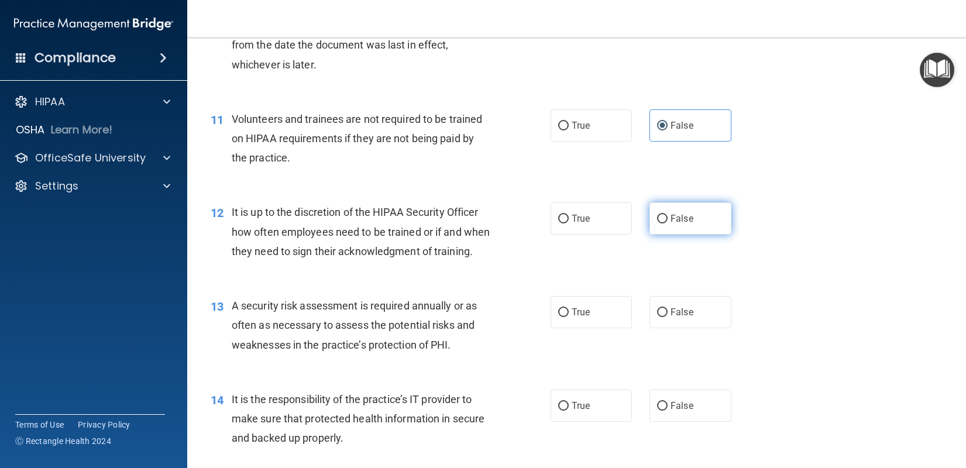
click at [671, 224] on span "False" at bounding box center [682, 218] width 23 height 11
click at [668, 224] on input "False" at bounding box center [662, 219] width 11 height 9
radio input "true"
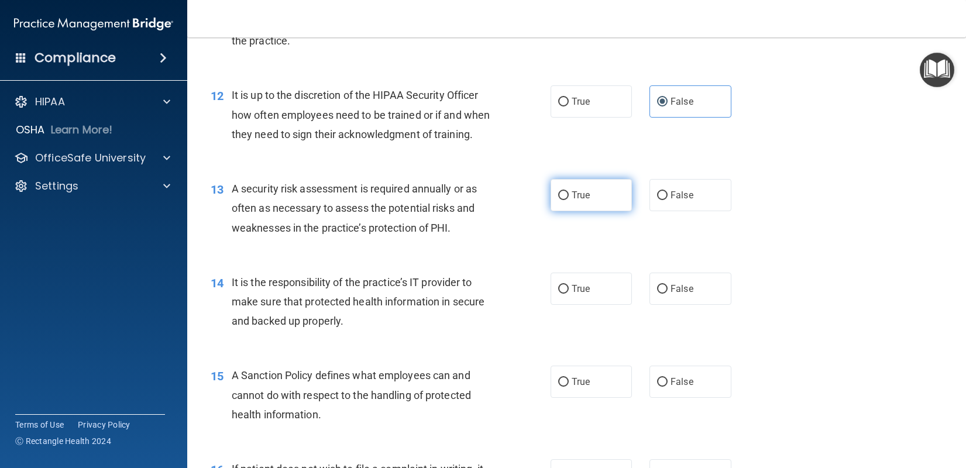
click at [564, 211] on label "True" at bounding box center [592, 195] width 82 height 32
click at [564, 200] on input "True" at bounding box center [563, 195] width 11 height 9
radio input "true"
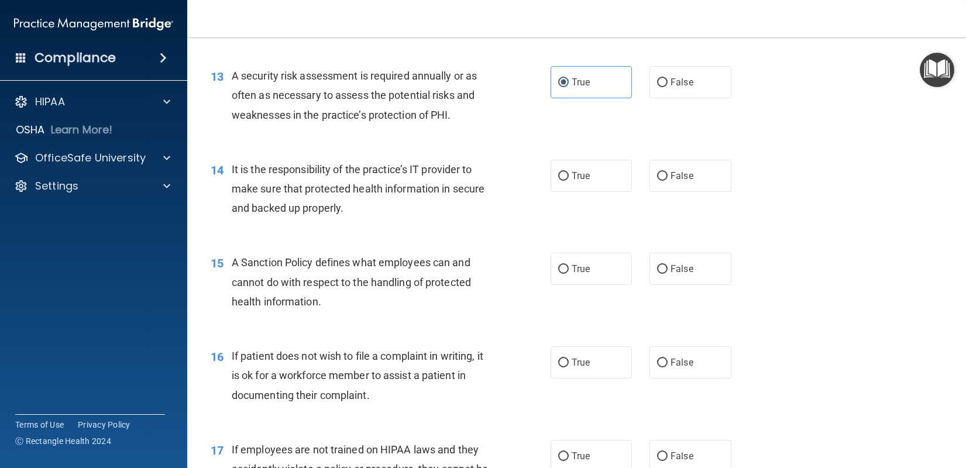
scroll to position [1405, 0]
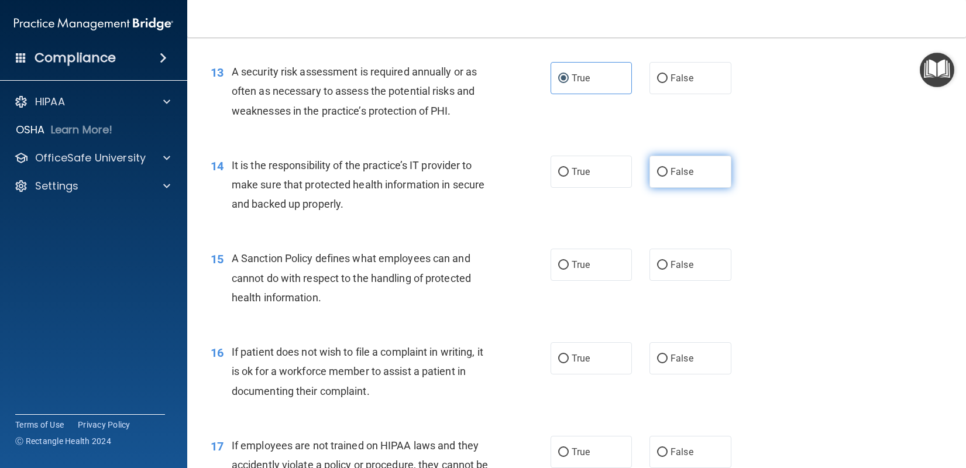
click at [657, 177] on input "False" at bounding box center [662, 172] width 11 height 9
radio input "true"
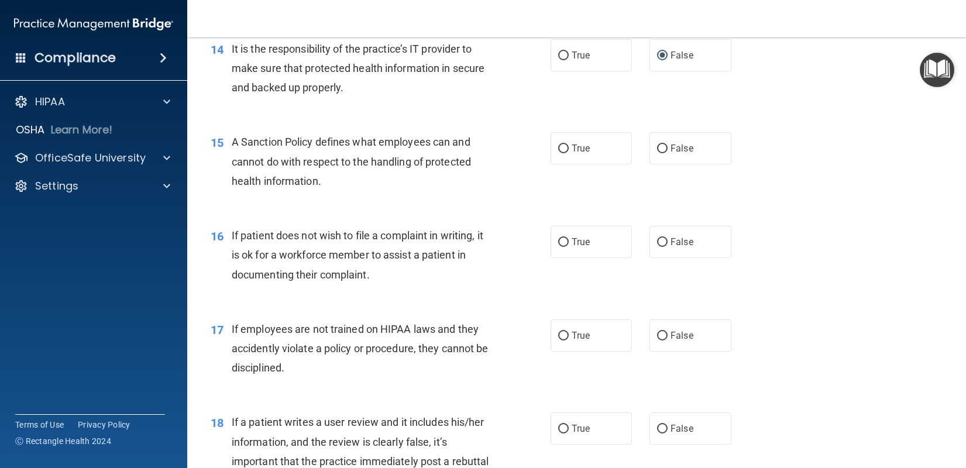
scroll to position [1522, 0]
click at [572, 164] on label "True" at bounding box center [592, 148] width 82 height 32
click at [569, 153] on input "True" at bounding box center [563, 148] width 11 height 9
radio input "true"
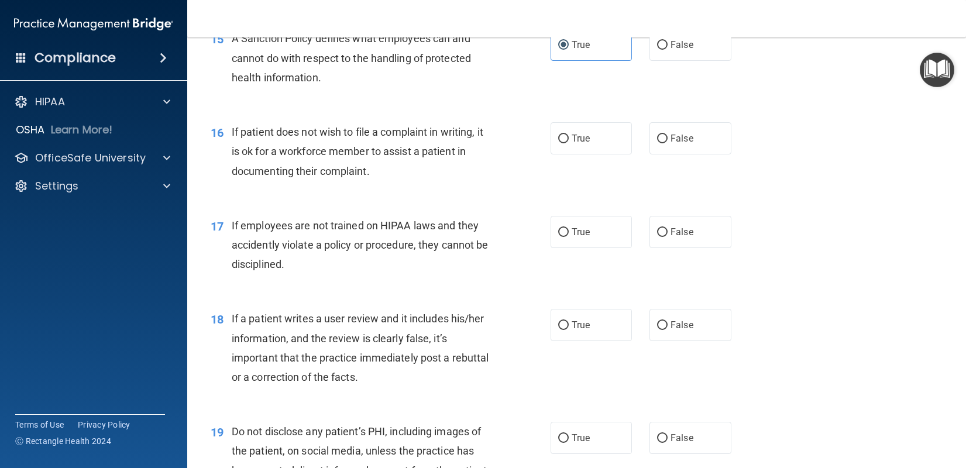
scroll to position [1639, 0]
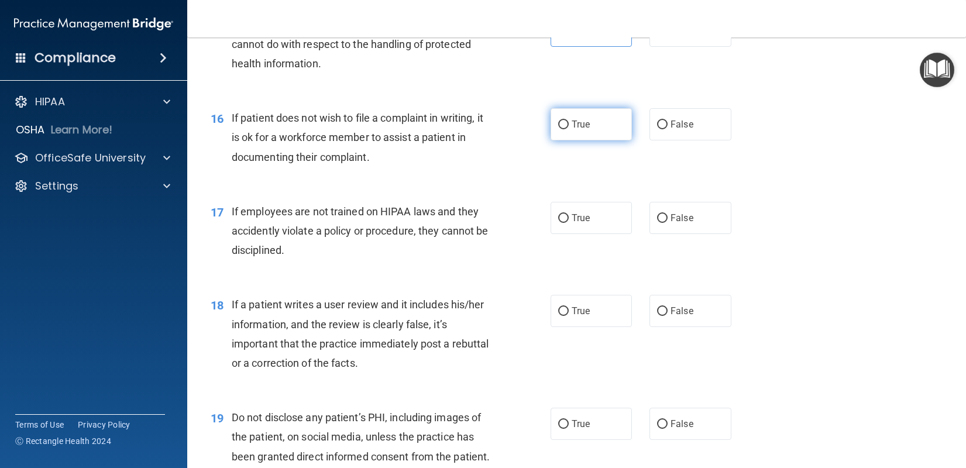
click at [578, 130] on span "True" at bounding box center [581, 124] width 18 height 11
click at [569, 129] on input "True" at bounding box center [563, 125] width 11 height 9
radio input "true"
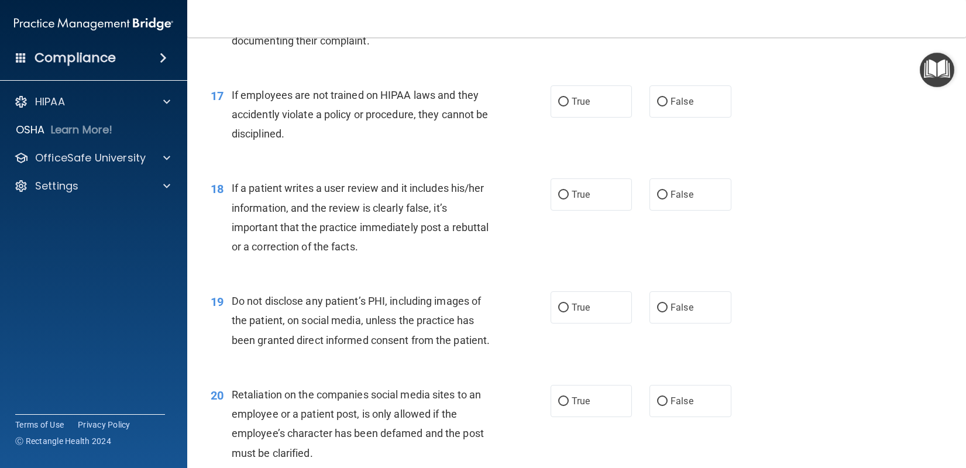
scroll to position [1756, 0]
click at [701, 117] on label "False" at bounding box center [691, 101] width 82 height 32
click at [668, 106] on input "False" at bounding box center [662, 101] width 11 height 9
radio input "true"
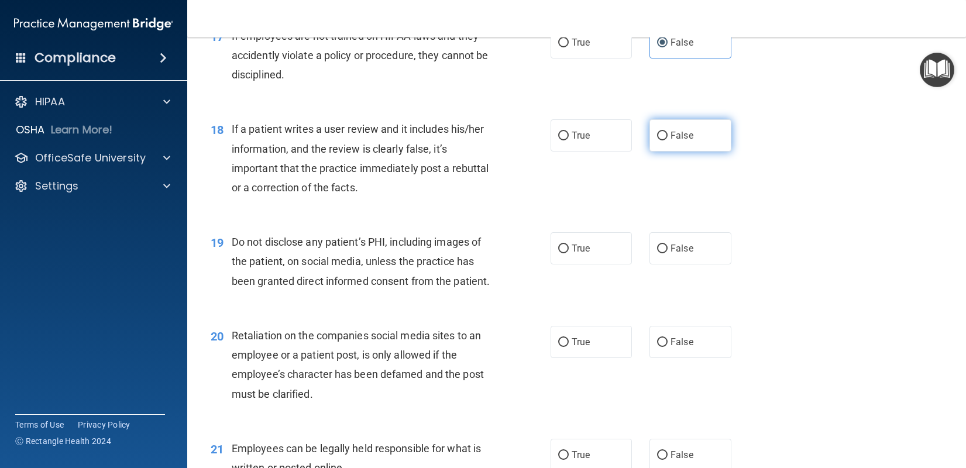
click at [673, 141] on span "False" at bounding box center [682, 135] width 23 height 11
click at [668, 140] on input "False" at bounding box center [662, 136] width 11 height 9
radio input "true"
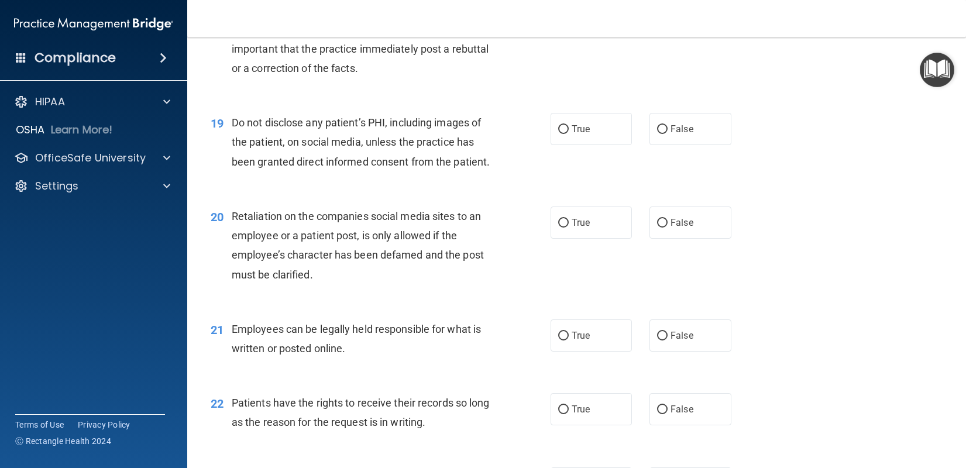
scroll to position [1990, 0]
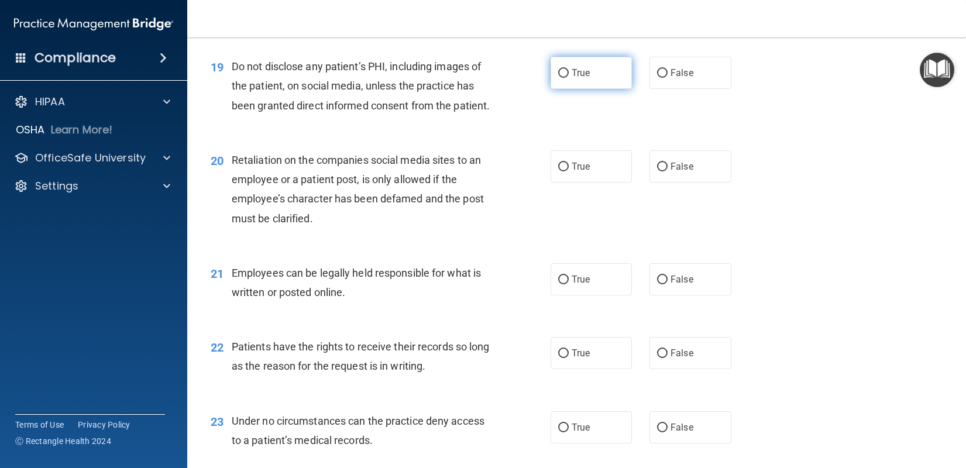
click at [564, 89] on label "True" at bounding box center [592, 73] width 82 height 32
click at [564, 78] on input "True" at bounding box center [563, 73] width 11 height 9
radio input "true"
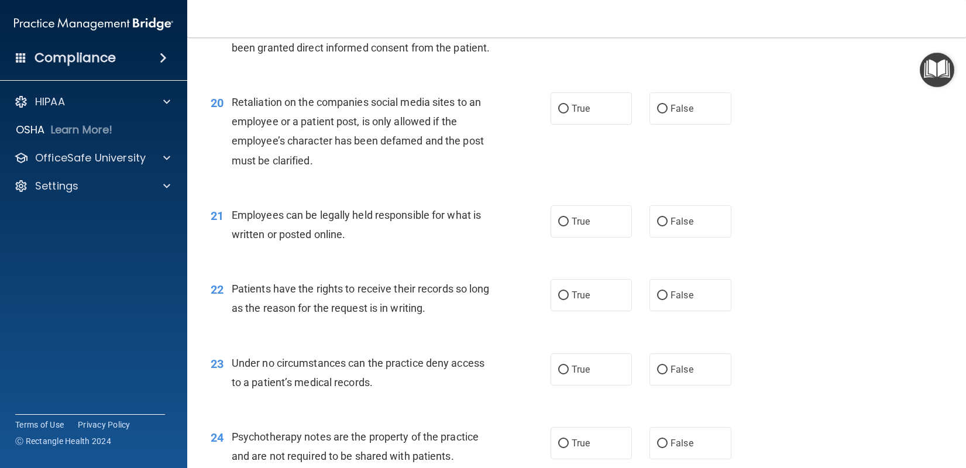
scroll to position [2049, 0]
click at [671, 114] on span "False" at bounding box center [682, 107] width 23 height 11
click at [668, 113] on input "False" at bounding box center [662, 108] width 11 height 9
radio input "true"
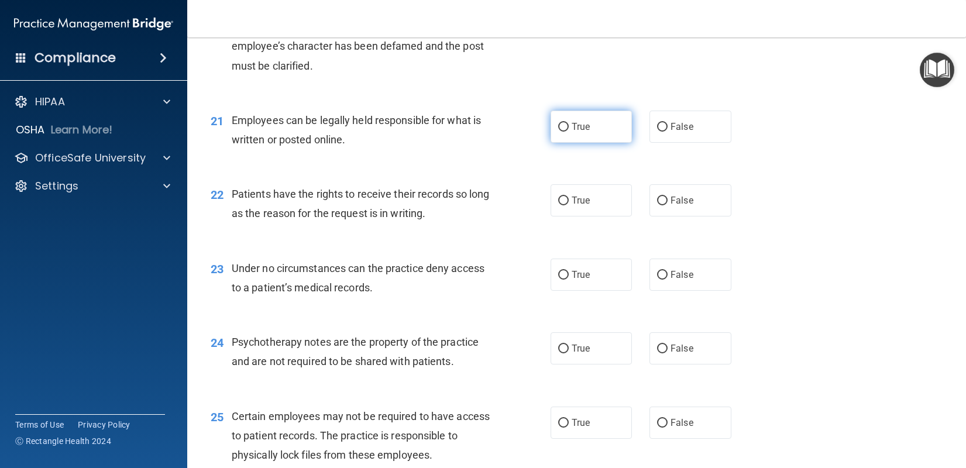
scroll to position [2166, 0]
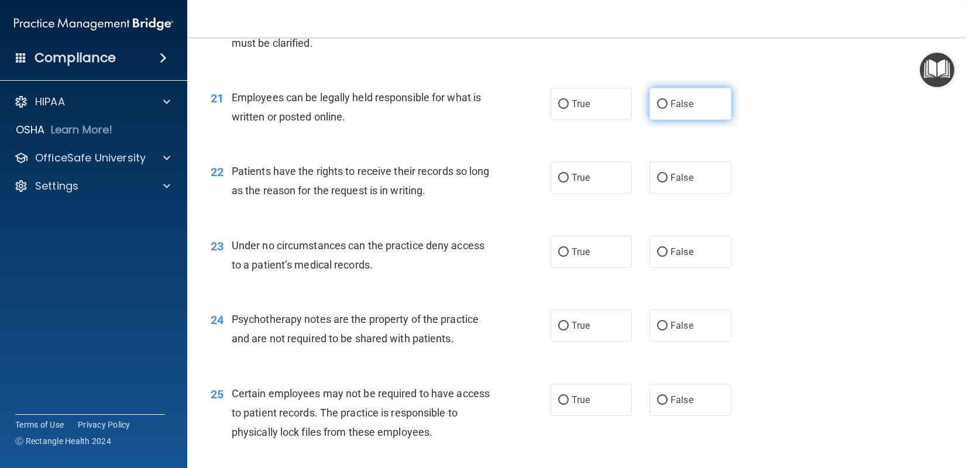
click at [673, 120] on label "False" at bounding box center [691, 104] width 82 height 32
click at [668, 109] on input "False" at bounding box center [662, 104] width 11 height 9
radio input "true"
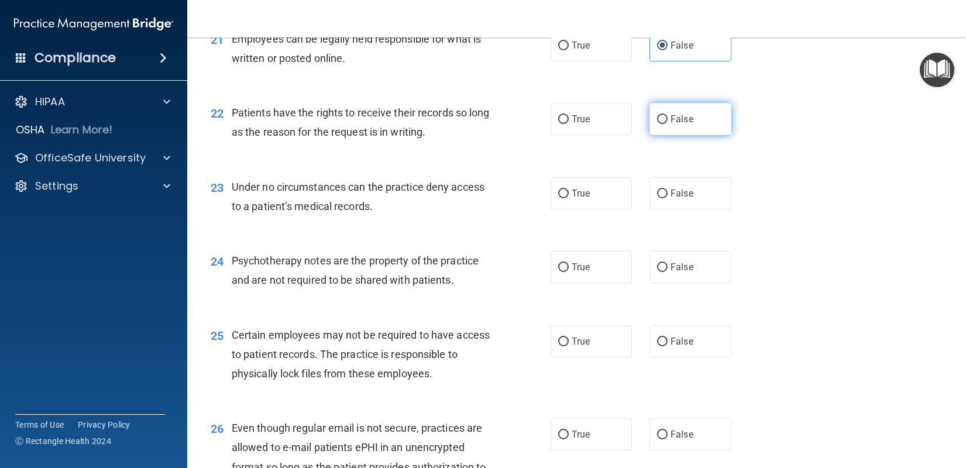
click at [665, 135] on label "False" at bounding box center [691, 119] width 82 height 32
click at [665, 124] on input "False" at bounding box center [662, 119] width 11 height 9
radio input "true"
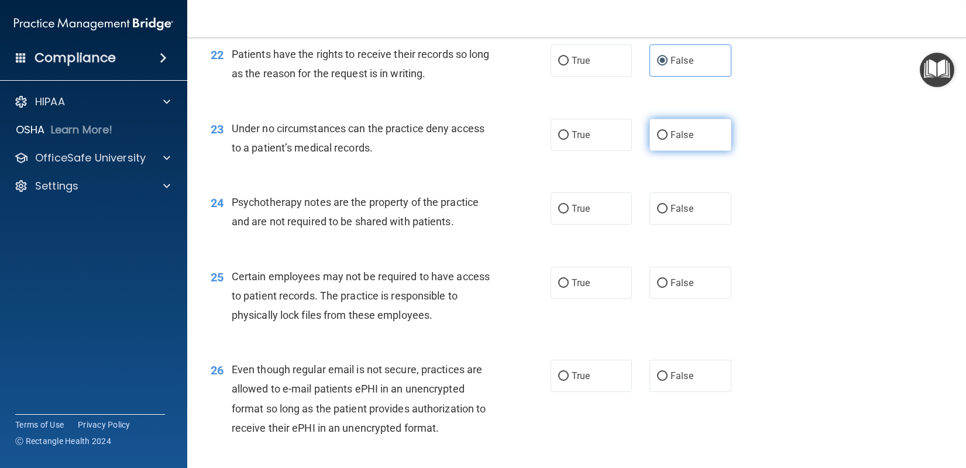
click at [664, 151] on label "False" at bounding box center [691, 135] width 82 height 32
click at [664, 140] on input "False" at bounding box center [662, 135] width 11 height 9
radio input "true"
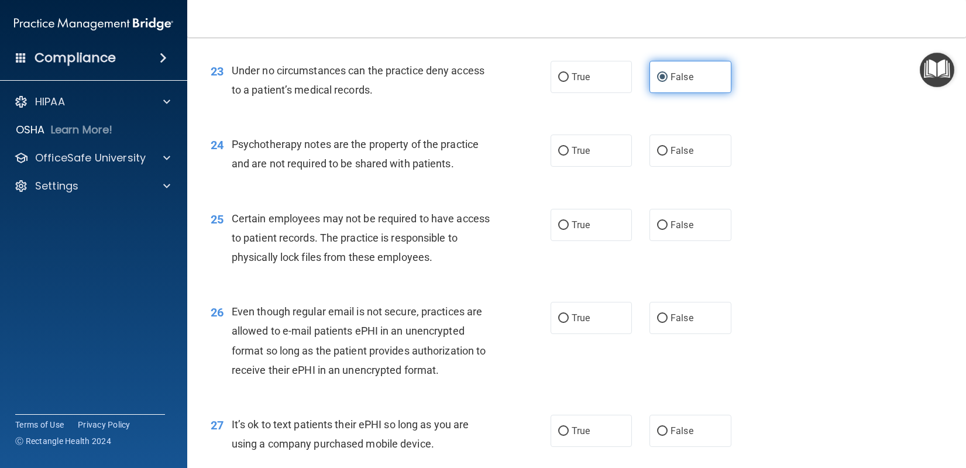
scroll to position [2341, 0]
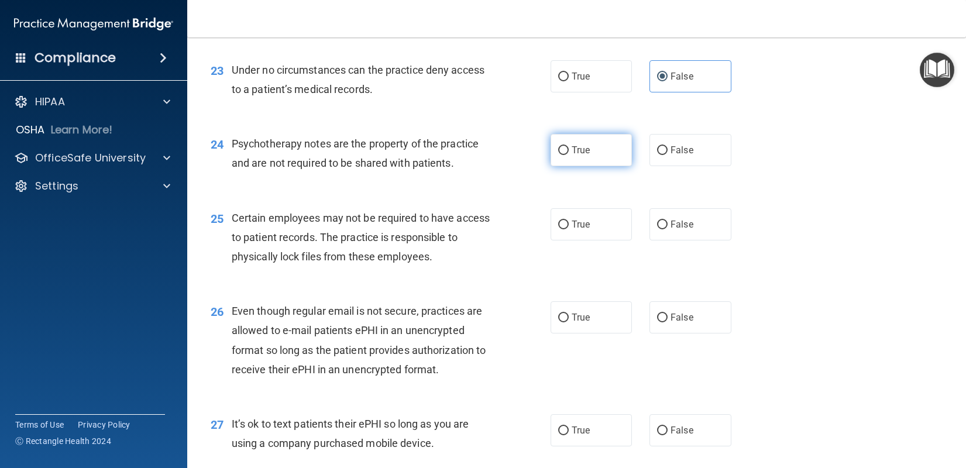
click at [580, 166] on label "True" at bounding box center [592, 150] width 82 height 32
click at [569, 155] on input "True" at bounding box center [563, 150] width 11 height 9
radio input "true"
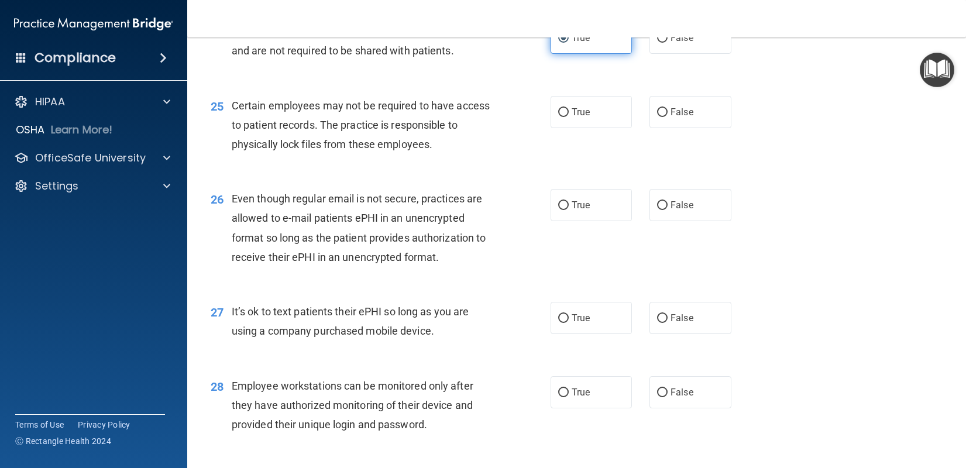
scroll to position [2458, 0]
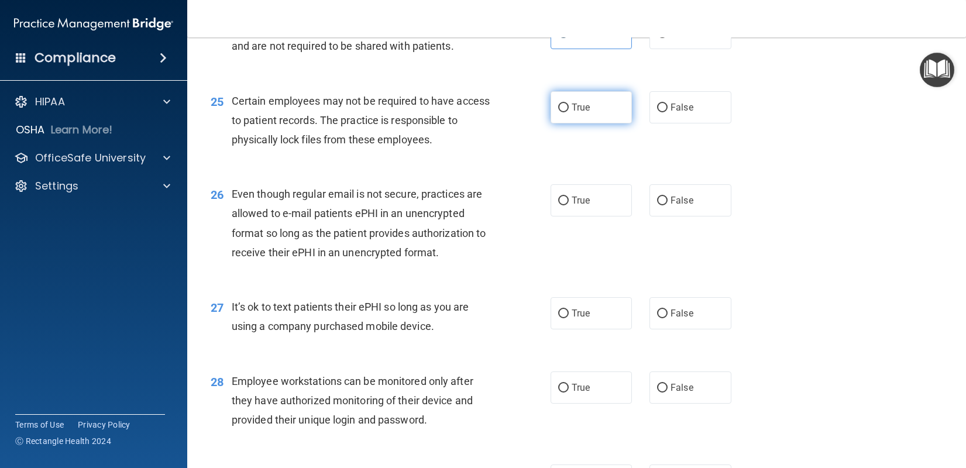
click at [601, 123] on label "True" at bounding box center [592, 107] width 82 height 32
click at [569, 112] on input "True" at bounding box center [563, 108] width 11 height 9
radio input "true"
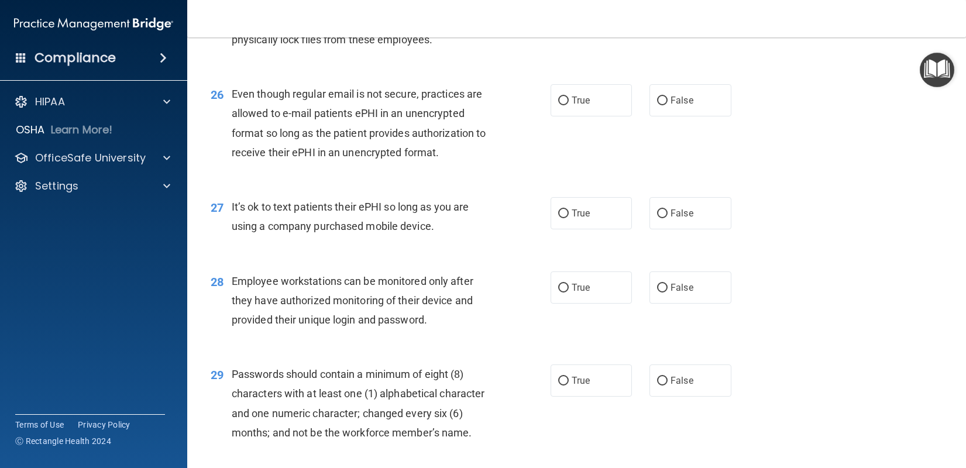
scroll to position [2575, 0]
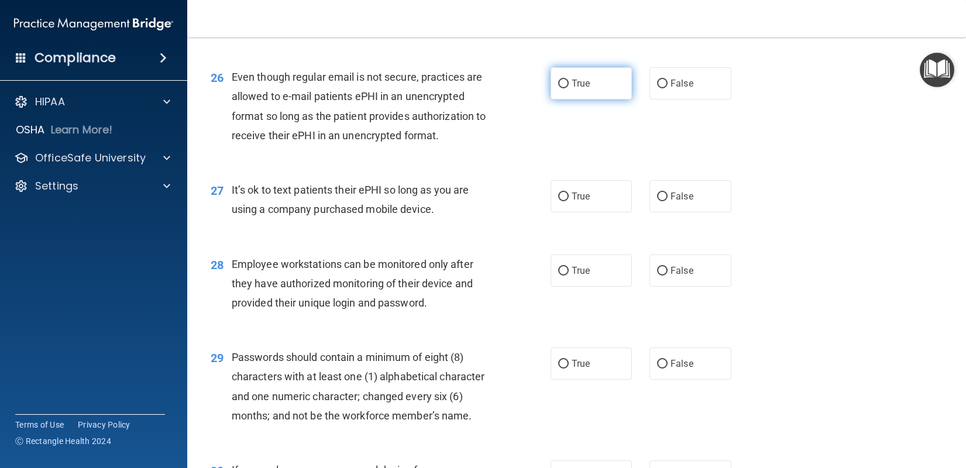
click at [577, 100] on label "True" at bounding box center [592, 83] width 82 height 32
click at [569, 88] on input "True" at bounding box center [563, 84] width 11 height 9
radio input "true"
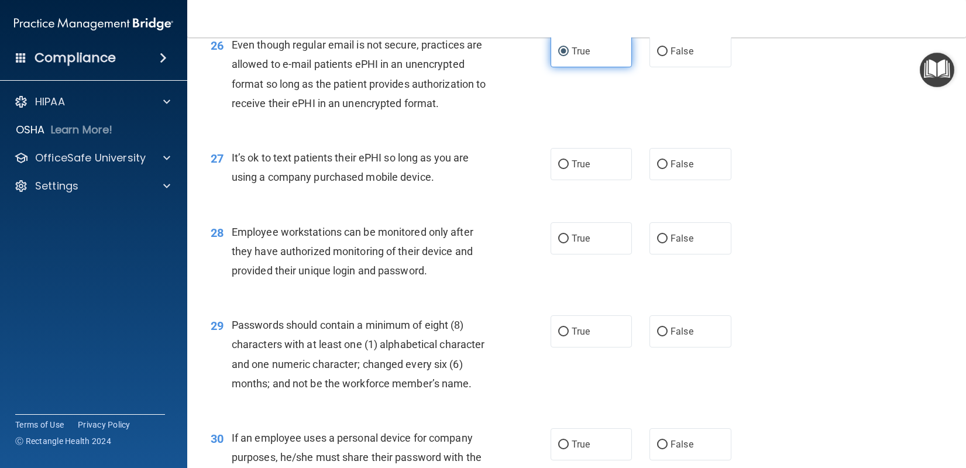
scroll to position [2634, 0]
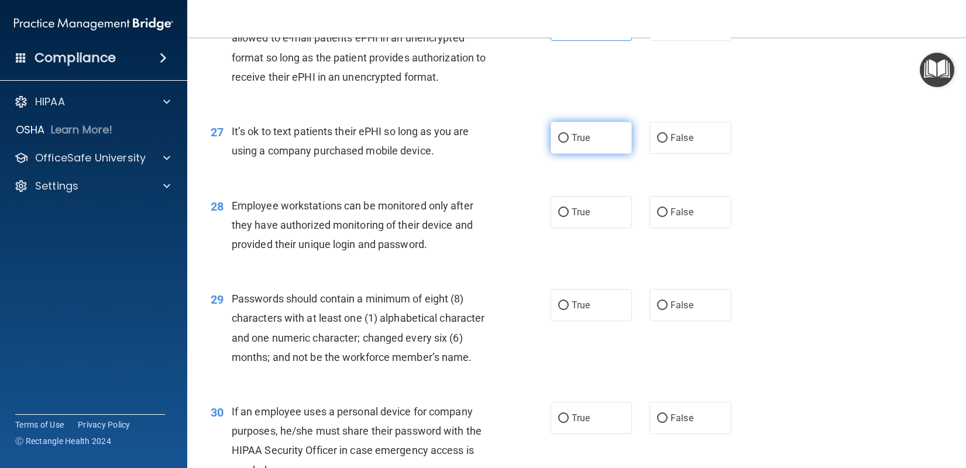
click at [572, 143] on span "True" at bounding box center [581, 137] width 18 height 11
click at [567, 143] on input "True" at bounding box center [563, 138] width 11 height 9
radio input "true"
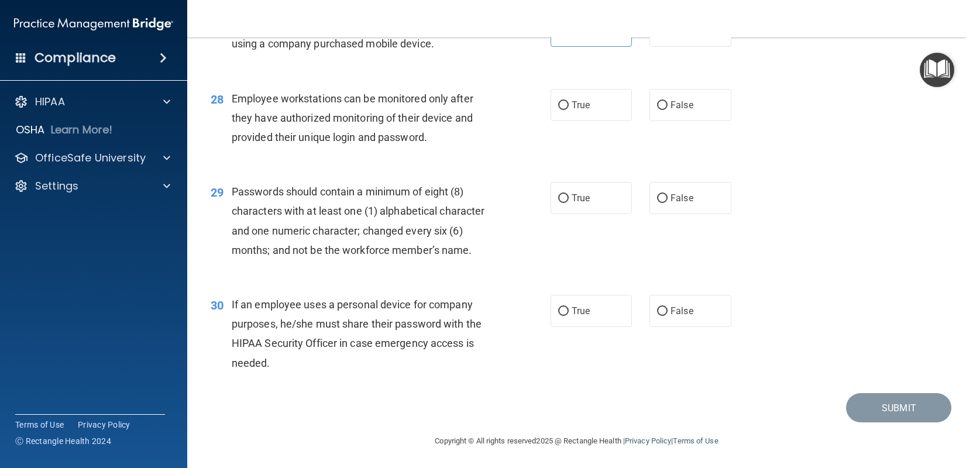
scroll to position [2751, 0]
click at [558, 109] on input "True" at bounding box center [563, 104] width 11 height 9
radio input "true"
click at [562, 196] on input "True" at bounding box center [563, 197] width 11 height 9
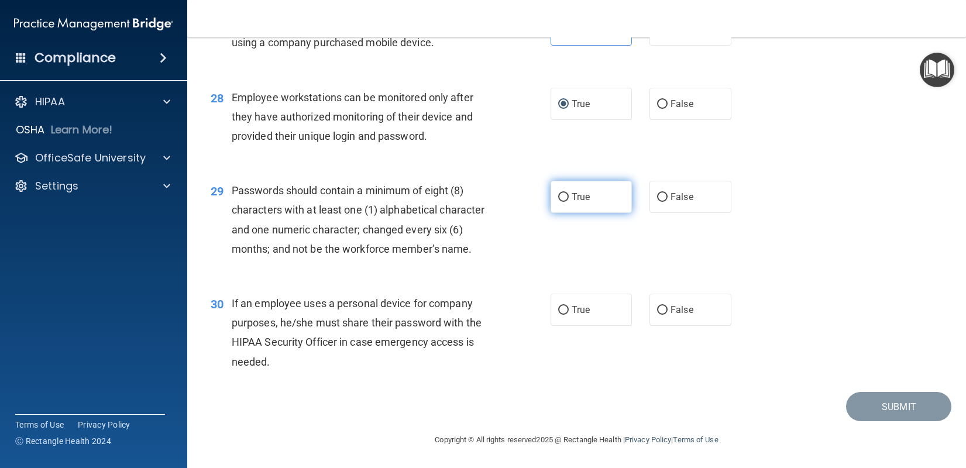
radio input "true"
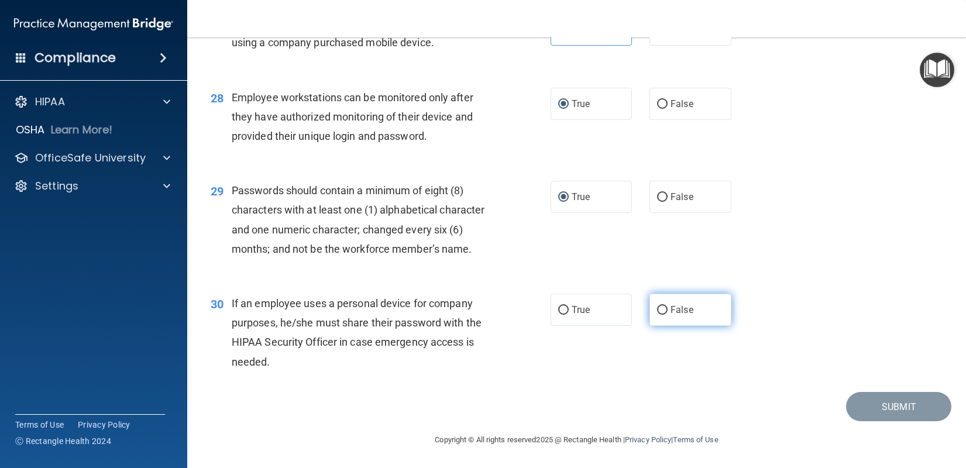
click at [671, 307] on span "False" at bounding box center [682, 309] width 23 height 11
click at [665, 307] on input "False" at bounding box center [662, 310] width 11 height 9
radio input "true"
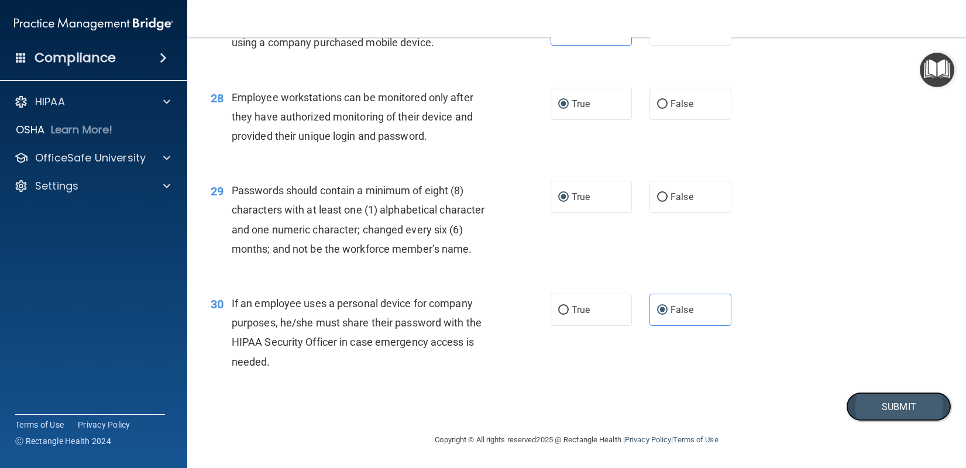
click at [853, 402] on button "Submit" at bounding box center [898, 407] width 105 height 30
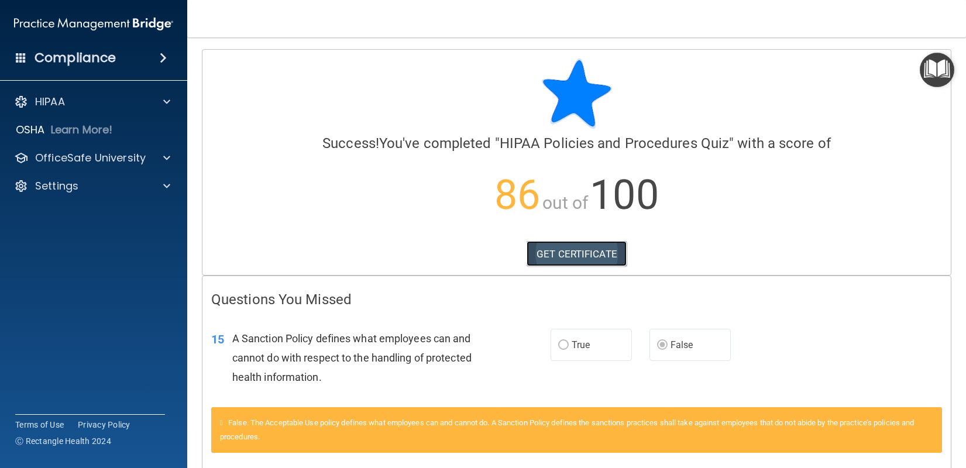
click at [551, 249] on link "GET CERTIFICATE" at bounding box center [577, 254] width 100 height 26
click at [938, 70] on img "Open Resource Center" at bounding box center [937, 70] width 35 height 35
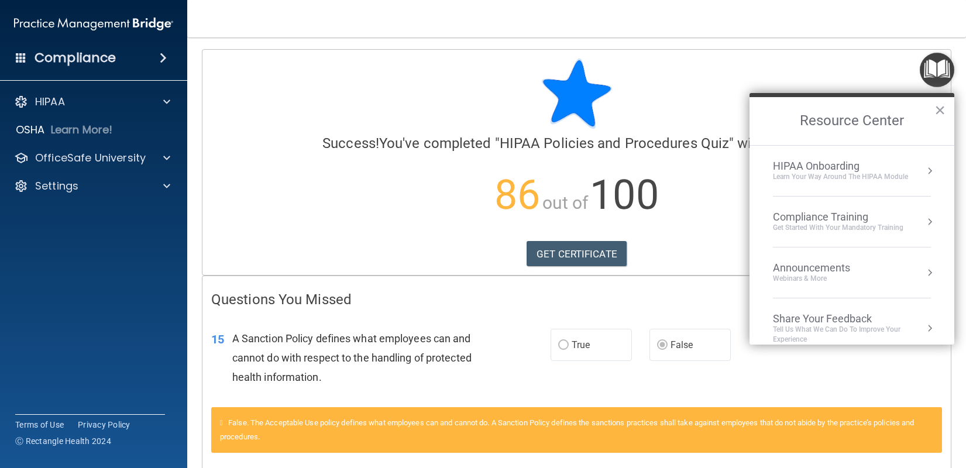
click at [792, 211] on div "Compliance Training" at bounding box center [838, 217] width 131 height 13
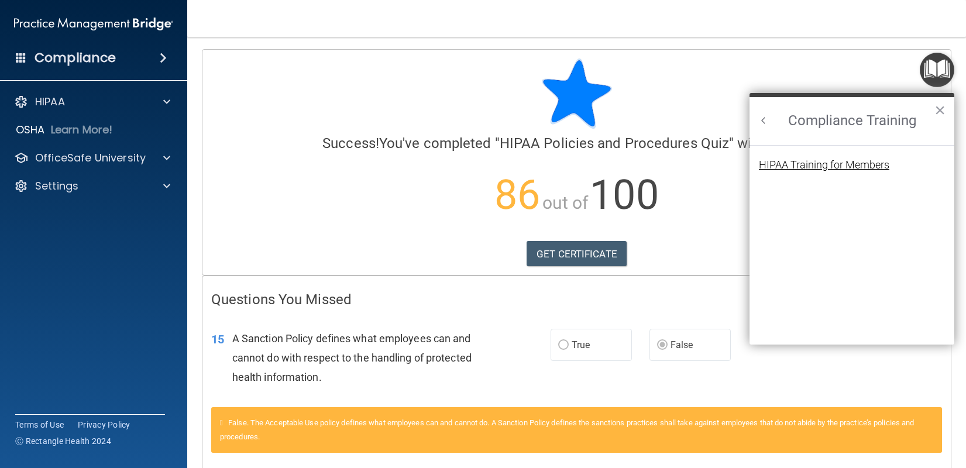
click at [862, 163] on div "HIPAA Training for Members" at bounding box center [824, 165] width 131 height 11
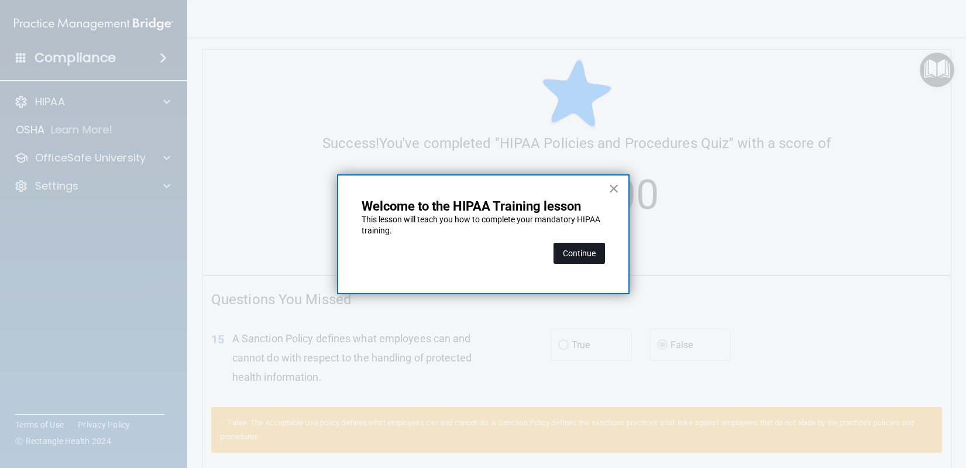
click at [573, 245] on button "Continue" at bounding box center [580, 253] width 52 height 21
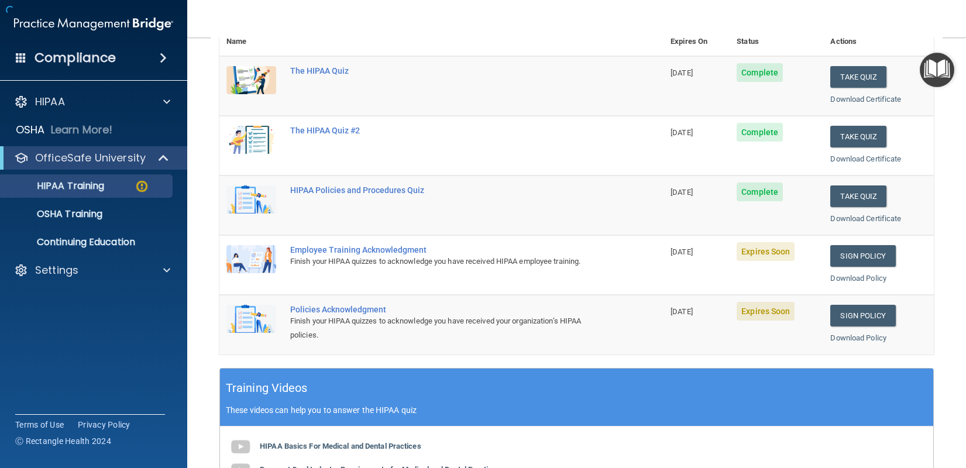
scroll to position [116, 0]
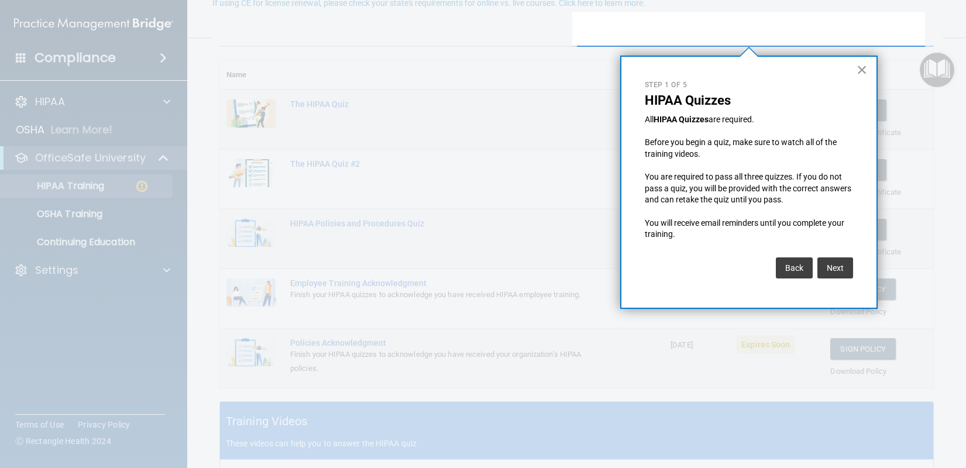
click at [858, 70] on button "×" at bounding box center [862, 69] width 11 height 19
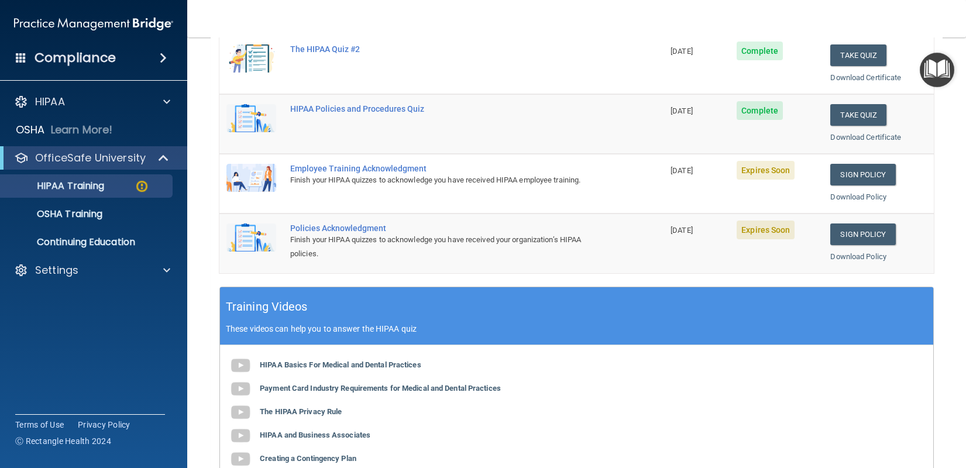
scroll to position [234, 0]
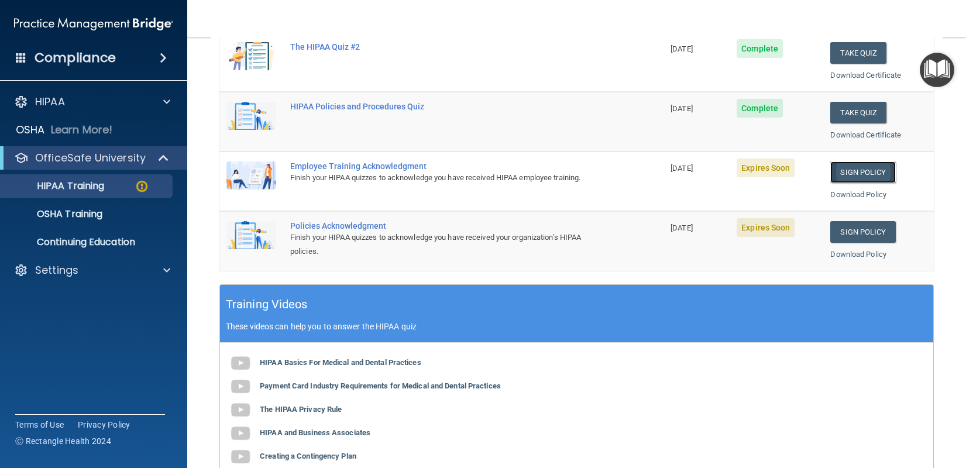
click at [852, 173] on link "Sign Policy" at bounding box center [863, 173] width 65 height 22
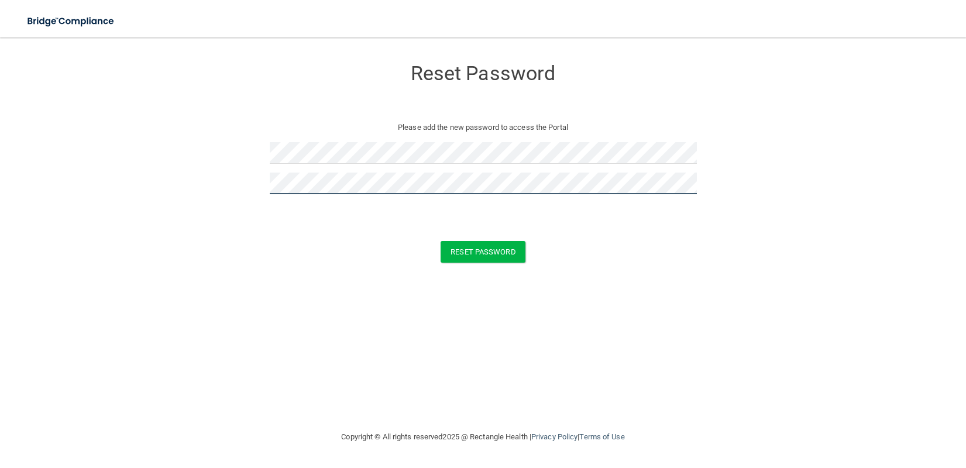
click at [441, 241] on button "Reset Password" at bounding box center [483, 252] width 84 height 22
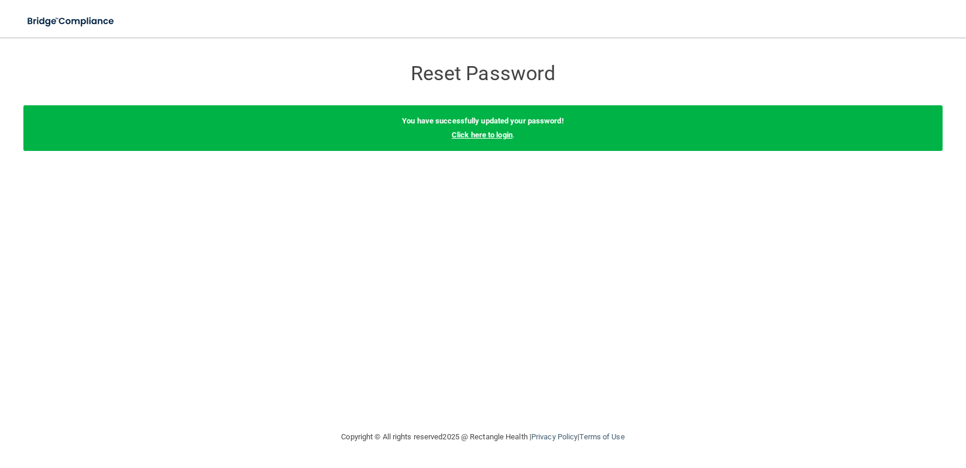
click at [498, 134] on link "Click here to login" at bounding box center [482, 135] width 61 height 9
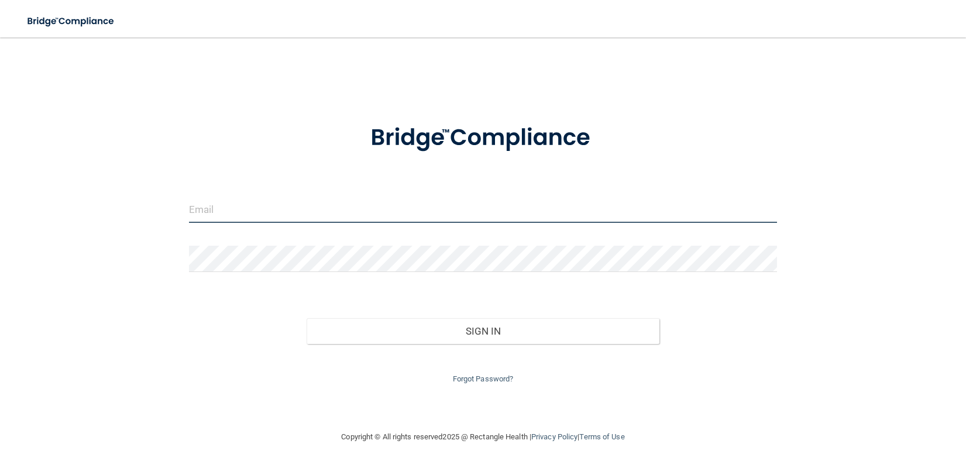
click at [368, 212] on input "email" at bounding box center [483, 210] width 588 height 26
type input "[PERSON_NAME][EMAIL_ADDRESS][DOMAIN_NAME]"
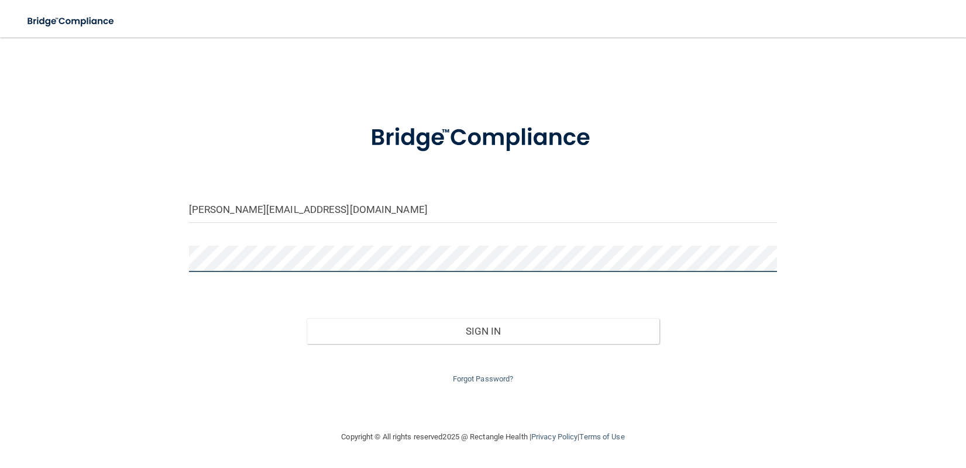
click at [307, 318] on button "Sign In" at bounding box center [483, 331] width 353 height 26
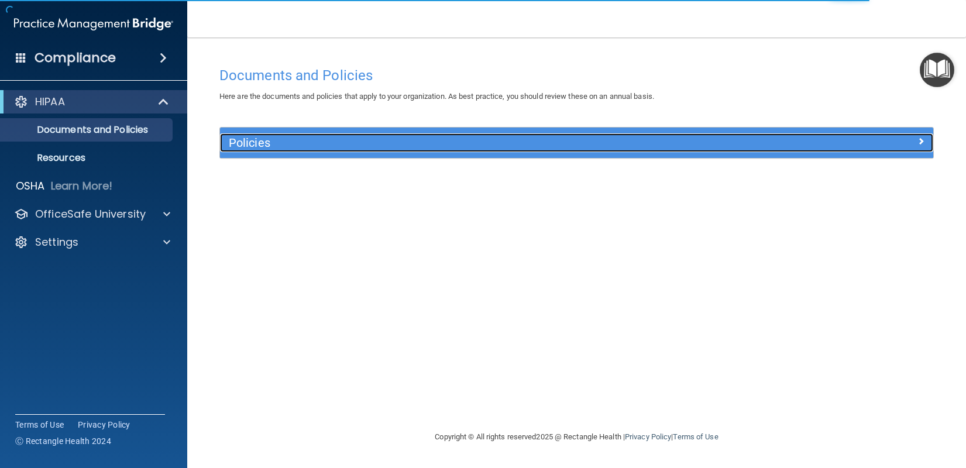
click at [270, 142] on h5 "Policies" at bounding box center [487, 142] width 517 height 13
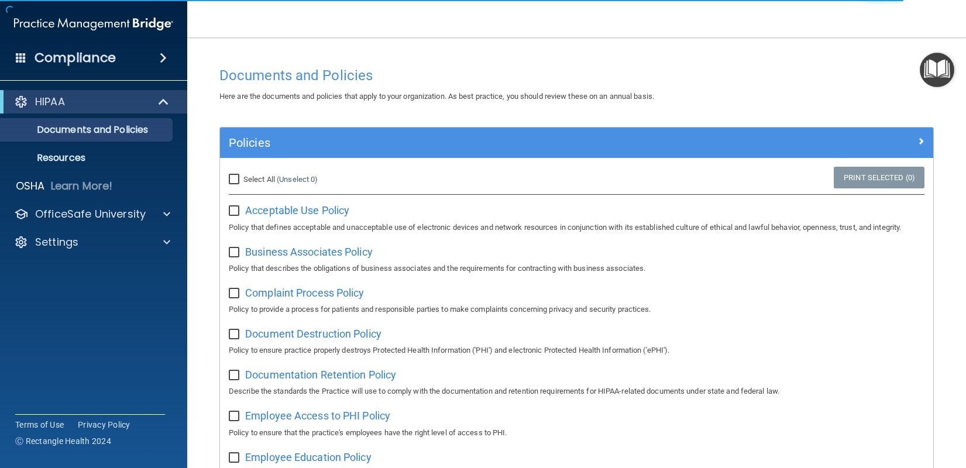
click at [235, 177] on input "Select All (Unselect 0) Unselect All" at bounding box center [235, 179] width 13 height 9
checkbox input "true"
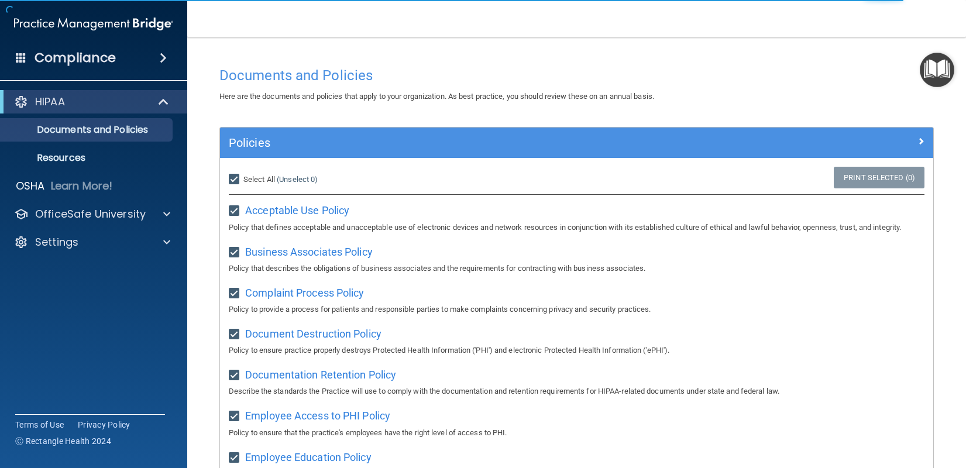
checkbox input "true"
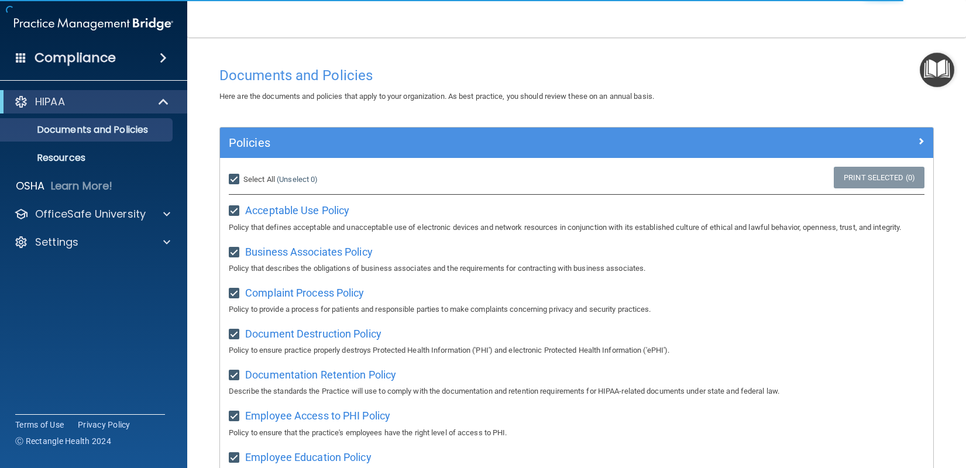
checkbox input "true"
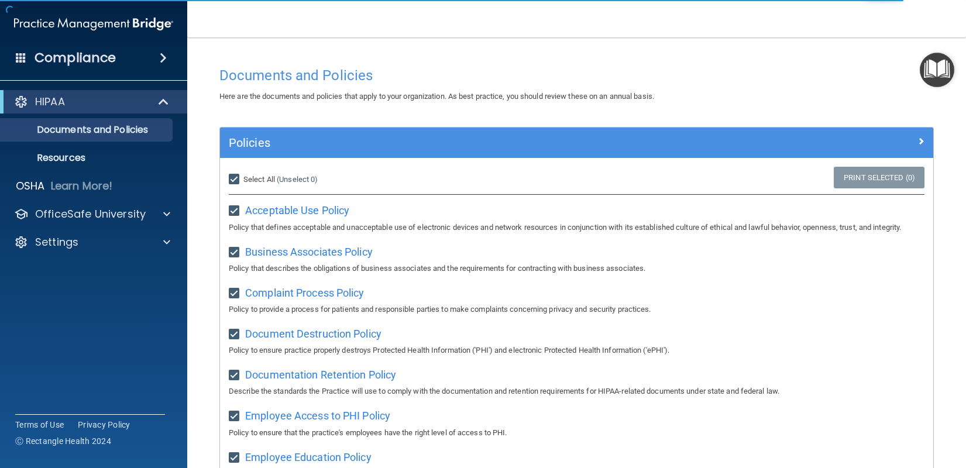
checkbox input "true"
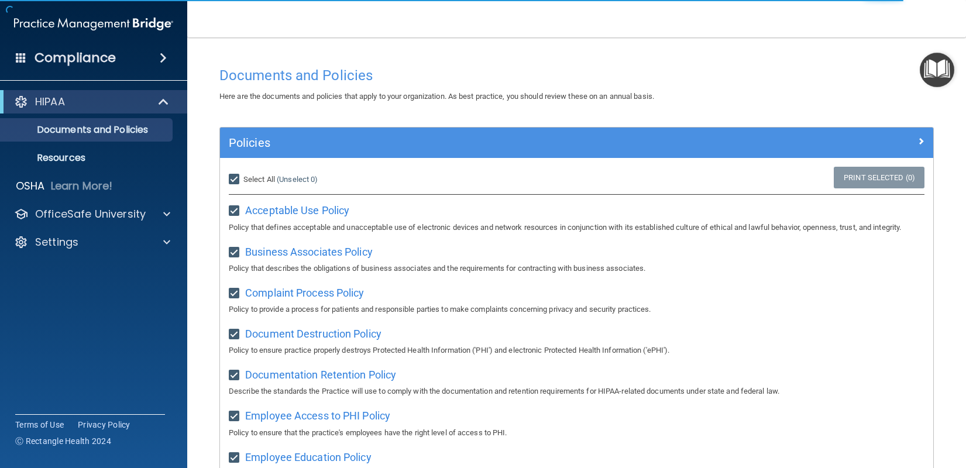
checkbox input "true"
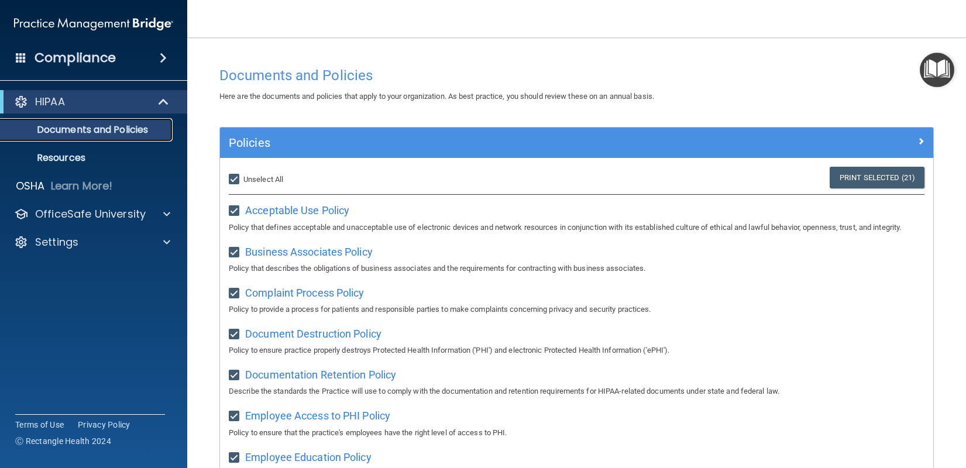
click at [71, 125] on p "Documents and Policies" at bounding box center [88, 130] width 160 height 12
click at [65, 159] on p "Resources" at bounding box center [88, 158] width 160 height 12
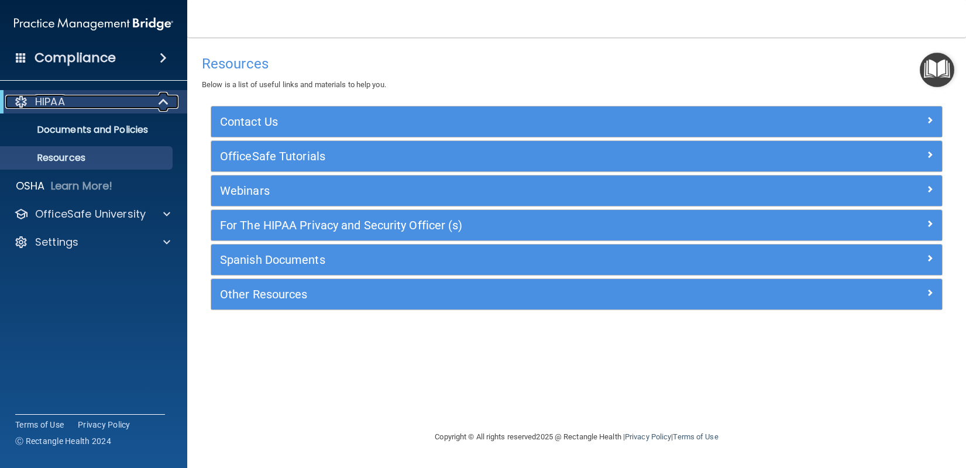
click at [160, 103] on span at bounding box center [165, 102] width 10 height 14
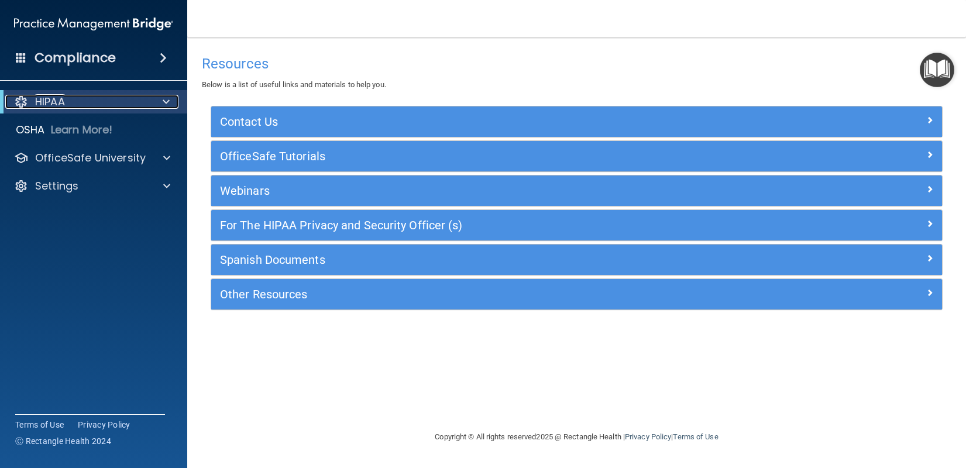
click at [160, 102] on div at bounding box center [164, 102] width 29 height 14
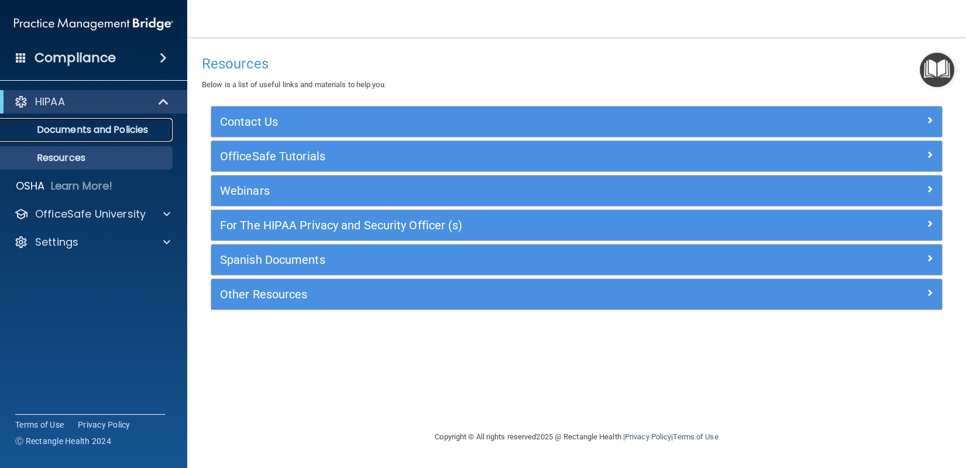
click at [153, 126] on p "Documents and Policies" at bounding box center [88, 130] width 160 height 12
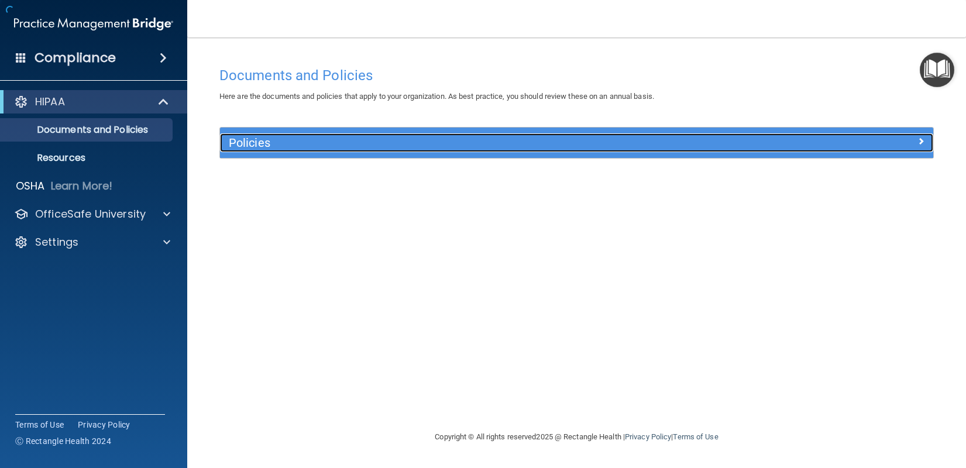
click at [259, 144] on h5 "Policies" at bounding box center [487, 142] width 517 height 13
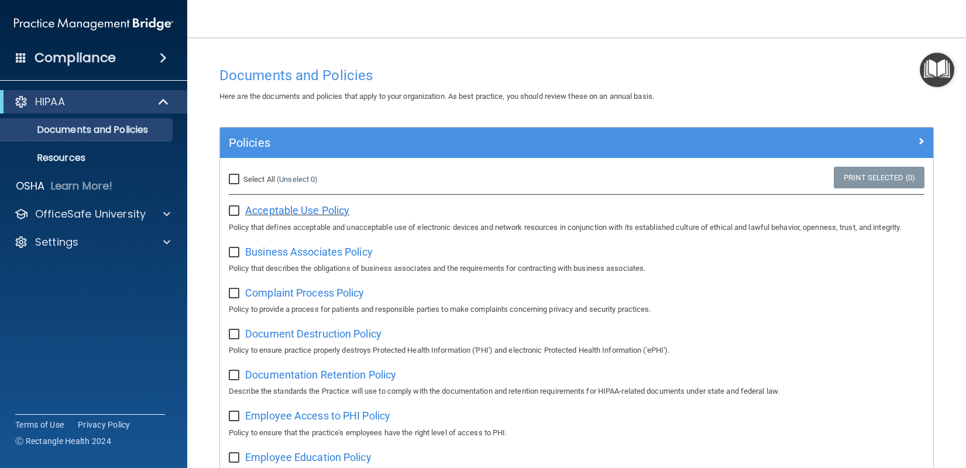
click at [270, 214] on span "Acceptable Use Policy" at bounding box center [297, 210] width 104 height 12
click at [60, 133] on p "Documents and Policies" at bounding box center [88, 130] width 160 height 12
click at [59, 153] on p "Resources" at bounding box center [88, 158] width 160 height 12
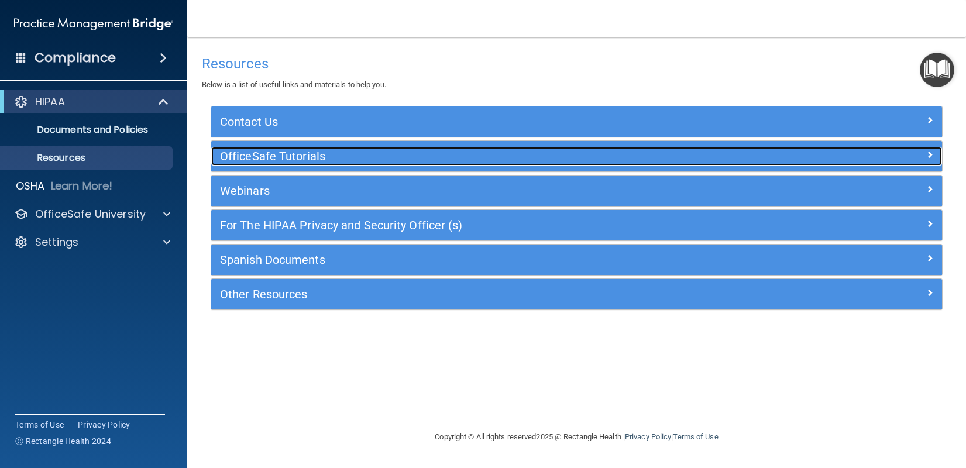
click at [235, 157] on h5 "OfficeSafe Tutorials" at bounding box center [485, 156] width 531 height 13
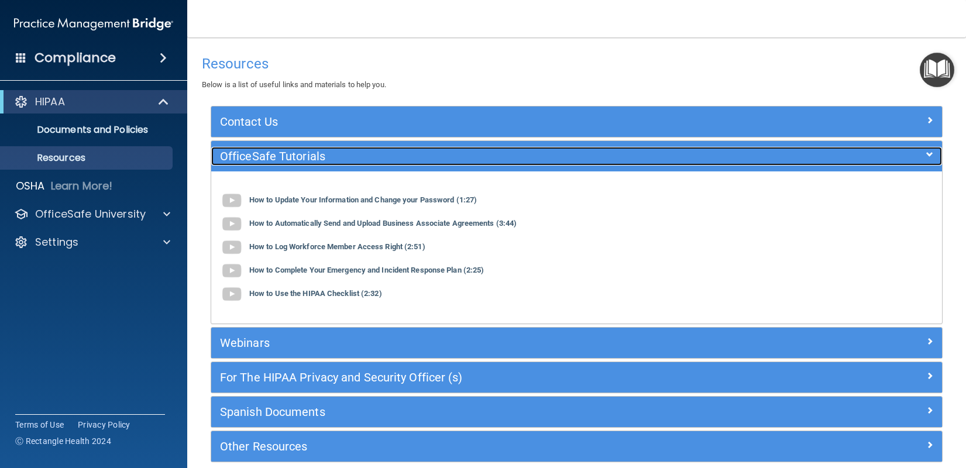
click at [235, 157] on h5 "OfficeSafe Tutorials" at bounding box center [485, 156] width 531 height 13
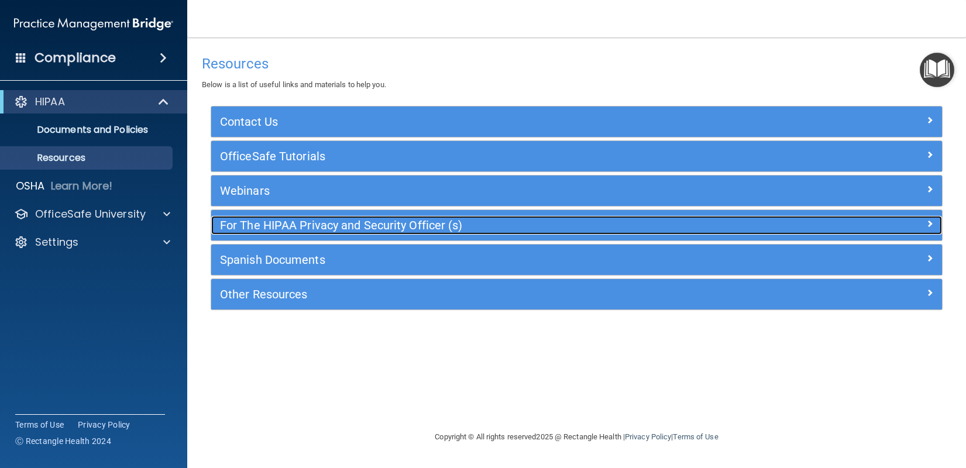
click at [254, 231] on h5 "For The HIPAA Privacy and Security Officer (s)" at bounding box center [485, 225] width 531 height 13
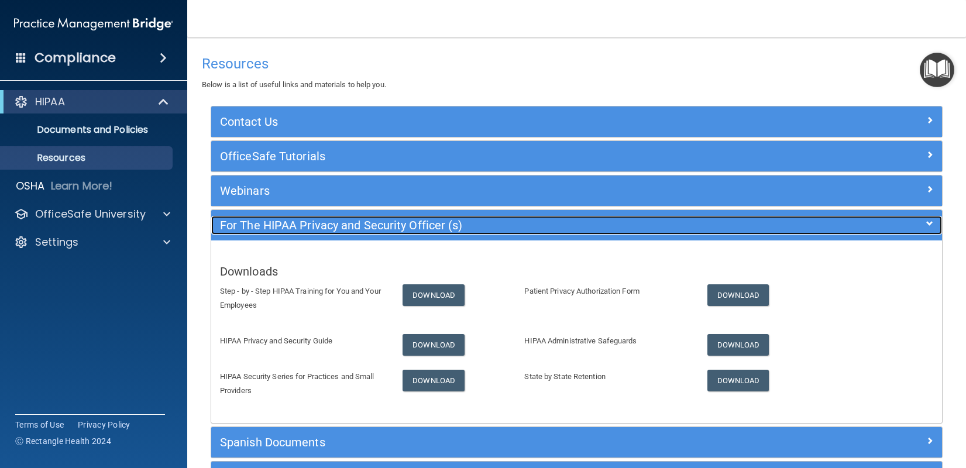
click at [254, 231] on h5 "For The HIPAA Privacy and Security Officer (s)" at bounding box center [485, 225] width 531 height 13
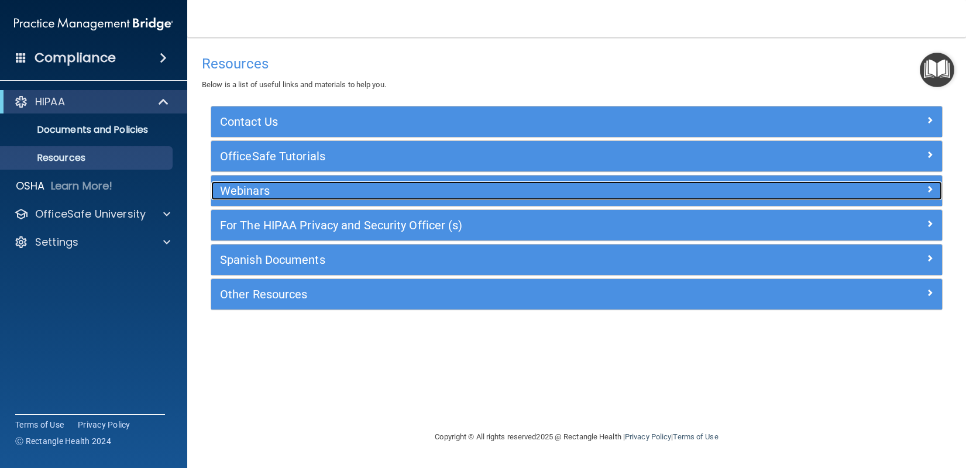
click at [243, 194] on h5 "Webinars" at bounding box center [485, 190] width 531 height 13
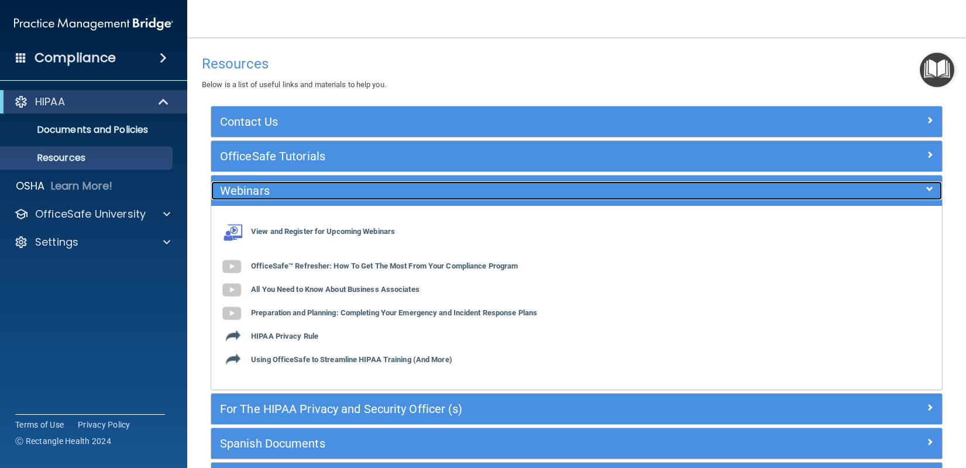
click at [243, 194] on h5 "Webinars" at bounding box center [485, 190] width 531 height 13
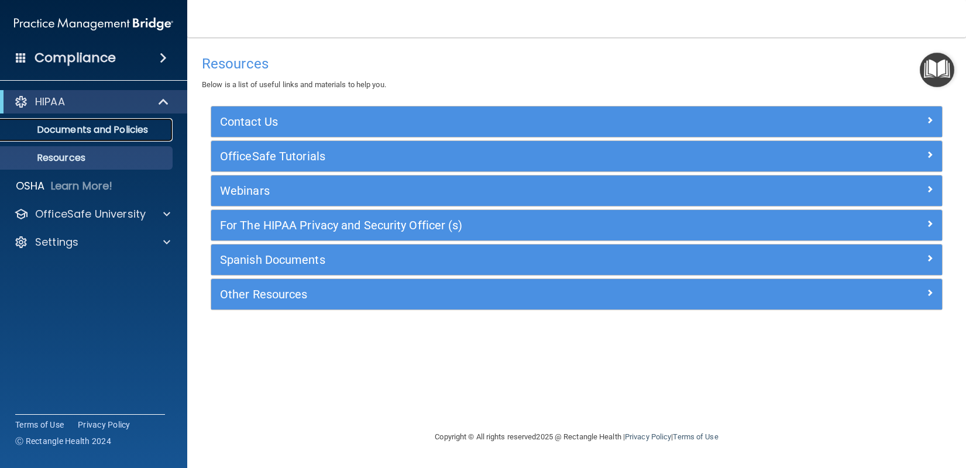
click at [73, 131] on p "Documents and Policies" at bounding box center [88, 130] width 160 height 12
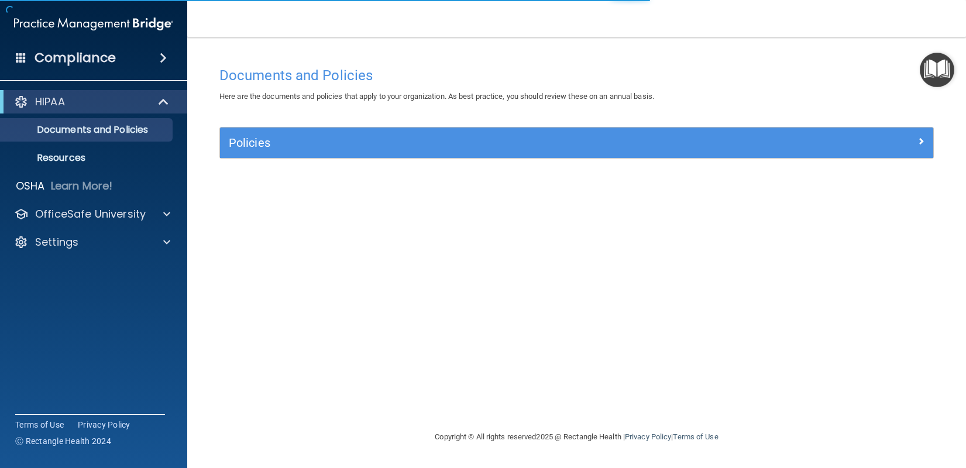
click at [65, 53] on h4 "Compliance" at bounding box center [75, 58] width 81 height 16
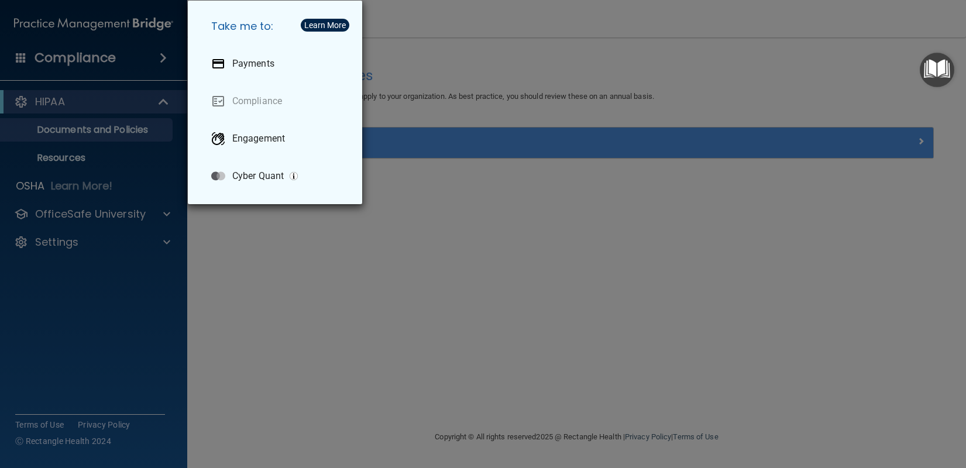
click at [74, 114] on div "Take me to: Payments Compliance Engagement Cyber Quant" at bounding box center [483, 234] width 966 height 468
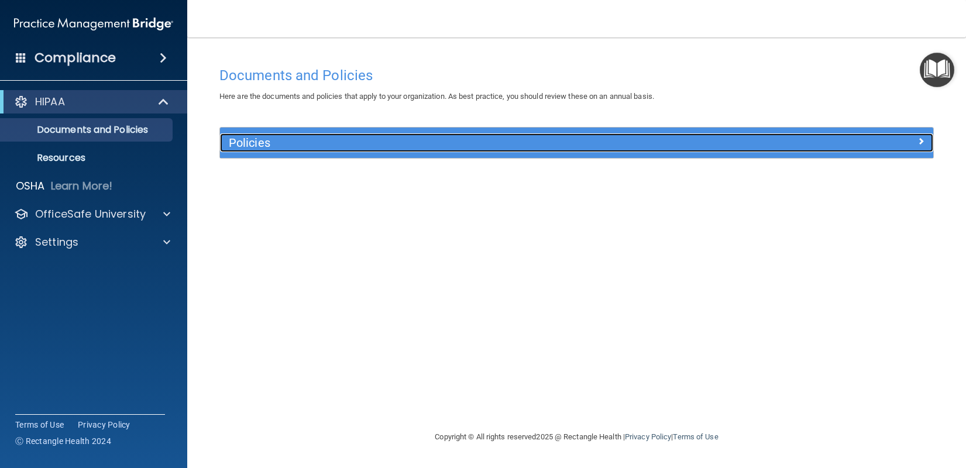
click at [249, 143] on h5 "Policies" at bounding box center [487, 142] width 517 height 13
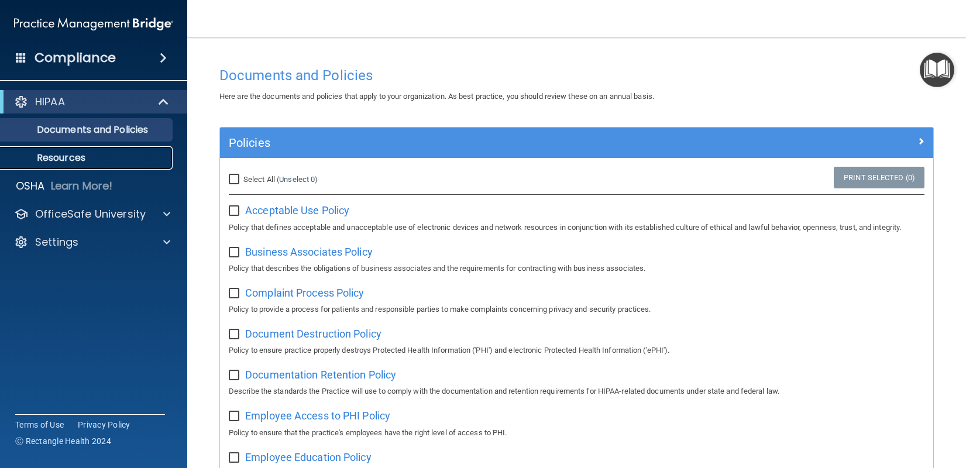
click at [83, 157] on p "Resources" at bounding box center [88, 158] width 160 height 12
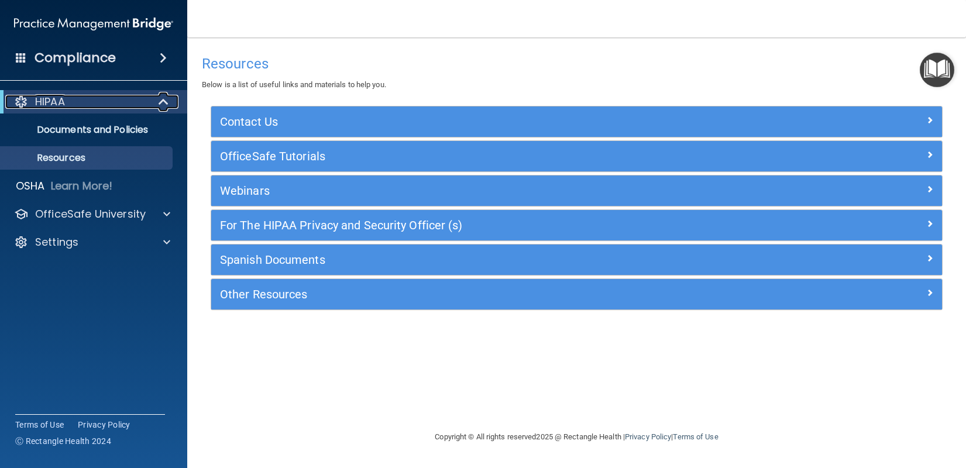
click at [65, 102] on p "HIPAA" at bounding box center [50, 102] width 30 height 14
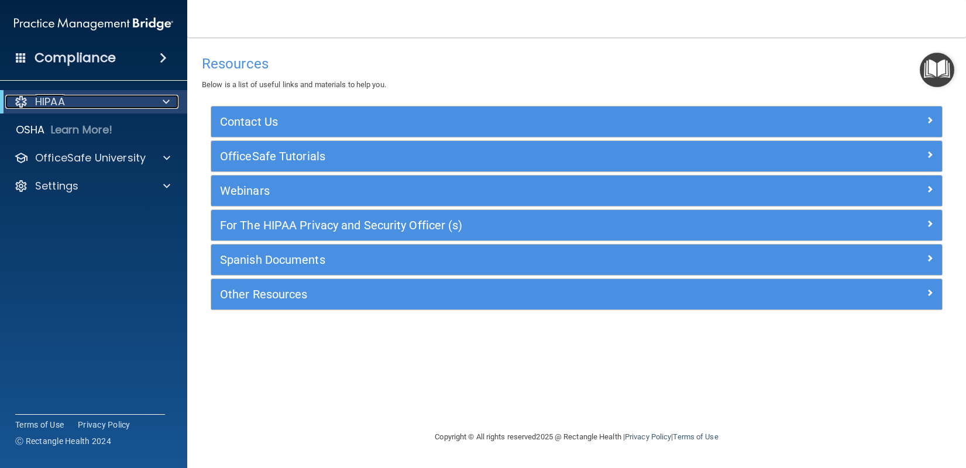
click at [33, 98] on div "HIPAA" at bounding box center [77, 102] width 145 height 14
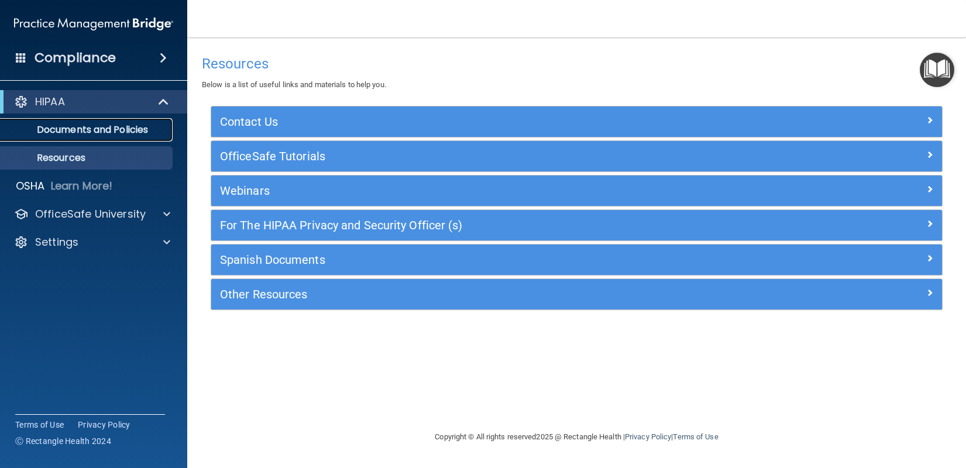
click at [67, 128] on p "Documents and Policies" at bounding box center [88, 130] width 160 height 12
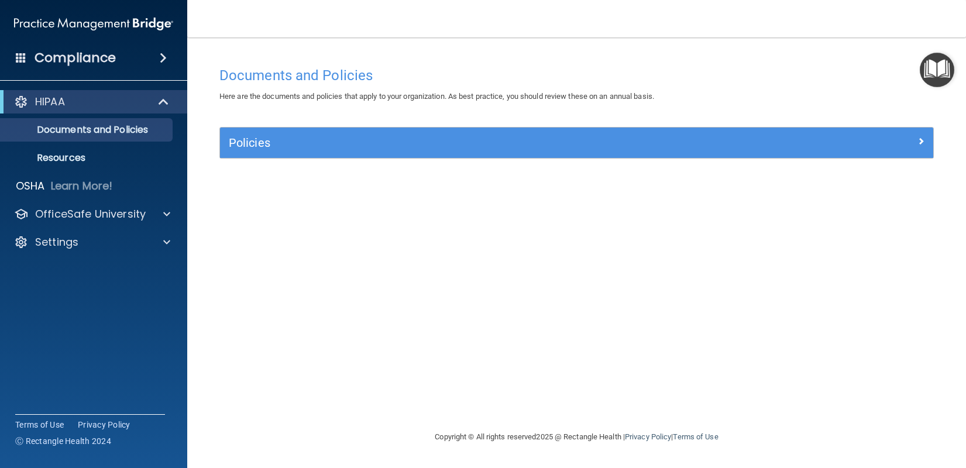
click at [936, 69] on img "Open Resource Center" at bounding box center [937, 70] width 35 height 35
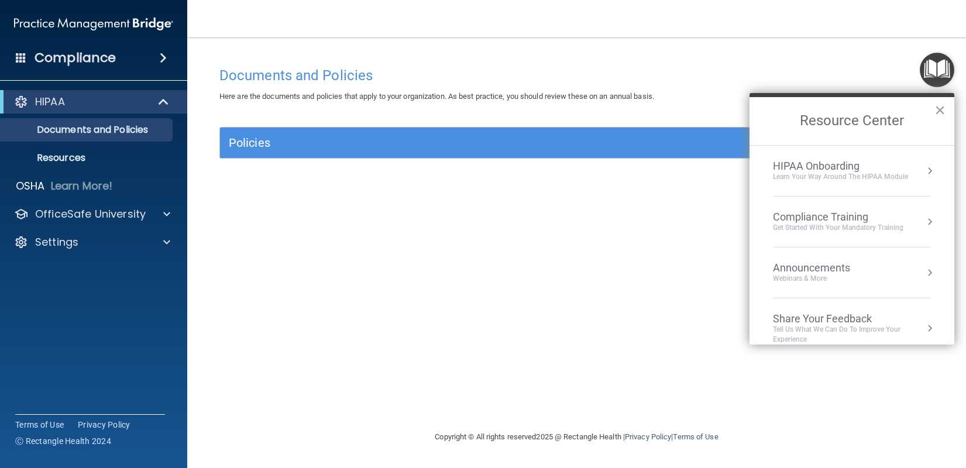
click at [784, 222] on div "Compliance Training" at bounding box center [838, 217] width 131 height 13
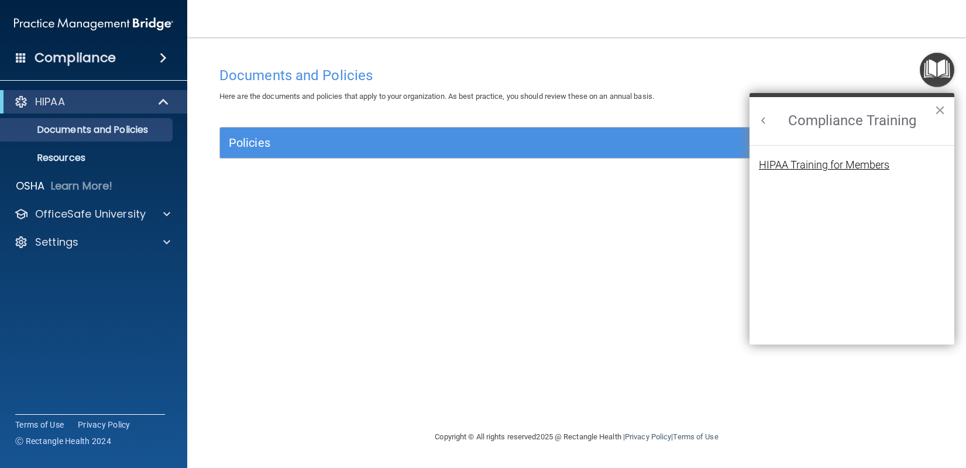
click at [776, 160] on div "HIPAA Training for Members" at bounding box center [824, 165] width 131 height 11
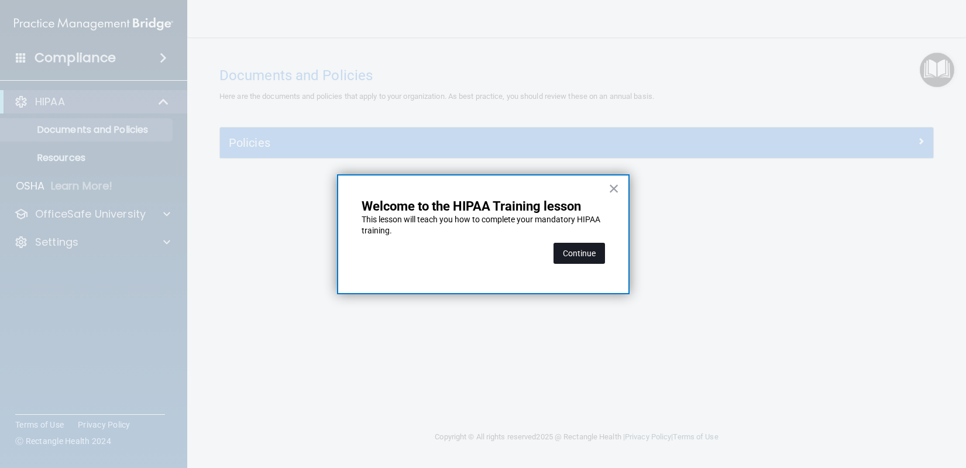
click at [579, 252] on button "Continue" at bounding box center [580, 253] width 52 height 21
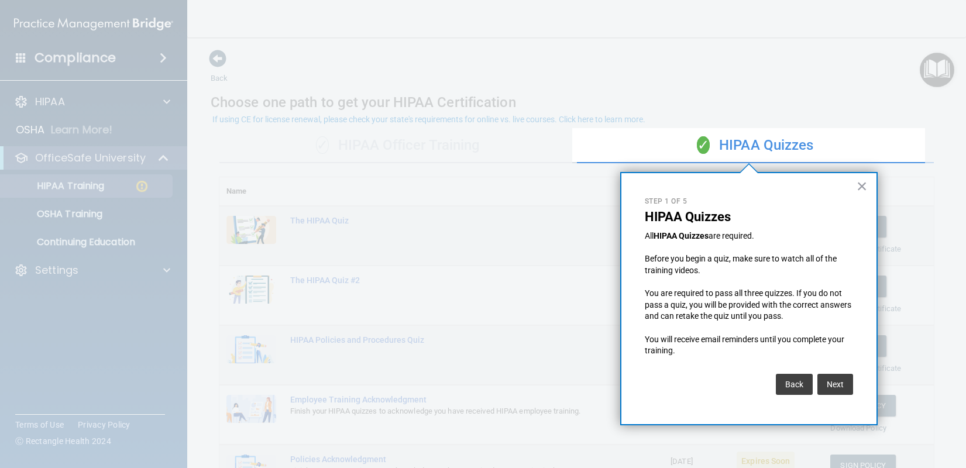
click at [831, 383] on button "Next" at bounding box center [836, 384] width 36 height 21
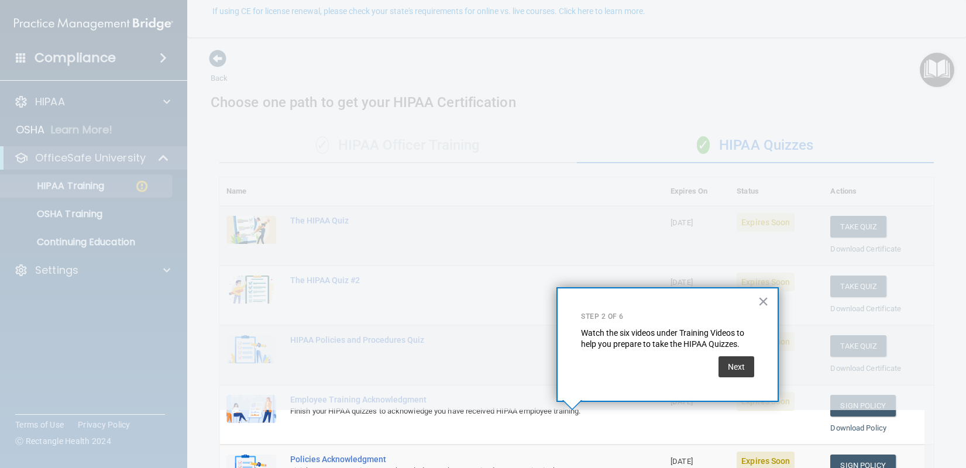
scroll to position [108, 0]
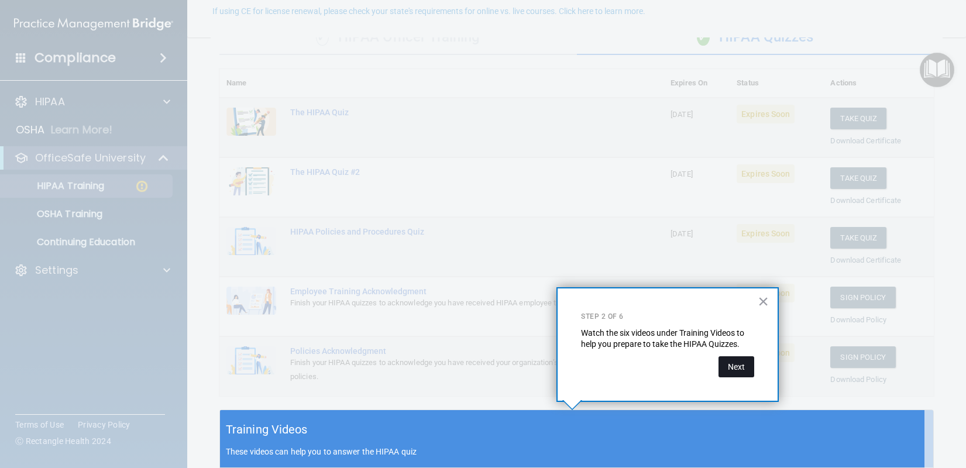
click at [732, 365] on button "Next" at bounding box center [737, 366] width 36 height 21
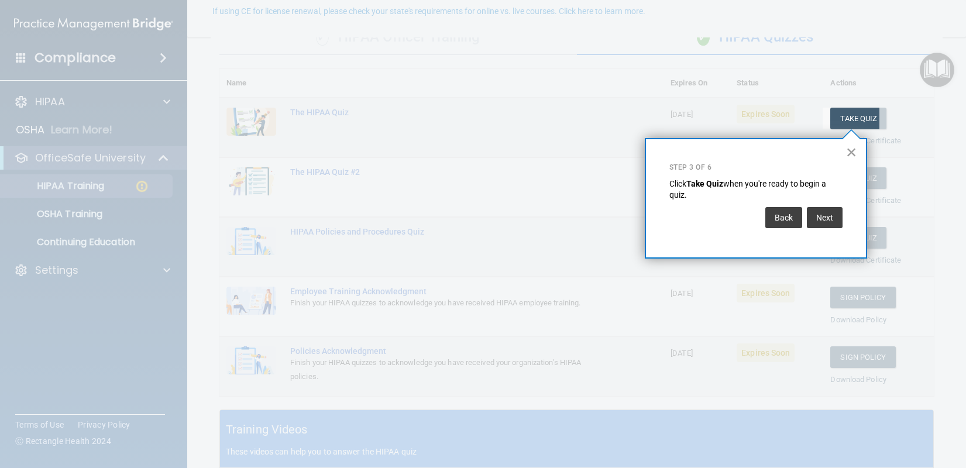
click at [850, 152] on button "×" at bounding box center [851, 152] width 11 height 19
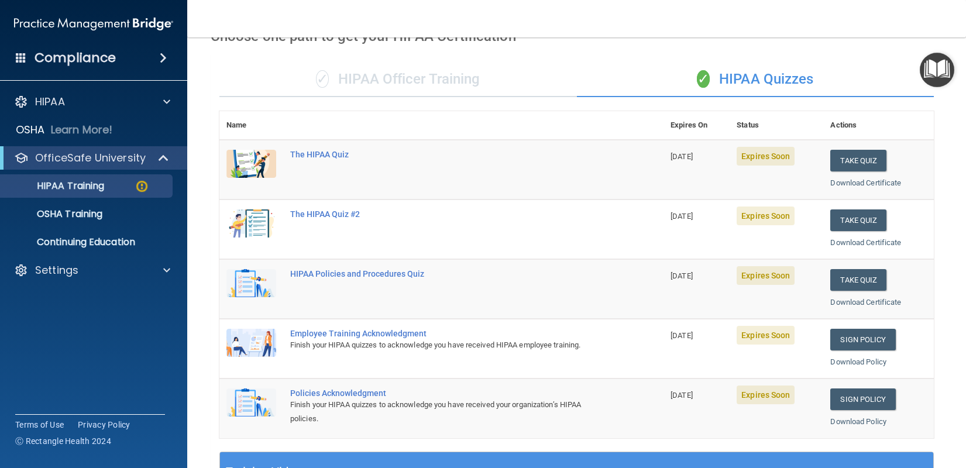
scroll to position [59, 0]
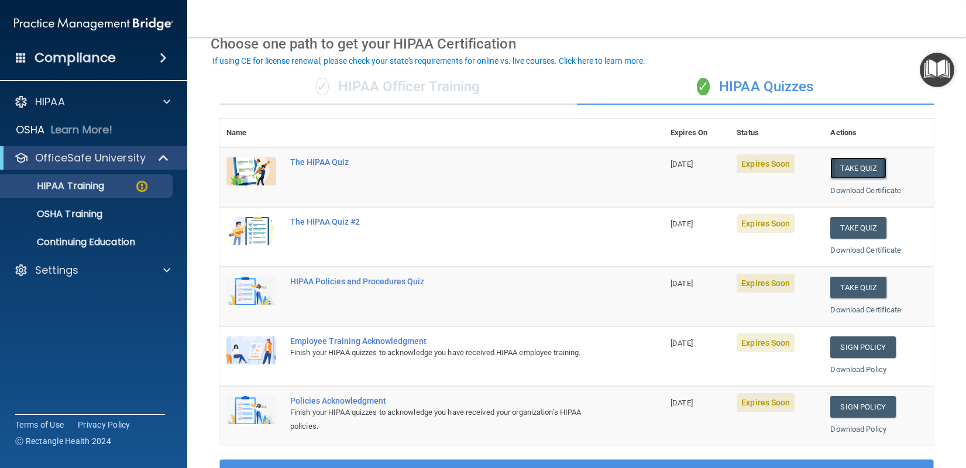
click at [863, 167] on button "Take Quiz" at bounding box center [859, 168] width 56 height 22
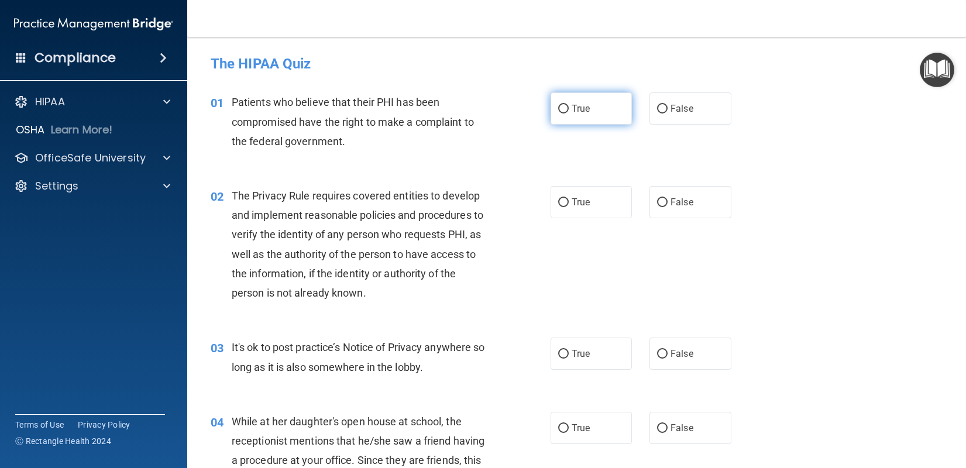
click at [558, 109] on input "True" at bounding box center [563, 109] width 11 height 9
radio input "true"
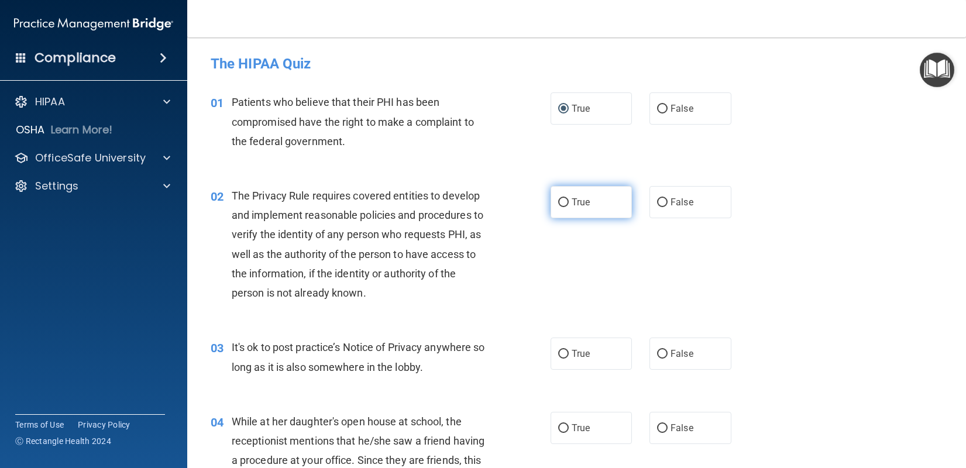
click at [553, 205] on label "True" at bounding box center [592, 202] width 82 height 32
click at [558, 205] on input "True" at bounding box center [563, 202] width 11 height 9
radio input "true"
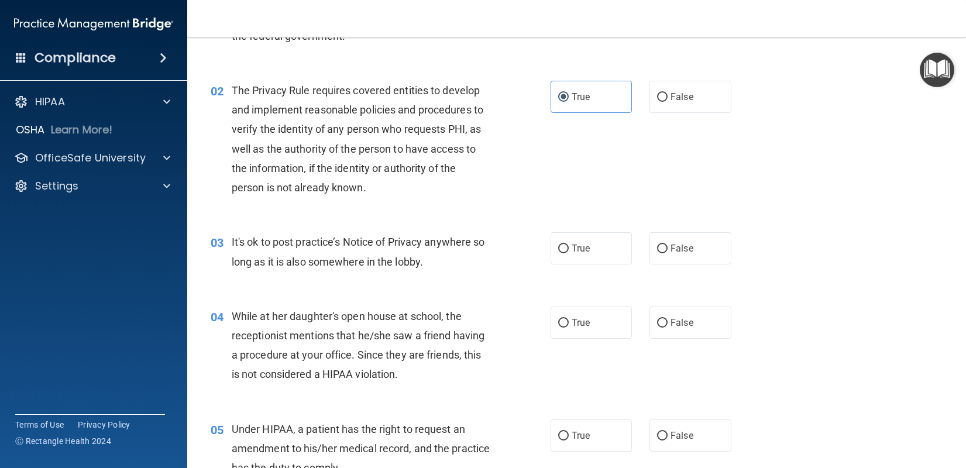
scroll to position [117, 0]
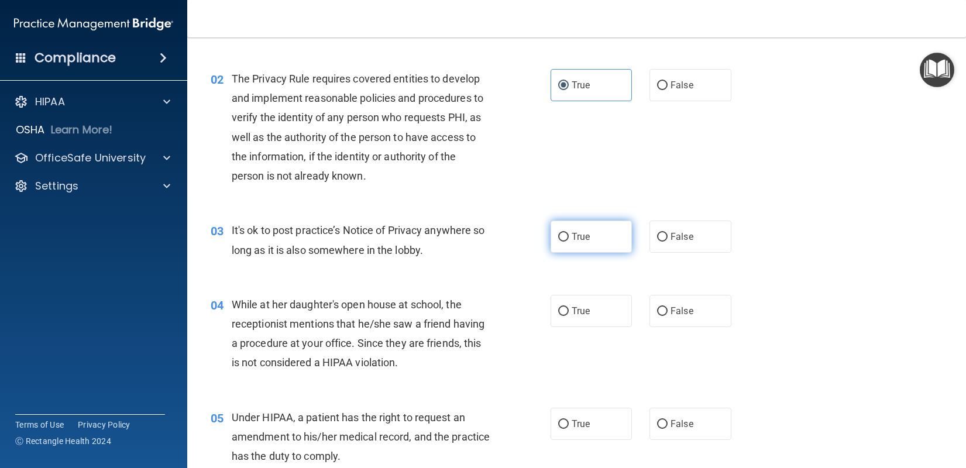
click at [560, 239] on input "True" at bounding box center [563, 237] width 11 height 9
radio input "true"
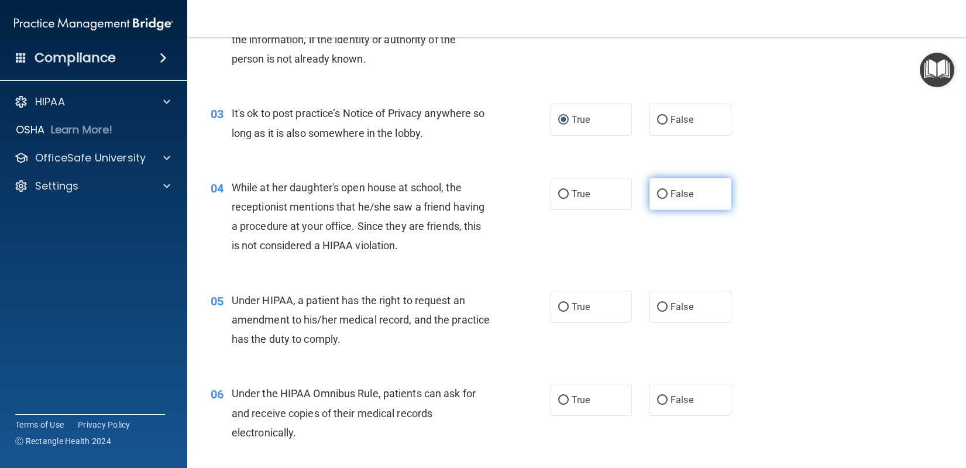
click at [657, 195] on input "False" at bounding box center [662, 194] width 11 height 9
radio input "true"
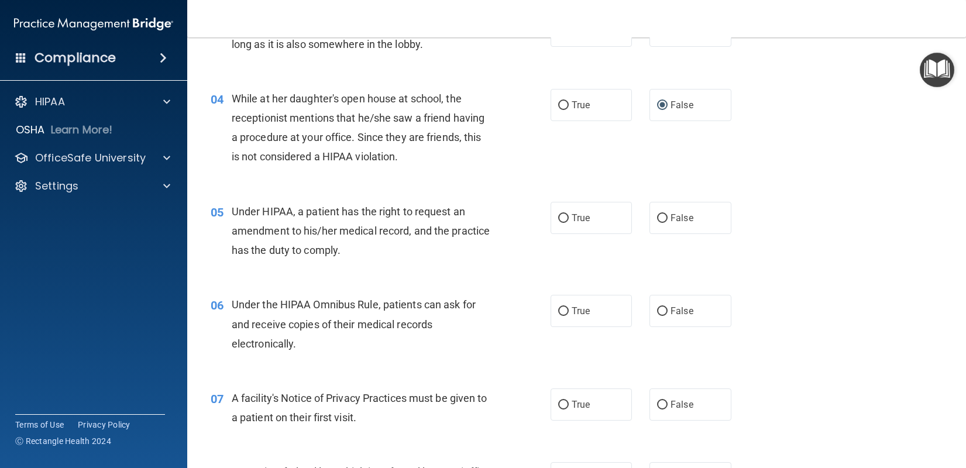
scroll to position [351, 0]
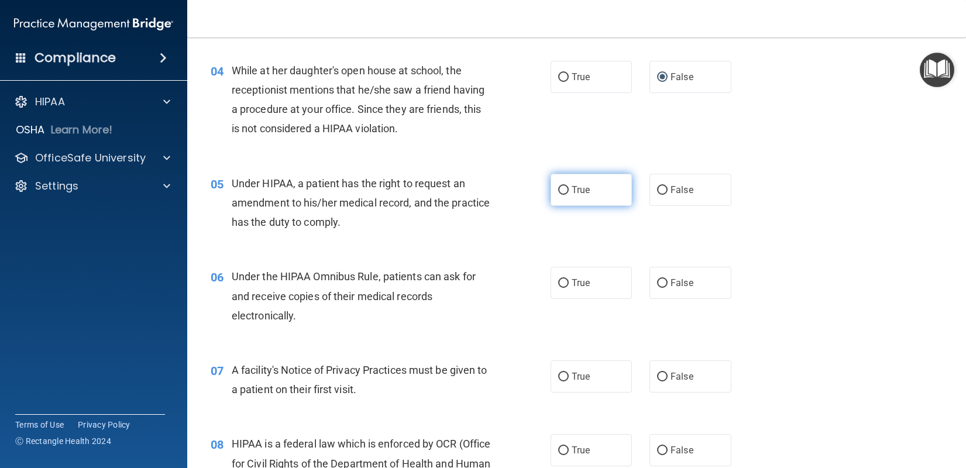
click at [573, 186] on span "True" at bounding box center [581, 189] width 18 height 11
click at [569, 186] on input "True" at bounding box center [563, 190] width 11 height 9
radio input "true"
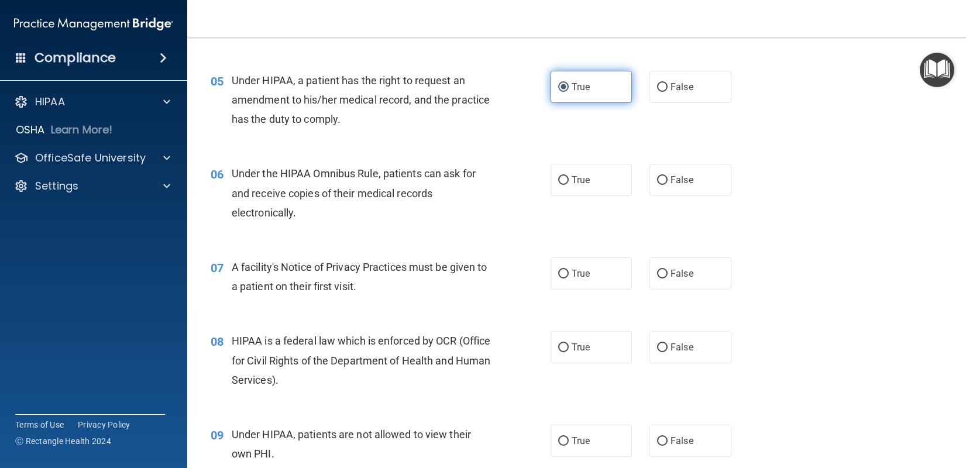
scroll to position [468, 0]
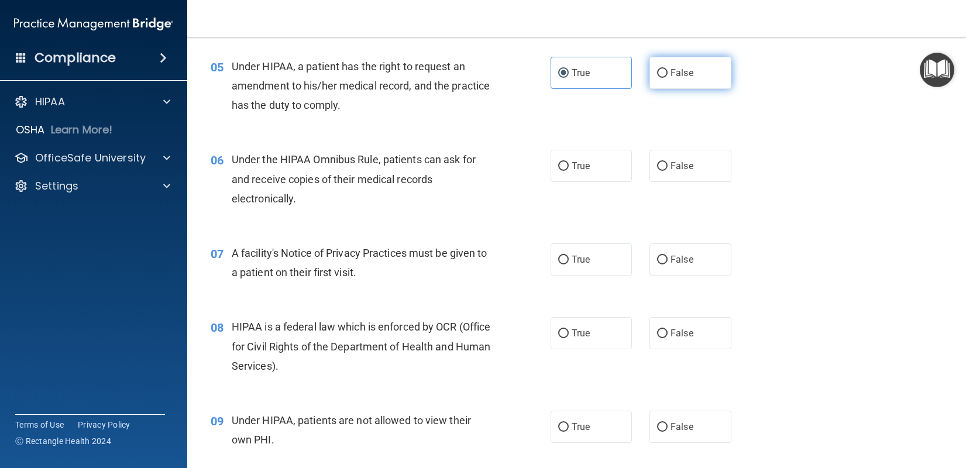
click at [671, 68] on span "False" at bounding box center [682, 72] width 23 height 11
click at [667, 69] on input "False" at bounding box center [662, 73] width 11 height 9
radio input "true"
radio input "false"
click at [558, 170] on input "True" at bounding box center [563, 166] width 11 height 9
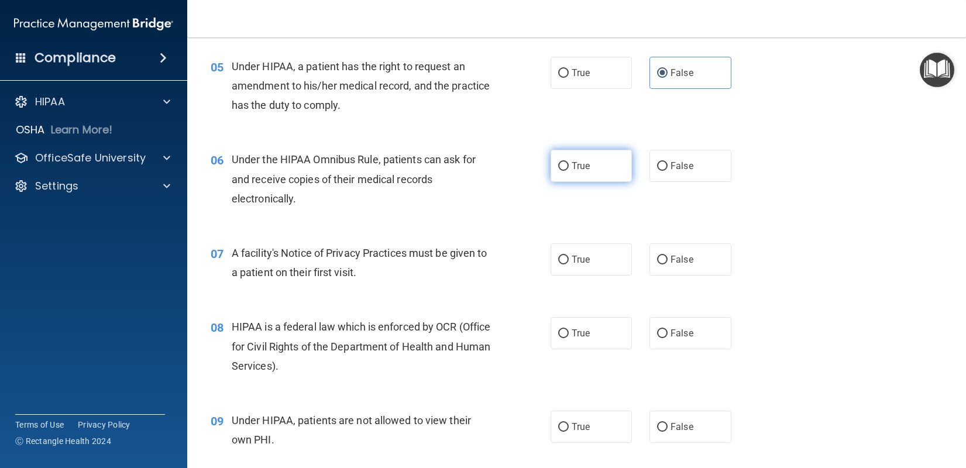
radio input "true"
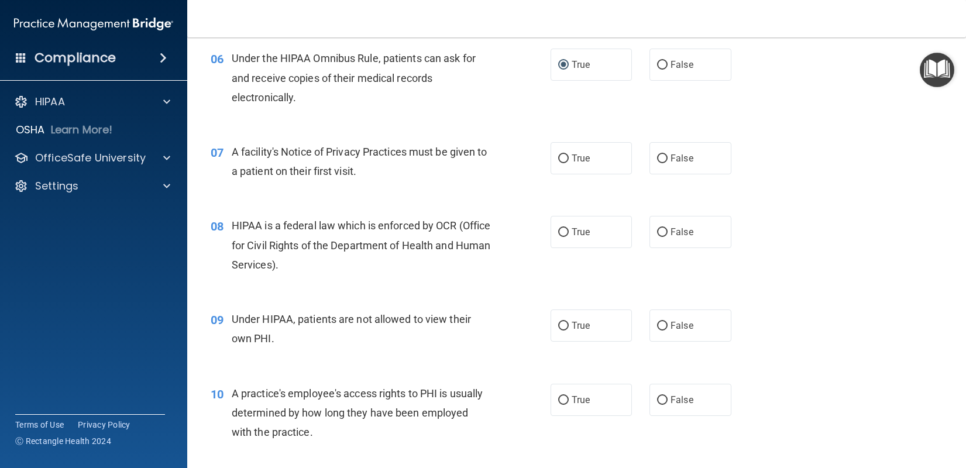
scroll to position [585, 0]
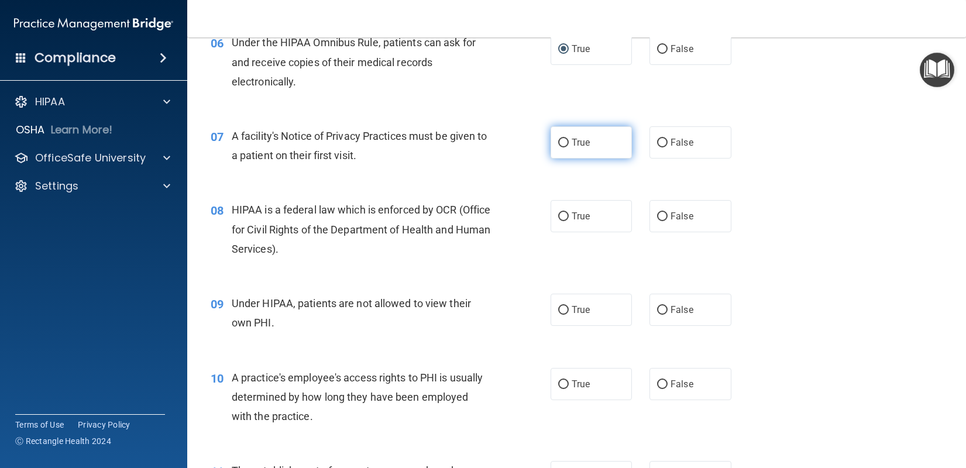
click at [562, 144] on input "True" at bounding box center [563, 143] width 11 height 9
radio input "true"
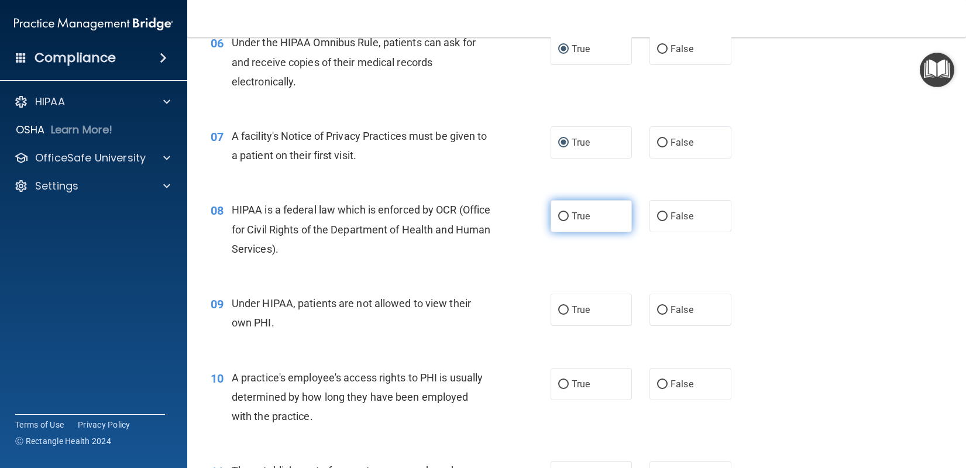
click at [558, 220] on input "True" at bounding box center [563, 216] width 11 height 9
radio input "true"
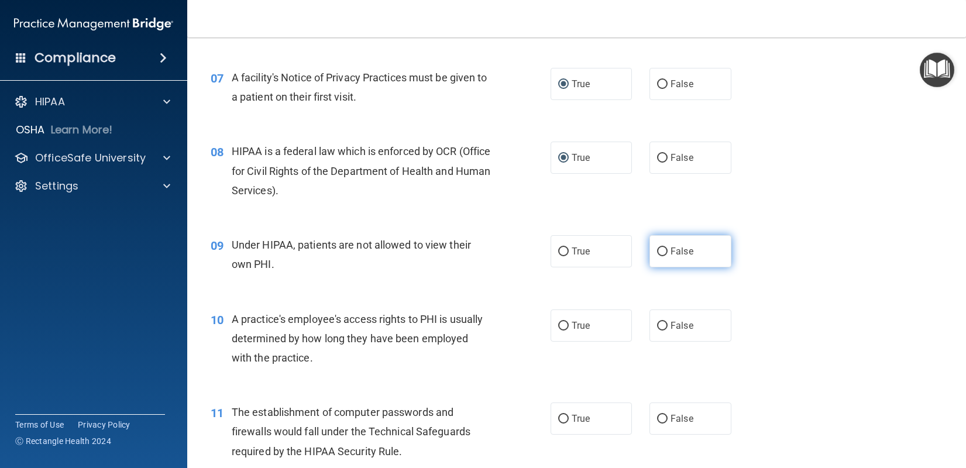
click at [679, 241] on label "False" at bounding box center [691, 251] width 82 height 32
click at [668, 248] on input "False" at bounding box center [662, 252] width 11 height 9
radio input "true"
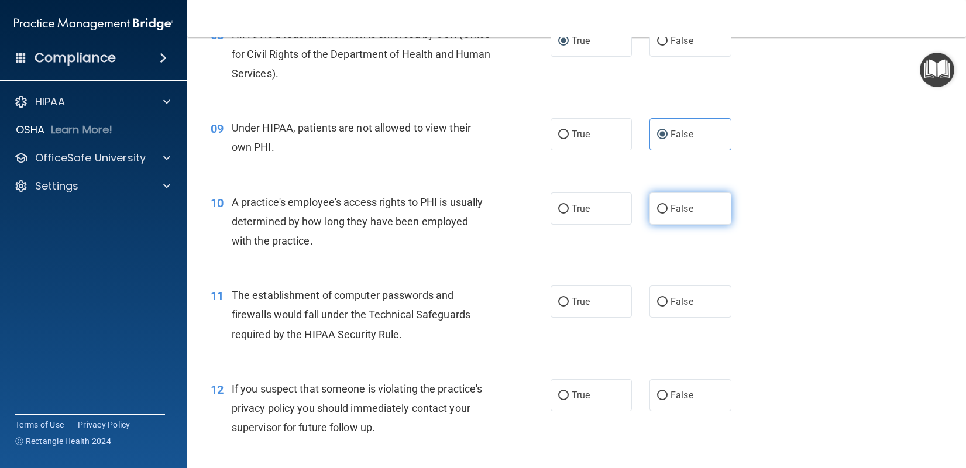
click at [657, 205] on input "False" at bounding box center [662, 209] width 11 height 9
radio input "true"
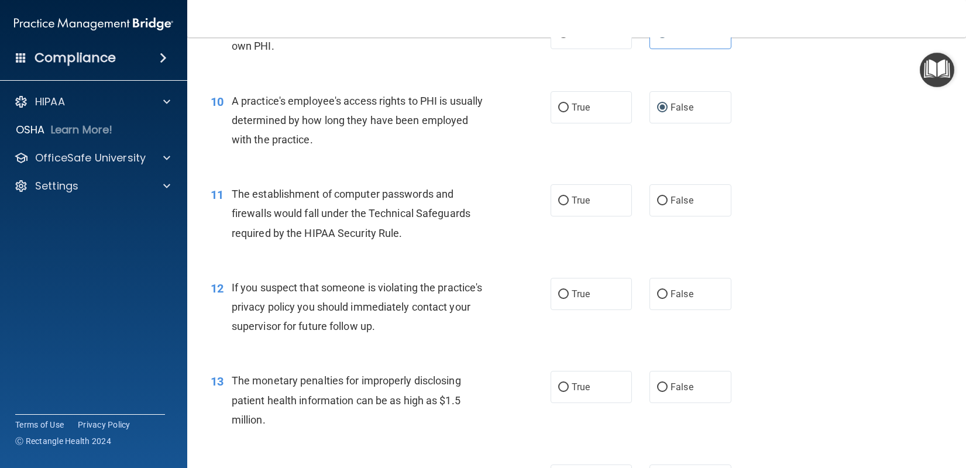
scroll to position [878, 0]
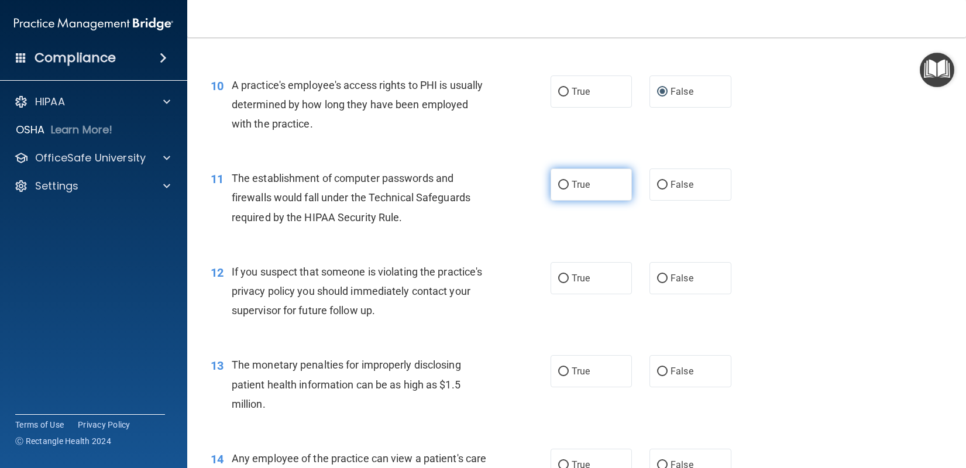
click at [559, 187] on input "True" at bounding box center [563, 185] width 11 height 9
radio input "true"
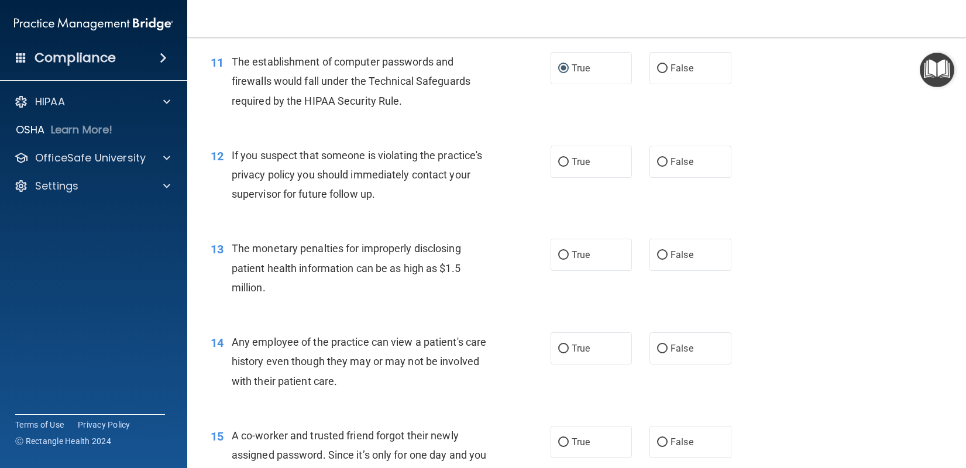
scroll to position [995, 0]
click at [558, 165] on input "True" at bounding box center [563, 161] width 11 height 9
radio input "true"
click at [554, 249] on label "True" at bounding box center [592, 254] width 82 height 32
click at [558, 251] on input "True" at bounding box center [563, 255] width 11 height 9
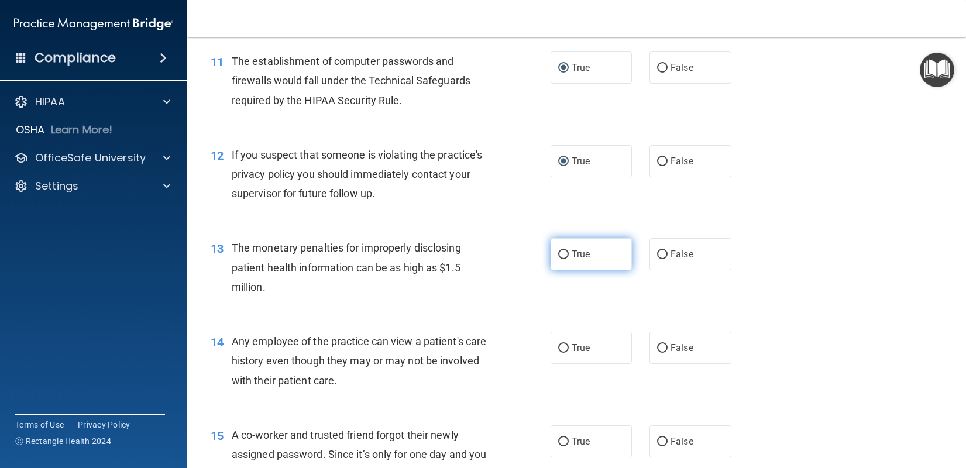
radio input "true"
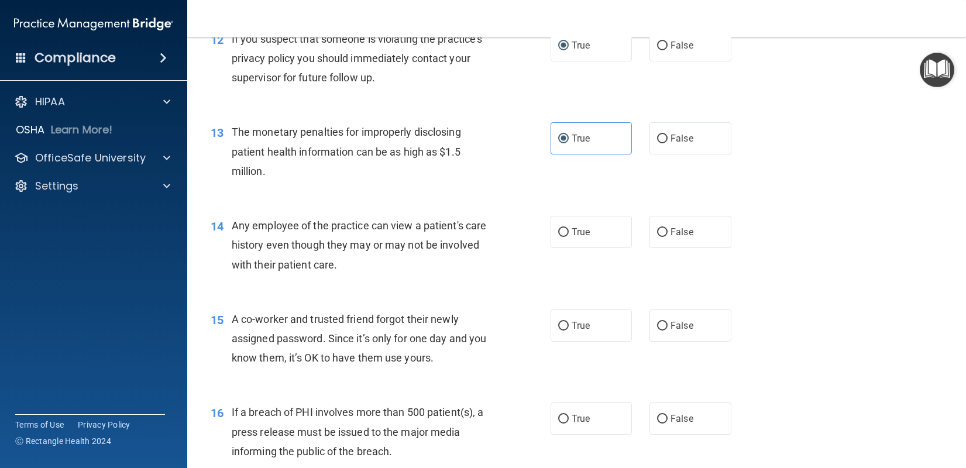
scroll to position [1112, 0]
click at [650, 239] on label "False" at bounding box center [691, 231] width 82 height 32
click at [657, 236] on input "False" at bounding box center [662, 231] width 11 height 9
radio input "true"
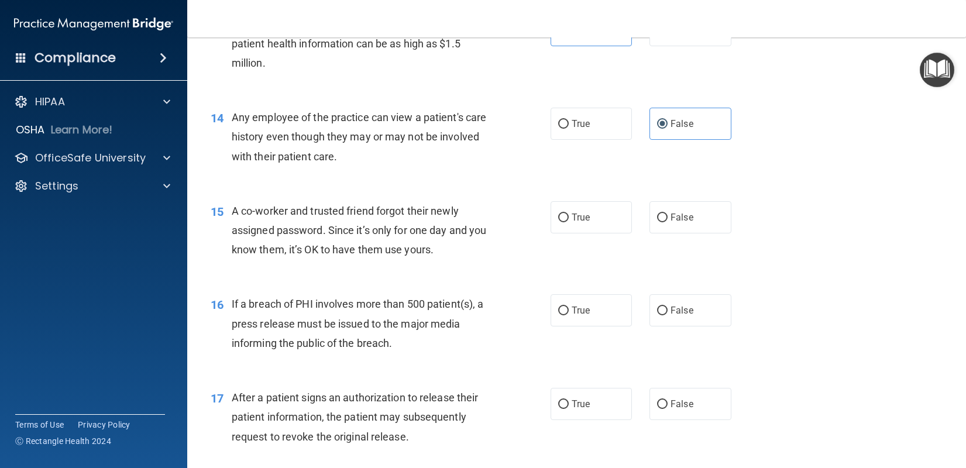
scroll to position [1229, 0]
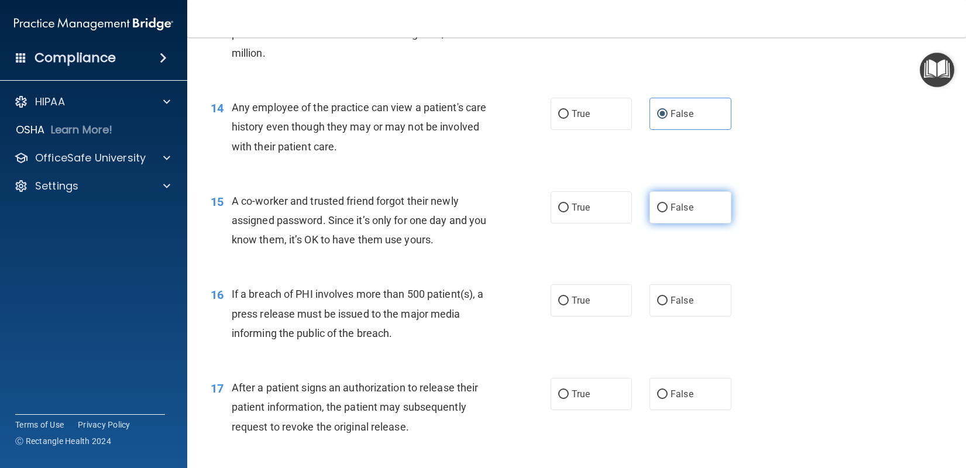
click at [661, 210] on input "False" at bounding box center [662, 208] width 11 height 9
radio input "true"
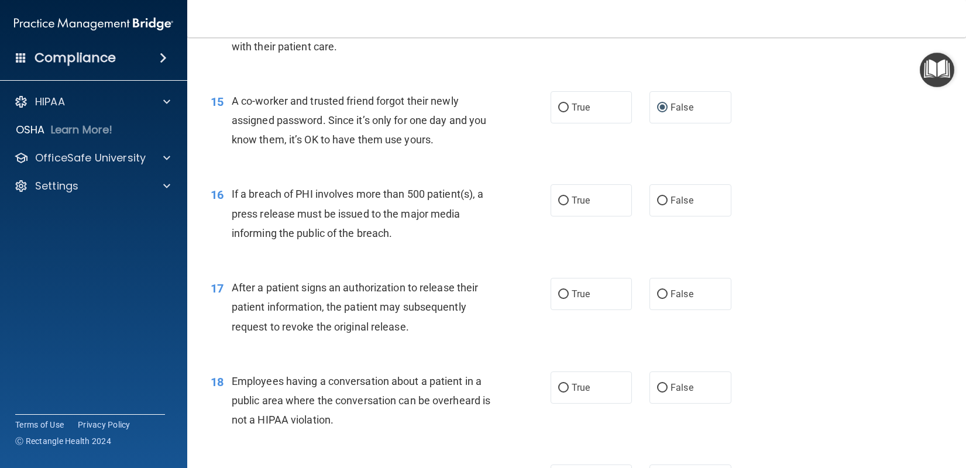
scroll to position [1346, 0]
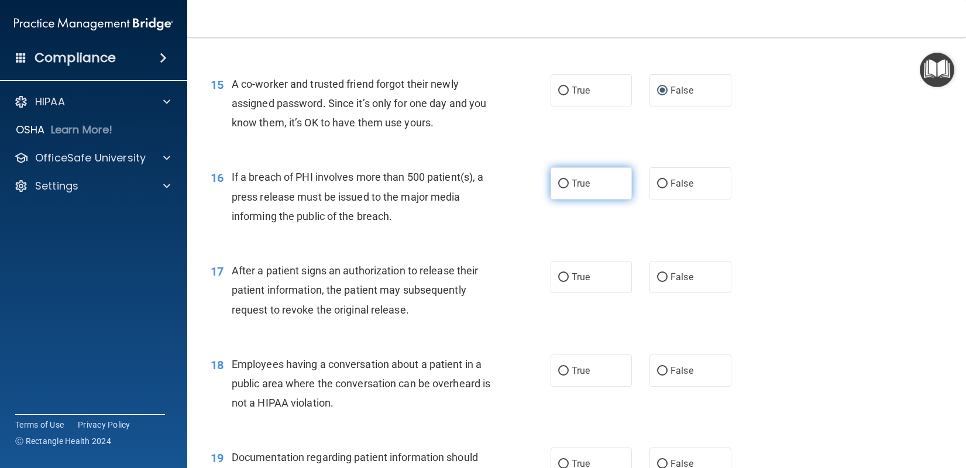
click at [551, 190] on label "True" at bounding box center [592, 183] width 82 height 32
click at [558, 188] on input "True" at bounding box center [563, 184] width 11 height 9
radio input "true"
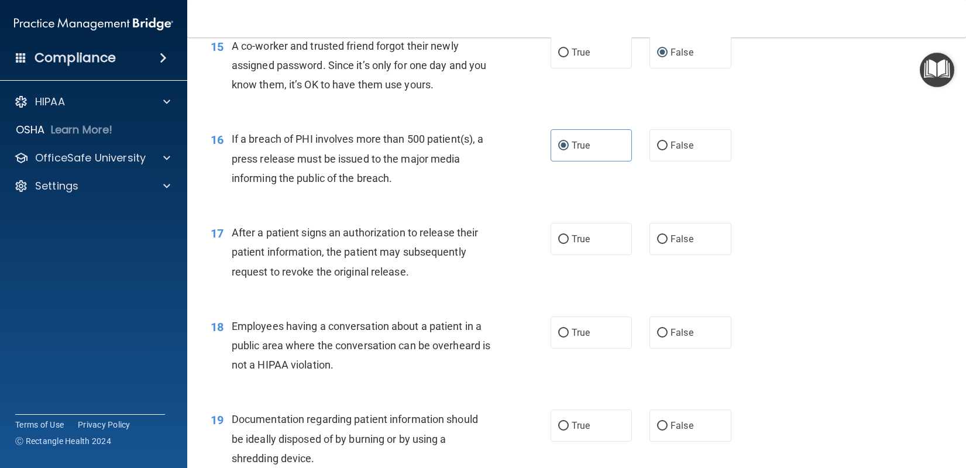
scroll to position [1405, 0]
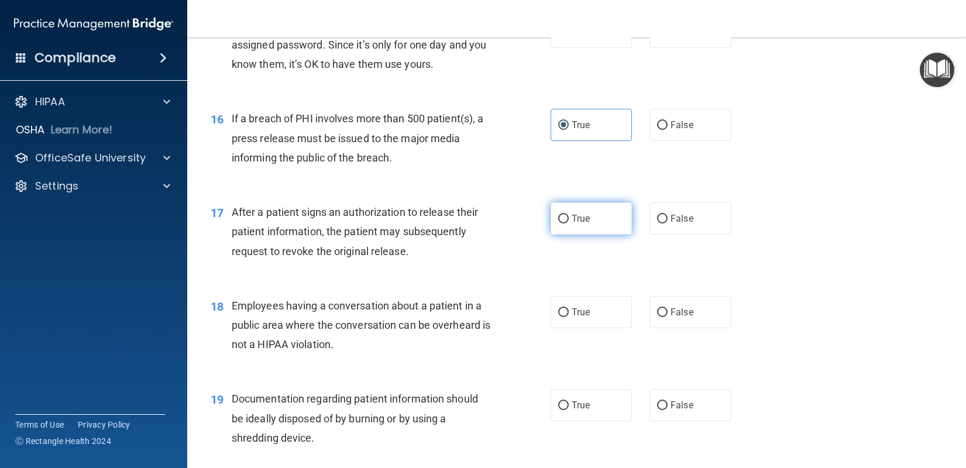
click at [552, 230] on label "True" at bounding box center [592, 219] width 82 height 32
click at [558, 224] on input "True" at bounding box center [563, 219] width 11 height 9
radio input "true"
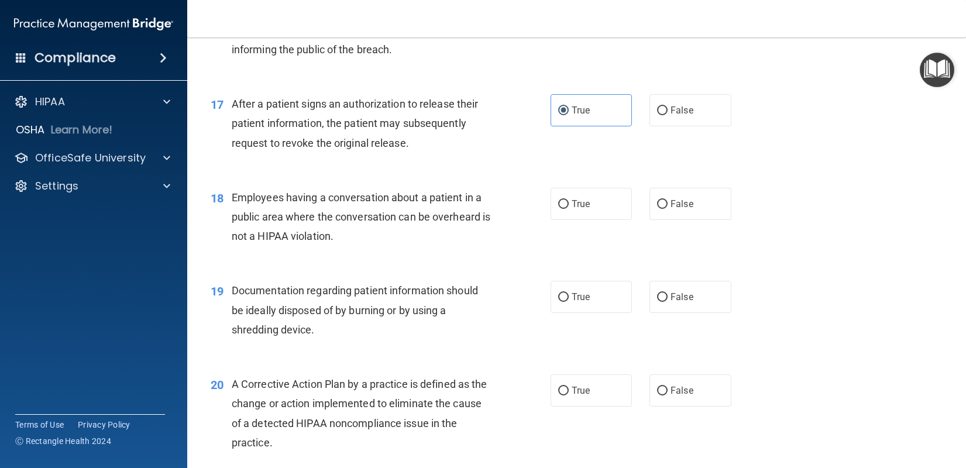
scroll to position [1522, 0]
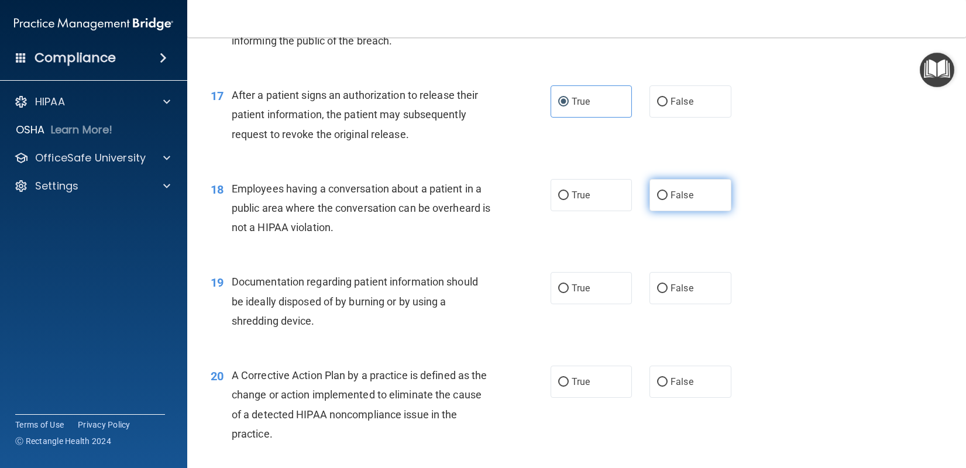
click at [650, 209] on label "False" at bounding box center [691, 195] width 82 height 32
click at [657, 200] on input "False" at bounding box center [662, 195] width 11 height 9
radio input "true"
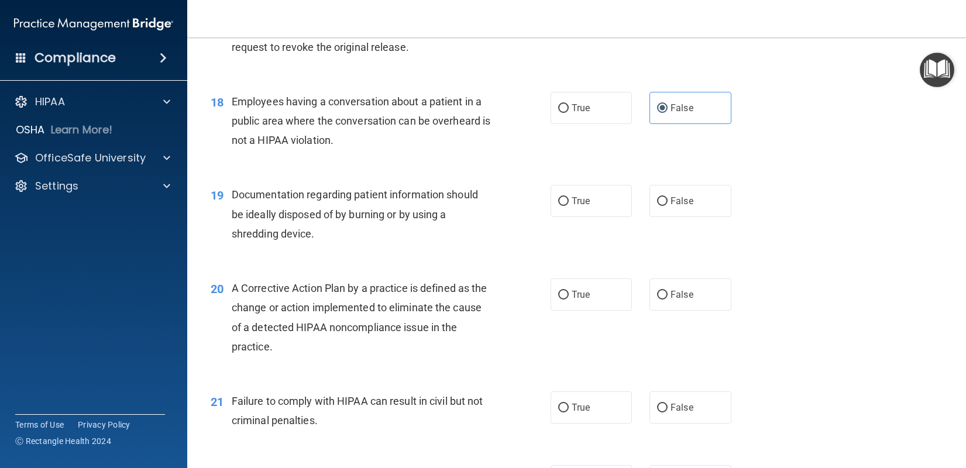
scroll to position [1639, 0]
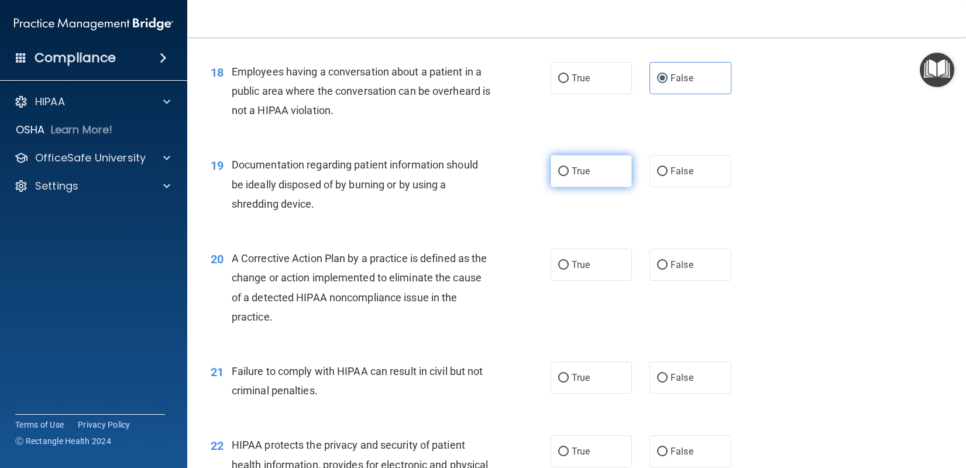
click at [561, 180] on label "True" at bounding box center [592, 171] width 82 height 32
click at [561, 176] on input "True" at bounding box center [563, 171] width 11 height 9
radio input "true"
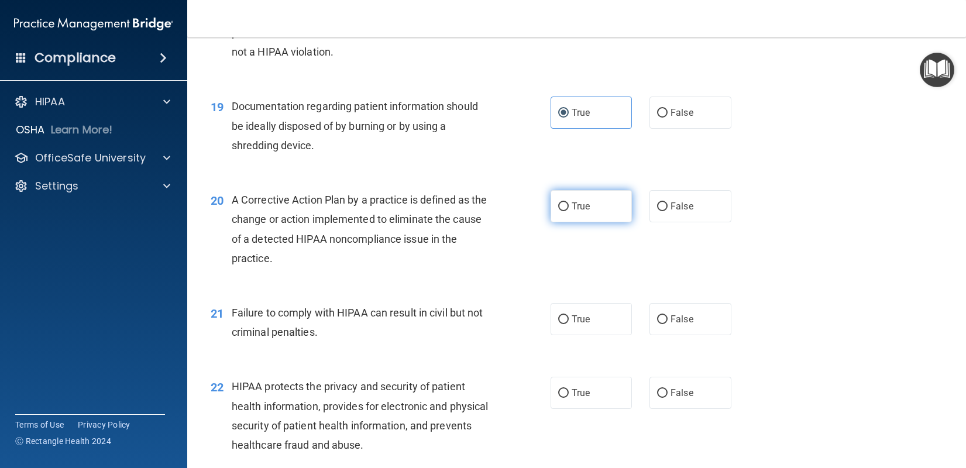
click at [558, 211] on input "True" at bounding box center [563, 207] width 11 height 9
radio input "true"
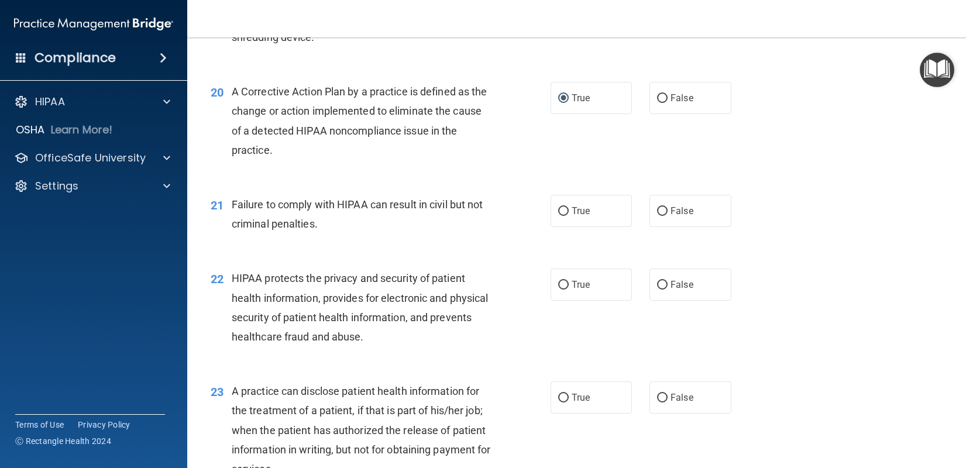
scroll to position [1814, 0]
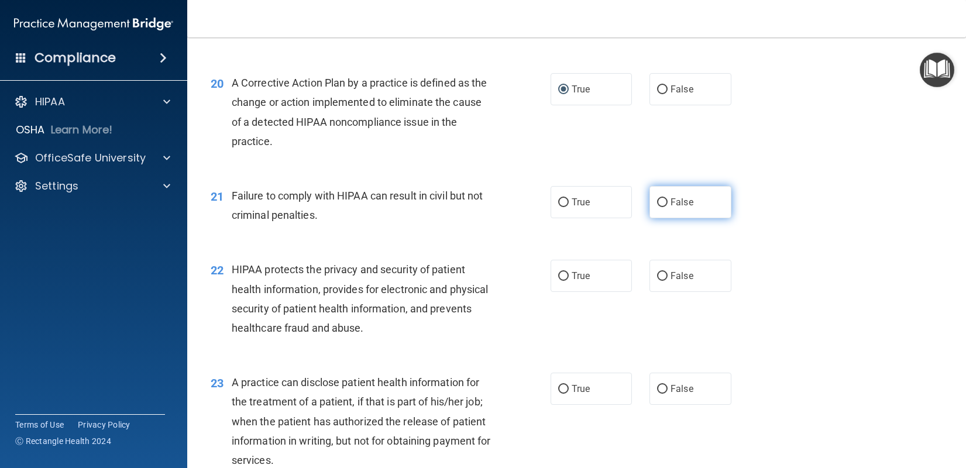
click at [666, 213] on label "False" at bounding box center [691, 202] width 82 height 32
click at [666, 207] on input "False" at bounding box center [662, 202] width 11 height 9
radio input "true"
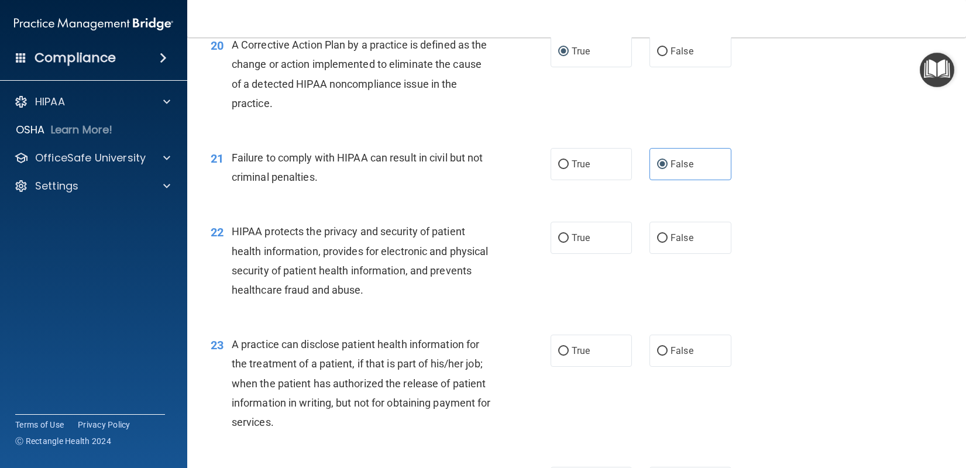
scroll to position [1873, 0]
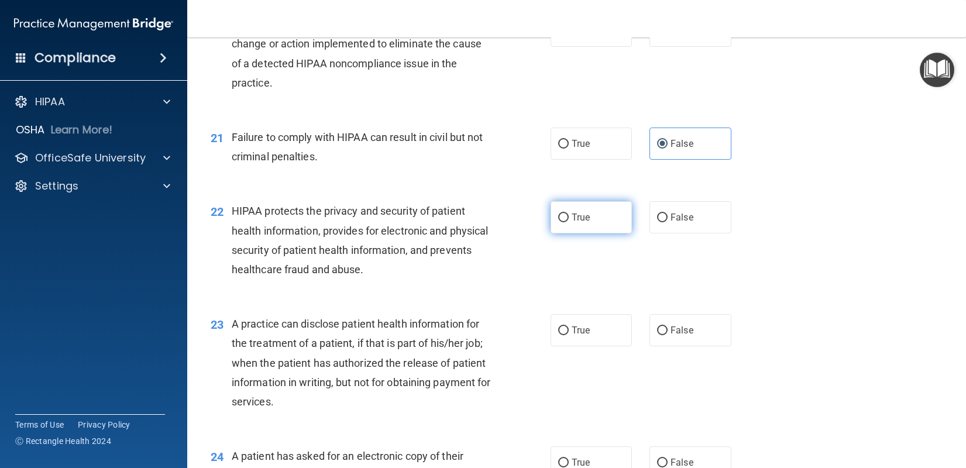
click at [558, 219] on input "True" at bounding box center [563, 218] width 11 height 9
radio input "true"
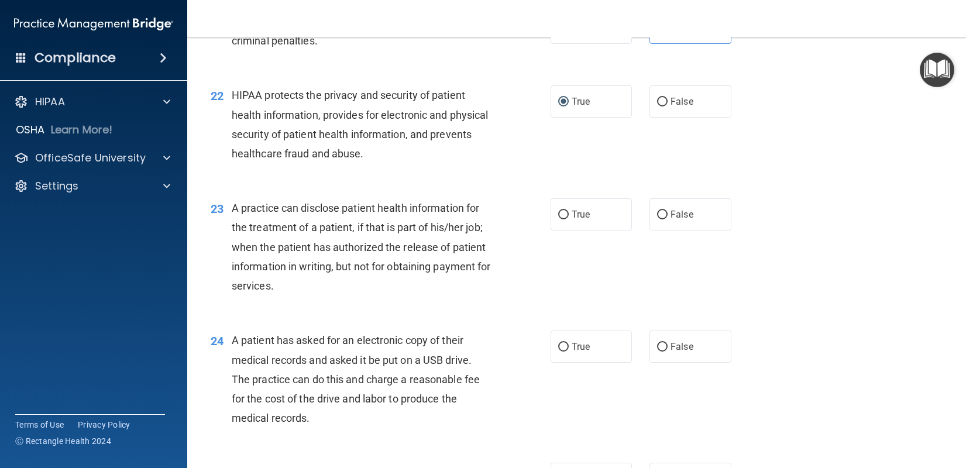
scroll to position [1990, 0]
click at [660, 217] on input "False" at bounding box center [662, 214] width 11 height 9
radio input "true"
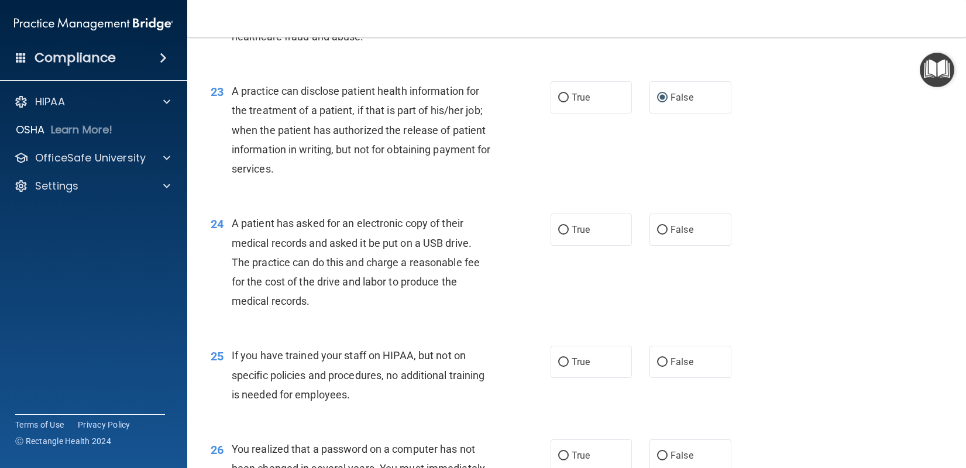
scroll to position [2107, 0]
click at [566, 235] on label "True" at bounding box center [592, 228] width 82 height 32
click at [566, 234] on input "True" at bounding box center [563, 229] width 11 height 9
radio input "true"
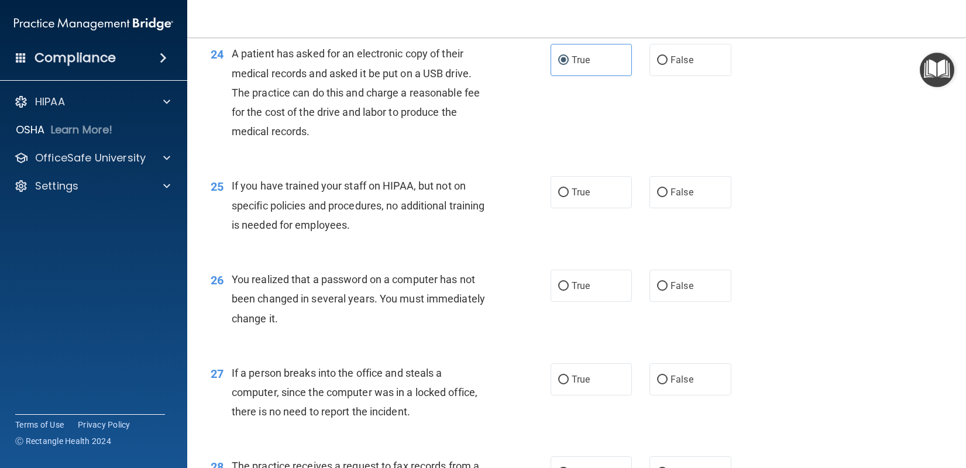
scroll to position [2283, 0]
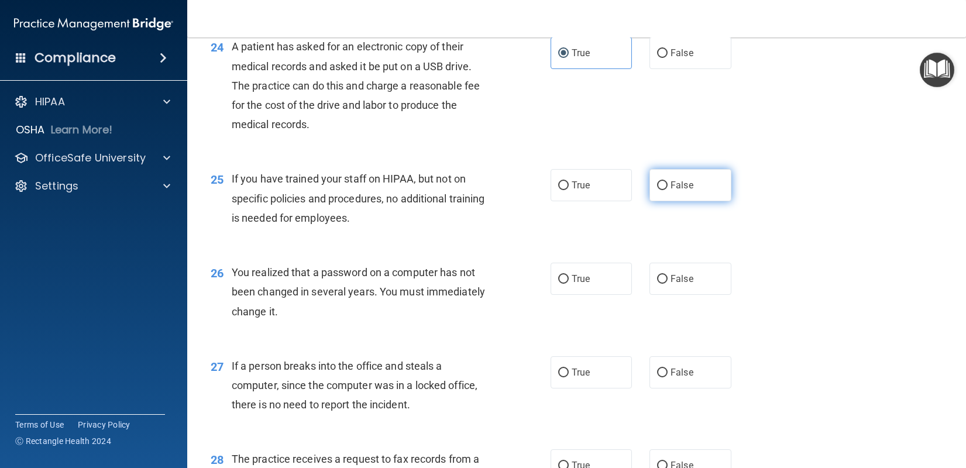
click at [650, 193] on label "False" at bounding box center [691, 185] width 82 height 32
click at [657, 190] on input "False" at bounding box center [662, 185] width 11 height 9
radio input "true"
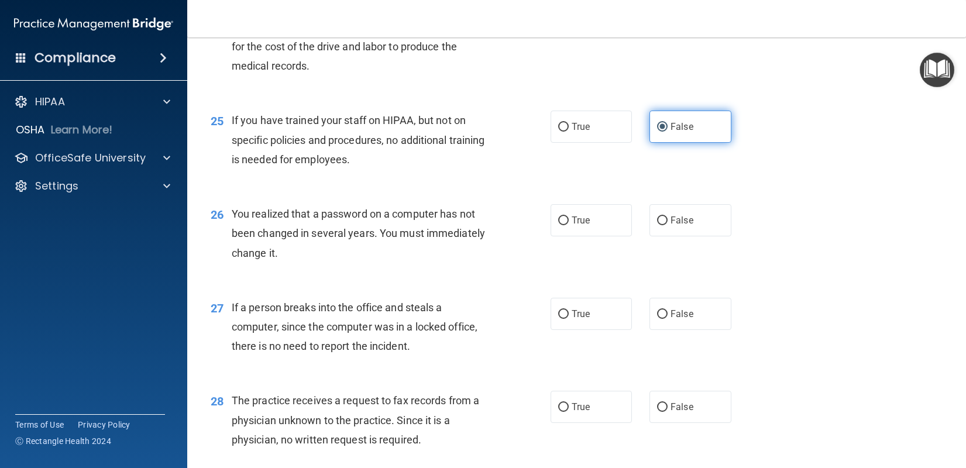
scroll to position [2400, 0]
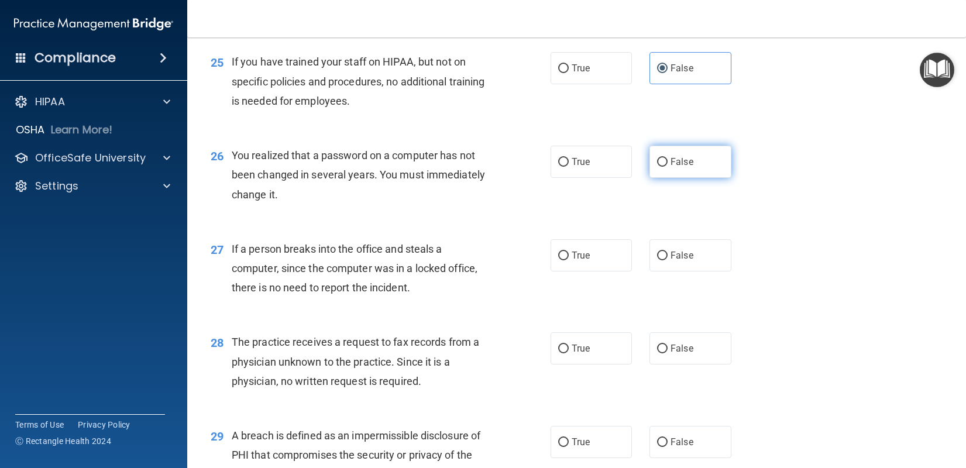
click at [682, 155] on label "False" at bounding box center [691, 162] width 82 height 32
click at [668, 158] on input "False" at bounding box center [662, 162] width 11 height 9
radio input "true"
click at [661, 246] on label "False" at bounding box center [691, 255] width 82 height 32
click at [661, 252] on input "False" at bounding box center [662, 256] width 11 height 9
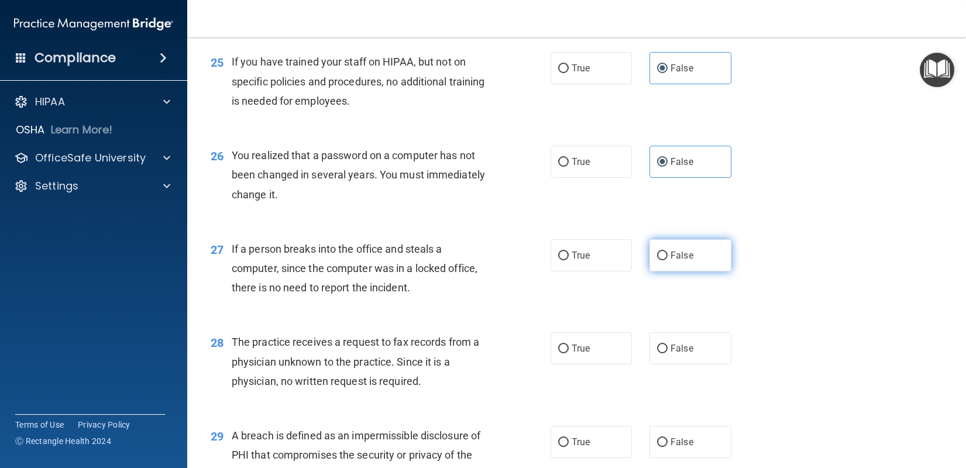
radio input "true"
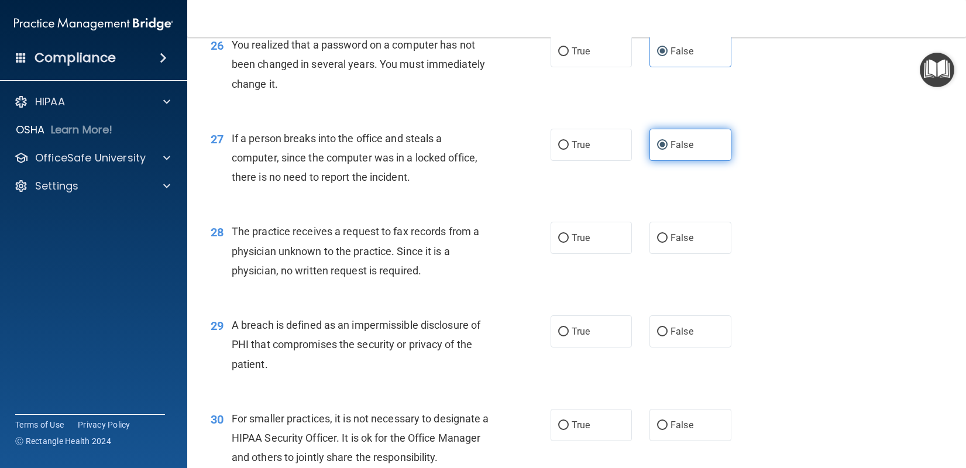
scroll to position [2517, 0]
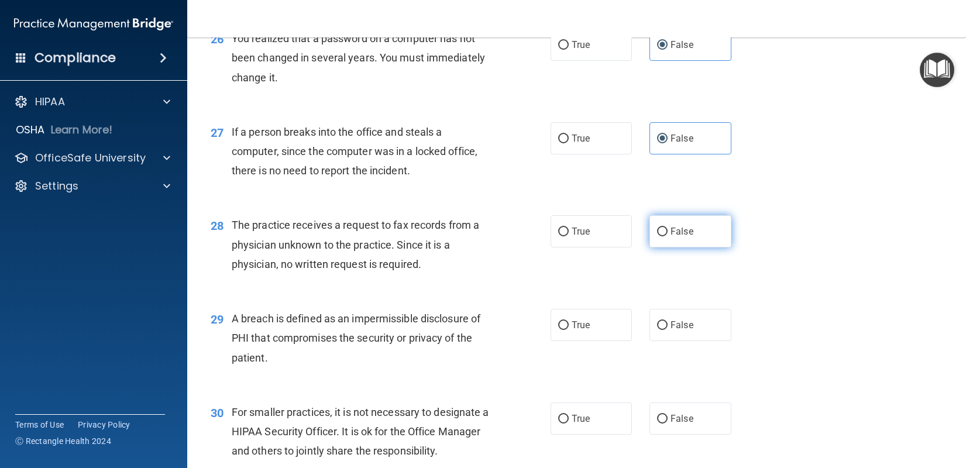
click at [652, 238] on label "False" at bounding box center [691, 231] width 82 height 32
click at [657, 236] on input "False" at bounding box center [662, 232] width 11 height 9
radio input "true"
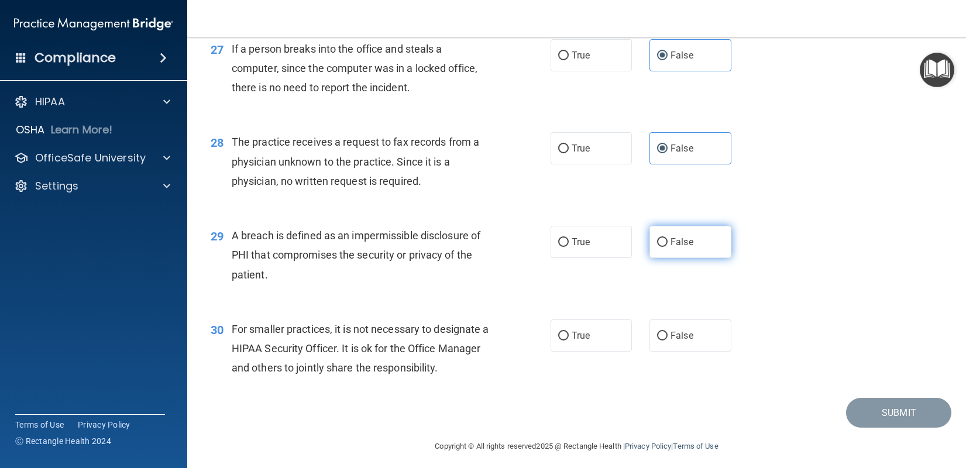
scroll to position [2606, 0]
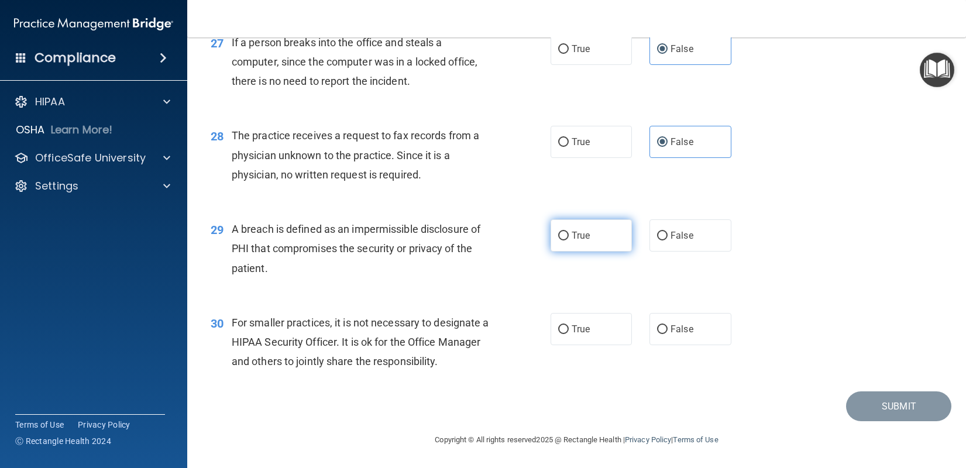
click at [561, 240] on input "True" at bounding box center [563, 236] width 11 height 9
radio input "true"
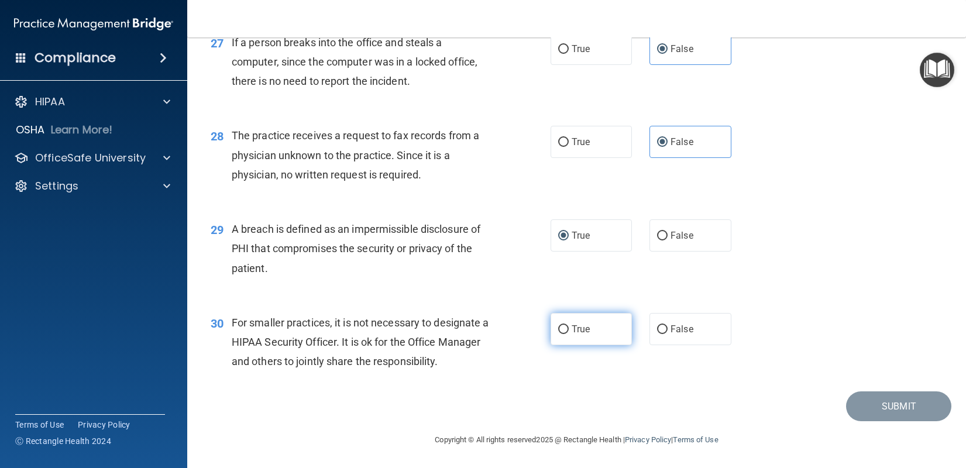
click at [551, 327] on label "True" at bounding box center [592, 329] width 82 height 32
click at [558, 327] on input "True" at bounding box center [563, 329] width 11 height 9
radio input "true"
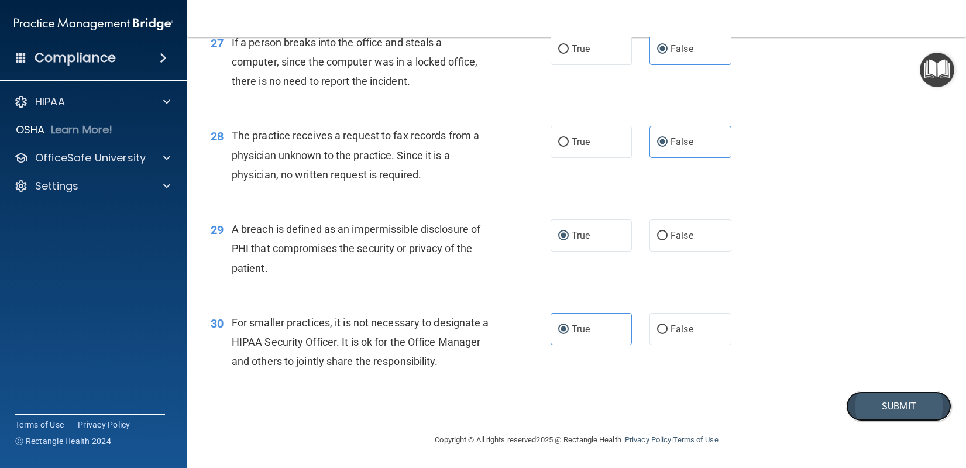
click at [867, 411] on button "Submit" at bounding box center [898, 407] width 105 height 30
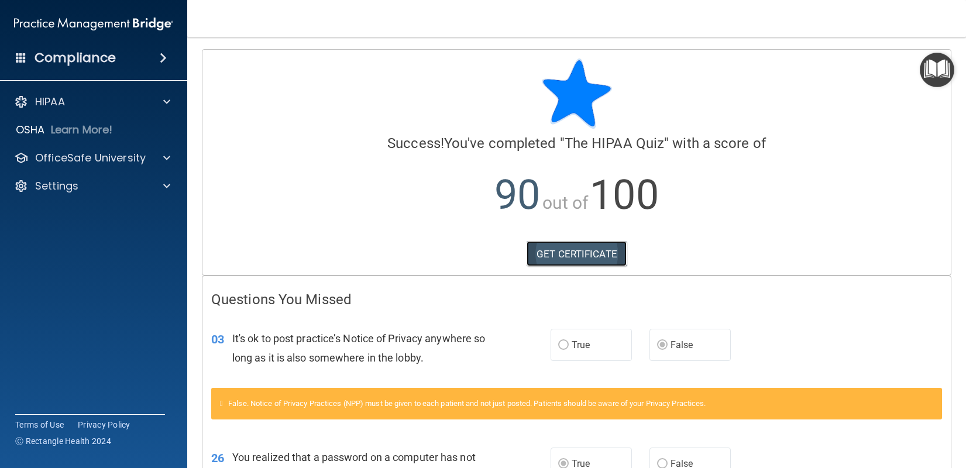
click at [550, 256] on link "GET CERTIFICATE" at bounding box center [577, 254] width 100 height 26
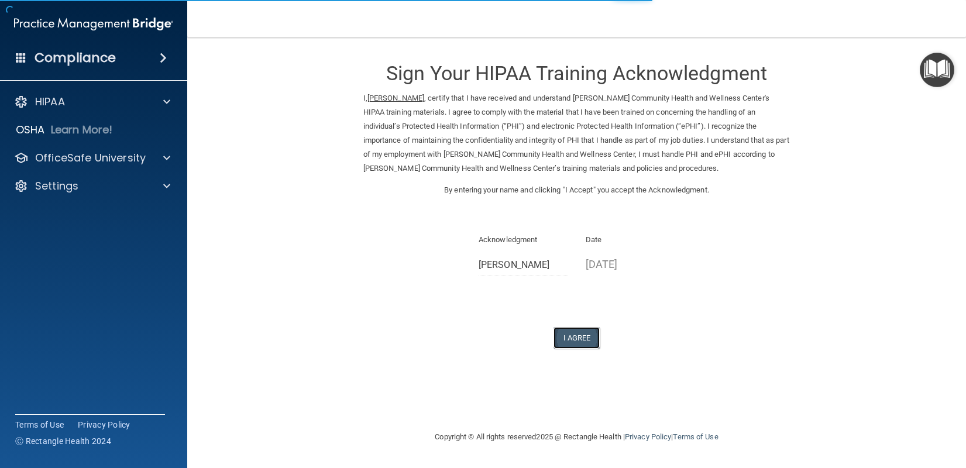
click at [571, 337] on button "I Agree" at bounding box center [577, 338] width 47 height 22
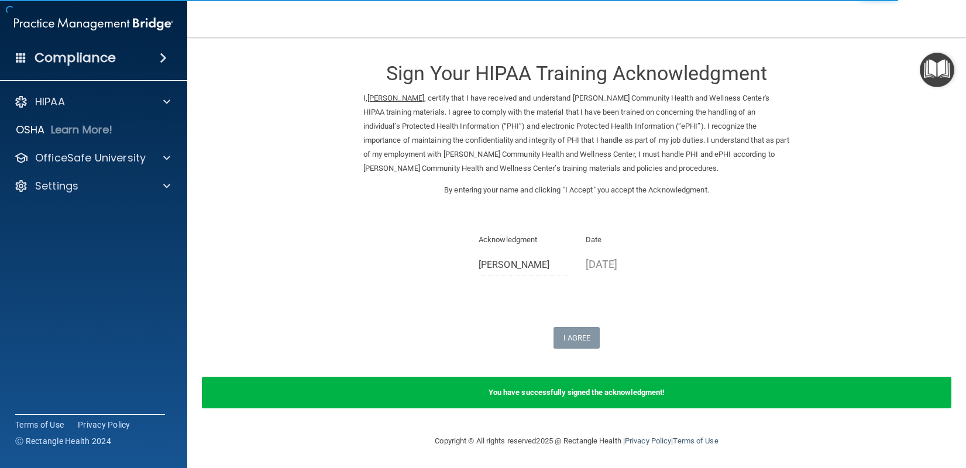
click at [950, 60] on img "Open Resource Center" at bounding box center [937, 70] width 35 height 35
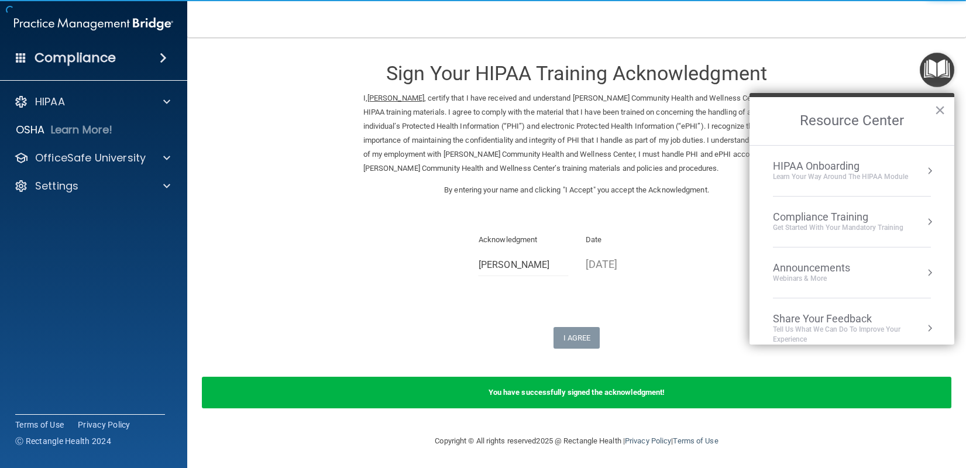
click at [823, 222] on div "Compliance Training" at bounding box center [838, 217] width 131 height 13
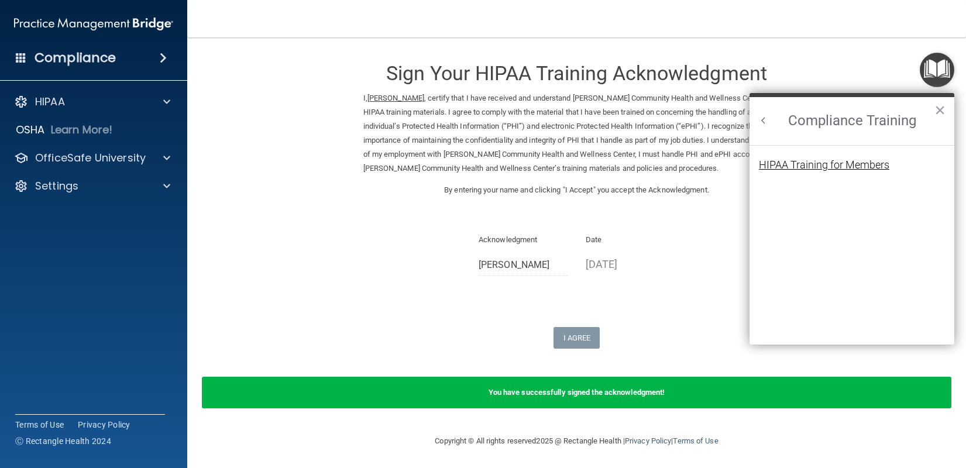
click at [789, 162] on div "HIPAA Training for Members" at bounding box center [824, 165] width 131 height 11
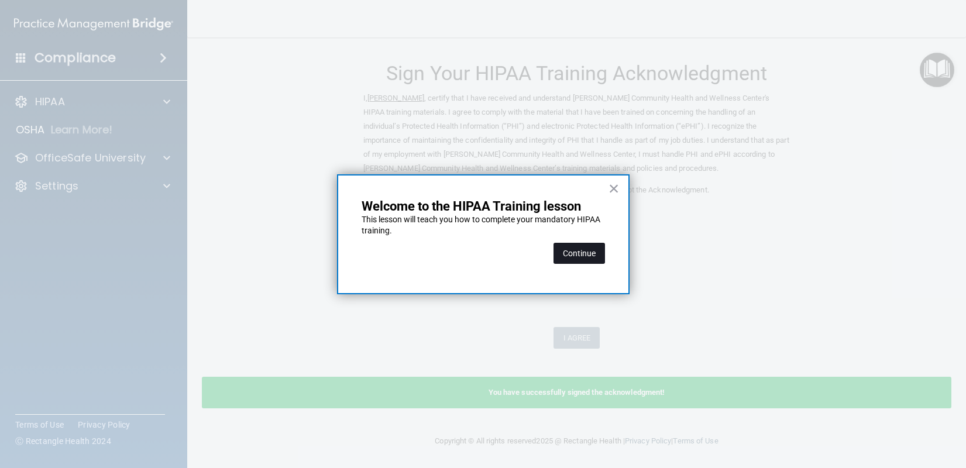
click at [589, 252] on button "Continue" at bounding box center [580, 253] width 52 height 21
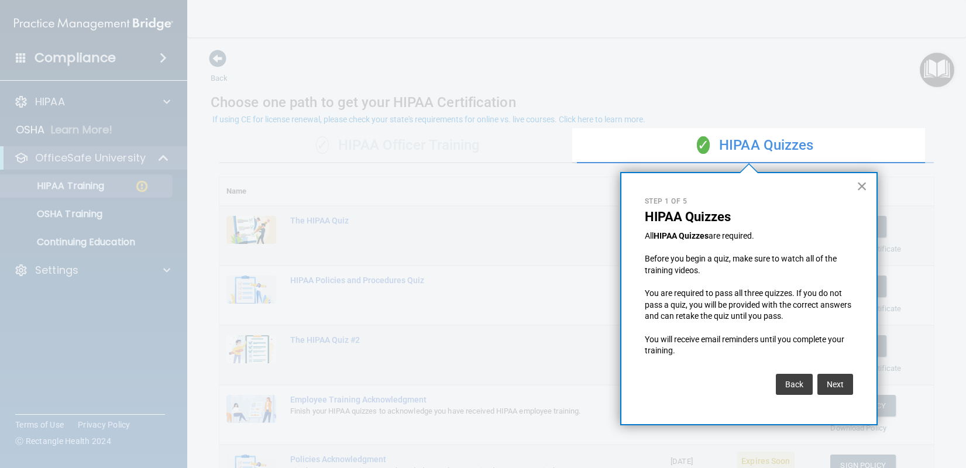
click at [859, 187] on button "×" at bounding box center [862, 186] width 11 height 19
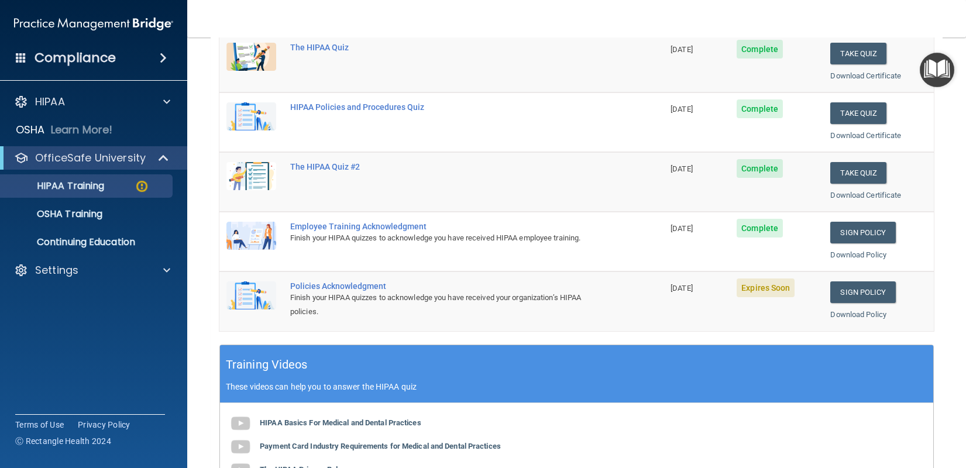
scroll to position [176, 0]
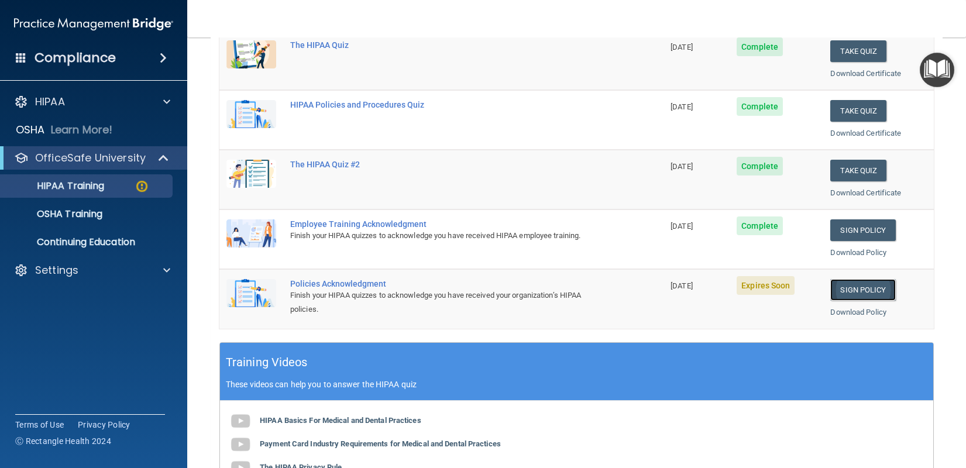
click at [869, 288] on link "Sign Policy" at bounding box center [863, 290] width 65 height 22
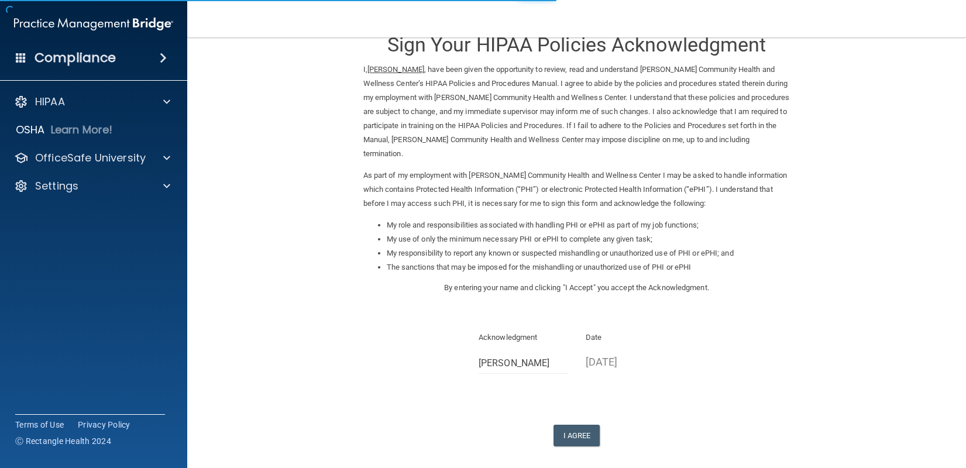
scroll to position [82, 0]
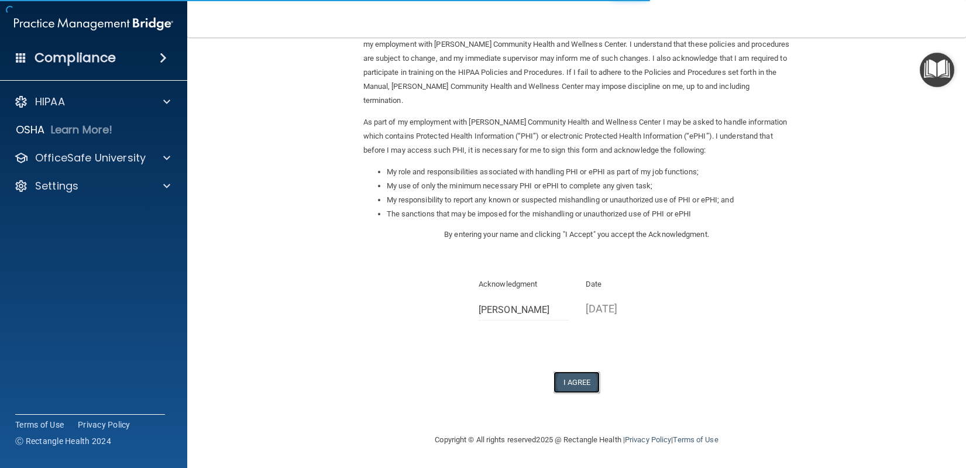
click at [564, 378] on button "I Agree" at bounding box center [577, 383] width 47 height 22
